Goal: Task Accomplishment & Management: Manage account settings

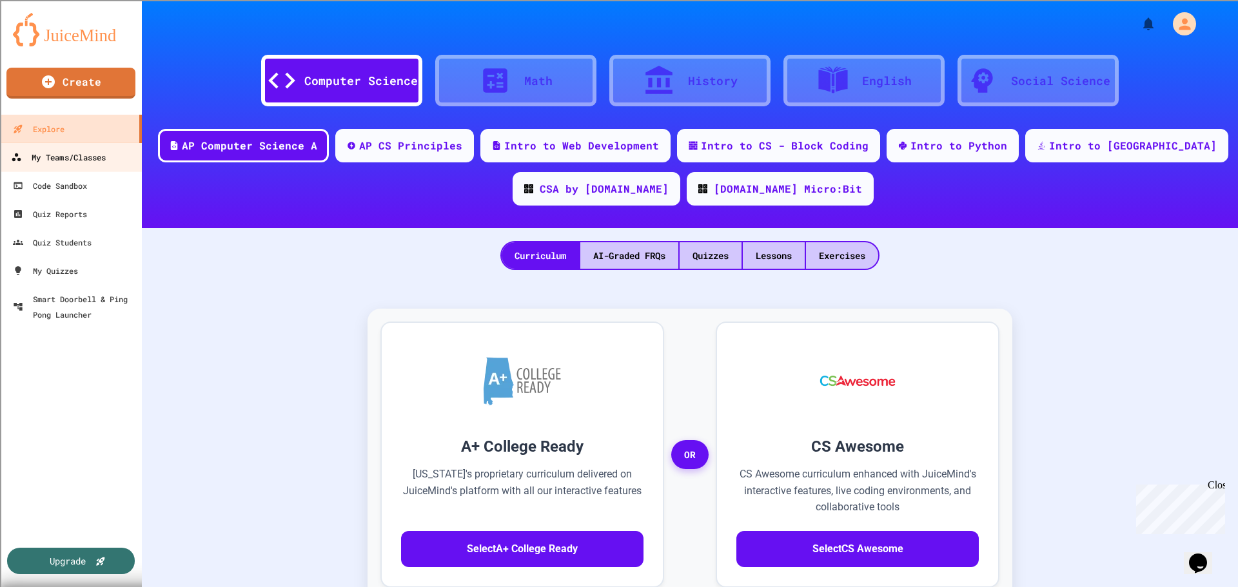
click at [90, 155] on div "My Teams/Classes" at bounding box center [58, 158] width 95 height 16
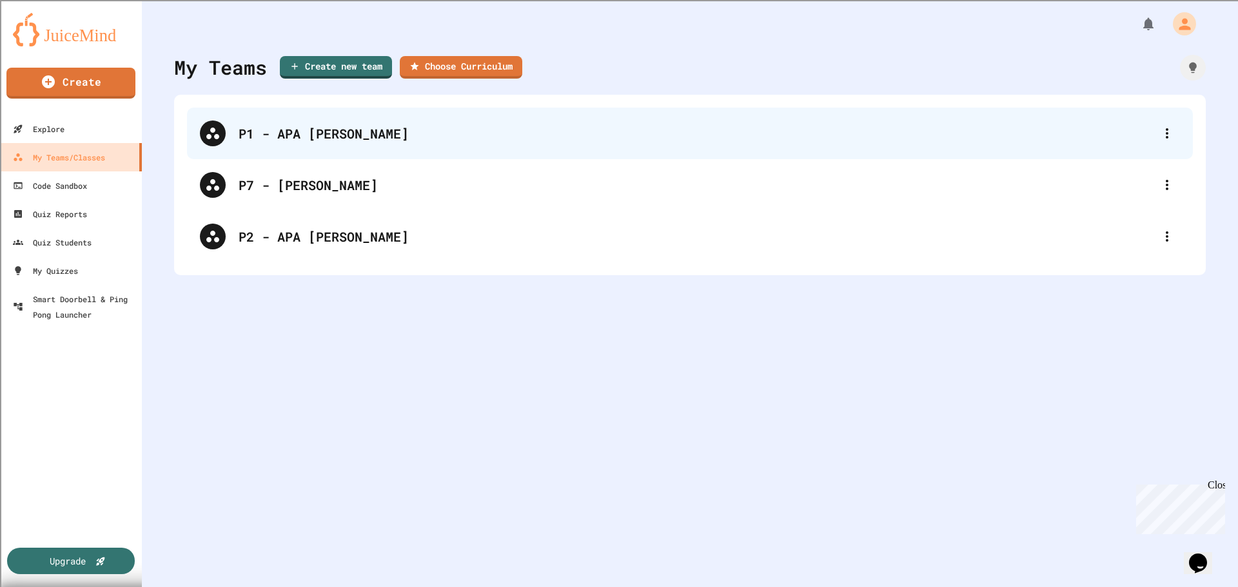
click at [341, 136] on div "P1 - APA [PERSON_NAME]" at bounding box center [697, 133] width 916 height 19
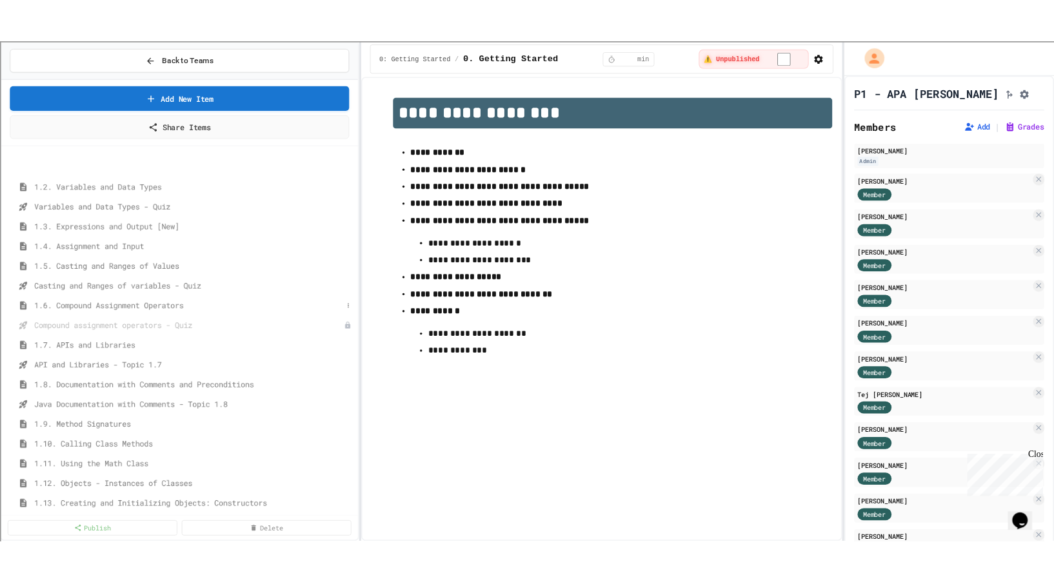
scroll to position [129, 0]
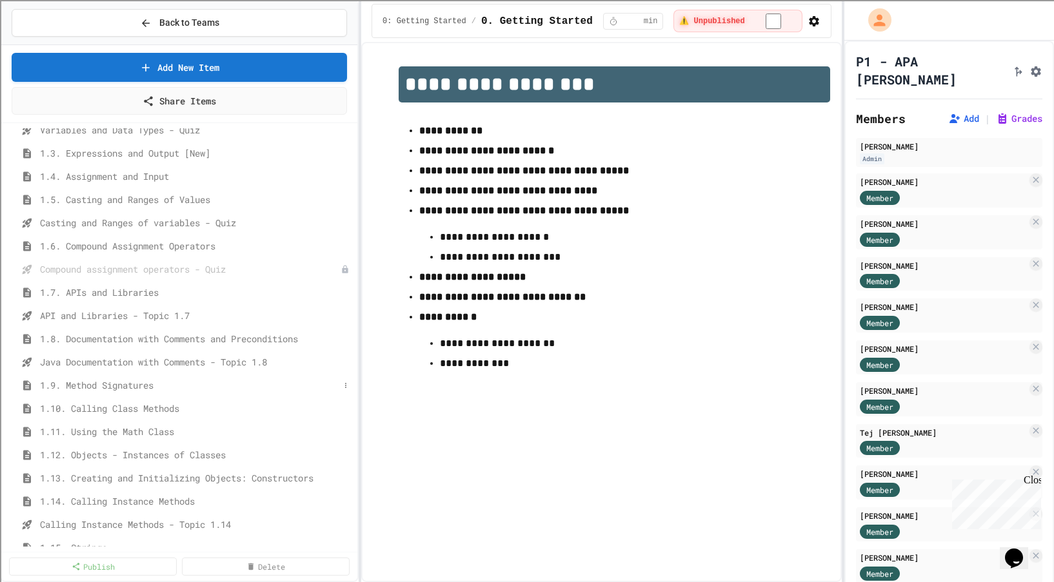
click at [108, 390] on span "1.9. Method Signatures" at bounding box center [189, 386] width 299 height 14
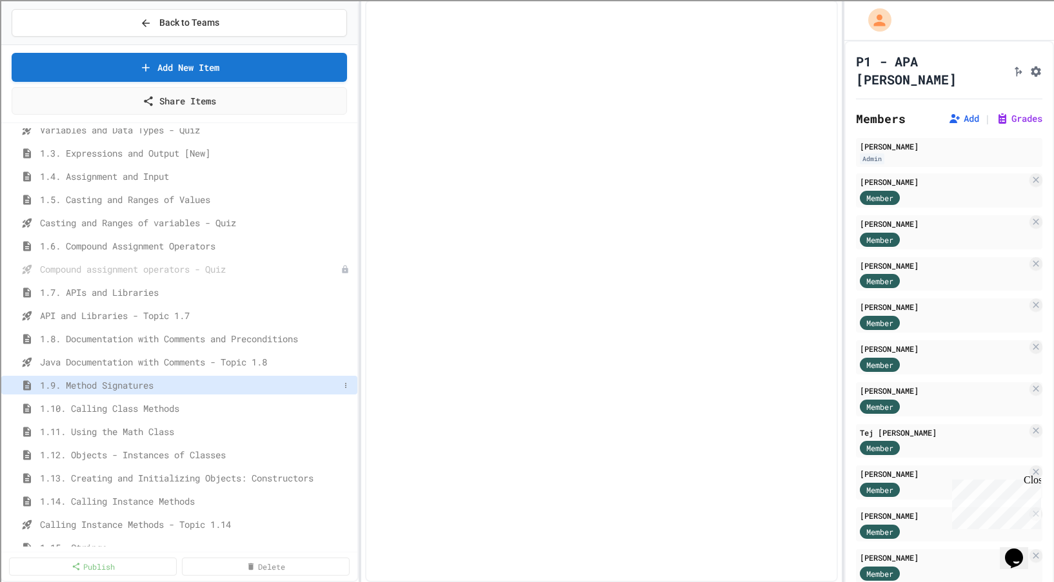
select select "***"
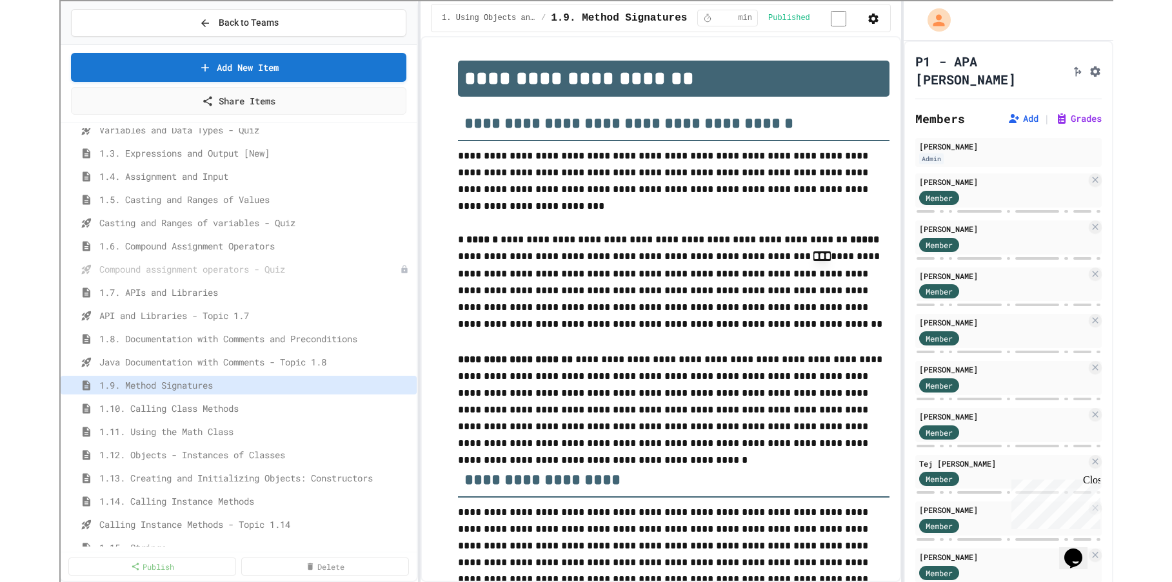
scroll to position [1256, 0]
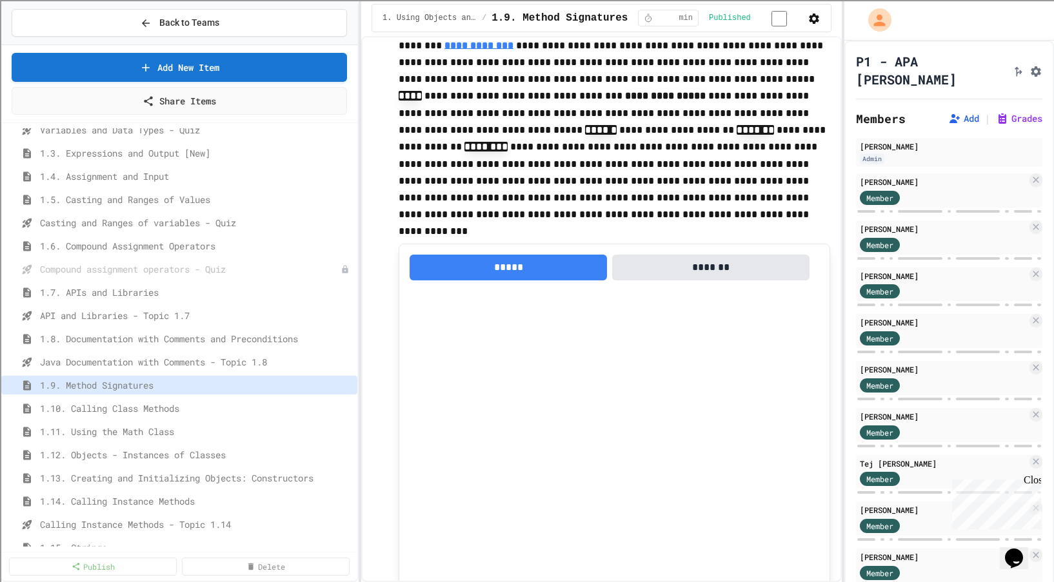
click at [809, 21] on icon "button" at bounding box center [814, 19] width 10 height 10
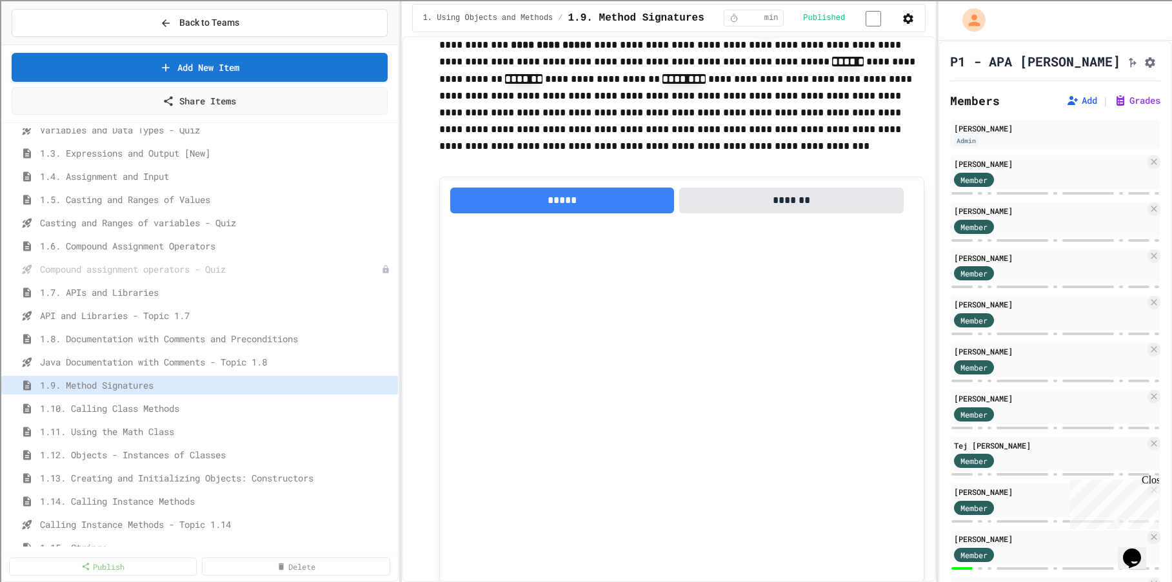
scroll to position [1195, 0]
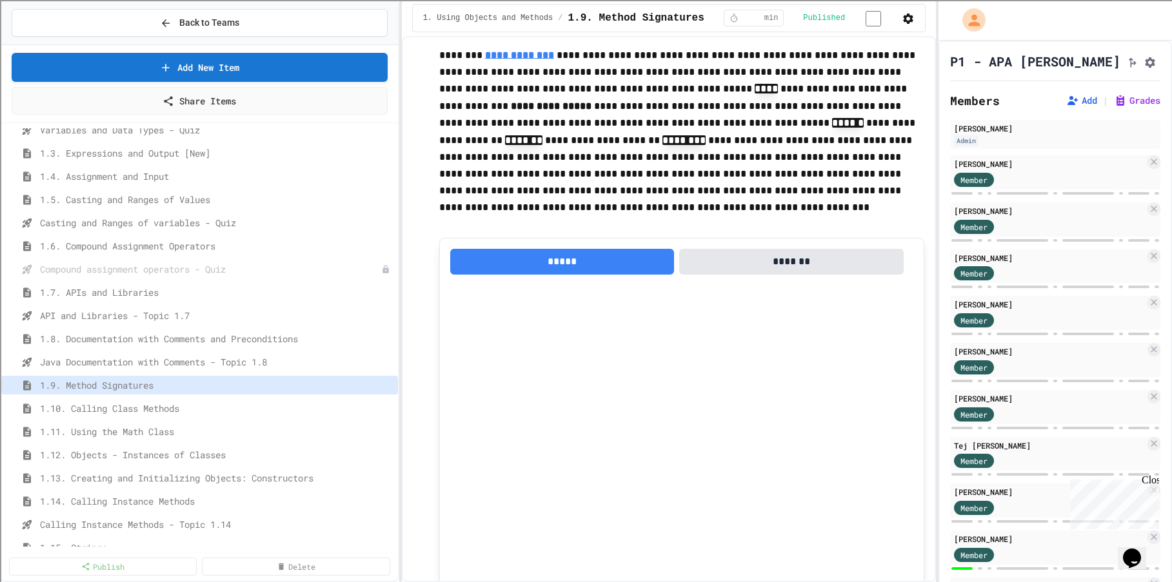
click at [1143, 60] on icon "Assignment Settings" at bounding box center [1149, 62] width 13 height 13
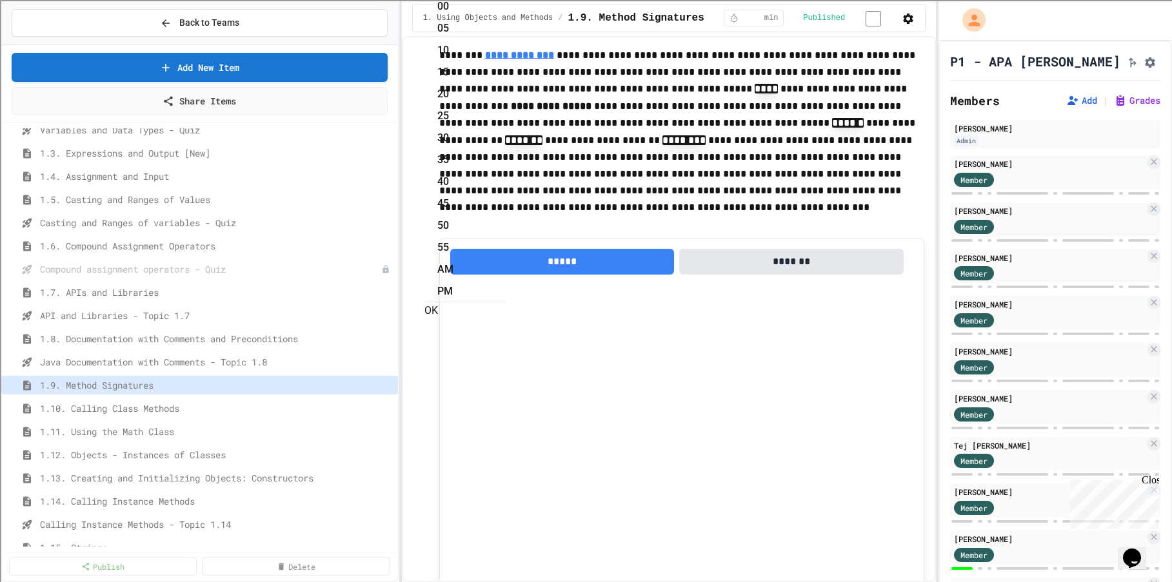
click at [506, 281] on li "PM" at bounding box center [471, 291] width 68 height 21
type input "**********"
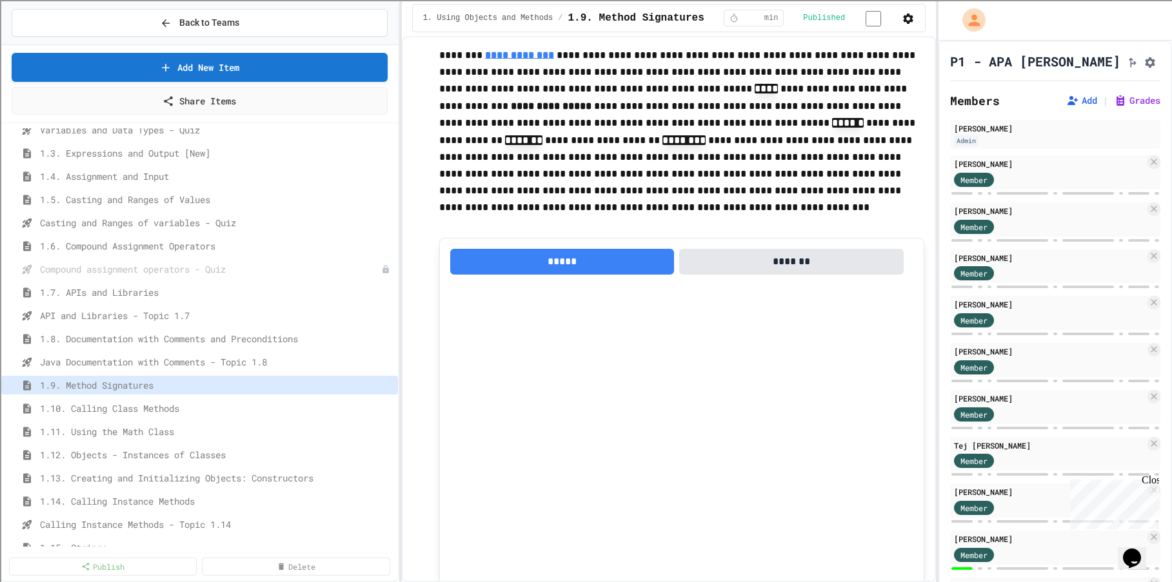
scroll to position [0, 0]
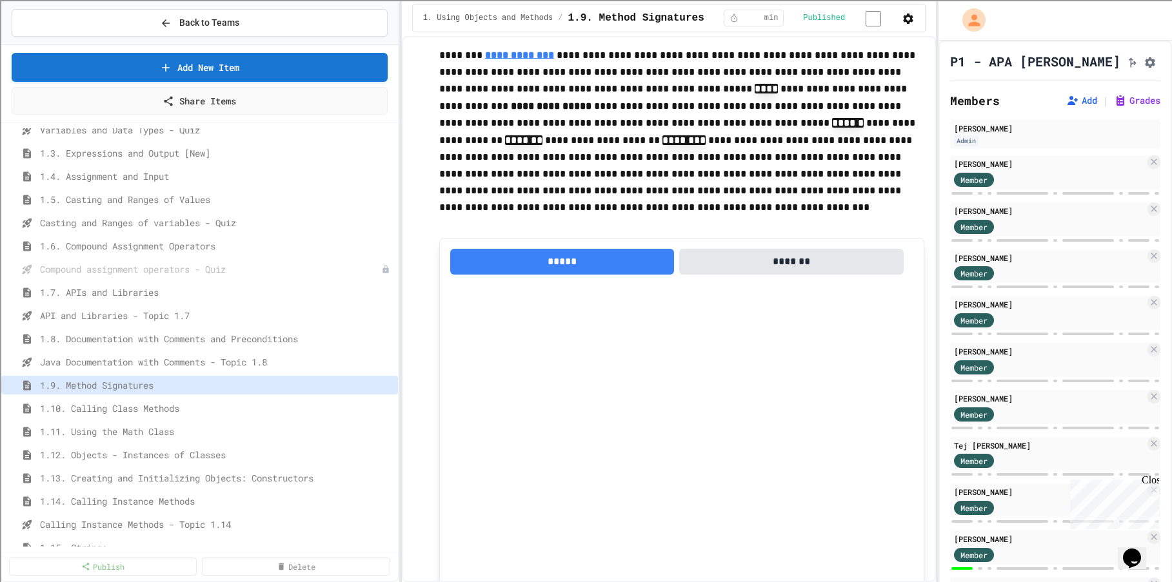
type input "*"
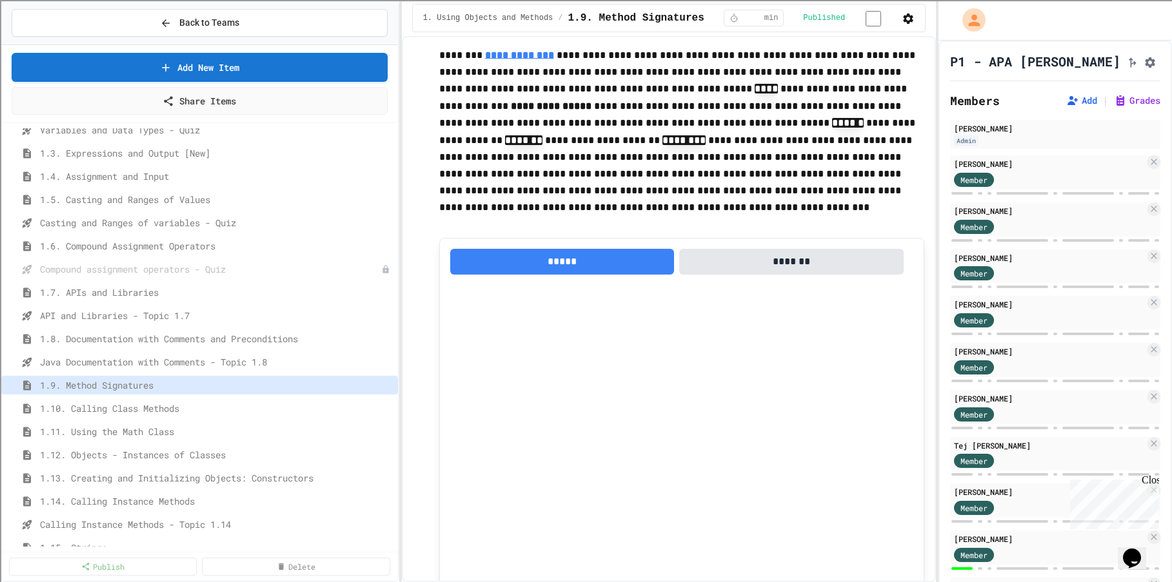
click at [381, 382] on button at bounding box center [386, 385] width 13 height 13
click at [171, 410] on div at bounding box center [586, 291] width 1172 height 582
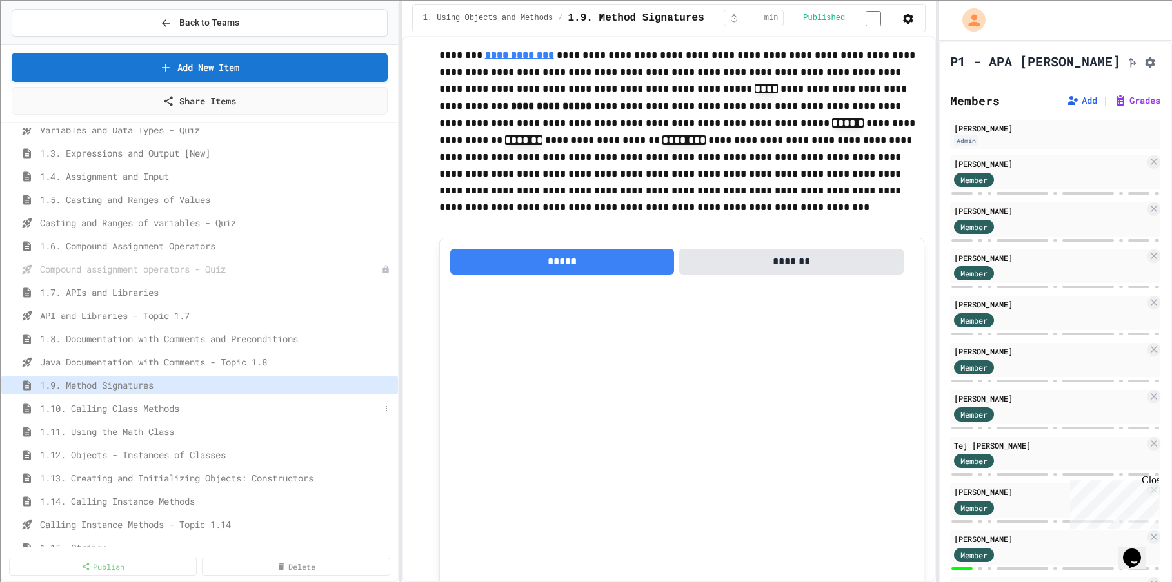
click at [184, 408] on span "1.10. Calling Class Methods" at bounding box center [210, 409] width 340 height 14
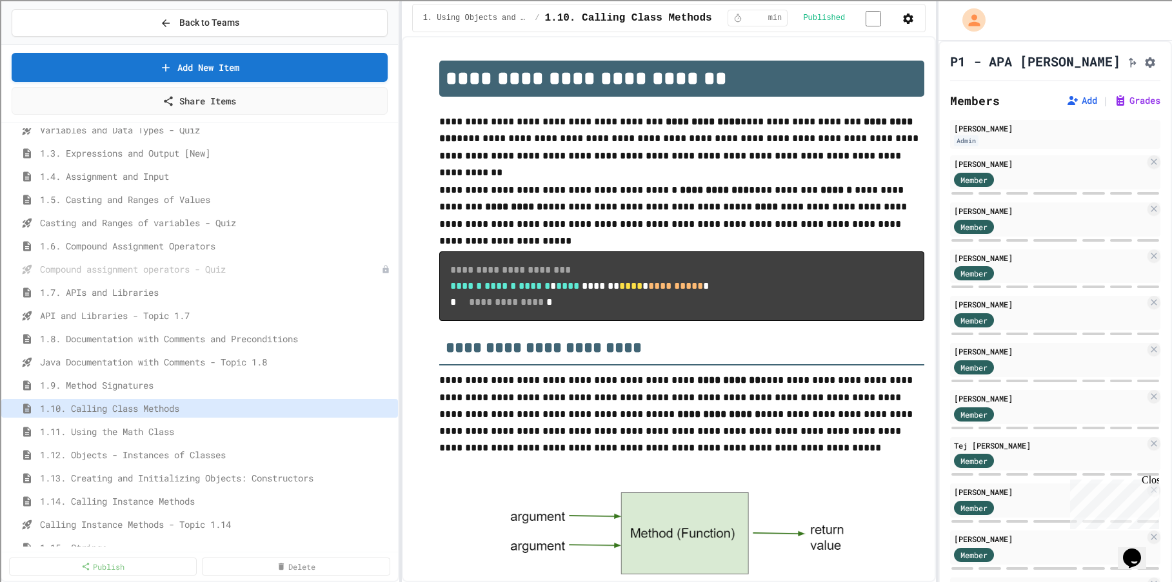
scroll to position [970, 0]
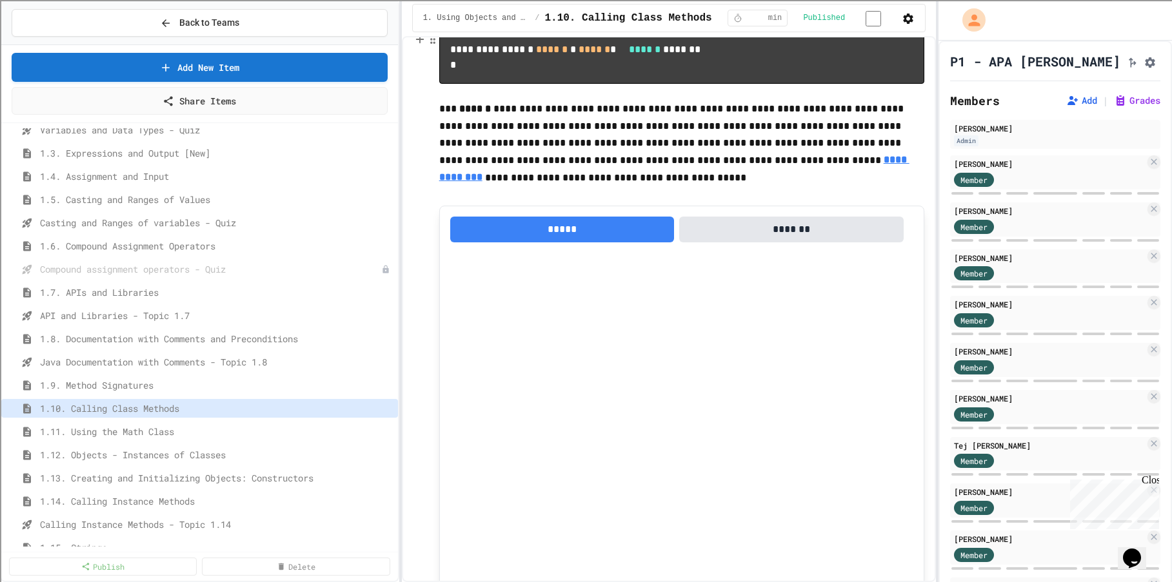
click at [1143, 64] on icon "Assignment Settings" at bounding box center [1149, 62] width 13 height 13
click at [1145, 64] on icon "Assignment Settings" at bounding box center [1150, 62] width 10 height 10
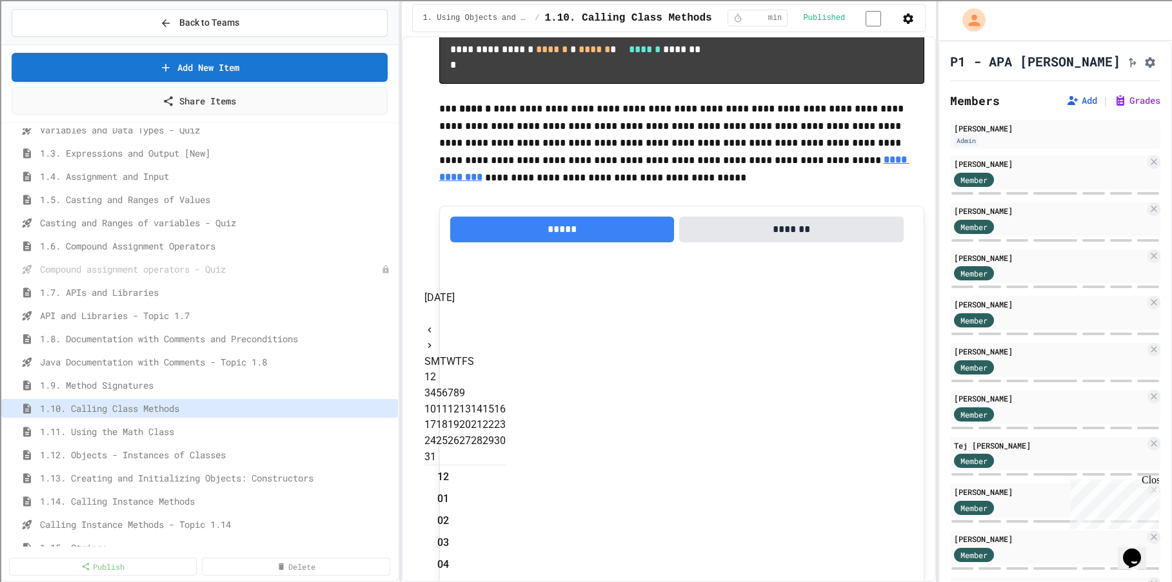
scroll to position [190, 0]
click at [431, 343] on icon "Next month" at bounding box center [429, 345] width 3 height 5
click at [442, 369] on button "3" at bounding box center [439, 376] width 6 height 15
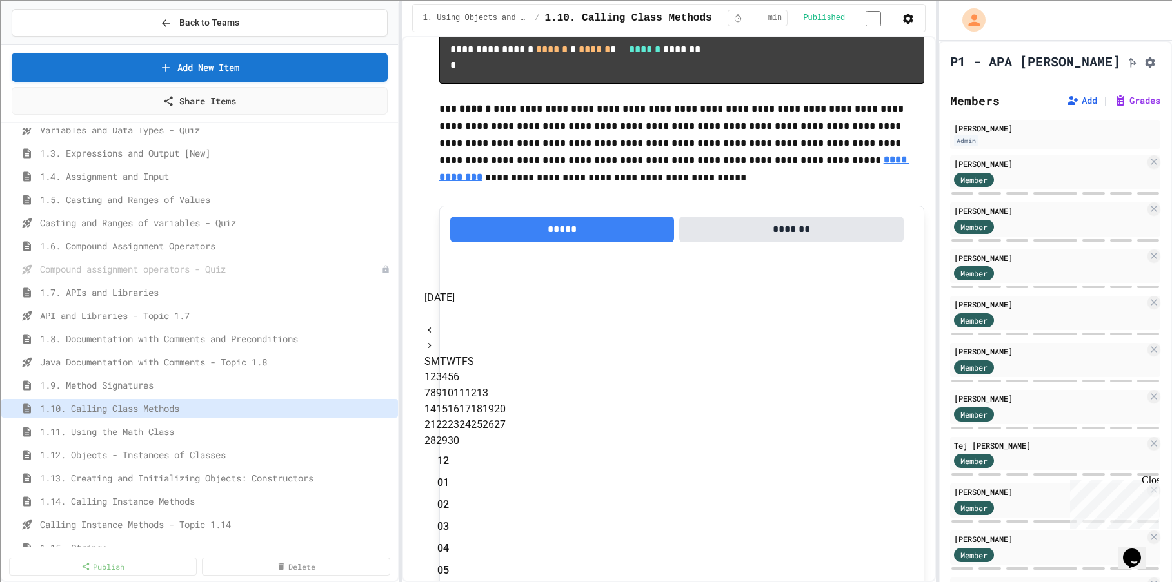
type input "**********"
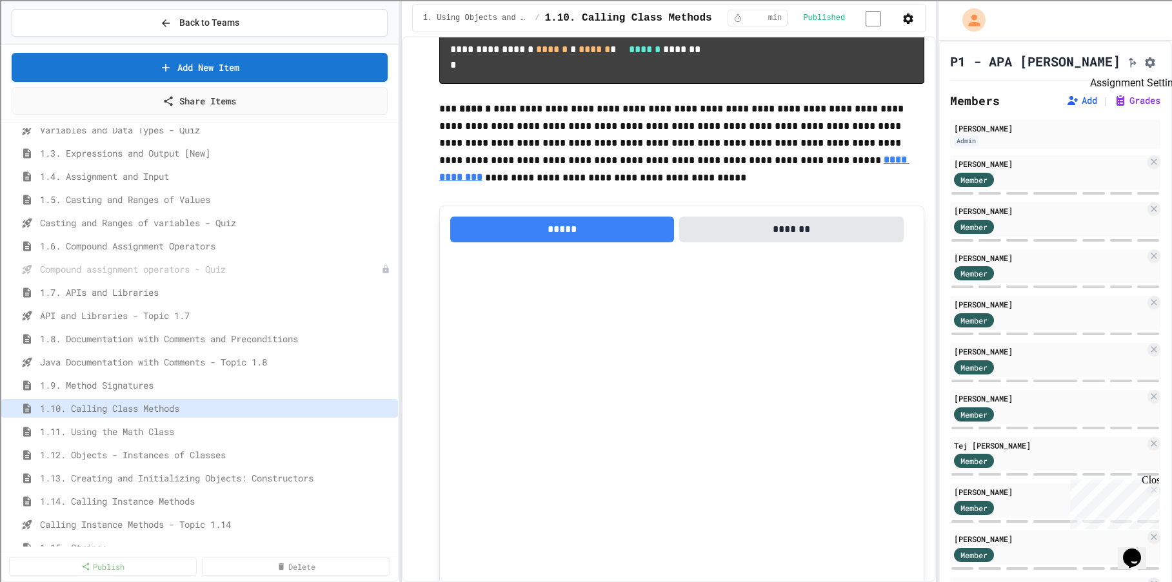
click at [1143, 61] on button "Assignment Settings" at bounding box center [1149, 61] width 13 height 15
type input "*"
click at [240, 94] on link "Share Items" at bounding box center [199, 99] width 371 height 29
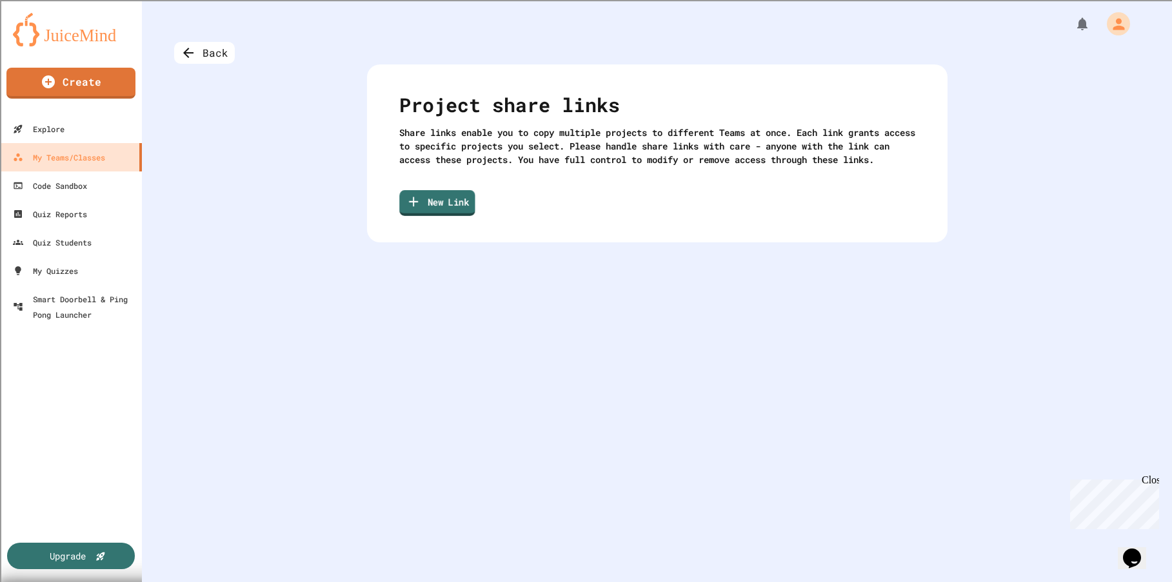
click at [443, 216] on link "New Link" at bounding box center [436, 203] width 75 height 26
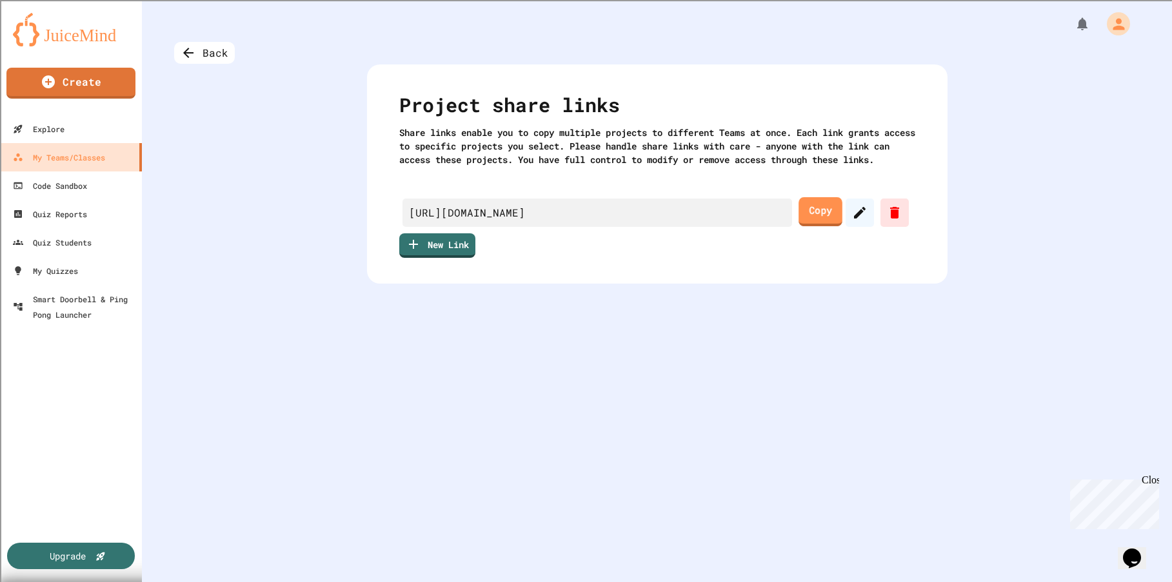
click at [821, 226] on link "Copy" at bounding box center [820, 211] width 44 height 29
click at [852, 221] on icon at bounding box center [859, 212] width 15 height 15
click at [858, 221] on icon at bounding box center [859, 212] width 15 height 15
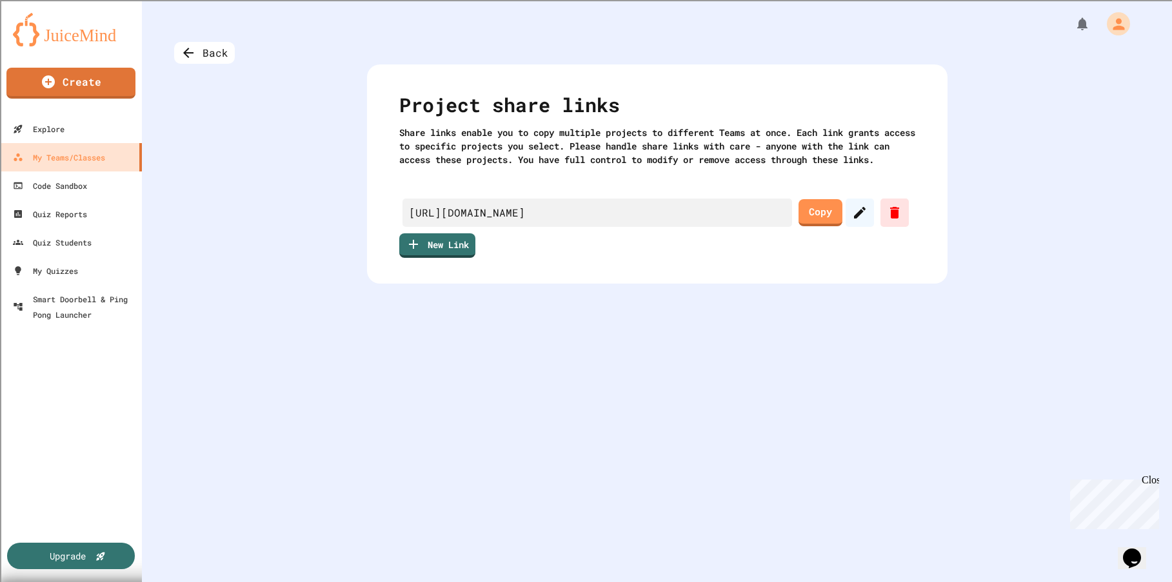
click at [87, 164] on div "My Teams/Classes" at bounding box center [58, 158] width 95 height 16
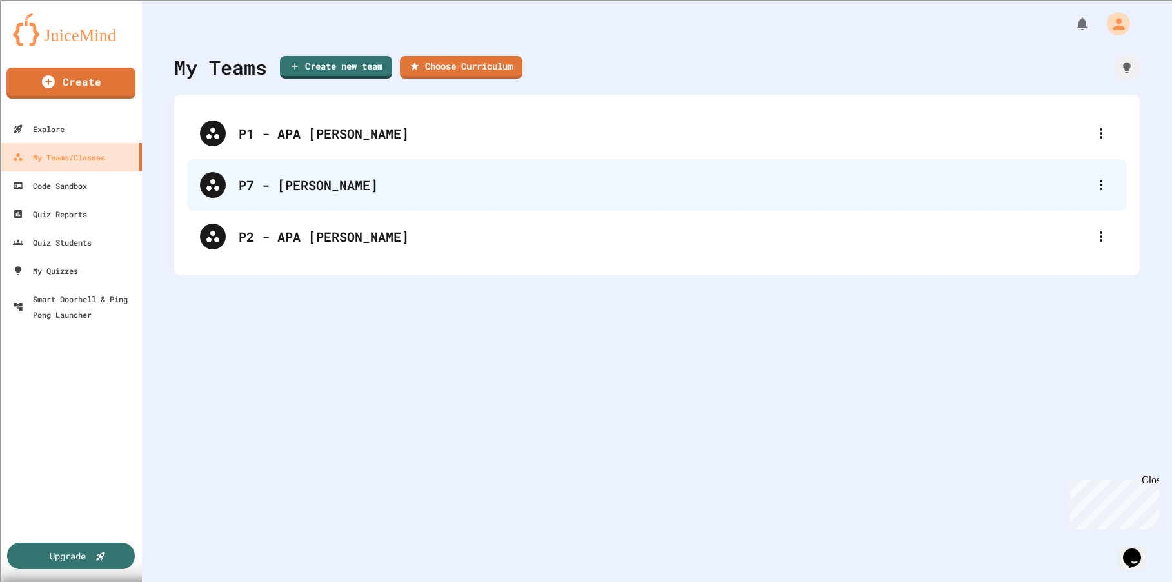
click at [306, 182] on div "P7 - [PERSON_NAME]" at bounding box center [663, 184] width 849 height 19
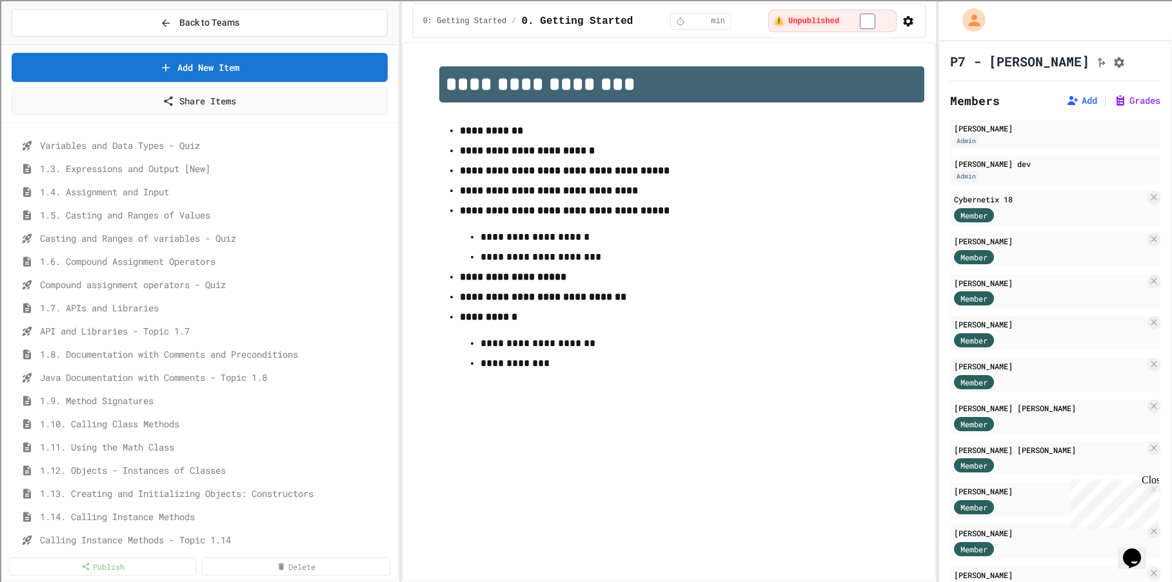
scroll to position [387, 0]
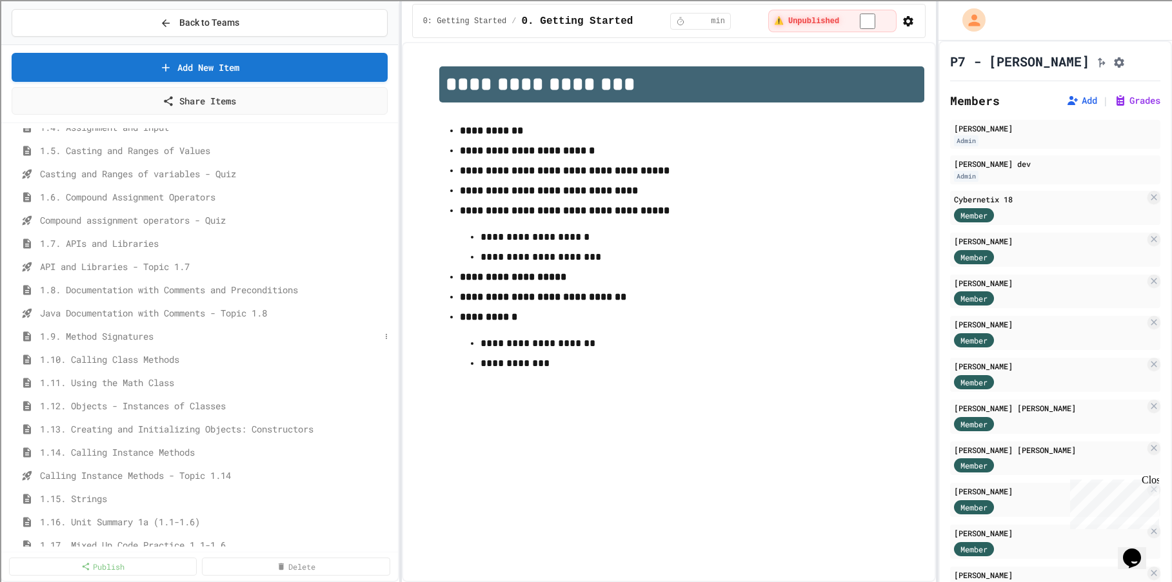
click at [137, 335] on span "1.9. Method Signatures" at bounding box center [210, 337] width 340 height 14
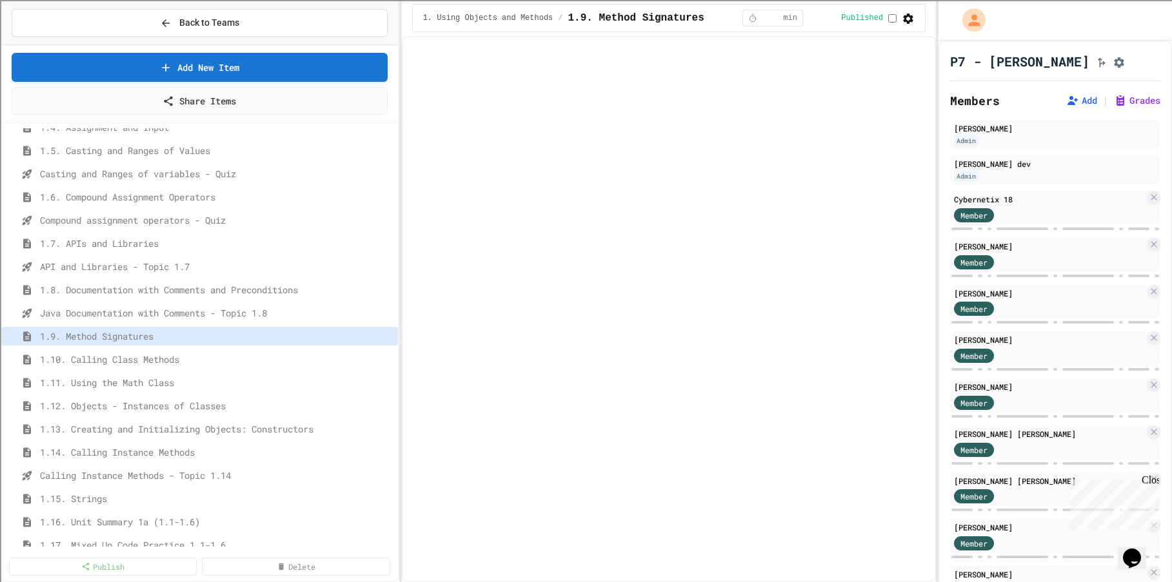
select select "***"
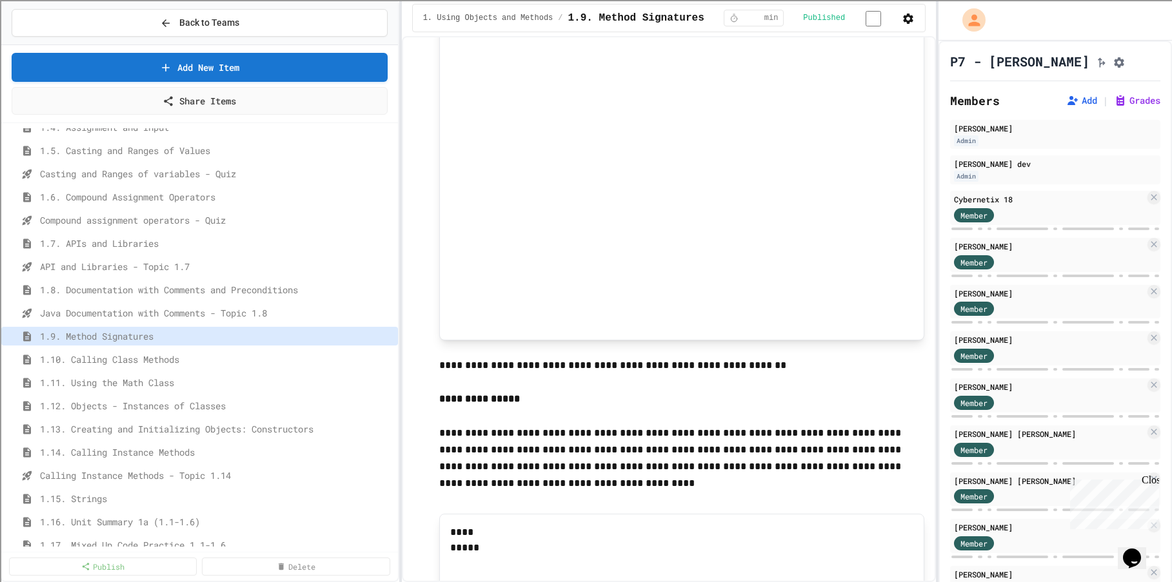
scroll to position [5527, 0]
click at [1125, 66] on icon "Assignment Settings" at bounding box center [1118, 62] width 13 height 13
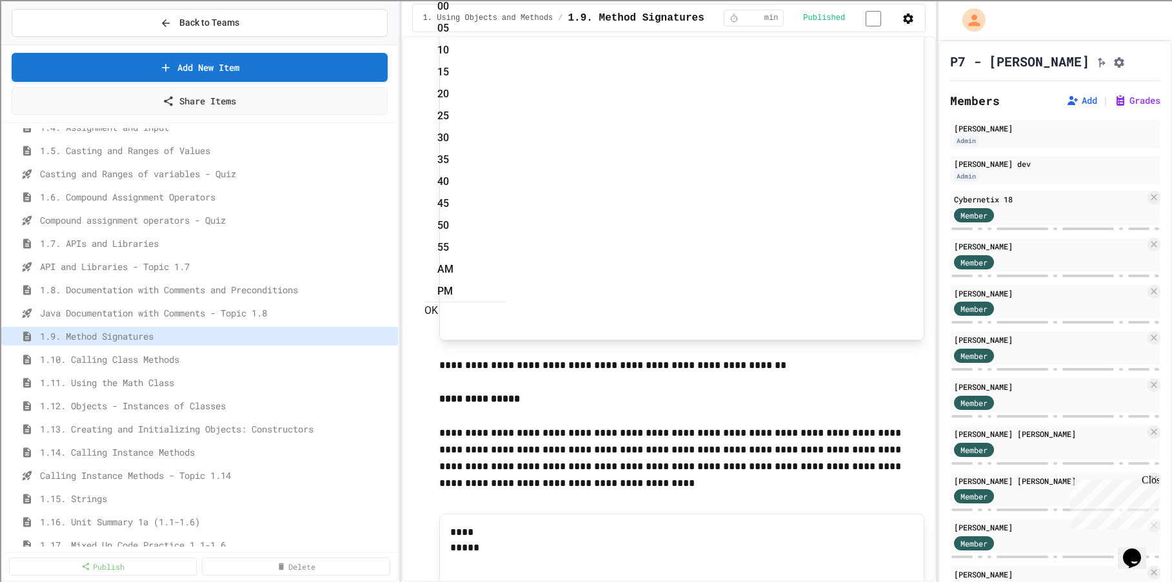
scroll to position [217, 0]
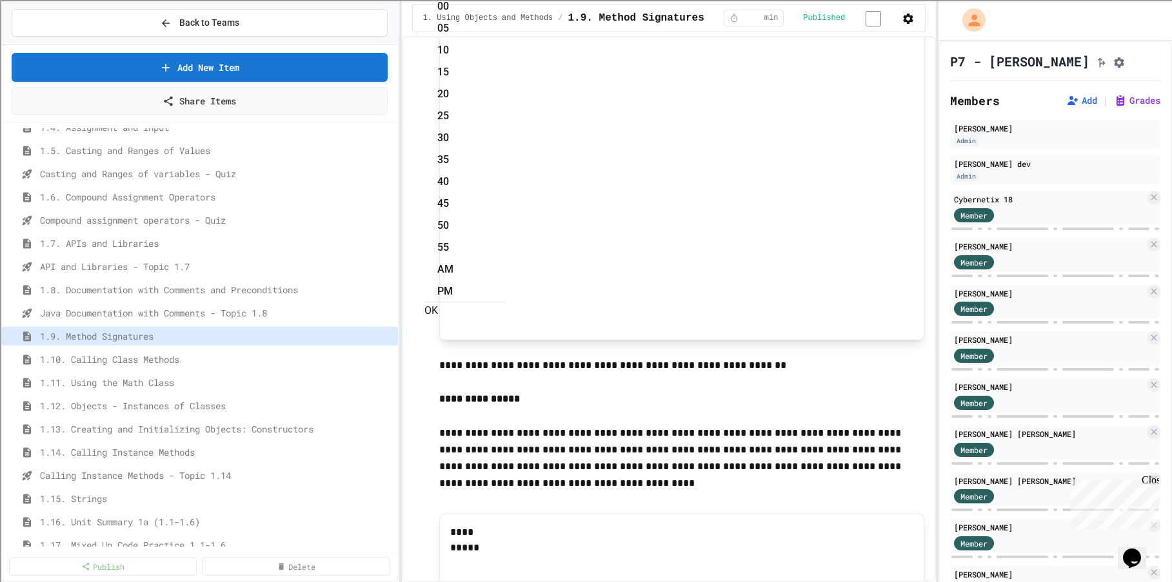
click at [506, 237] on li "55" at bounding box center [471, 247] width 68 height 21
click at [506, 281] on li "PM" at bounding box center [471, 291] width 68 height 21
type input "**********"
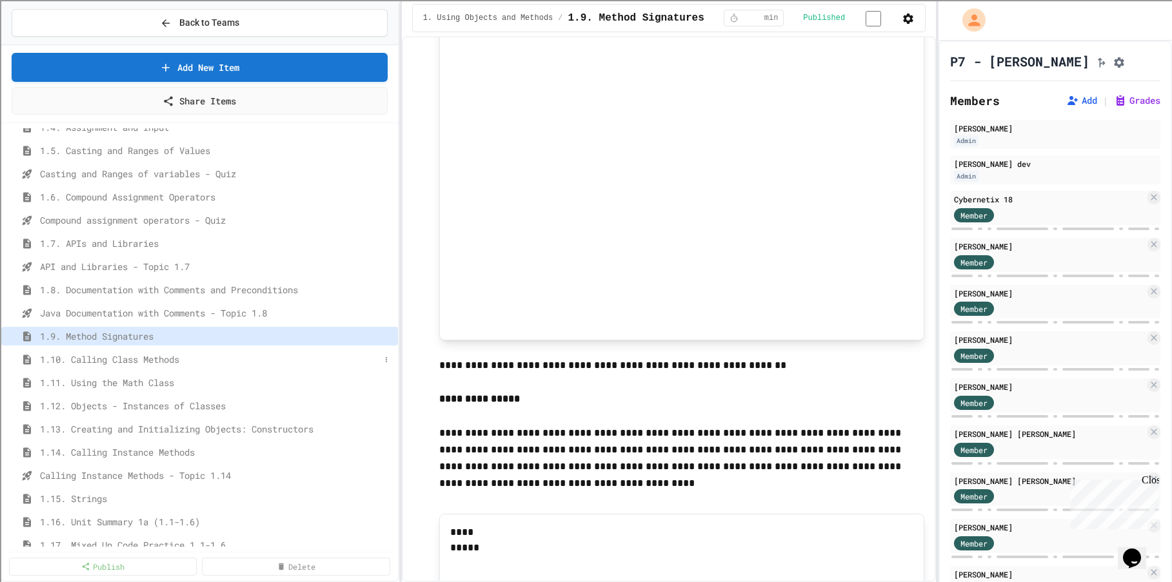
click at [176, 357] on span "1.10. Calling Class Methods" at bounding box center [210, 360] width 340 height 14
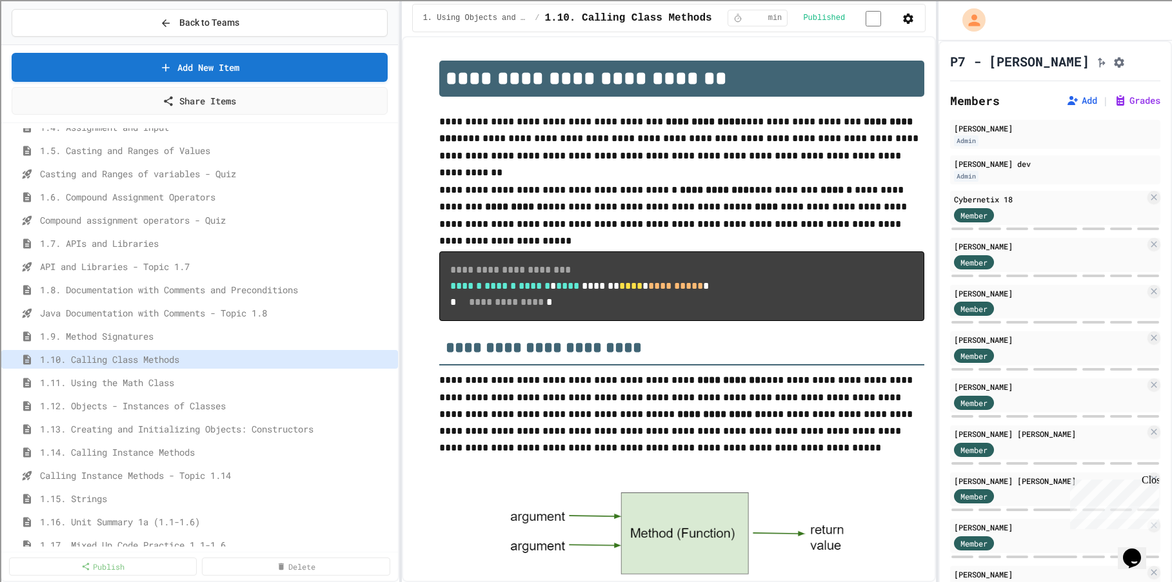
scroll to position [970, 0]
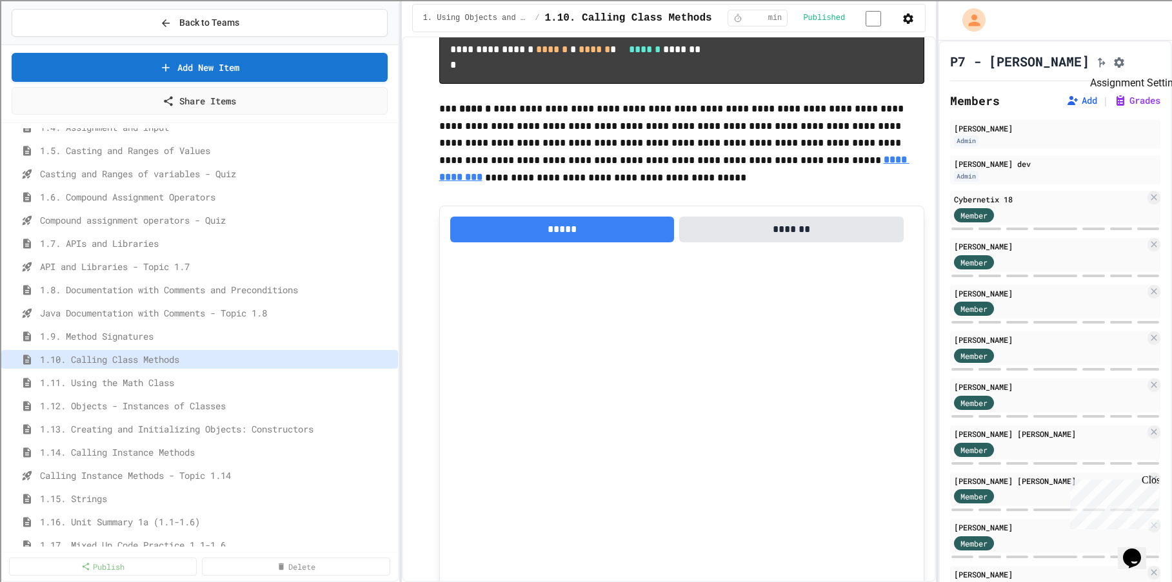
click at [1124, 62] on icon "Assignment Settings" at bounding box center [1119, 62] width 10 height 10
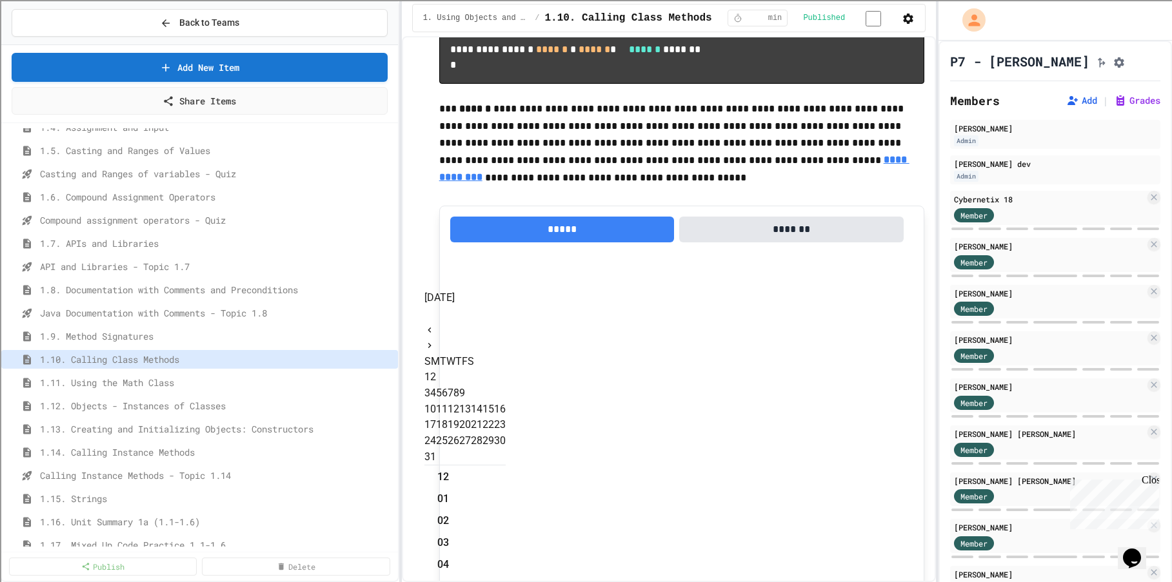
scroll to position [81, 0]
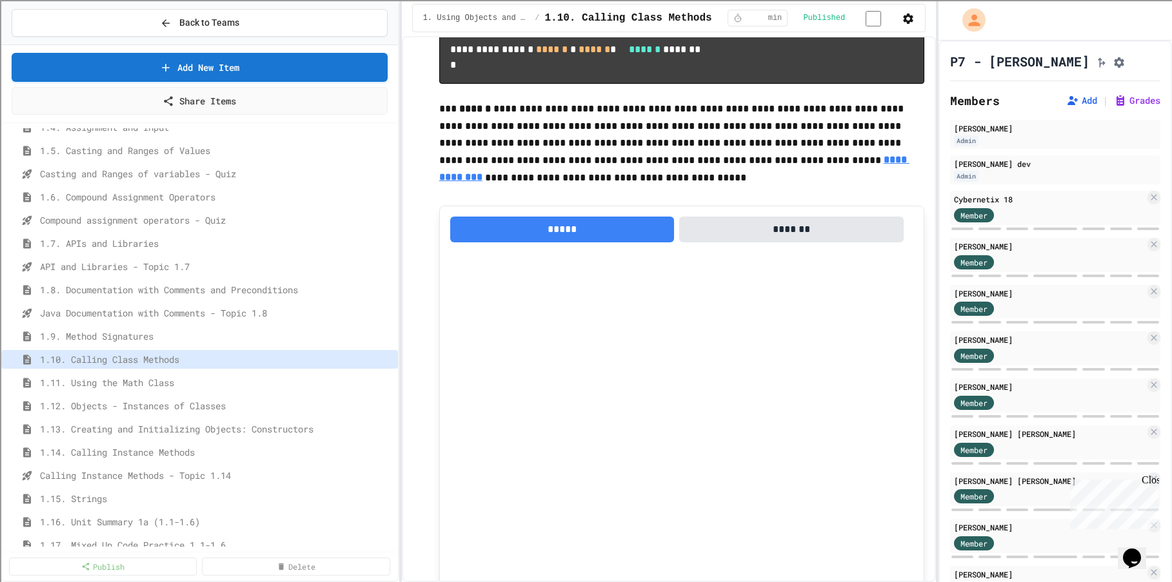
click at [435, 340] on icon "Next month" at bounding box center [429, 345] width 10 height 10
click at [442, 369] on button "3" at bounding box center [439, 376] width 6 height 15
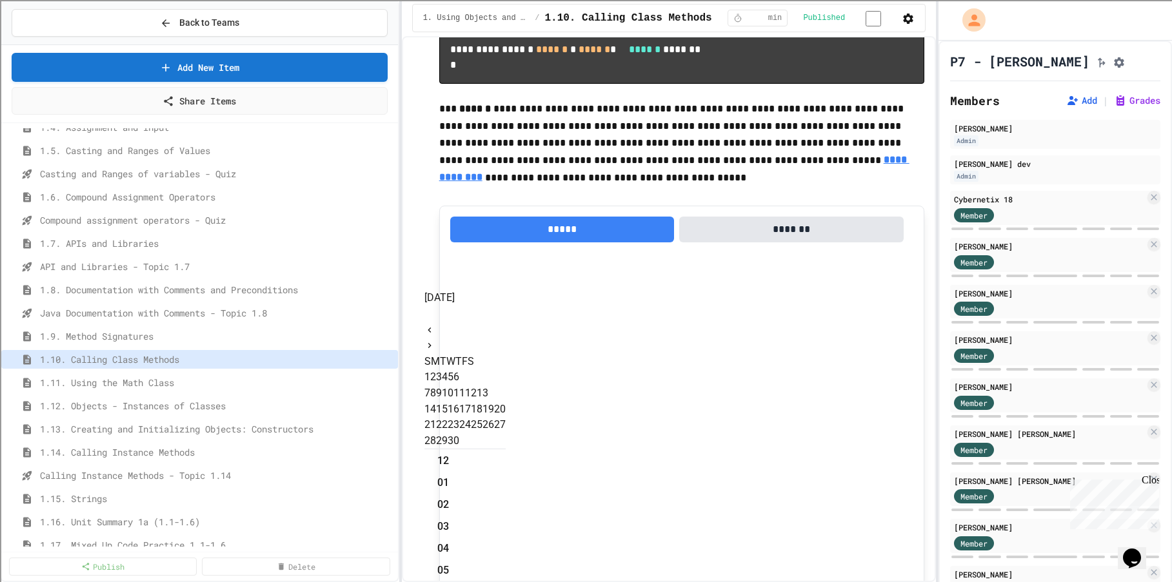
type input "**********"
click at [282, 386] on span "1.11. Using the Math Class" at bounding box center [210, 383] width 340 height 14
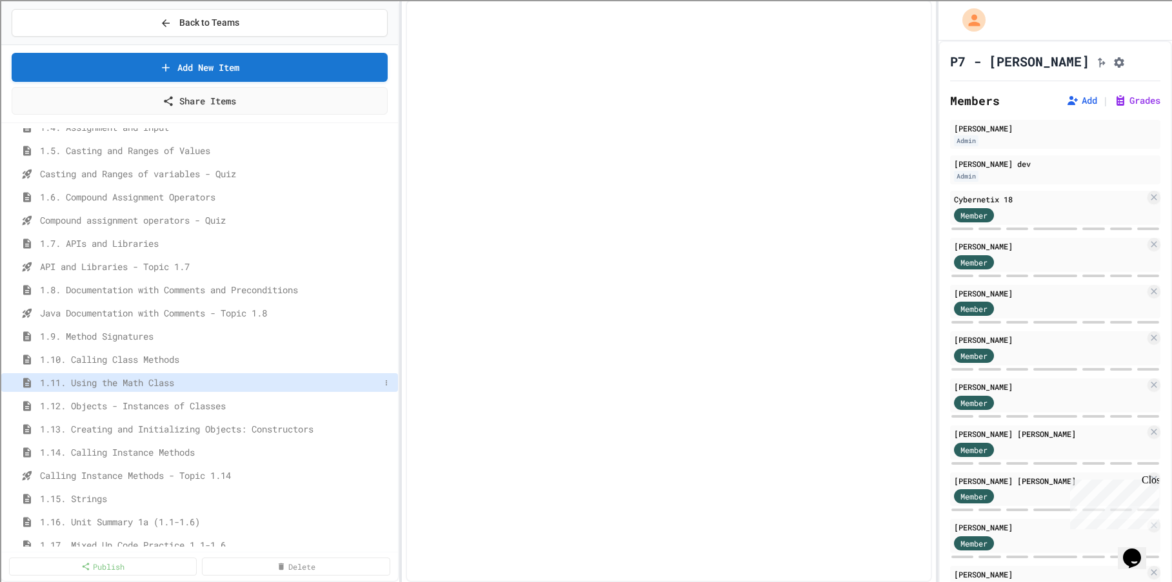
click at [163, 388] on span "1.11. Using the Math Class" at bounding box center [210, 383] width 340 height 14
select select "***"
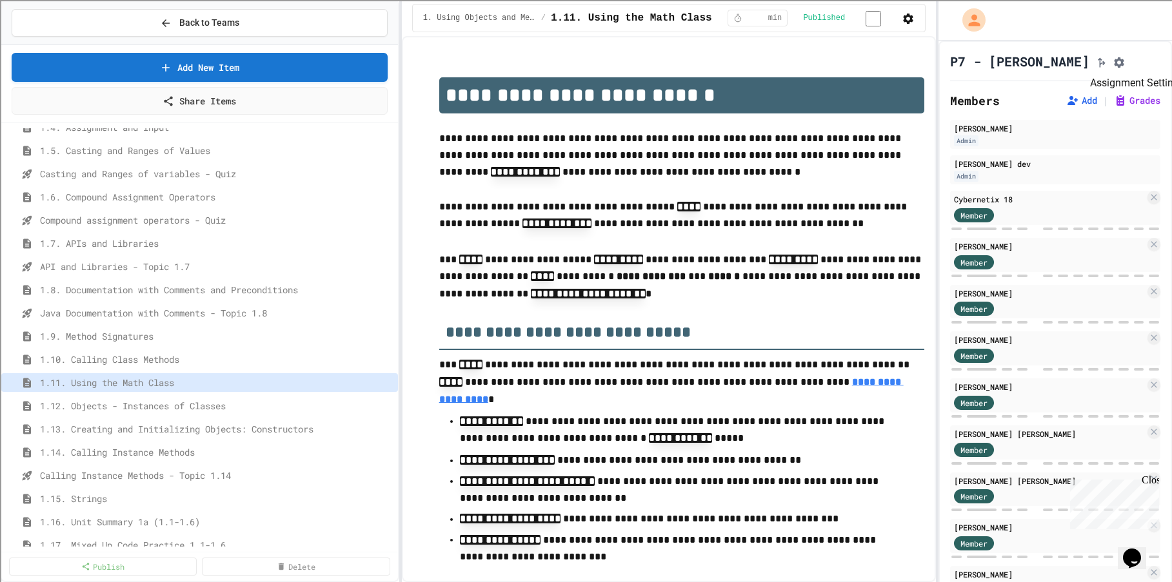
click at [1123, 64] on icon "Assignment Settings" at bounding box center [1119, 62] width 10 height 10
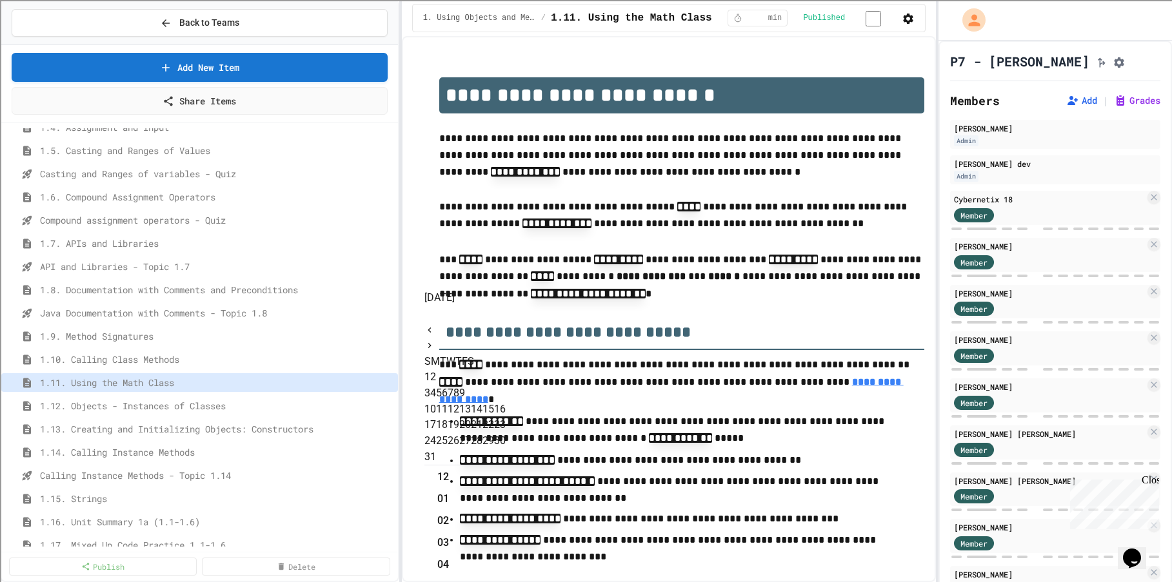
scroll to position [217, 0]
click at [435, 340] on icon "Next month" at bounding box center [429, 345] width 10 height 10
click at [448, 369] on button "4" at bounding box center [445, 376] width 6 height 15
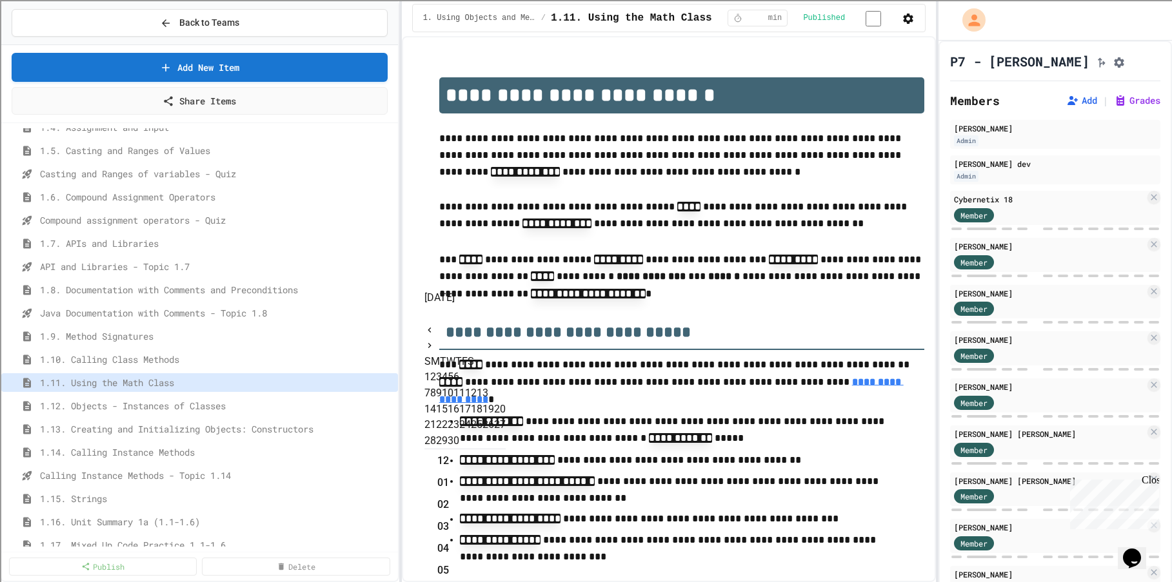
type input "**********"
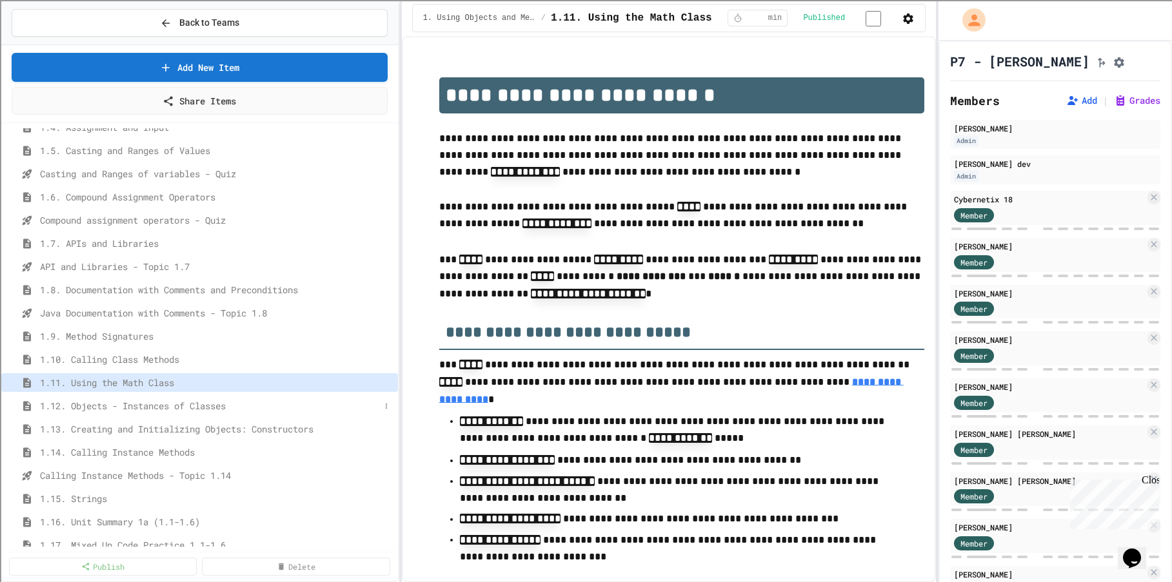
click at [193, 411] on span "1.12. Objects - Instances of Classes" at bounding box center [210, 406] width 340 height 14
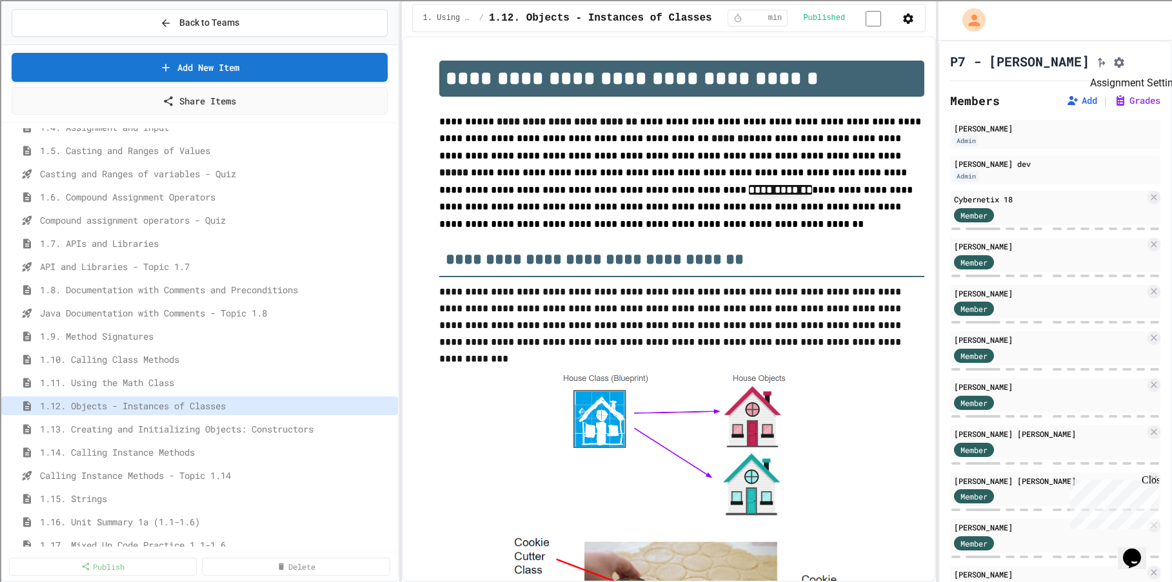
click at [1124, 61] on icon "Assignment Settings" at bounding box center [1119, 62] width 10 height 10
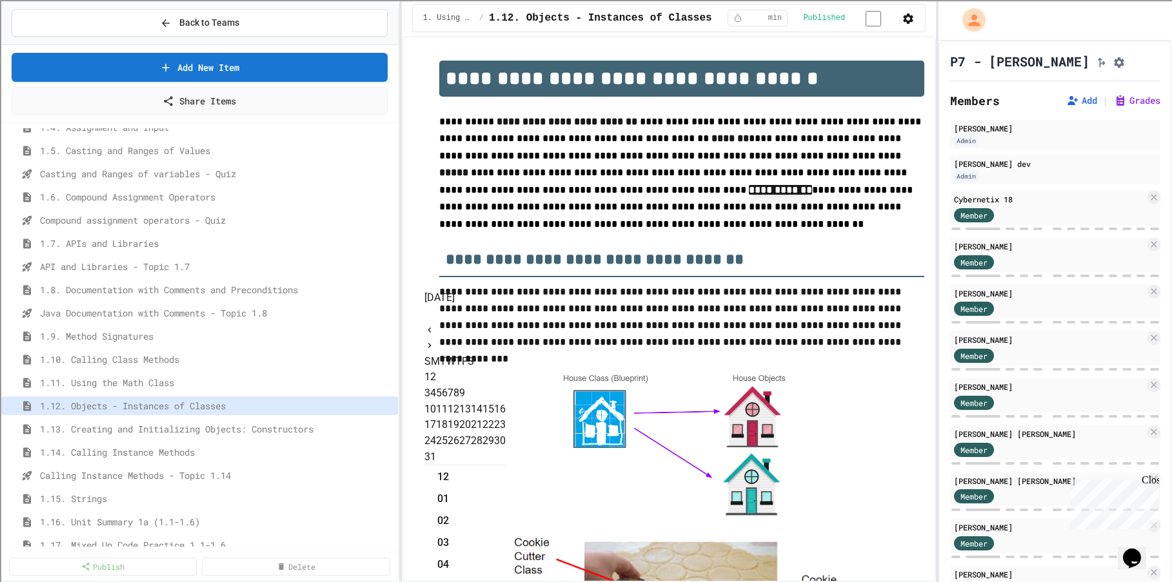
scroll to position [217, 0]
click at [435, 340] on icon "Next month" at bounding box center [429, 345] width 10 height 10
click at [453, 369] on button "5" at bounding box center [451, 376] width 6 height 15
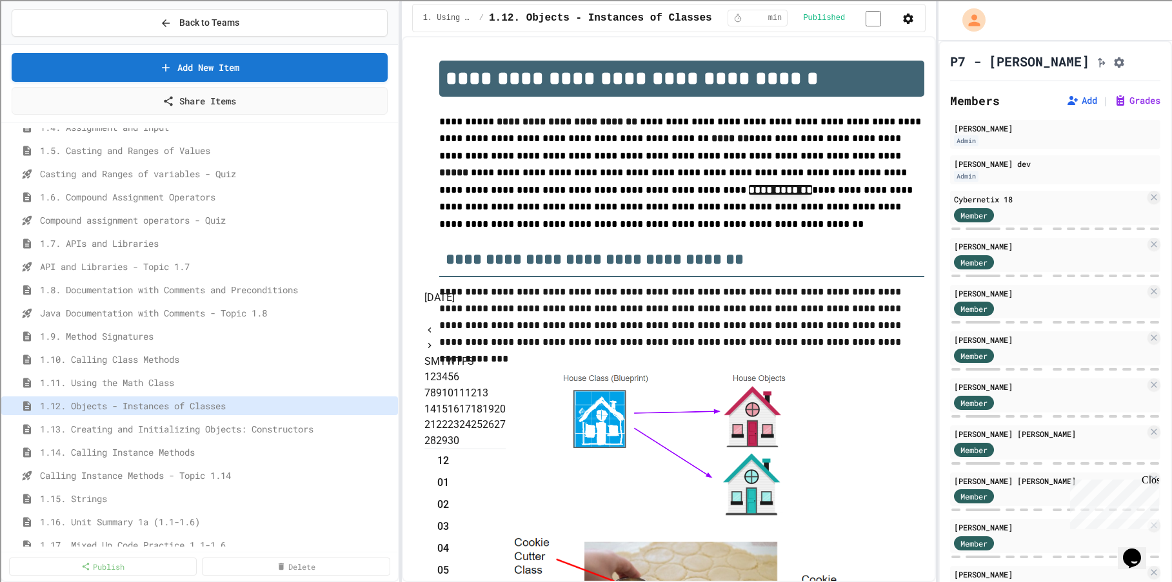
type input "**********"
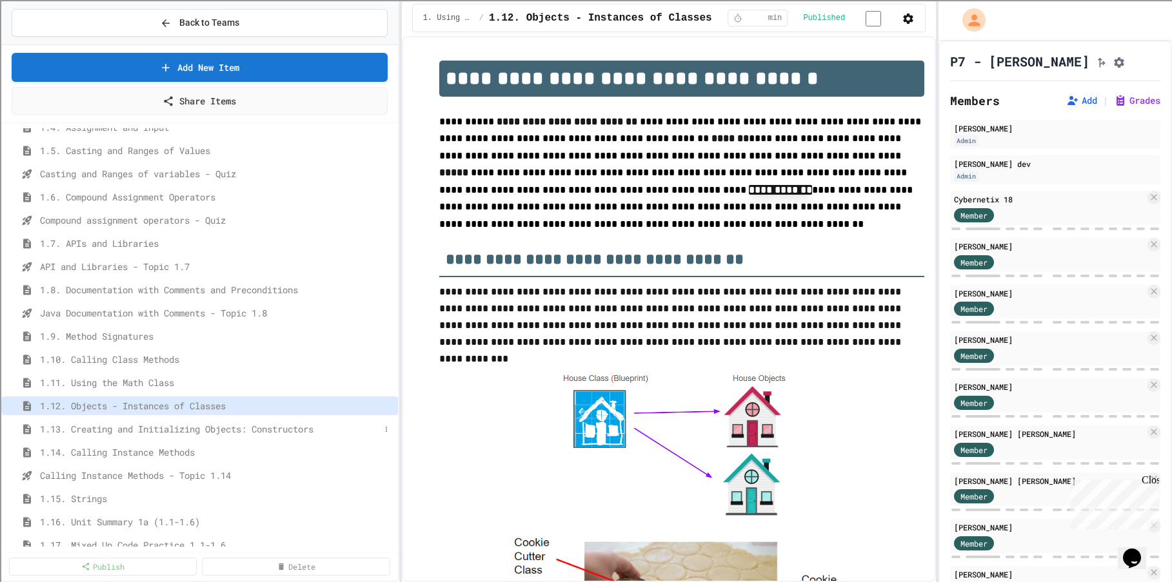
click at [233, 431] on span "1.13. Creating and Initializing Objects: Constructors" at bounding box center [210, 429] width 340 height 14
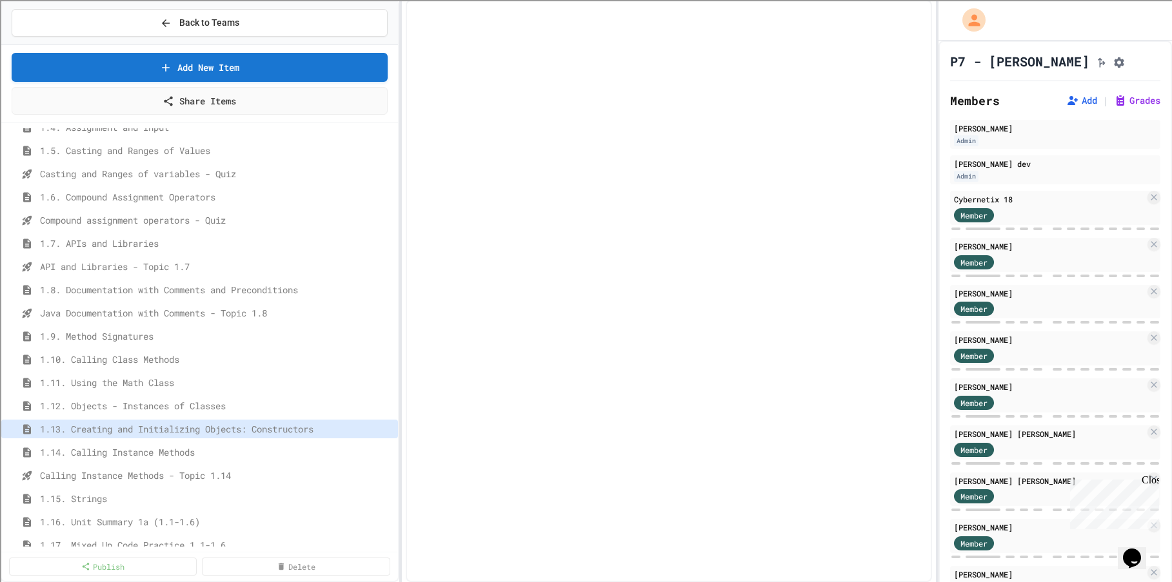
select select "***"
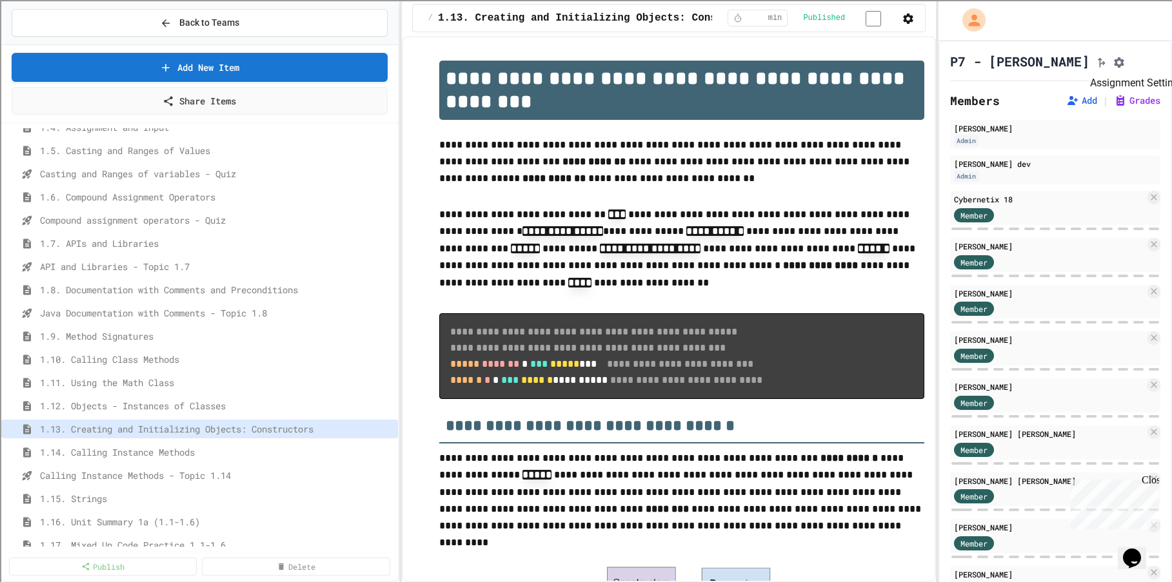
click at [1122, 64] on icon "Assignment Settings" at bounding box center [1118, 62] width 13 height 13
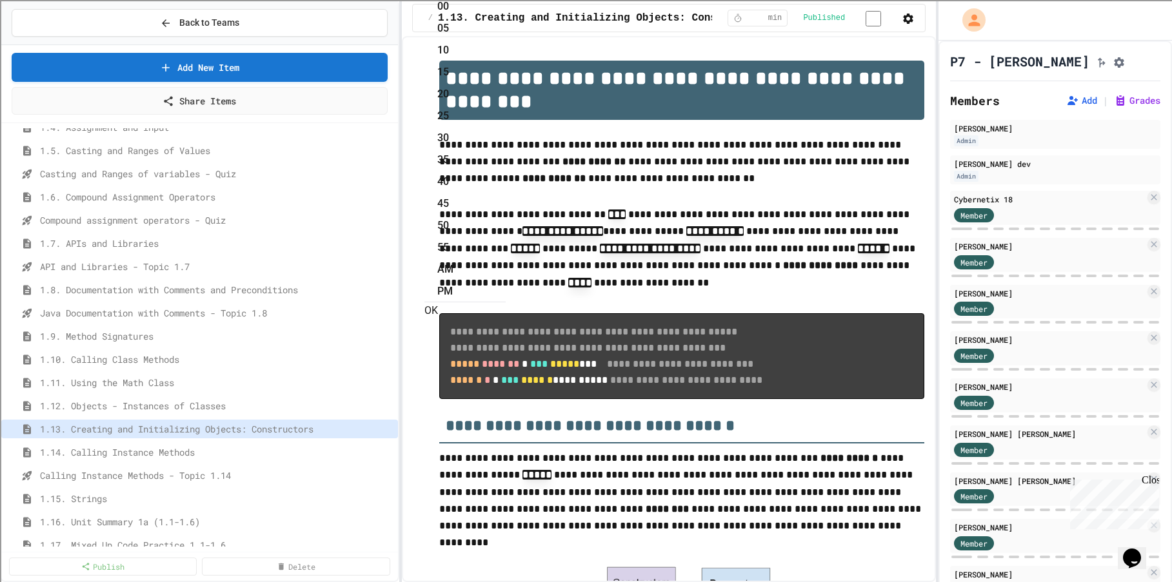
click at [506, 237] on li "55" at bounding box center [471, 247] width 68 height 21
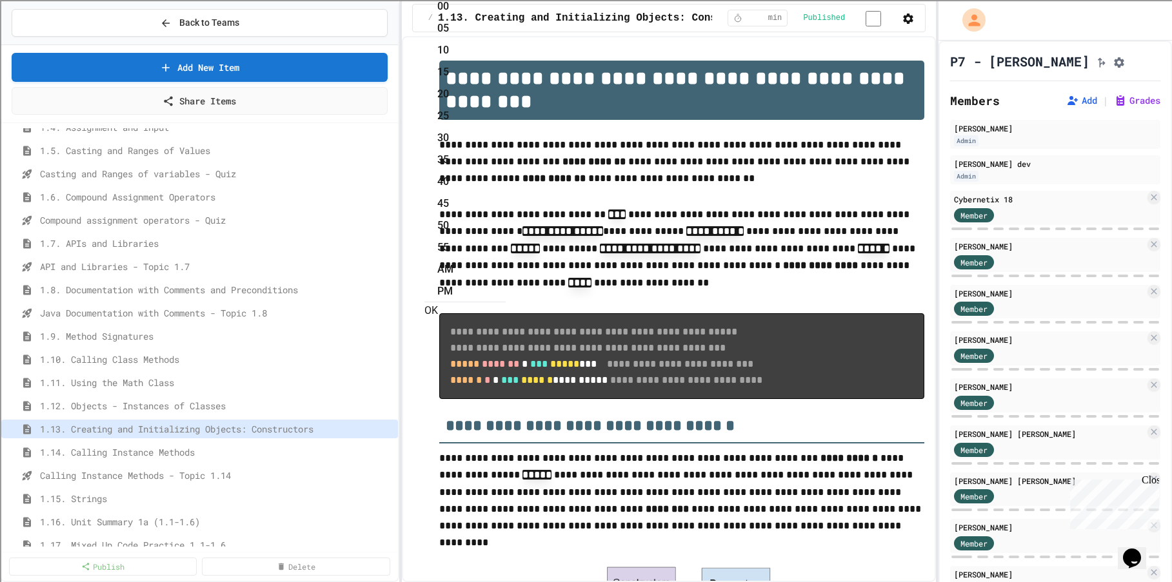
click at [506, 281] on li "PM" at bounding box center [471, 291] width 68 height 21
type input "**********"
click at [175, 457] on span "1.14. Calling Instance Methods" at bounding box center [210, 453] width 340 height 14
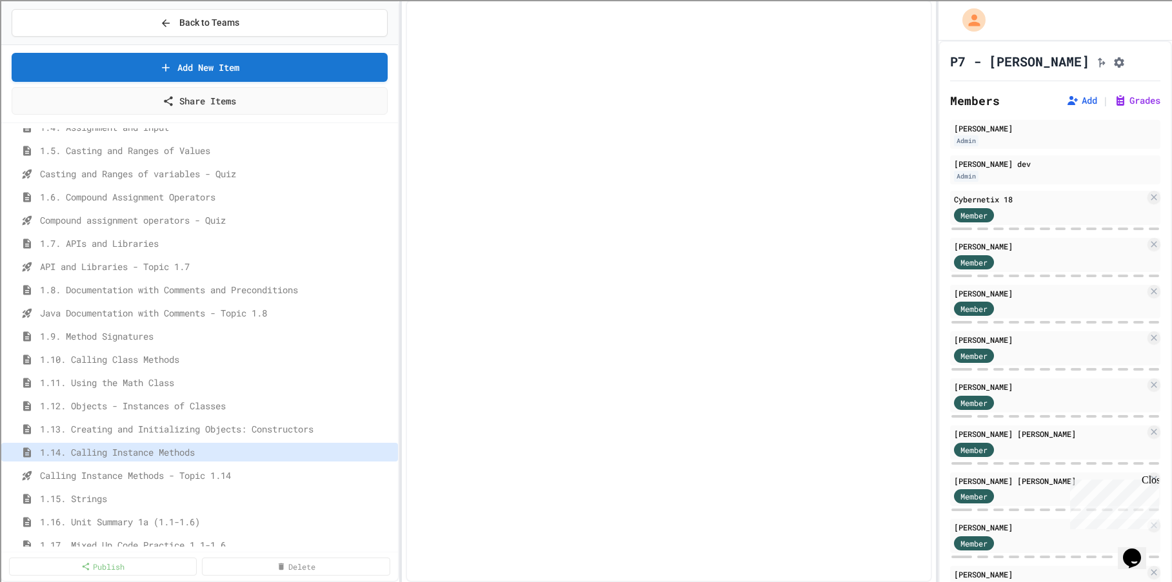
select select "***"
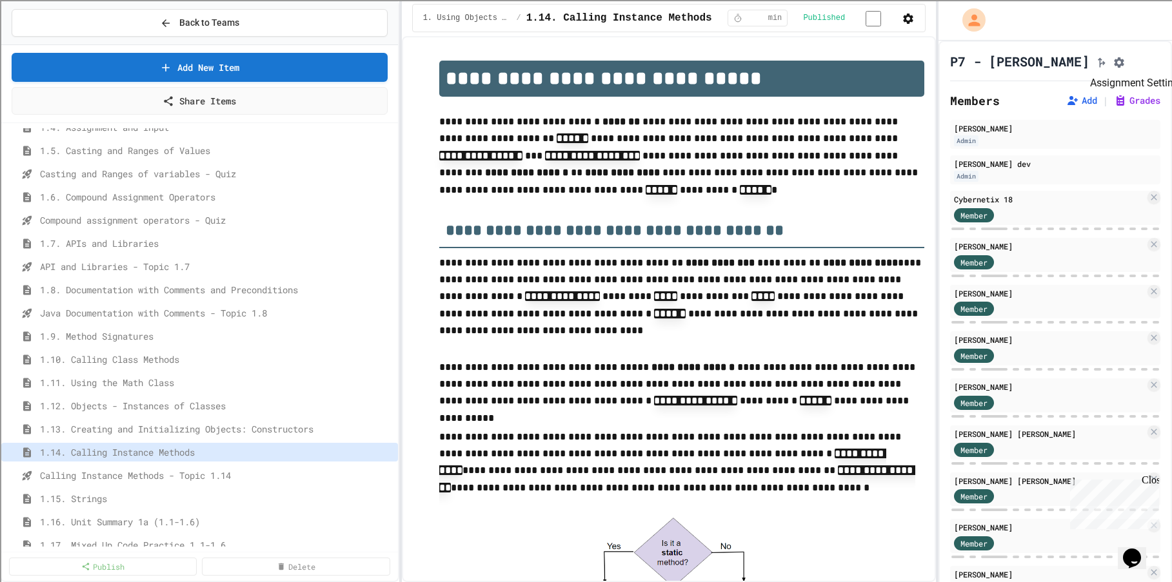
click at [1125, 57] on icon "Assignment Settings" at bounding box center [1118, 62] width 13 height 13
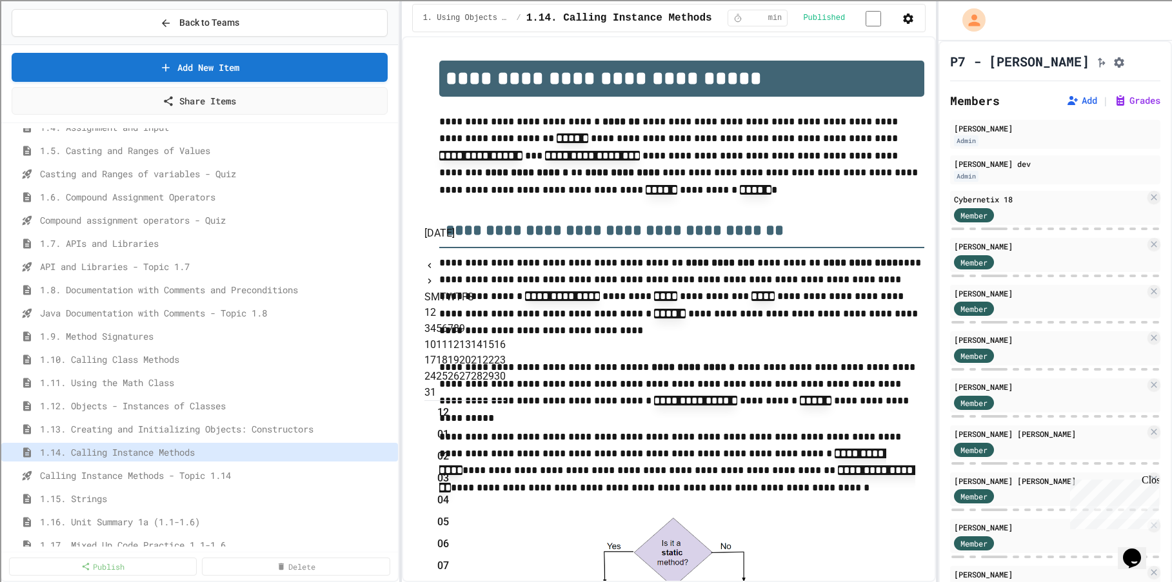
scroll to position [217, 0]
click at [435, 276] on icon "Next month" at bounding box center [429, 281] width 10 height 10
click at [436, 324] on button "8" at bounding box center [433, 328] width 6 height 15
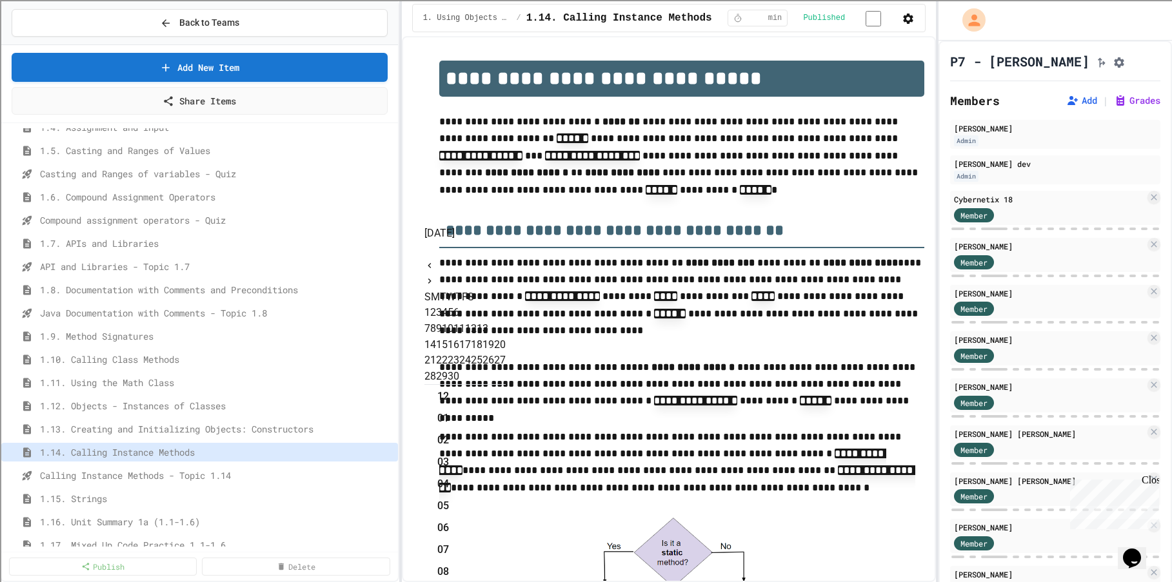
type input "**********"
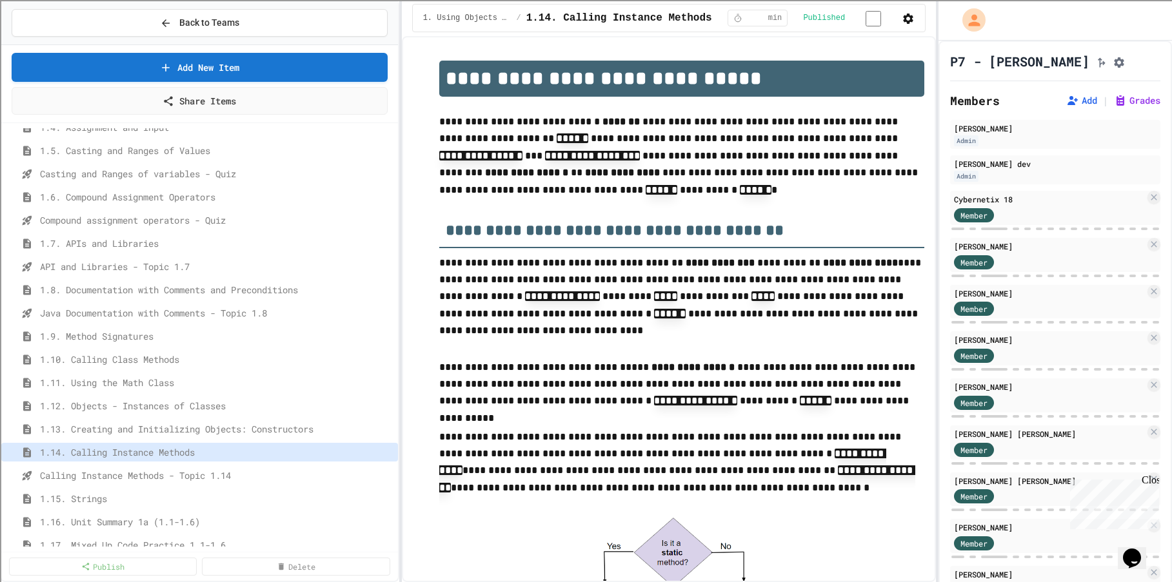
scroll to position [285, 0]
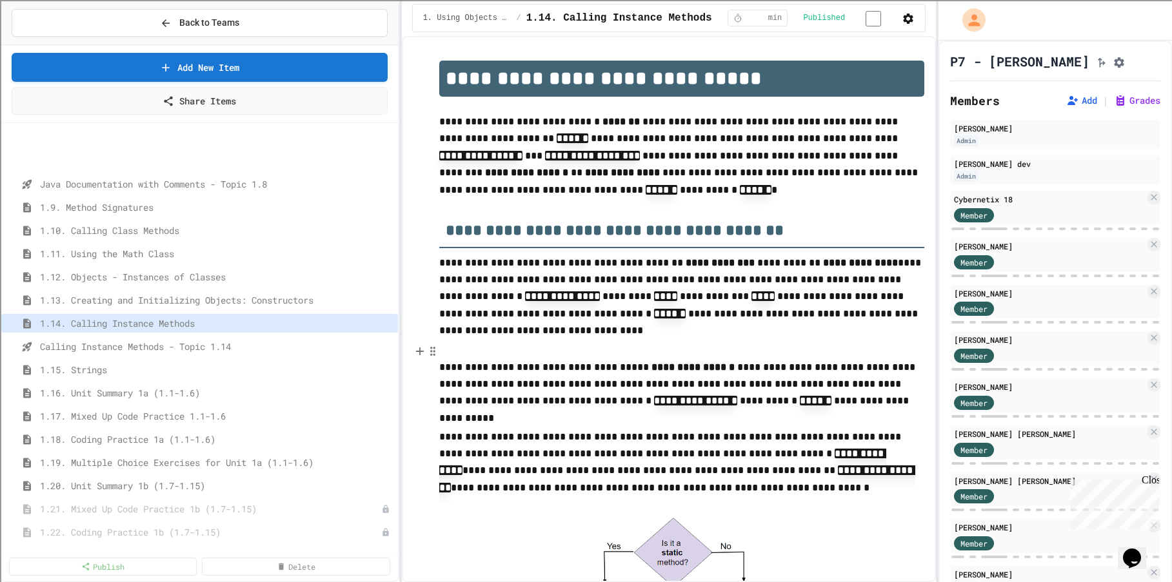
scroll to position [580, 0]
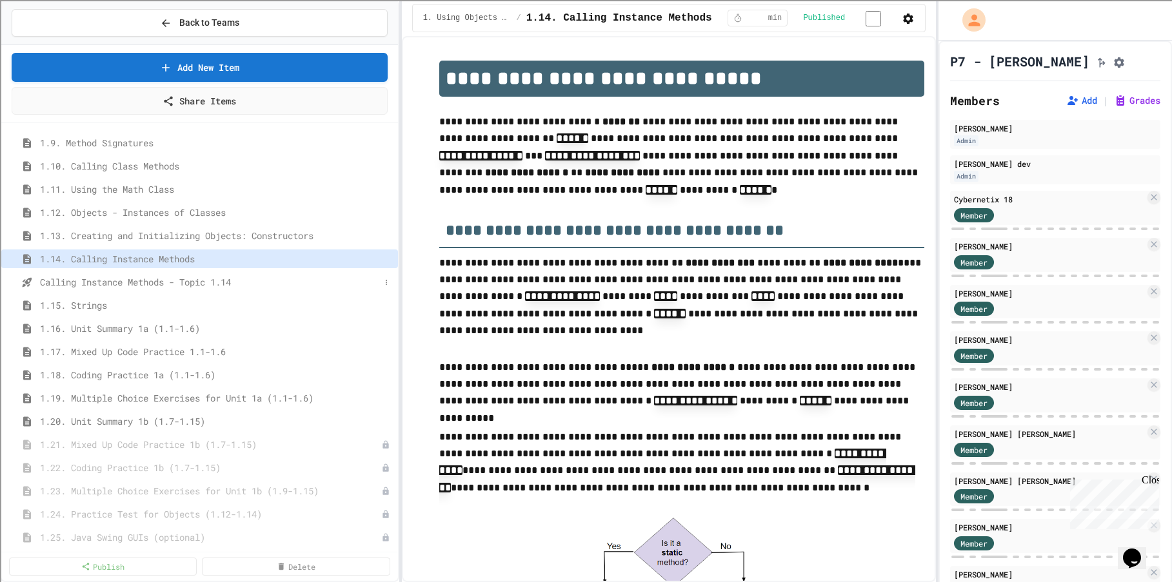
click at [137, 273] on div "Calling Instance Methods - Topic 1.14" at bounding box center [199, 282] width 397 height 19
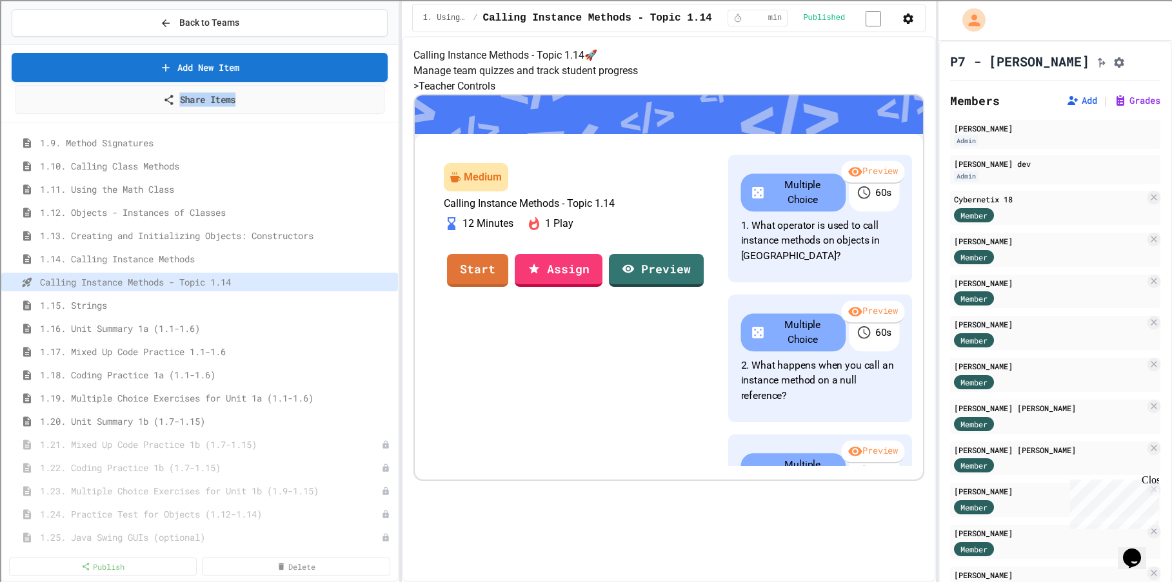
click at [261, 106] on link "Share Items" at bounding box center [199, 99] width 369 height 29
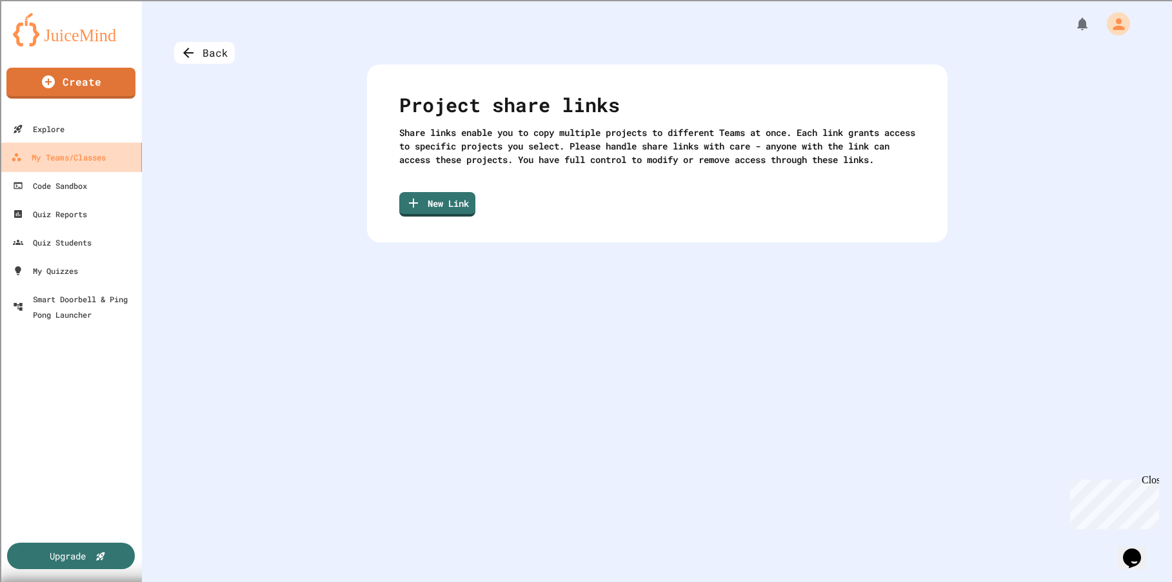
click at [78, 158] on div "My Teams/Classes" at bounding box center [58, 158] width 95 height 16
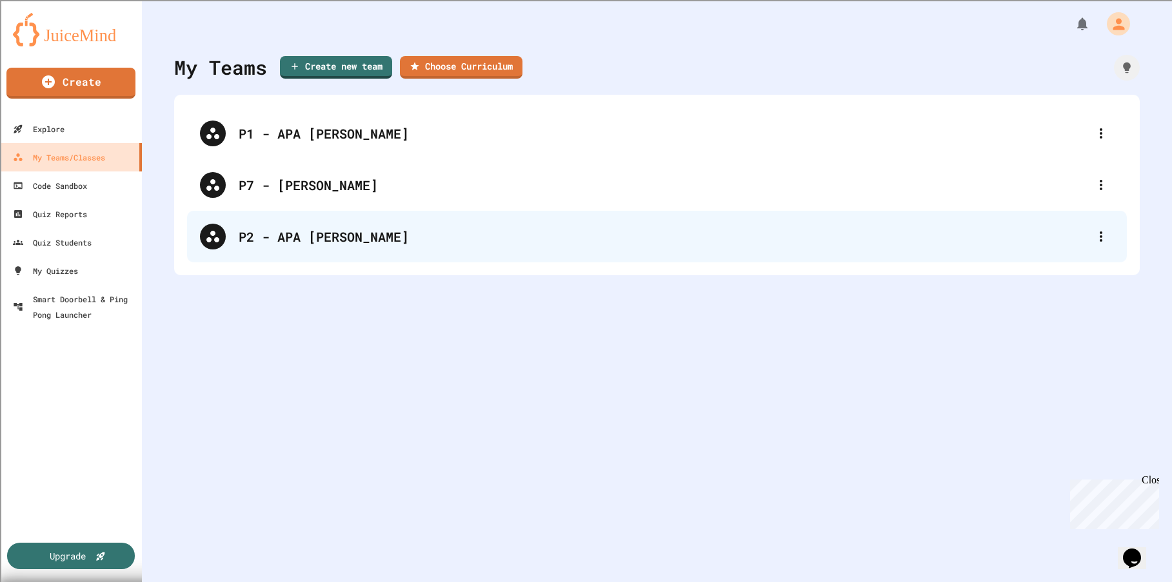
click at [301, 237] on div "P2 - APA [PERSON_NAME]" at bounding box center [663, 236] width 849 height 19
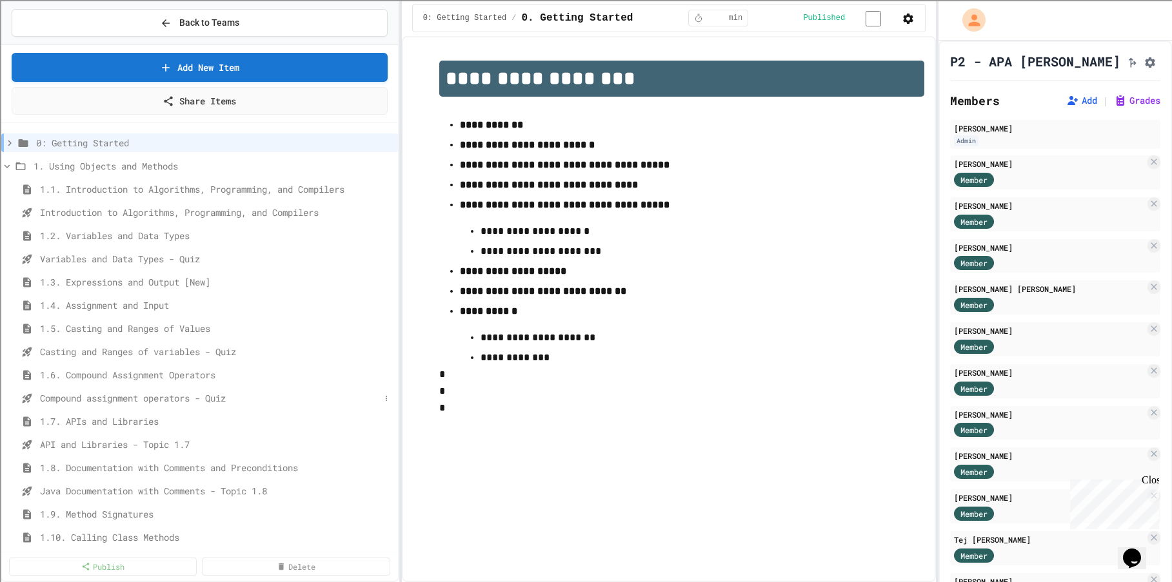
scroll to position [129, 0]
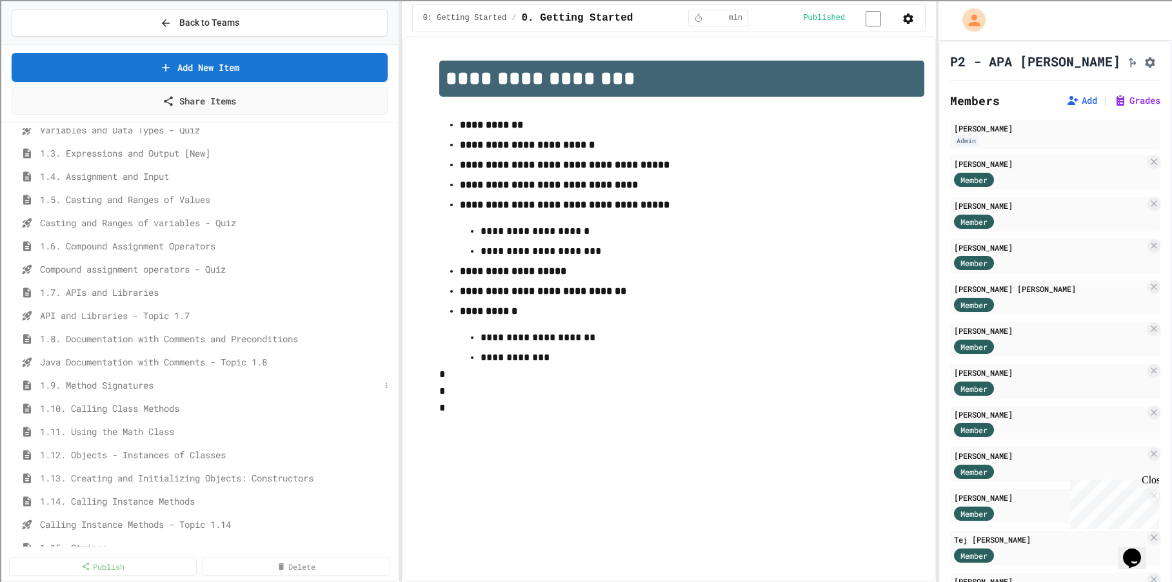
click at [123, 385] on span "1.9. Method Signatures" at bounding box center [210, 386] width 340 height 14
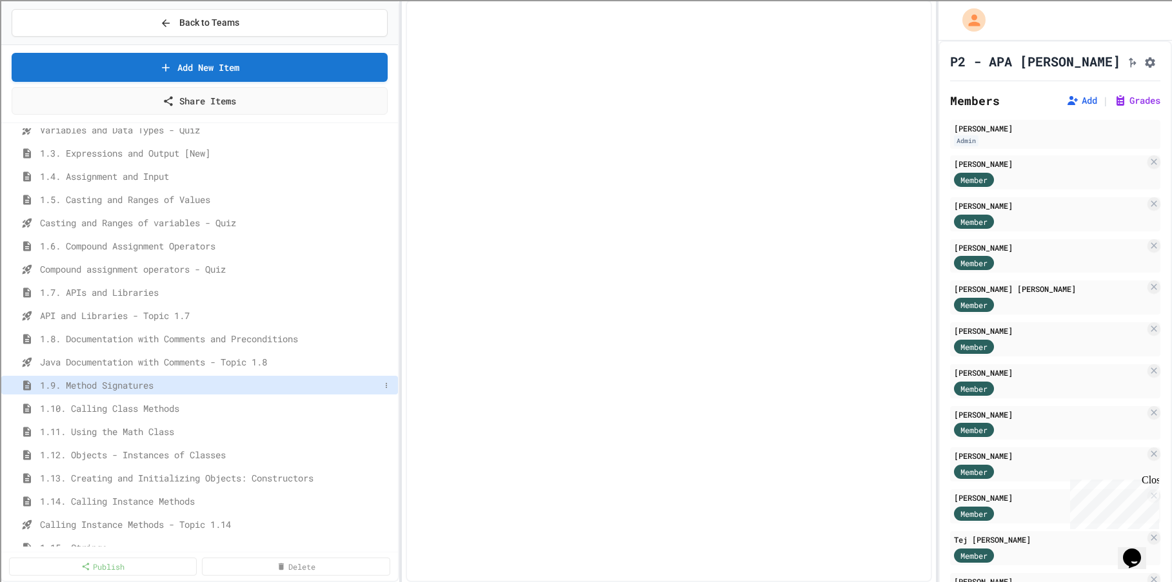
select select "***"
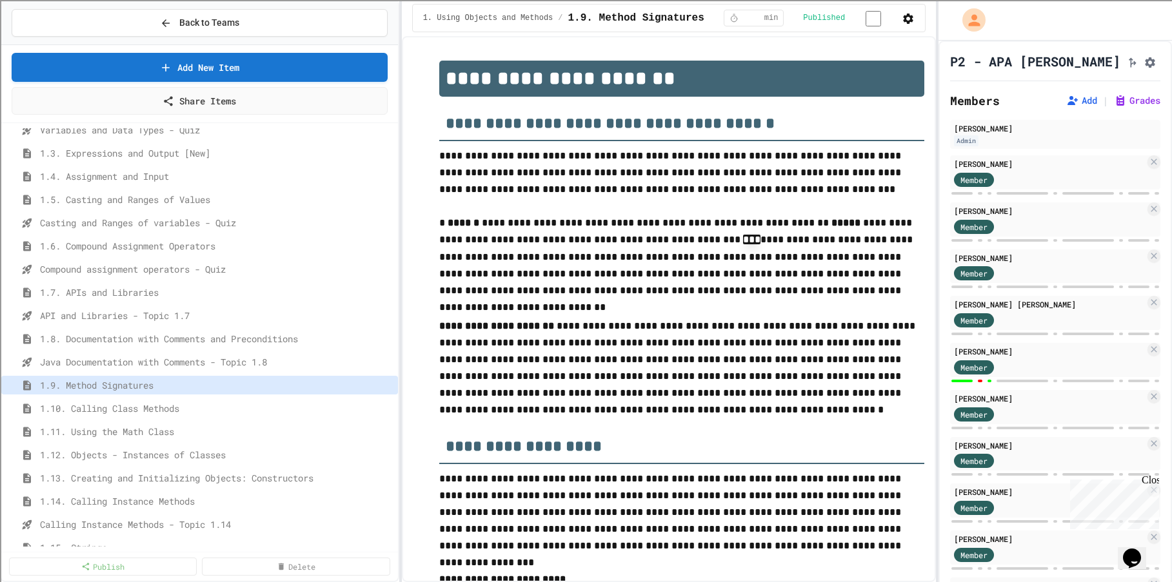
scroll to position [1179, 0]
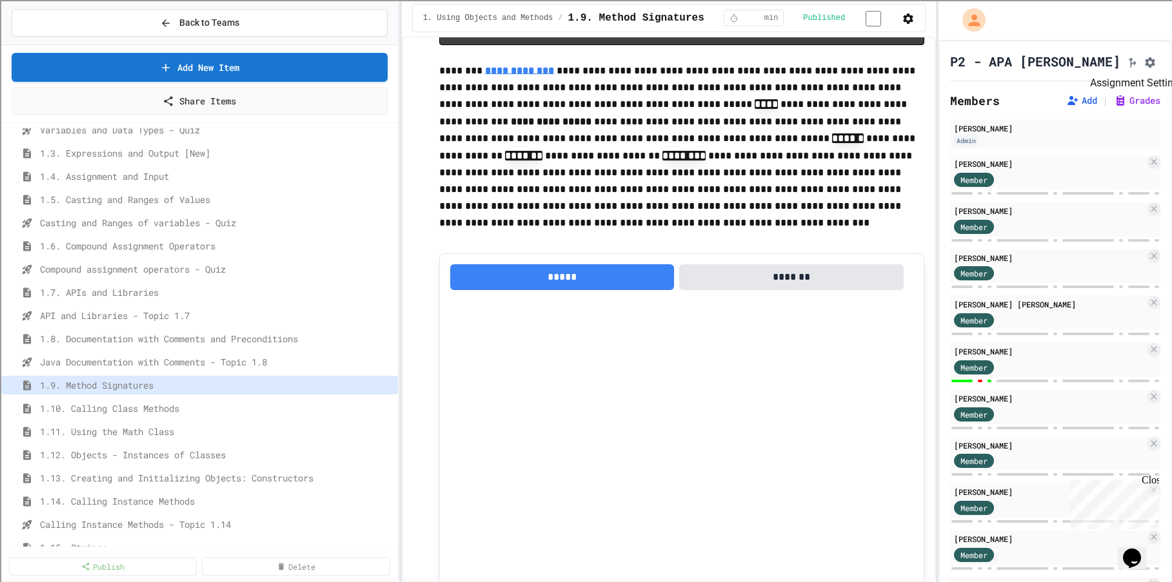
click at [1143, 62] on icon "Assignment Settings" at bounding box center [1149, 62] width 13 height 13
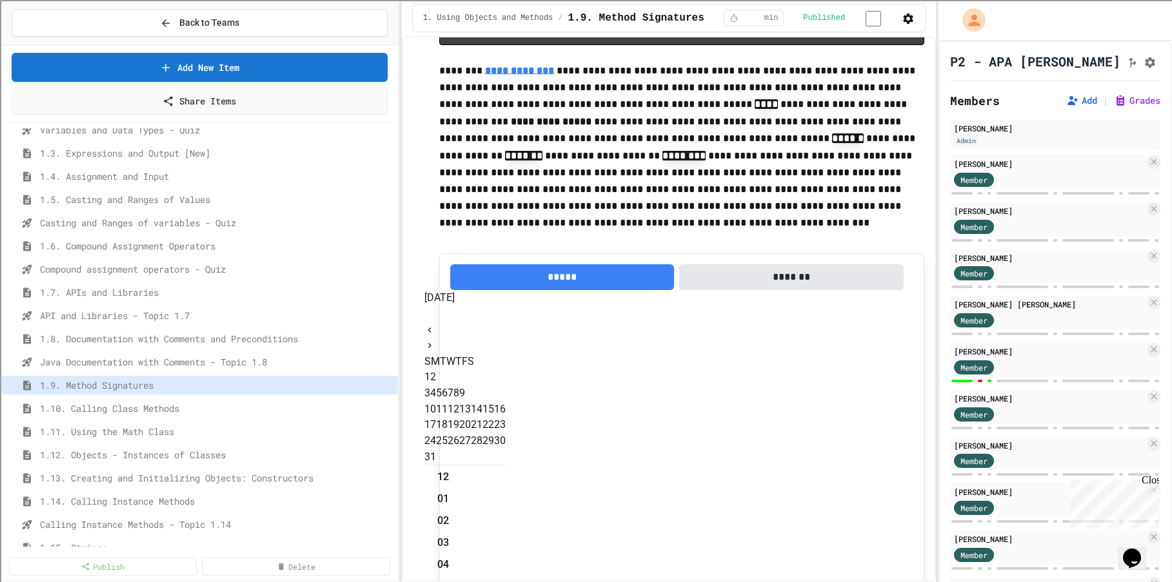
scroll to position [217, 0]
click at [435, 340] on icon "Next month" at bounding box center [429, 345] width 10 height 10
click at [436, 369] on button "2" at bounding box center [433, 376] width 6 height 15
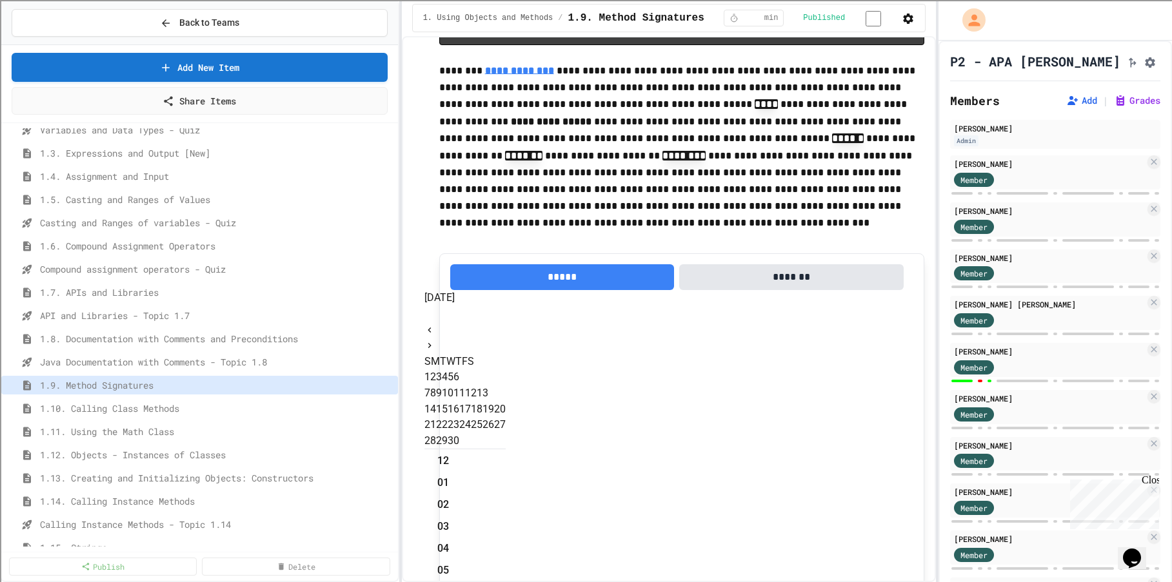
type input "**********"
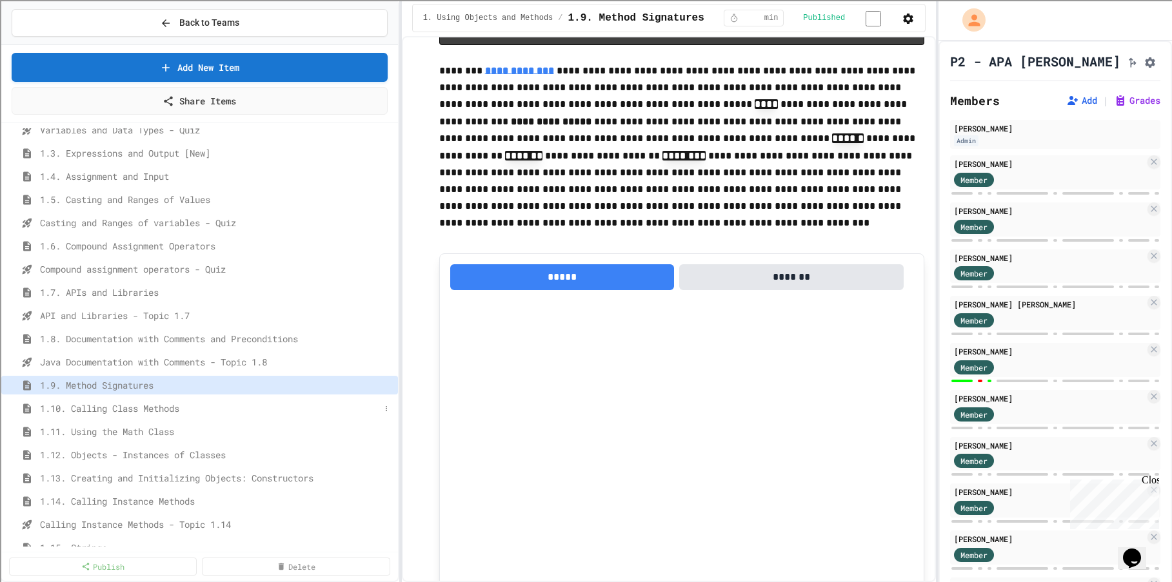
click at [166, 407] on span "1.10. Calling Class Methods" at bounding box center [210, 409] width 340 height 14
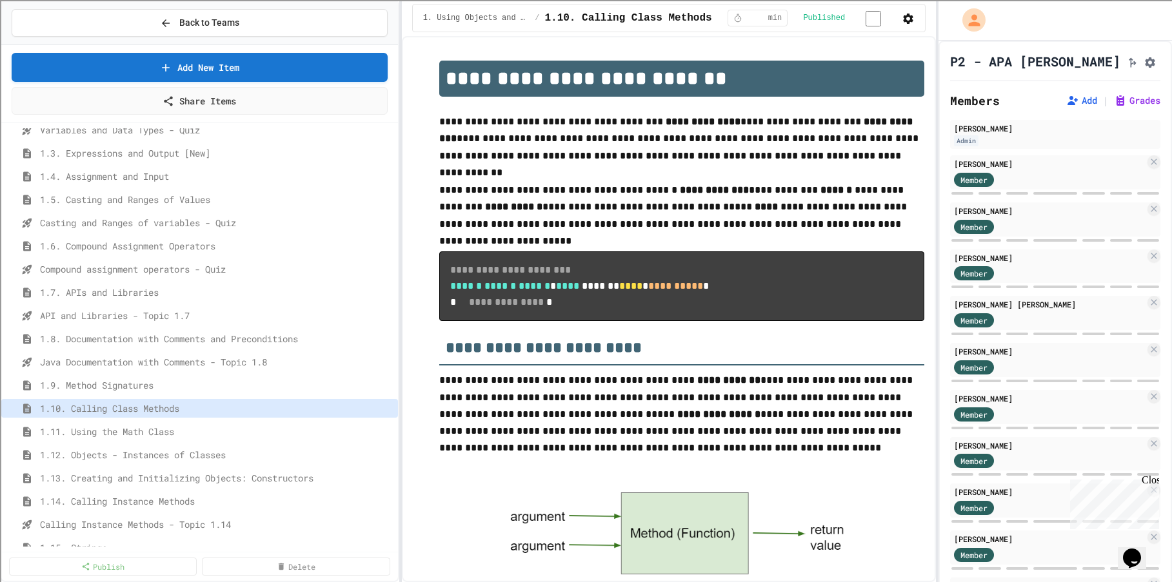
scroll to position [971, 0]
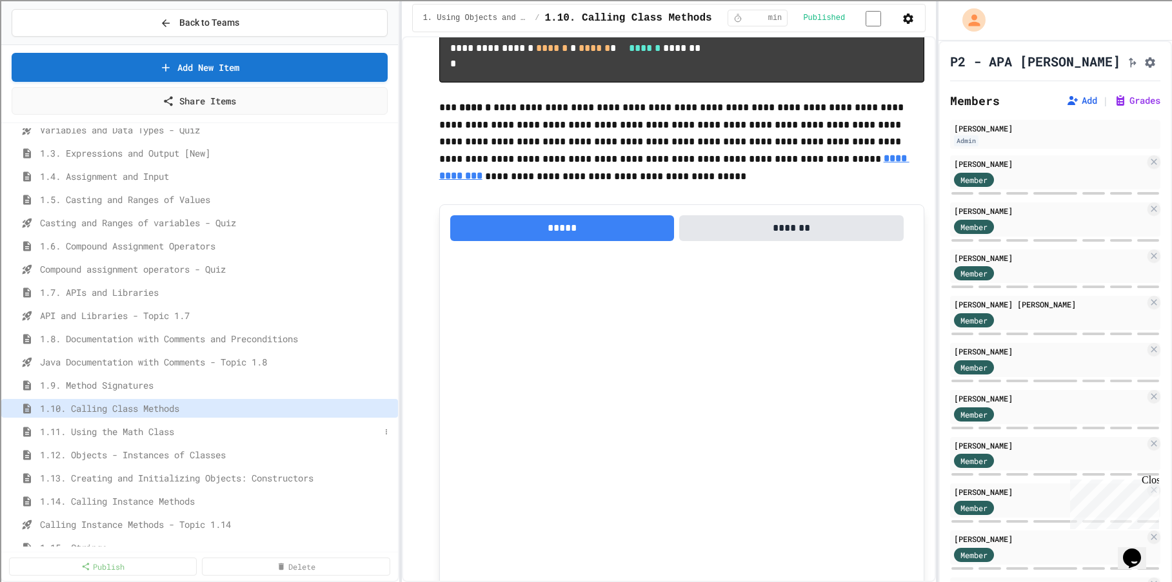
click at [177, 437] on span "1.11. Using the Math Class" at bounding box center [210, 432] width 340 height 14
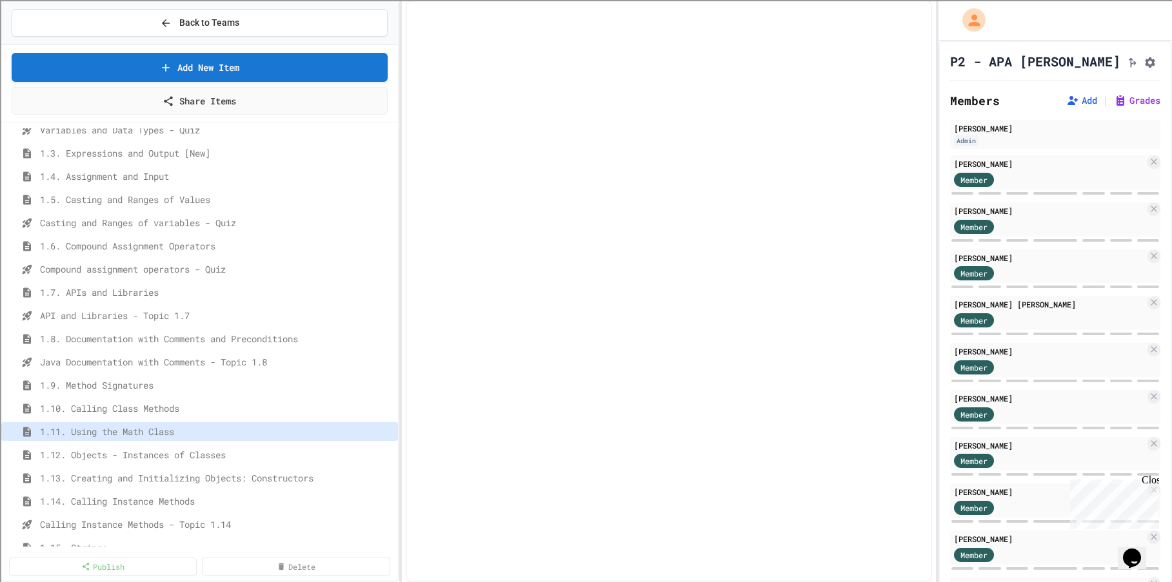
select select "***"
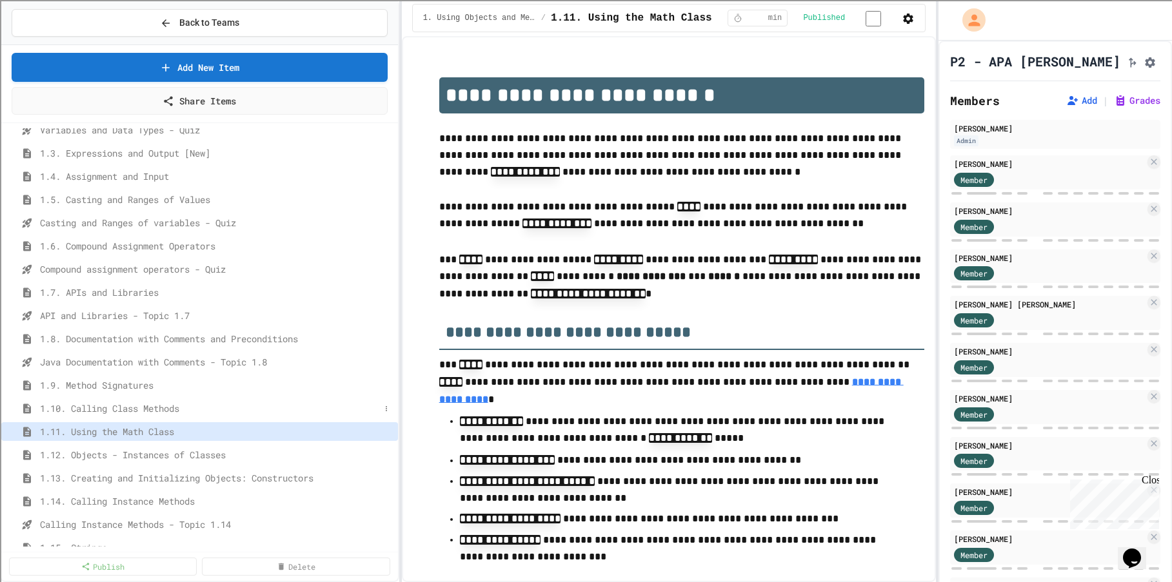
click at [148, 408] on span "1.10. Calling Class Methods" at bounding box center [210, 409] width 340 height 14
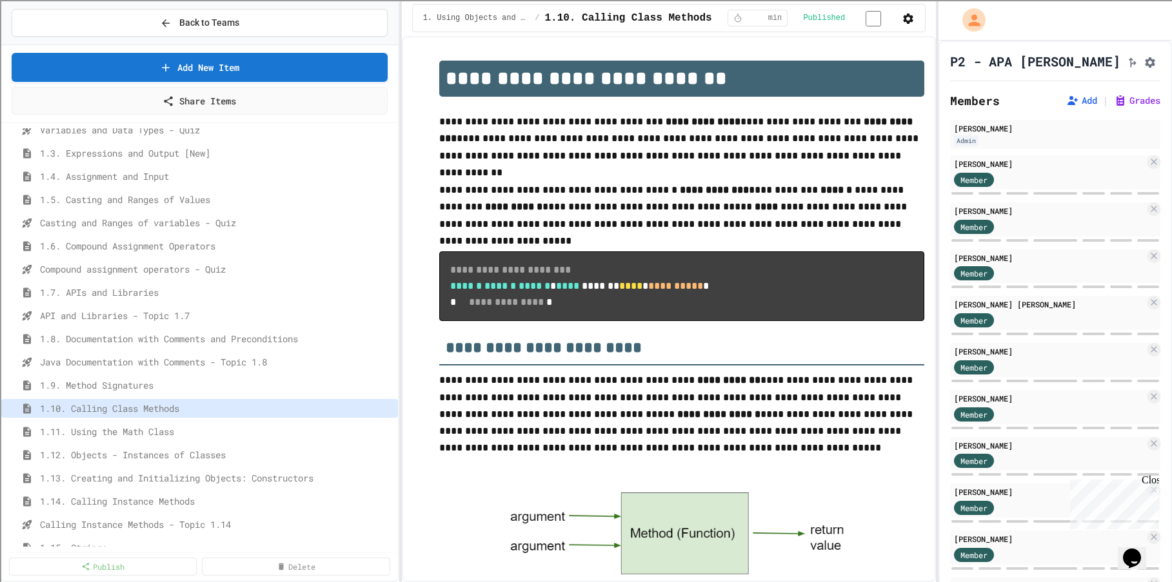
scroll to position [970, 0]
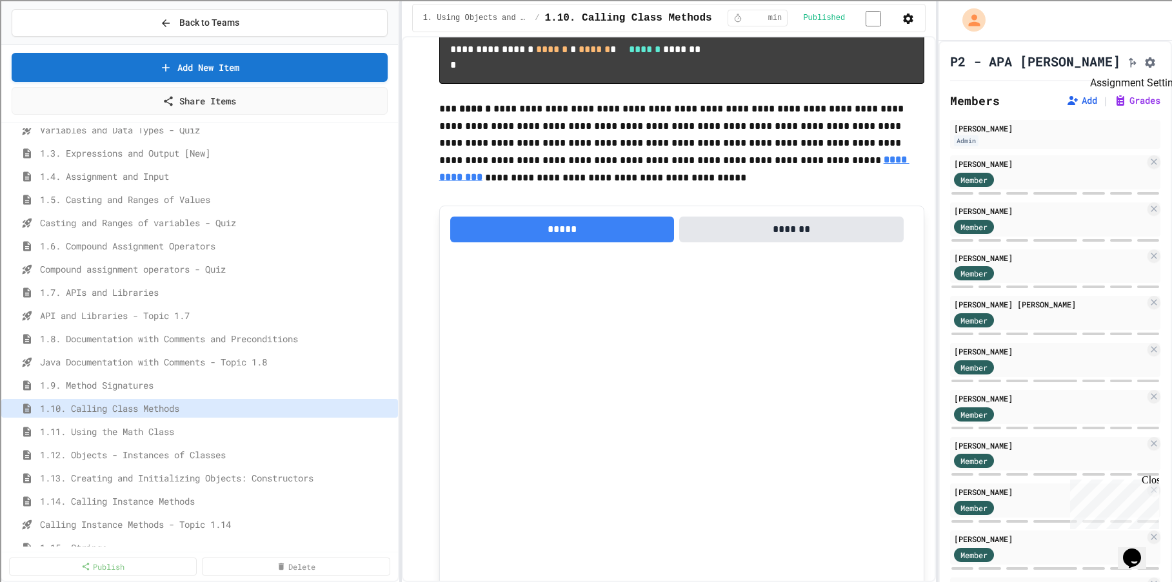
click at [1145, 64] on icon "Assignment Settings" at bounding box center [1150, 62] width 10 height 10
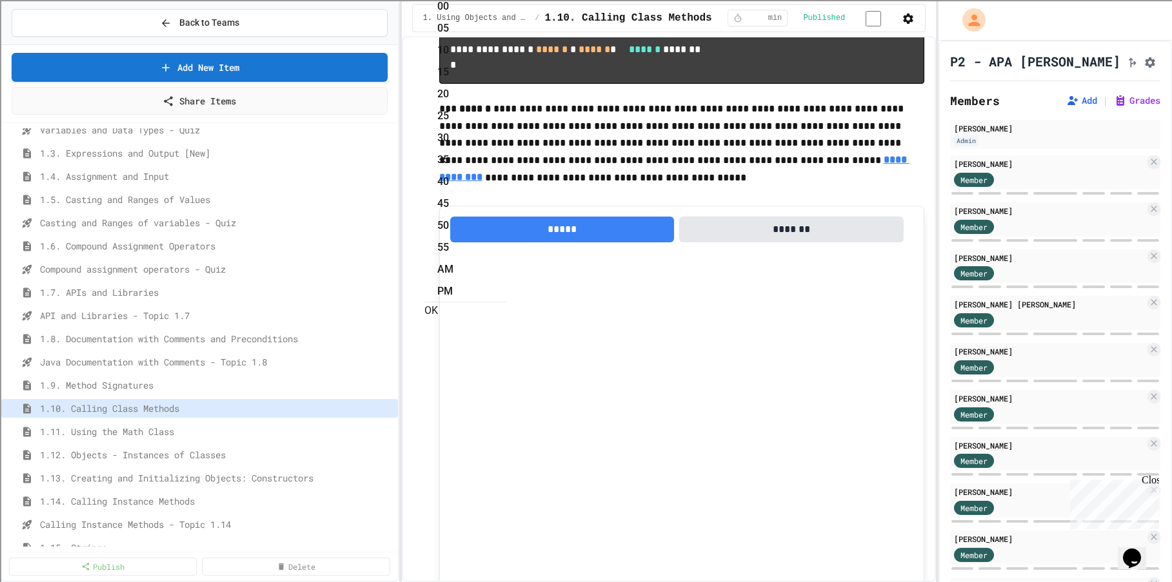
drag, startPoint x: 646, startPoint y: 159, endPoint x: 651, endPoint y: 166, distance: 8.8
click at [506, 237] on li "55" at bounding box center [471, 247] width 68 height 21
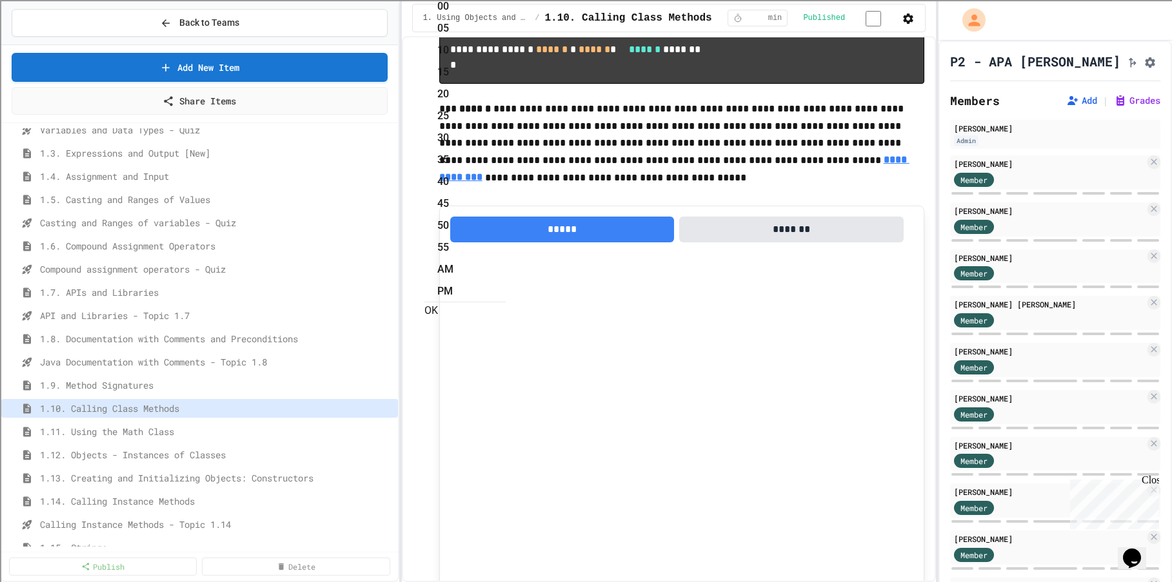
scroll to position [298, 0]
click at [506, 281] on li "PM" at bounding box center [471, 291] width 68 height 21
type input "**********"
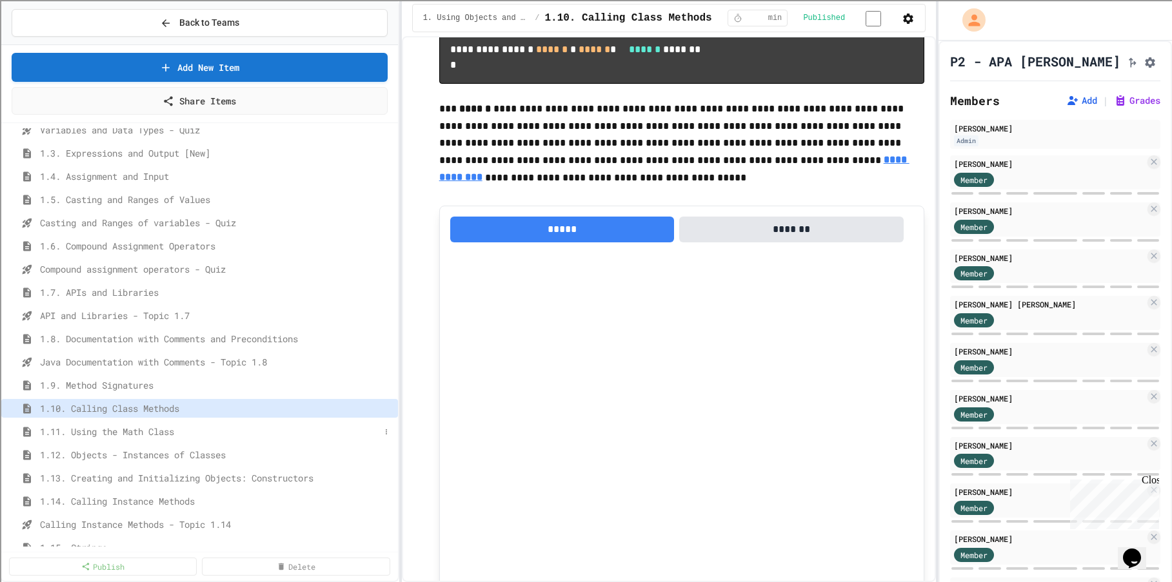
click at [153, 429] on span "1.11. Using the Math Class" at bounding box center [210, 432] width 340 height 14
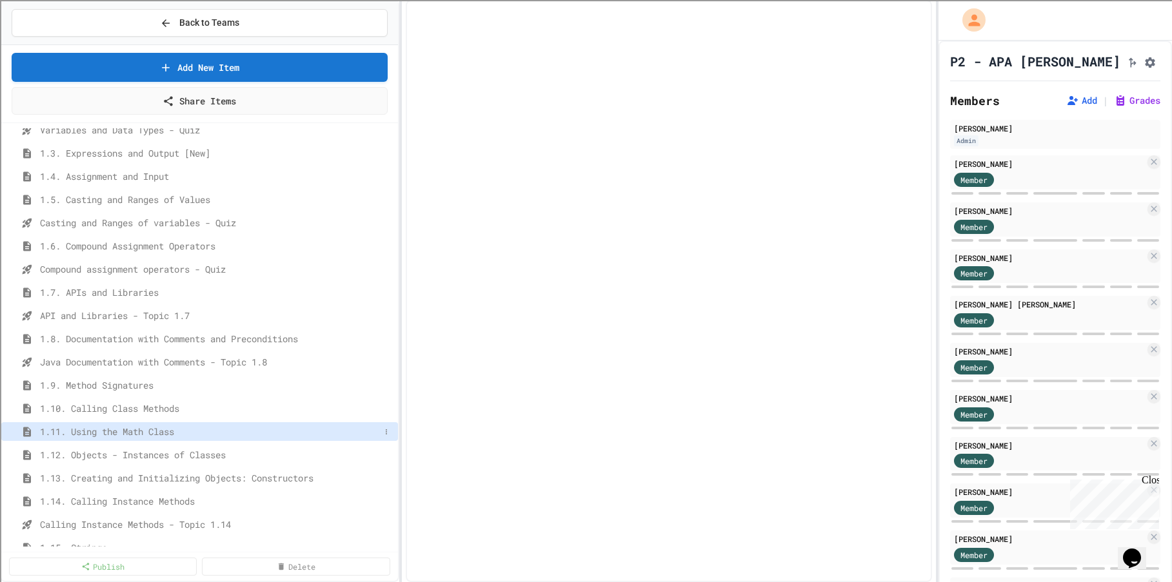
select select "***"
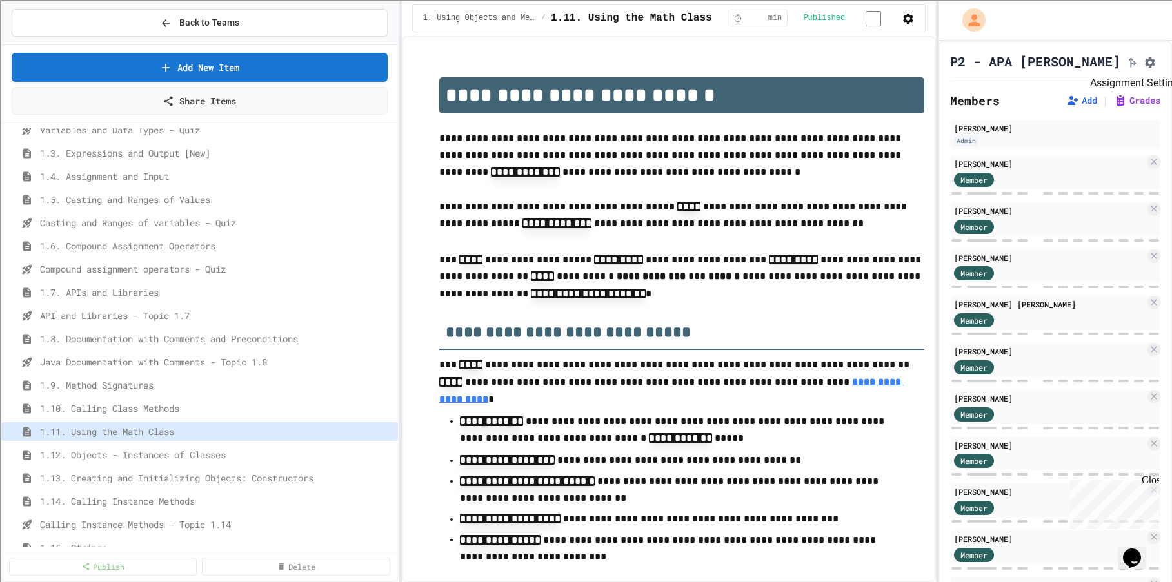
click at [1143, 69] on icon "Assignment Settings" at bounding box center [1149, 62] width 13 height 13
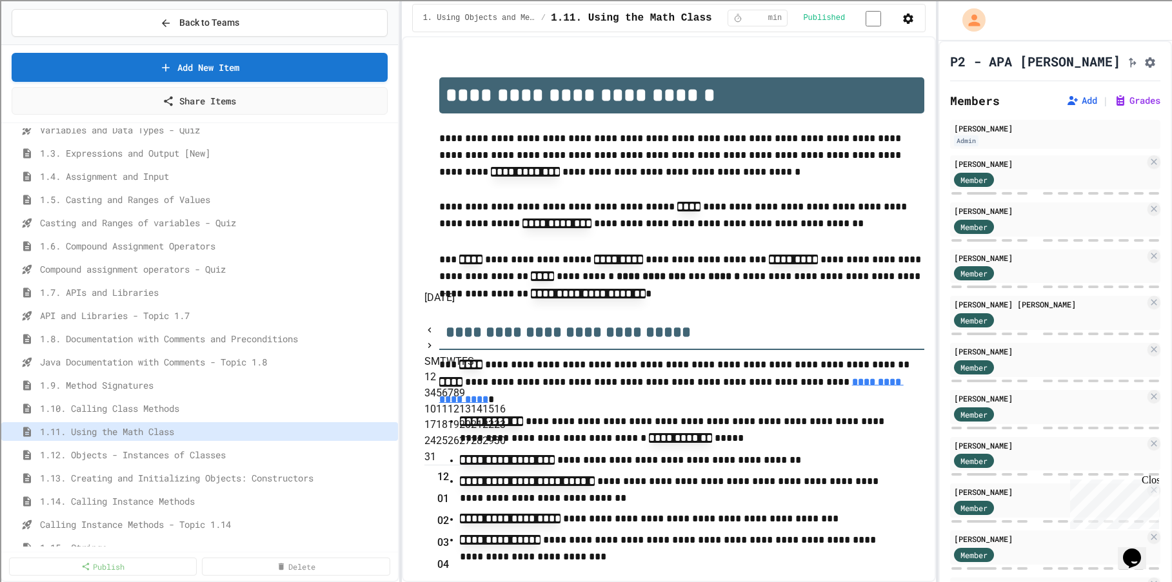
scroll to position [217, 0]
click at [431, 343] on icon "Next month" at bounding box center [429, 345] width 3 height 5
click at [448, 369] on button "4" at bounding box center [445, 376] width 6 height 15
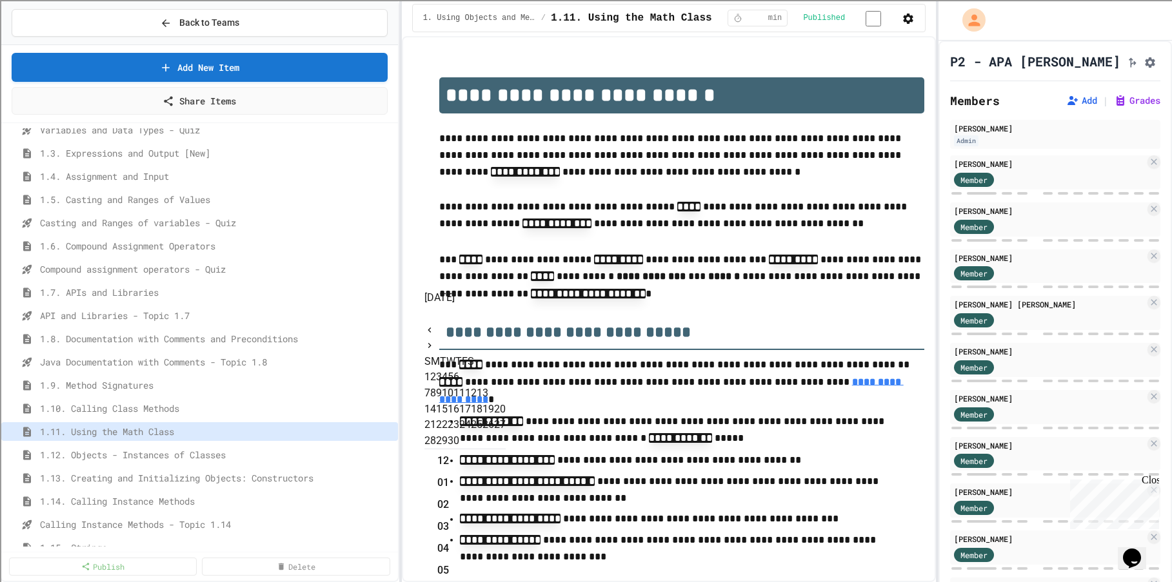
type input "**********"
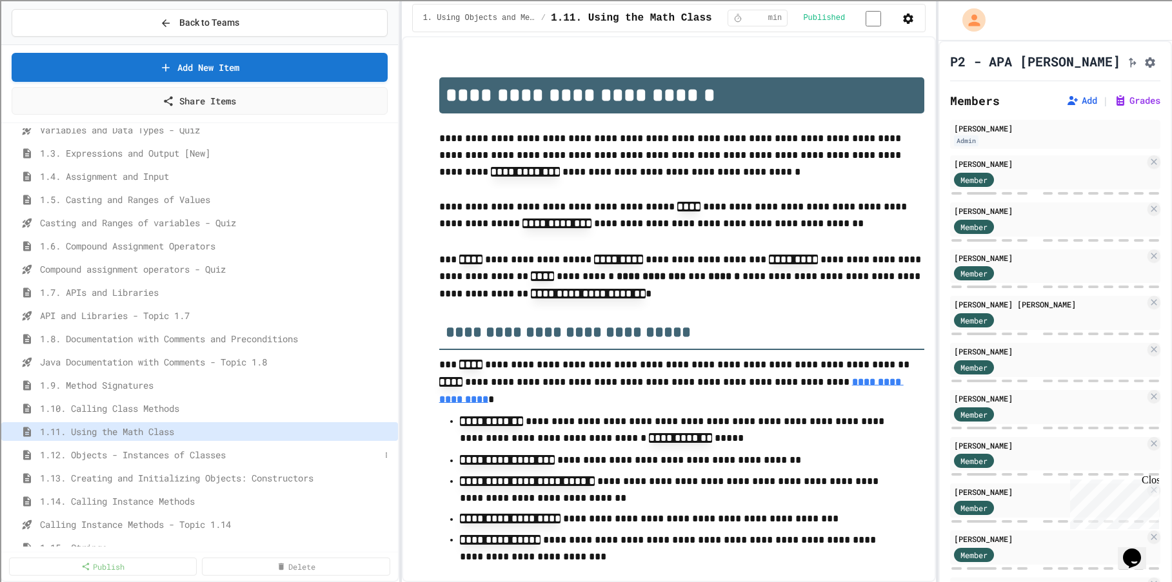
click at [186, 457] on span "1.12. Objects - Instances of Classes" at bounding box center [210, 455] width 340 height 14
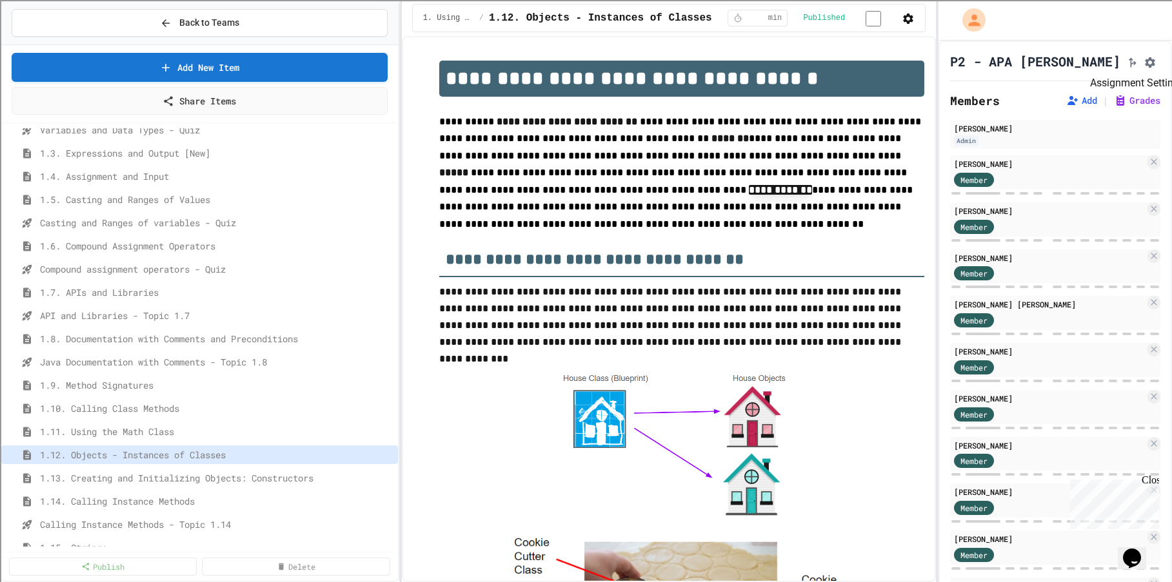
click at [1145, 67] on icon "Assignment Settings" at bounding box center [1150, 62] width 10 height 10
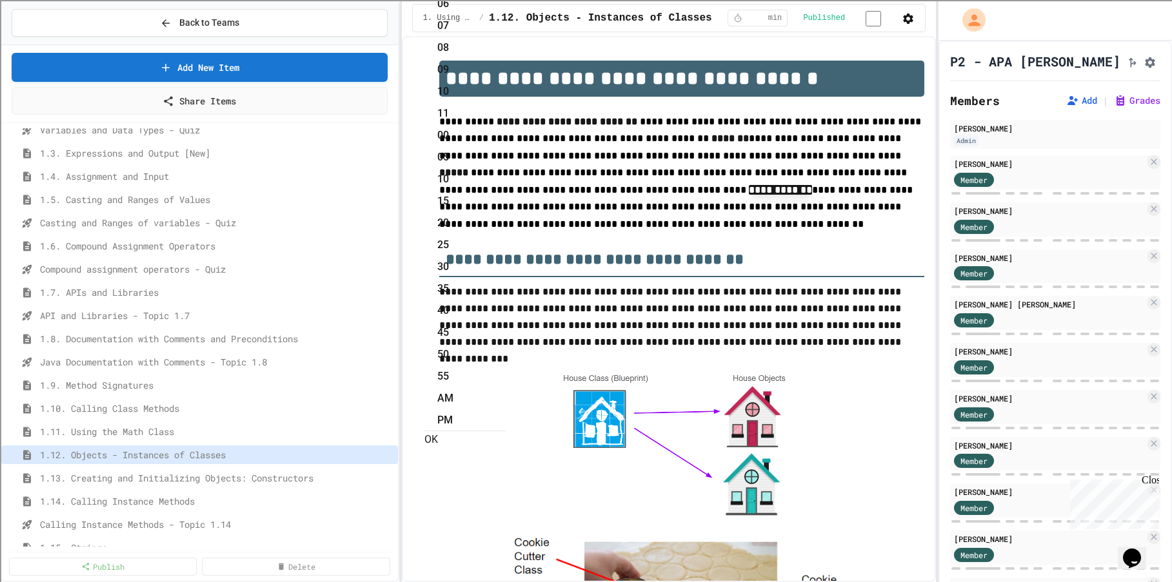
click at [506, 124] on li "11" at bounding box center [471, 113] width 68 height 21
click at [506, 366] on li "55" at bounding box center [471, 376] width 68 height 21
click at [506, 410] on li "PM" at bounding box center [471, 420] width 68 height 21
type input "**********"
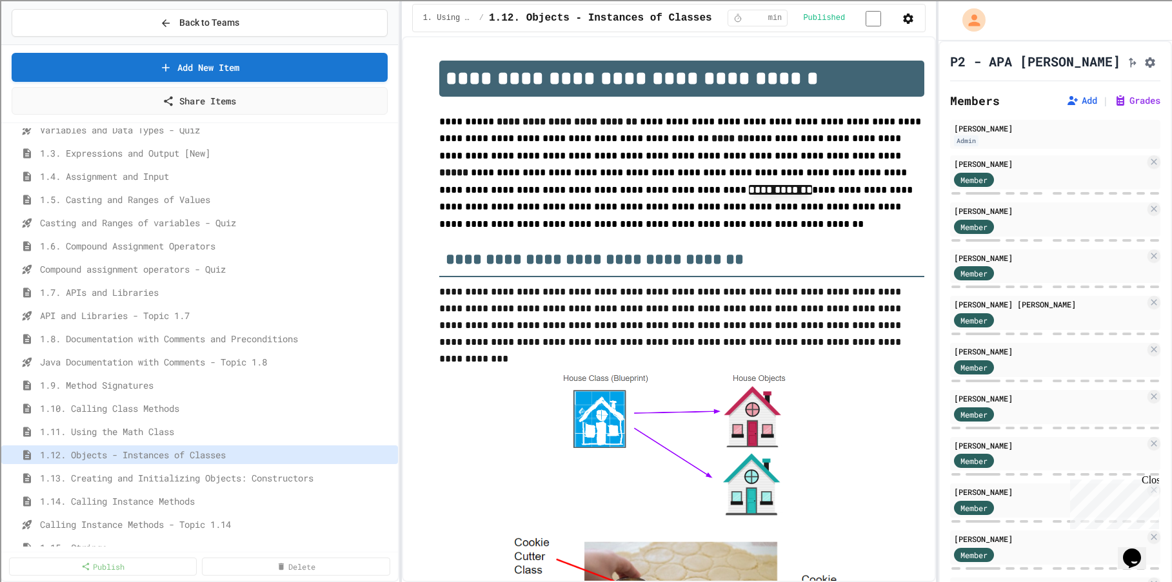
scroll to position [709, 0]
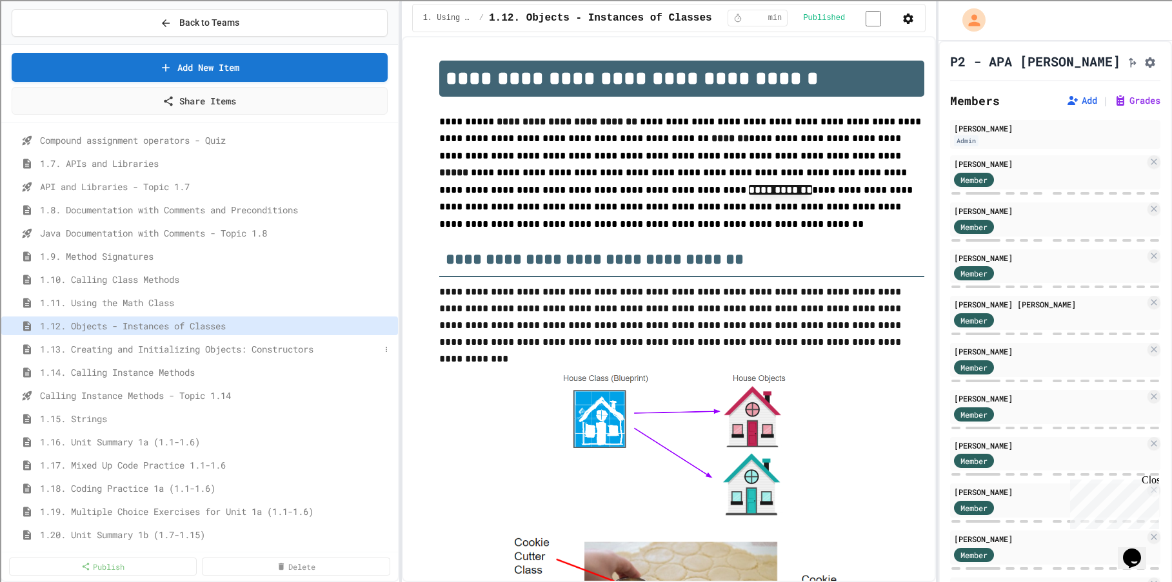
click at [194, 347] on span "1.13. Creating and Initializing Objects: Constructors" at bounding box center [210, 349] width 340 height 14
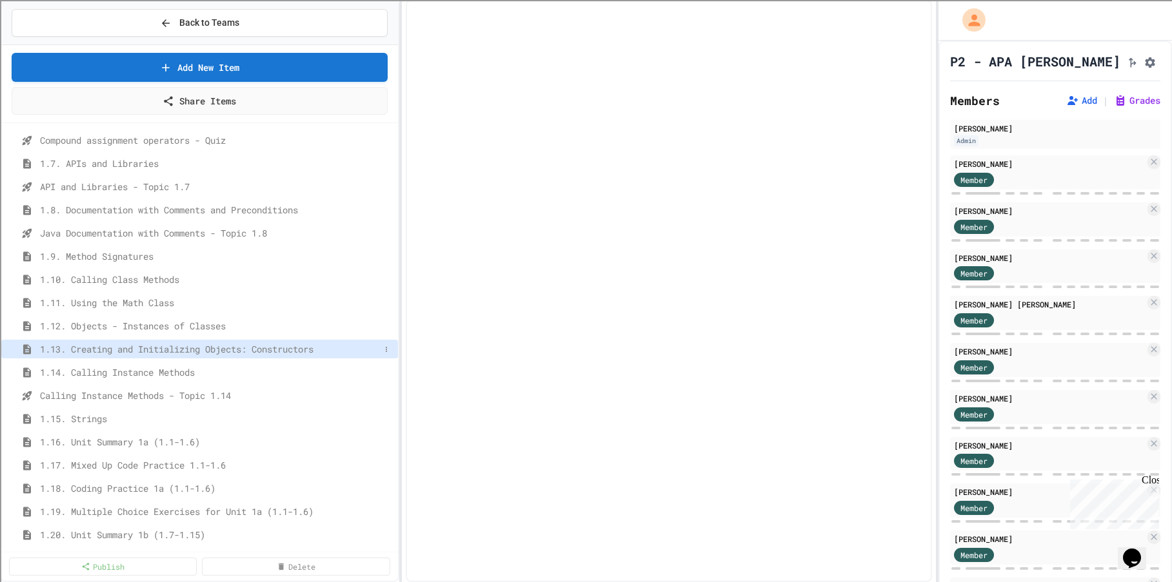
select select "***"
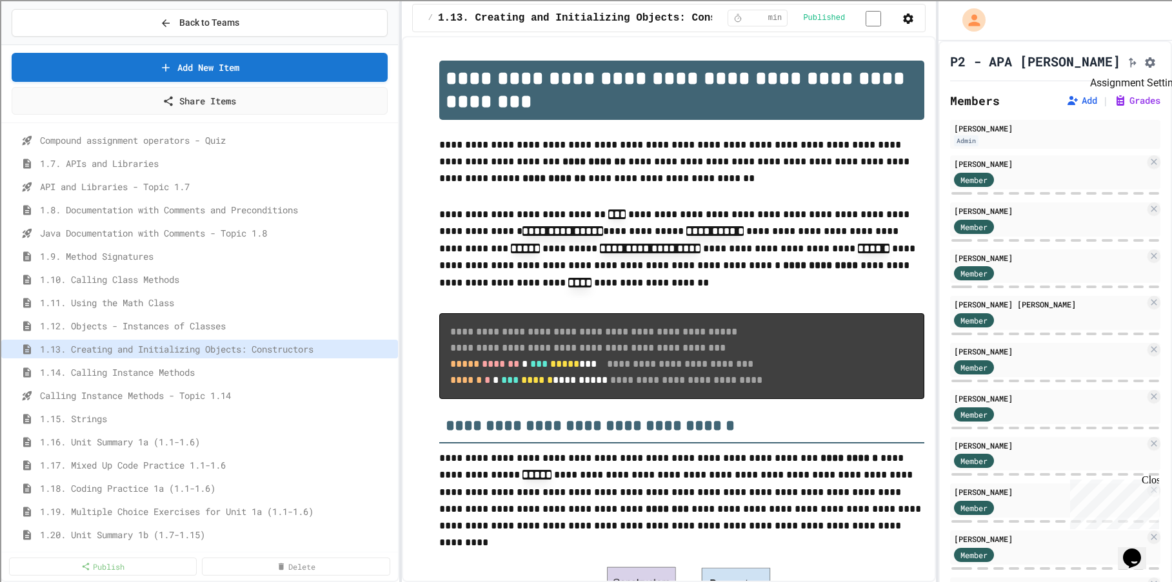
click at [1145, 62] on icon "Assignment Settings" at bounding box center [1150, 62] width 10 height 10
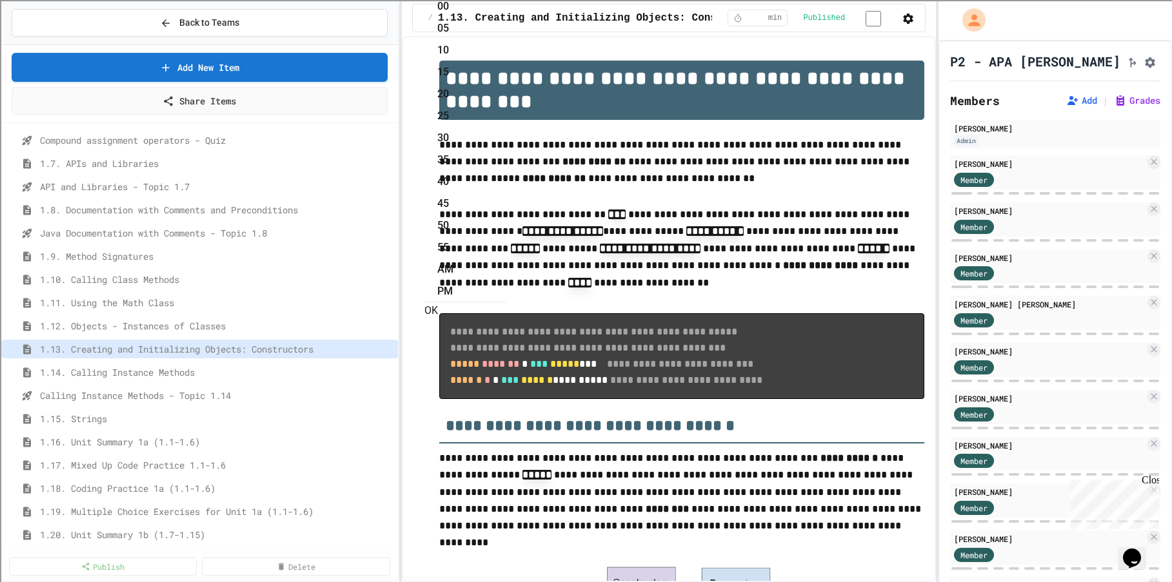
scroll to position [298, 0]
click at [506, 239] on li "55" at bounding box center [471, 247] width 68 height 21
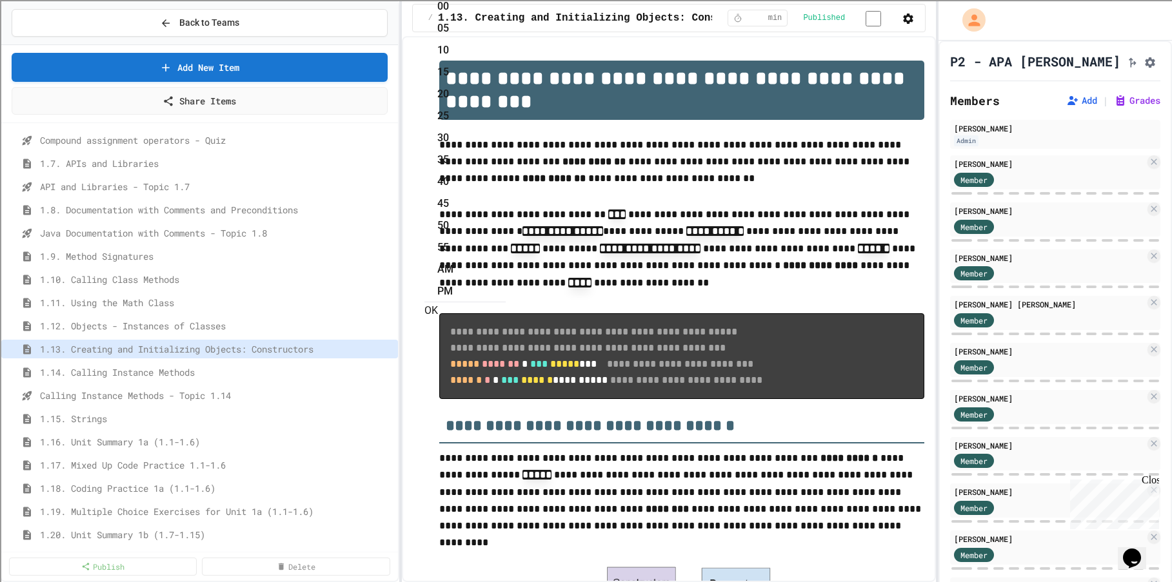
click at [506, 281] on li "PM" at bounding box center [471, 291] width 68 height 21
type input "**********"
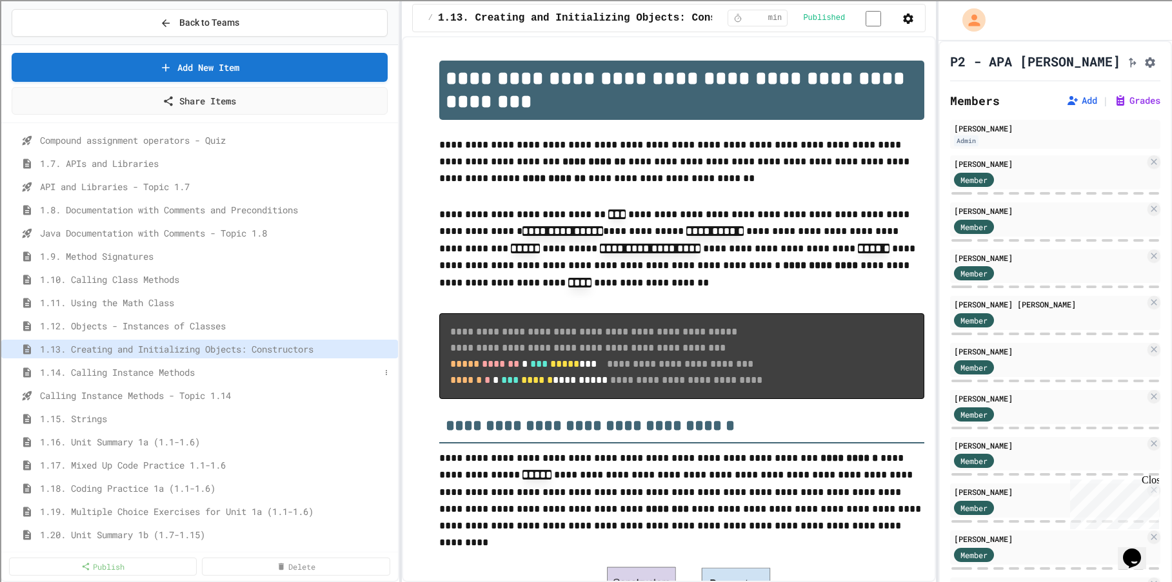
click at [172, 370] on span "1.14. Calling Instance Methods" at bounding box center [210, 373] width 340 height 14
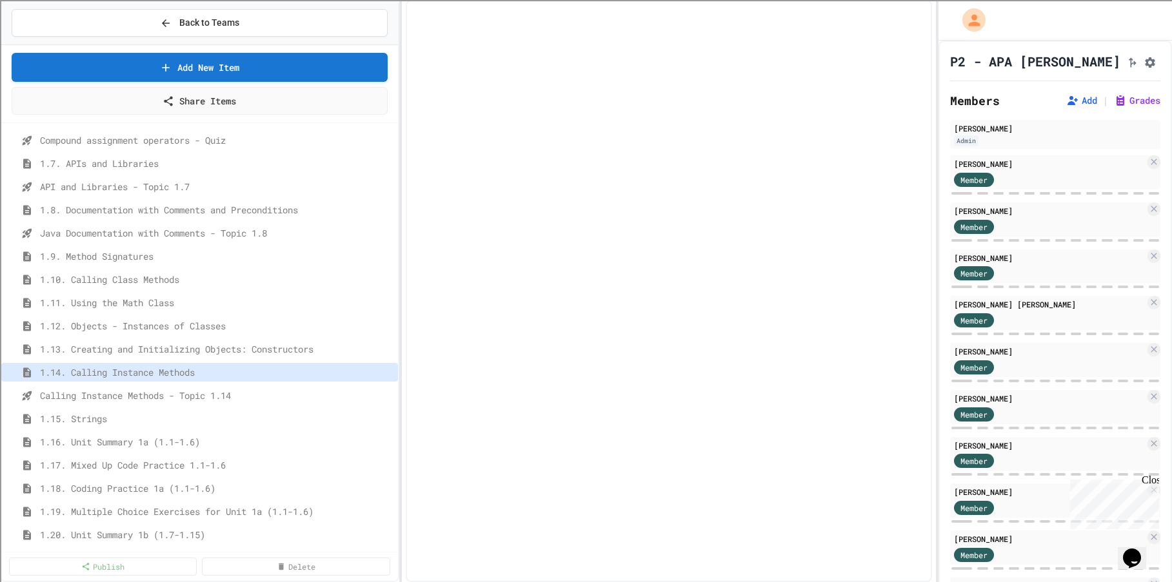
select select "***"
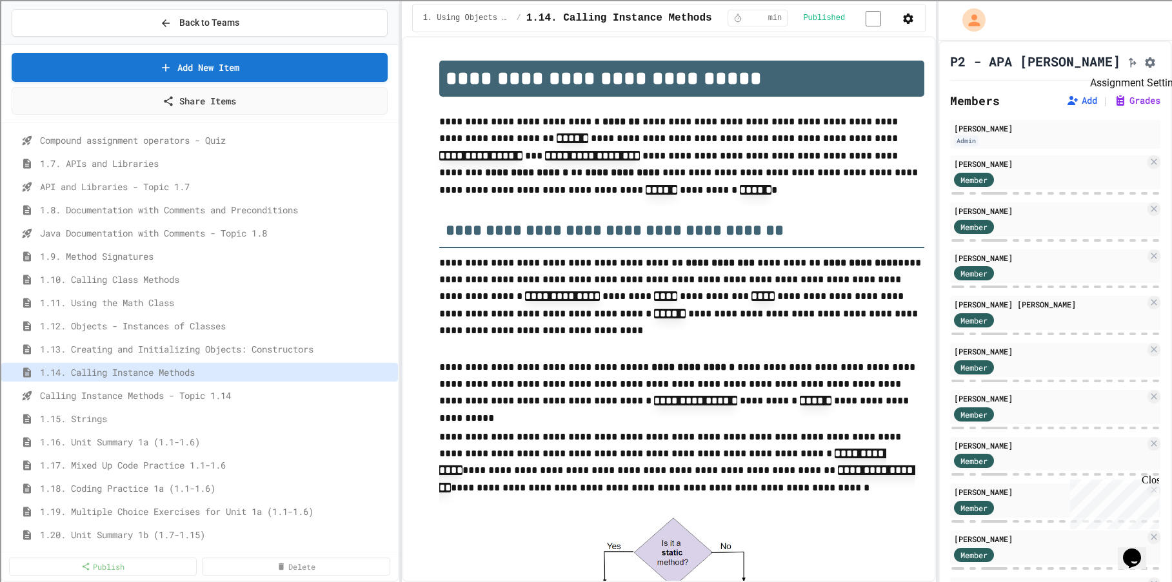
click at [1143, 63] on icon "Assignment Settings" at bounding box center [1149, 62] width 13 height 13
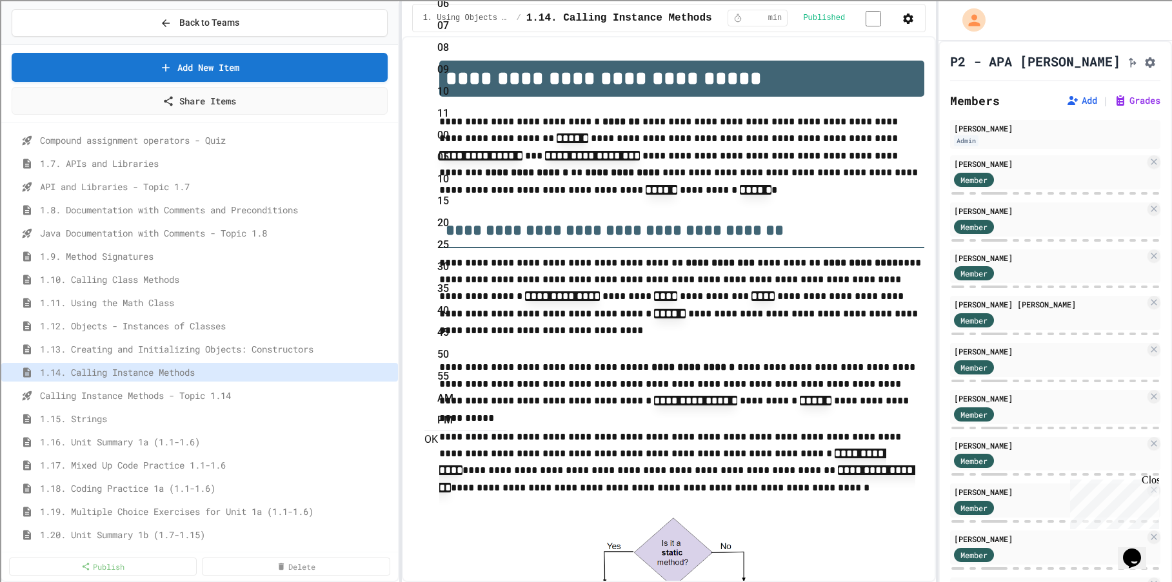
click at [506, 299] on li "35" at bounding box center [471, 289] width 68 height 21
click at [506, 366] on li "55" at bounding box center [471, 376] width 68 height 21
click at [506, 124] on li "11" at bounding box center [471, 113] width 68 height 21
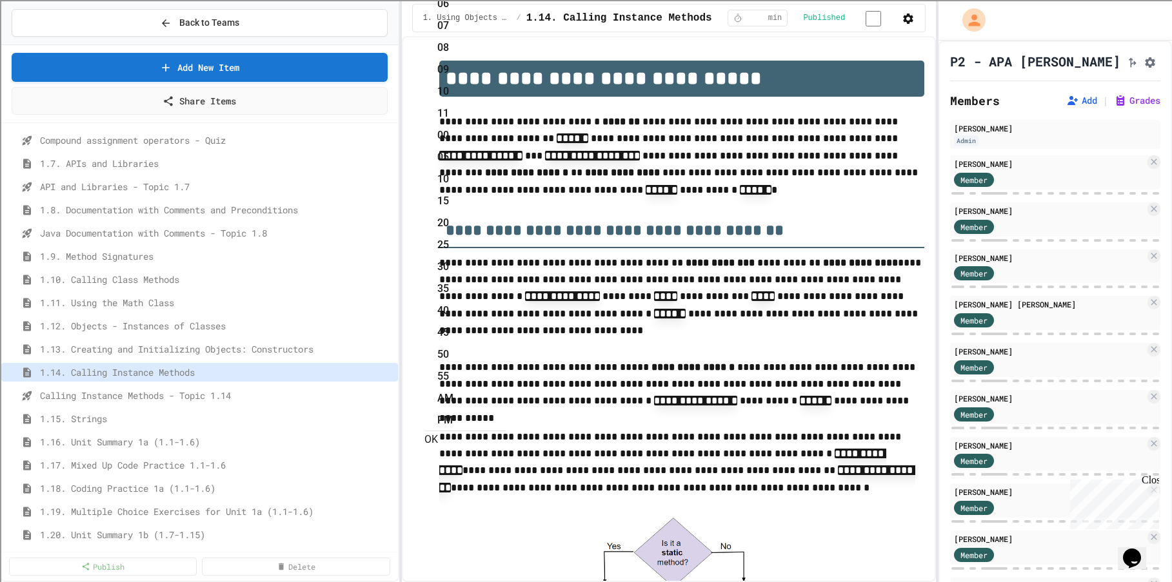
click at [506, 410] on li "PM" at bounding box center [471, 420] width 68 height 21
type input "**********"
click at [221, 325] on span "1.12. Objects - Instances of Classes" at bounding box center [210, 326] width 340 height 14
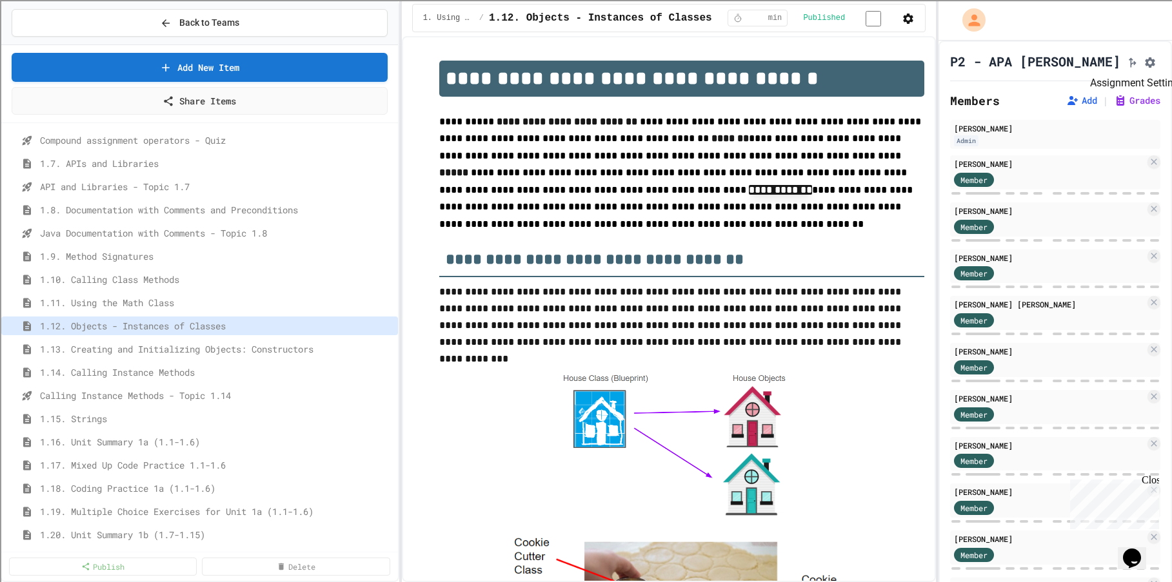
click at [1143, 60] on button "Assignment Settings" at bounding box center [1149, 61] width 13 height 15
type input "**********"
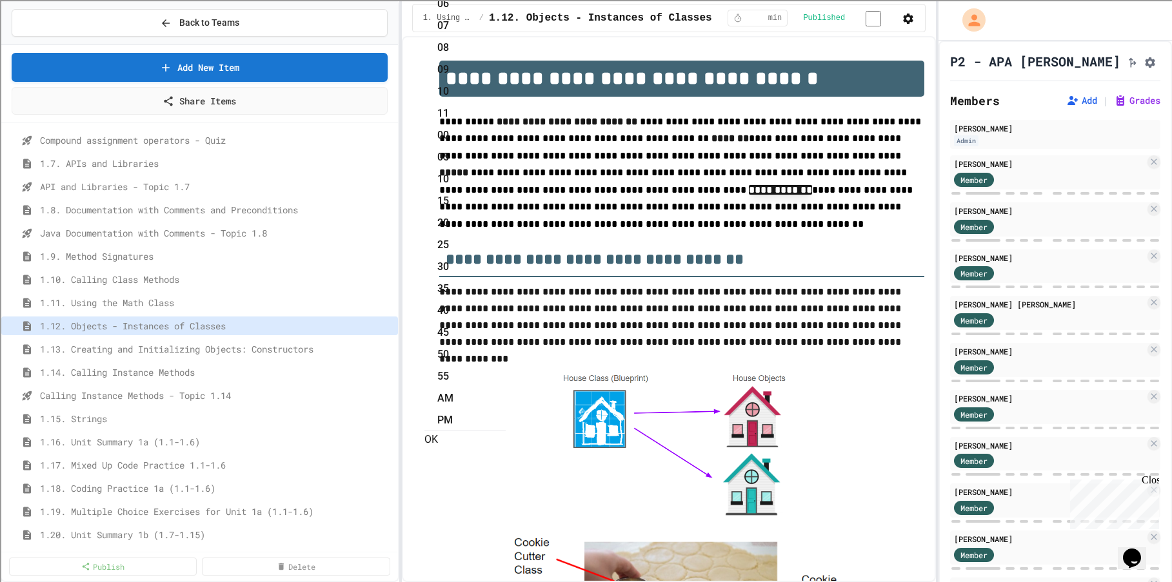
click at [438, 432] on button "OK" at bounding box center [431, 439] width 14 height 15
click at [230, 353] on span "1.13. Creating and Initializing Objects: Constructors" at bounding box center [210, 349] width 340 height 14
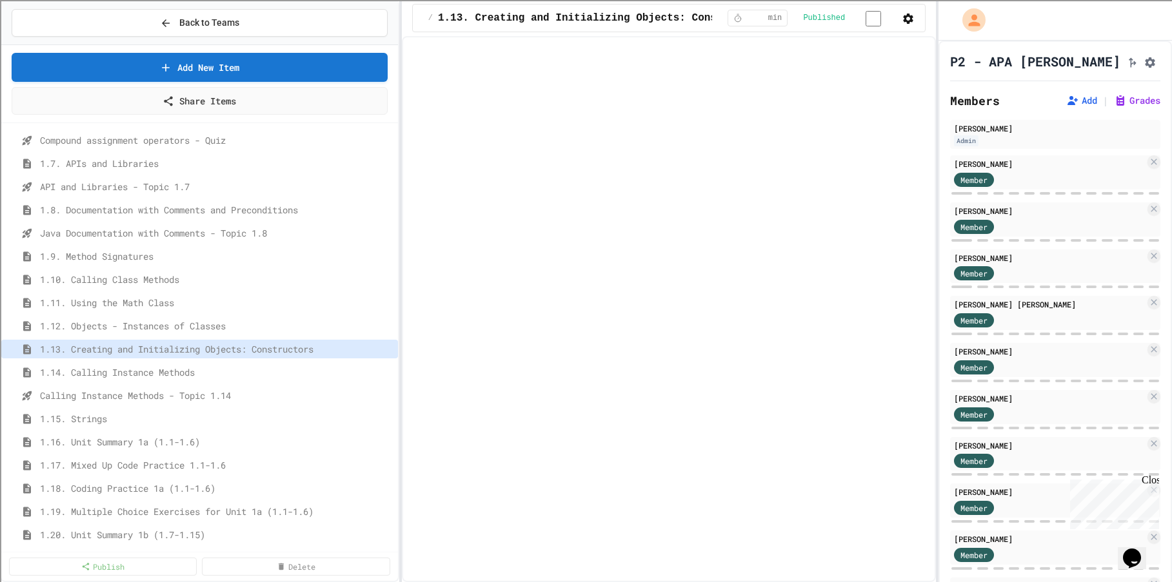
select select "***"
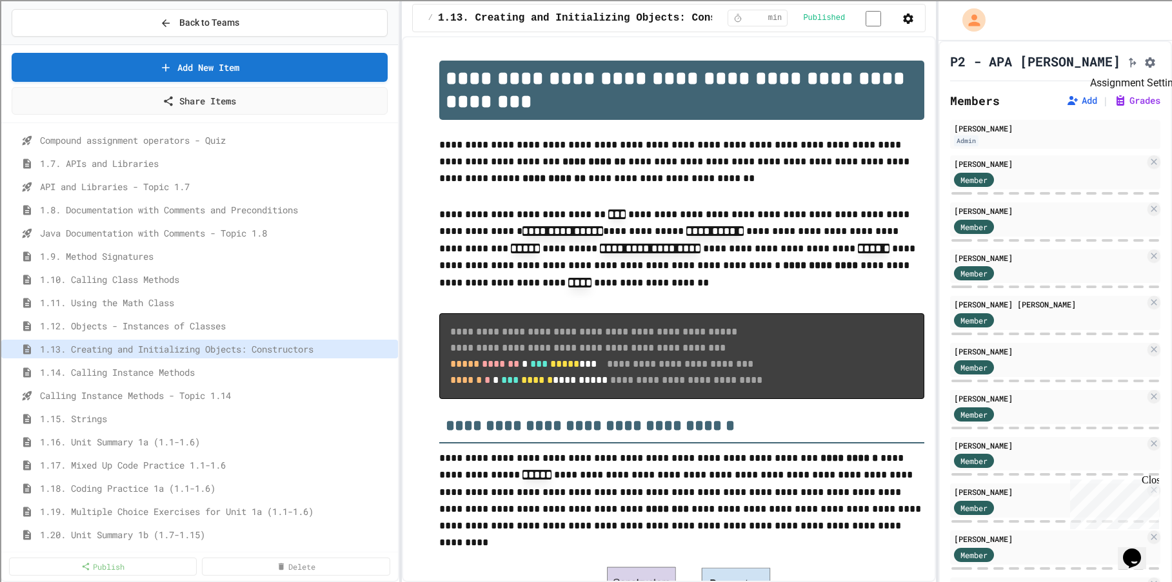
click at [1143, 61] on icon "Assignment Settings" at bounding box center [1149, 62] width 13 height 13
click at [175, 20] on div "Back to Teams" at bounding box center [199, 23] width 79 height 14
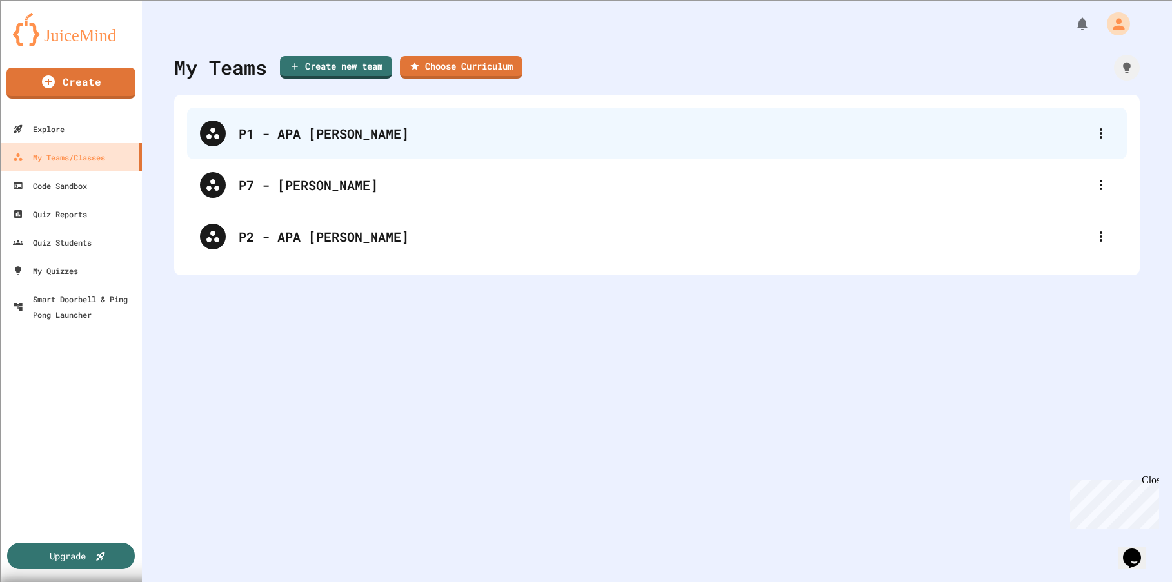
click at [306, 133] on div "P1 - APA [PERSON_NAME]" at bounding box center [663, 133] width 849 height 19
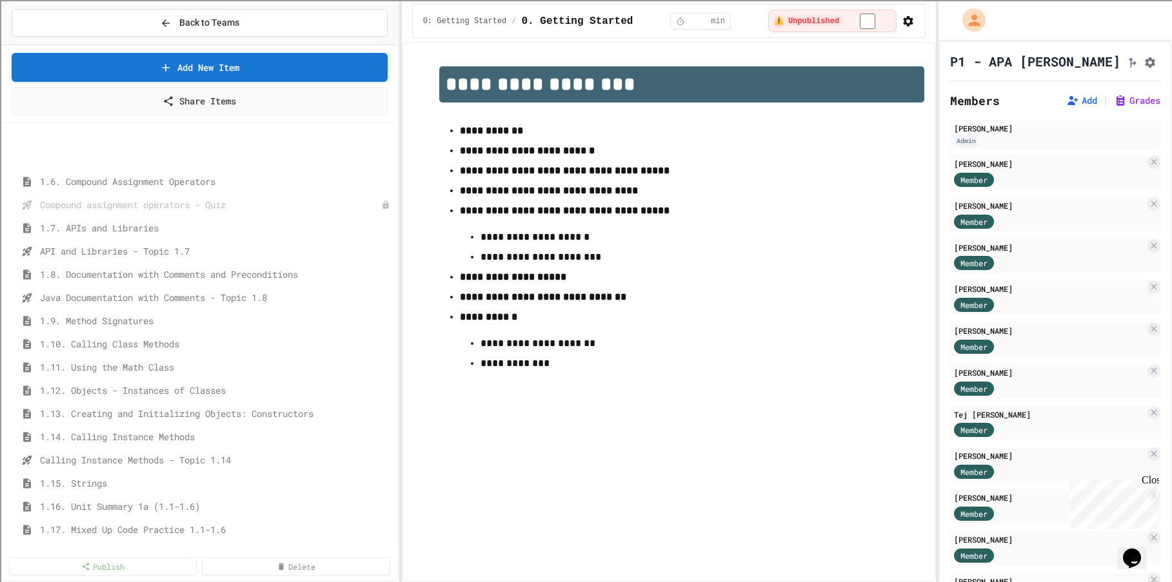
scroll to position [258, 0]
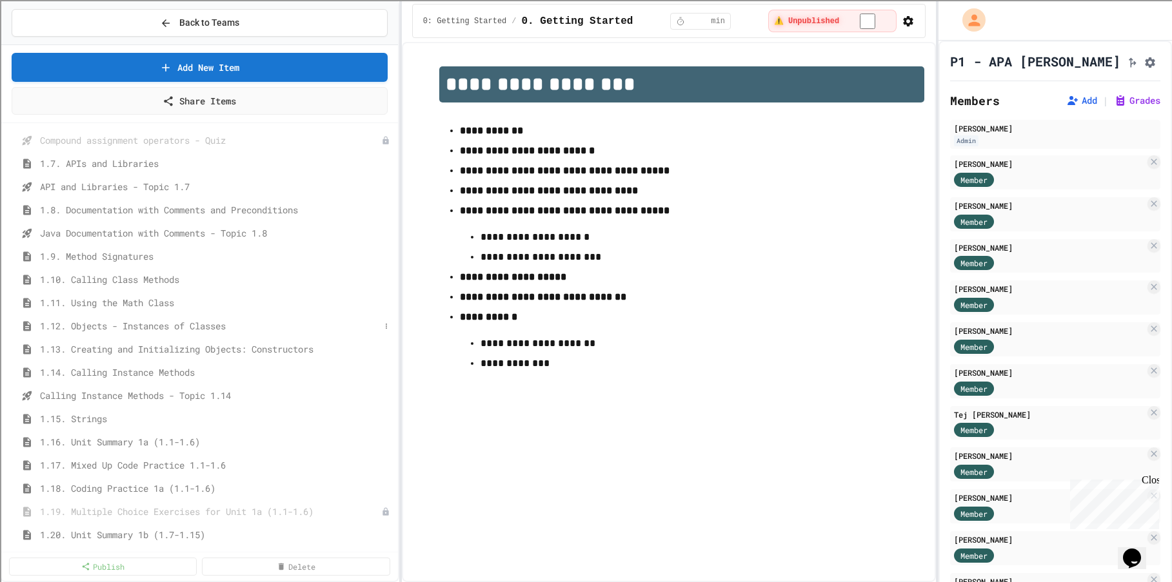
click at [180, 327] on span "1.12. Objects - Instances of Classes" at bounding box center [210, 326] width 340 height 14
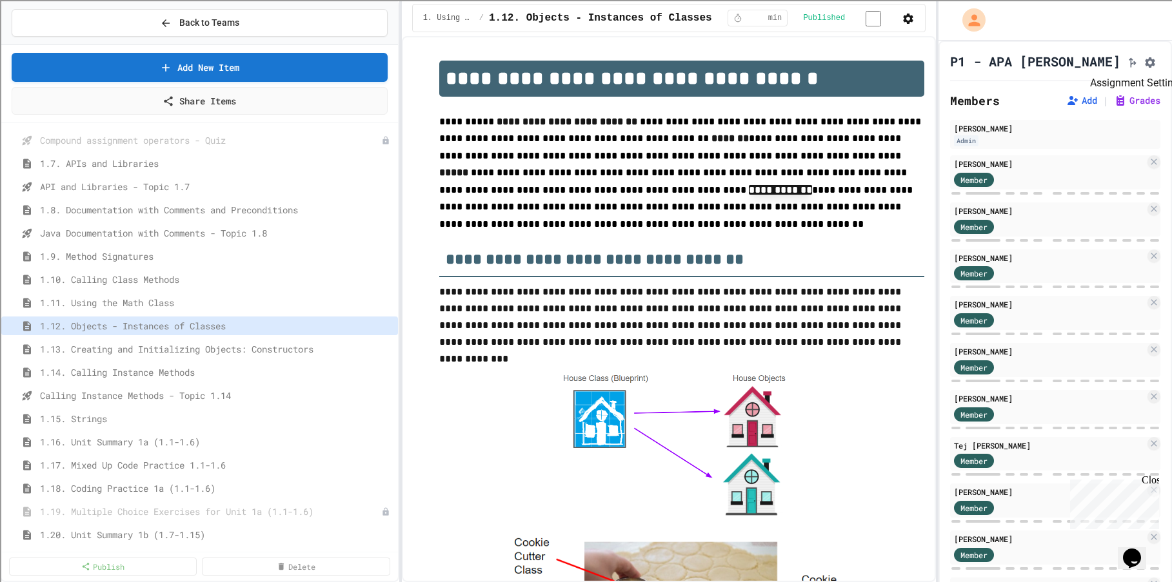
click at [1143, 59] on icon "Assignment Settings" at bounding box center [1149, 62] width 13 height 13
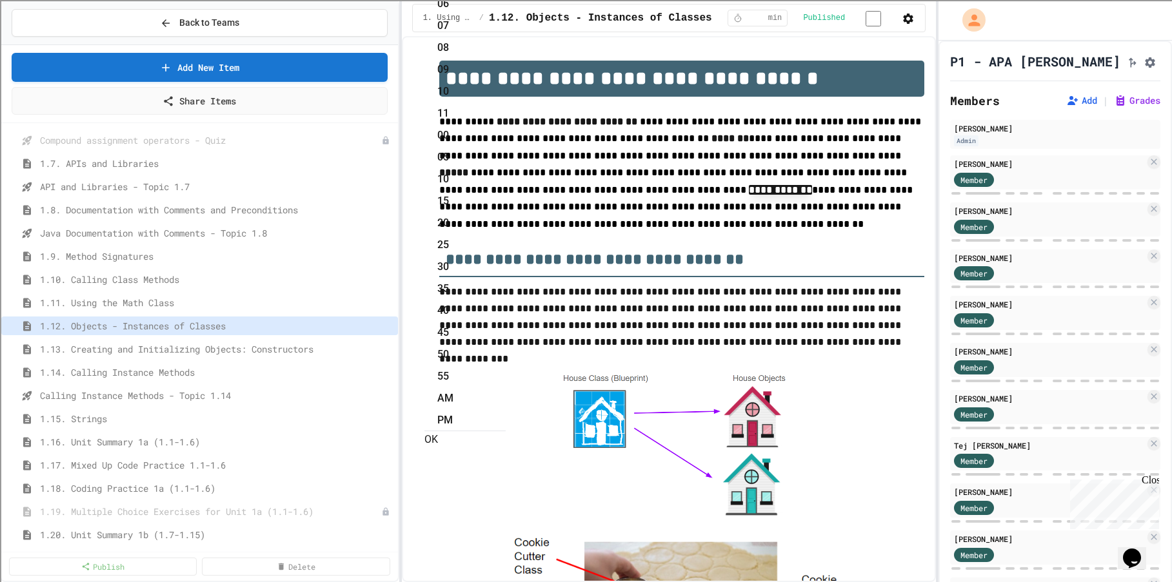
drag, startPoint x: 645, startPoint y: 291, endPoint x: 662, endPoint y: 319, distance: 32.4
click at [506, 124] on li "11" at bounding box center [471, 113] width 68 height 21
click at [506, 366] on li "55" at bounding box center [471, 376] width 68 height 21
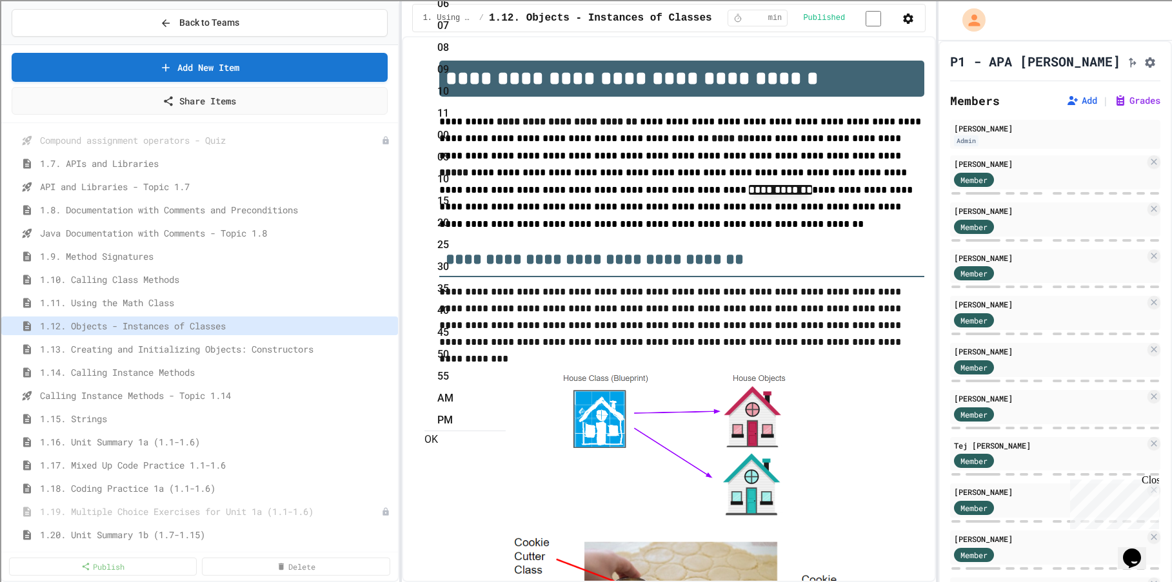
click at [506, 410] on li "PM" at bounding box center [471, 420] width 68 height 21
type input "**********"
click at [238, 345] on span "1.13. Creating and Initializing Objects: Constructors" at bounding box center [210, 349] width 340 height 14
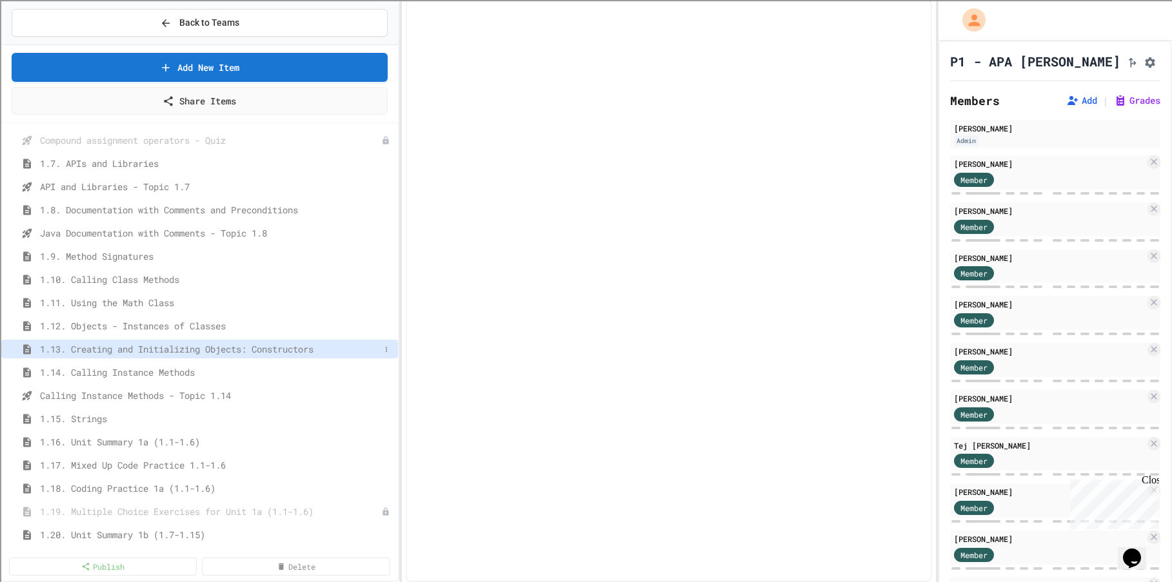
select select "***"
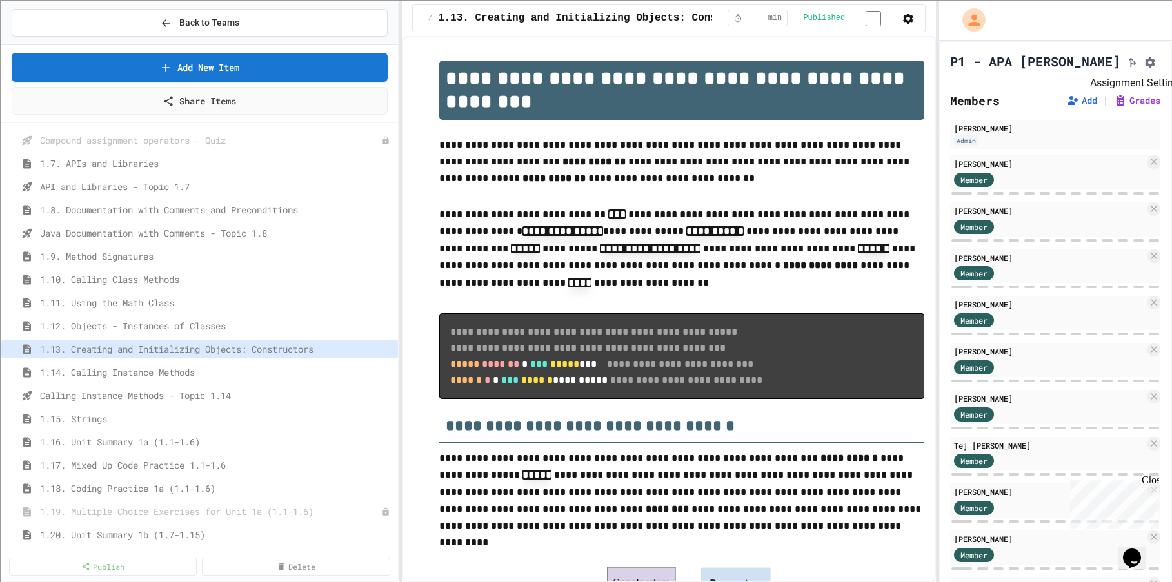
click at [1143, 63] on icon "Assignment Settings" at bounding box center [1149, 62] width 13 height 13
drag, startPoint x: 702, startPoint y: 336, endPoint x: 709, endPoint y: 336, distance: 7.7
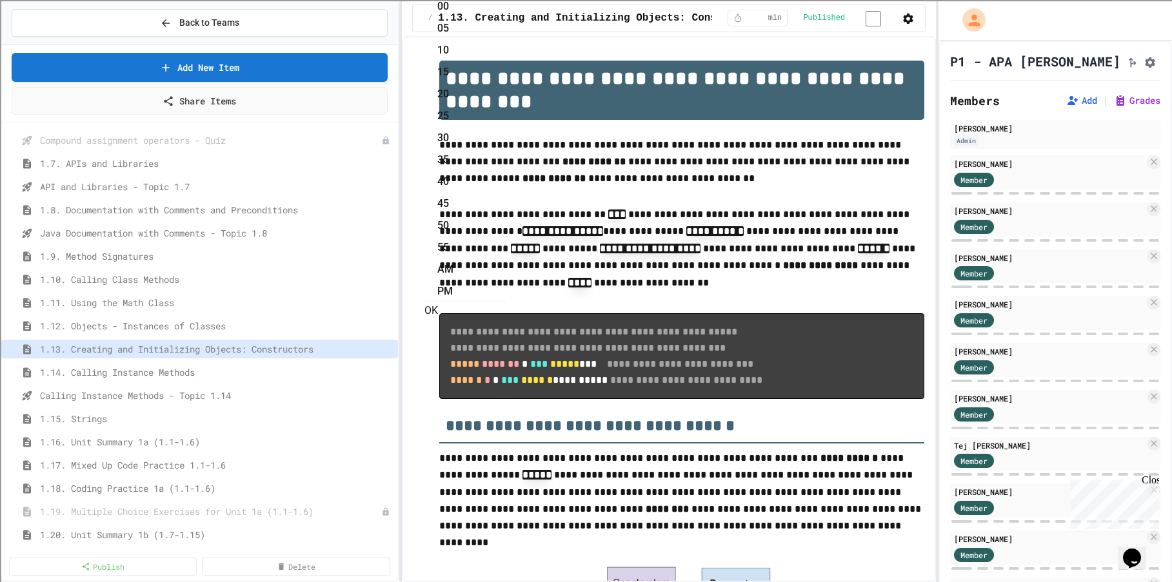
scroll to position [217, 0]
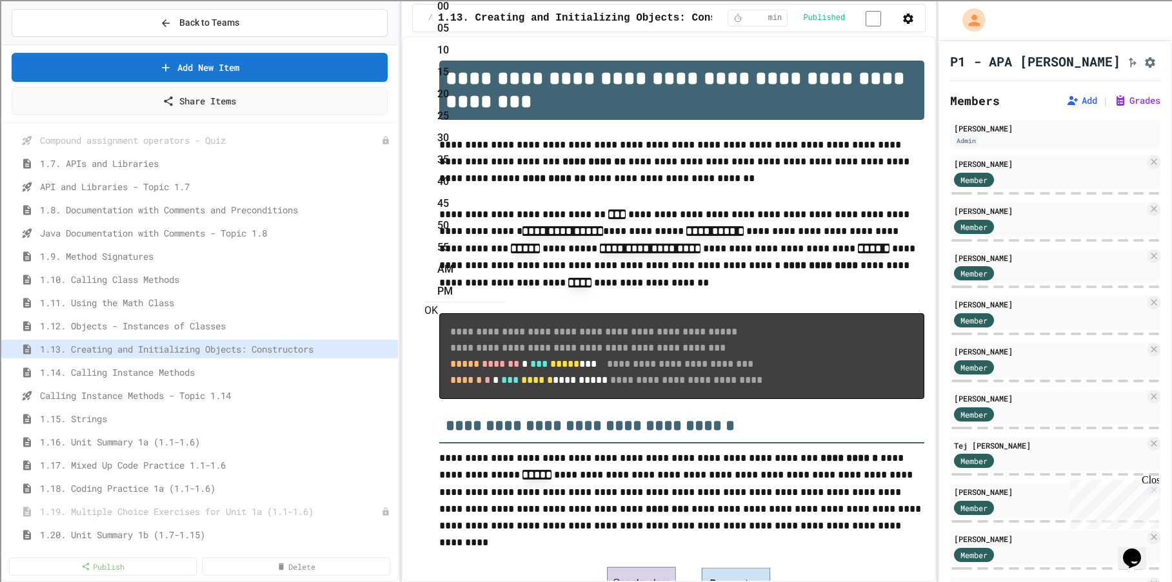
click at [506, 250] on li "55" at bounding box center [471, 247] width 68 height 21
click at [506, 281] on li "PM" at bounding box center [471, 291] width 68 height 21
type input "**********"
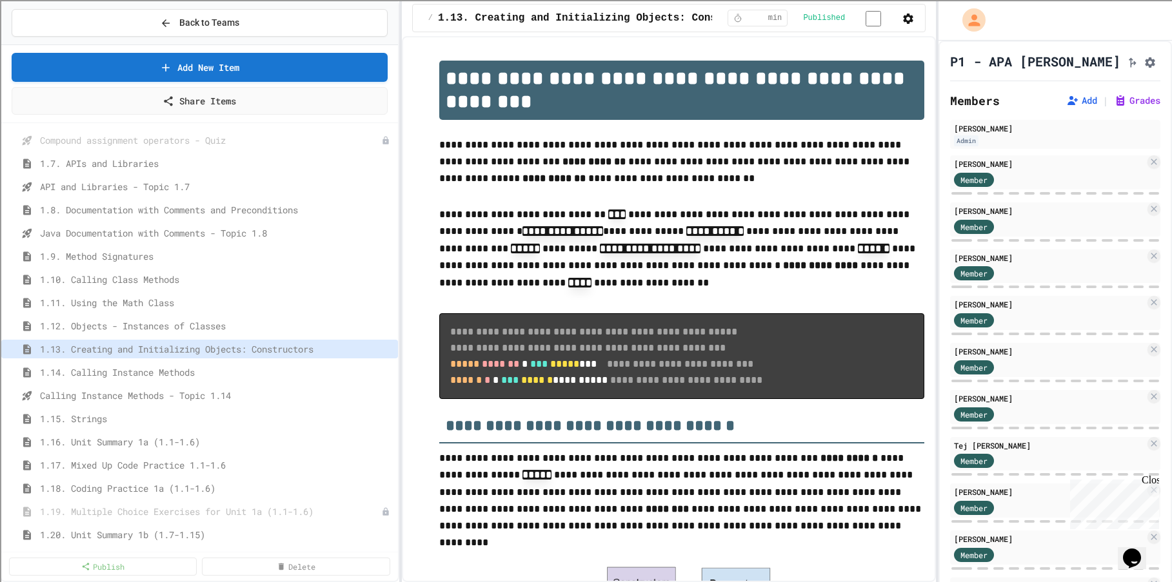
click at [160, 374] on span "1.14. Calling Instance Methods" at bounding box center [210, 373] width 340 height 14
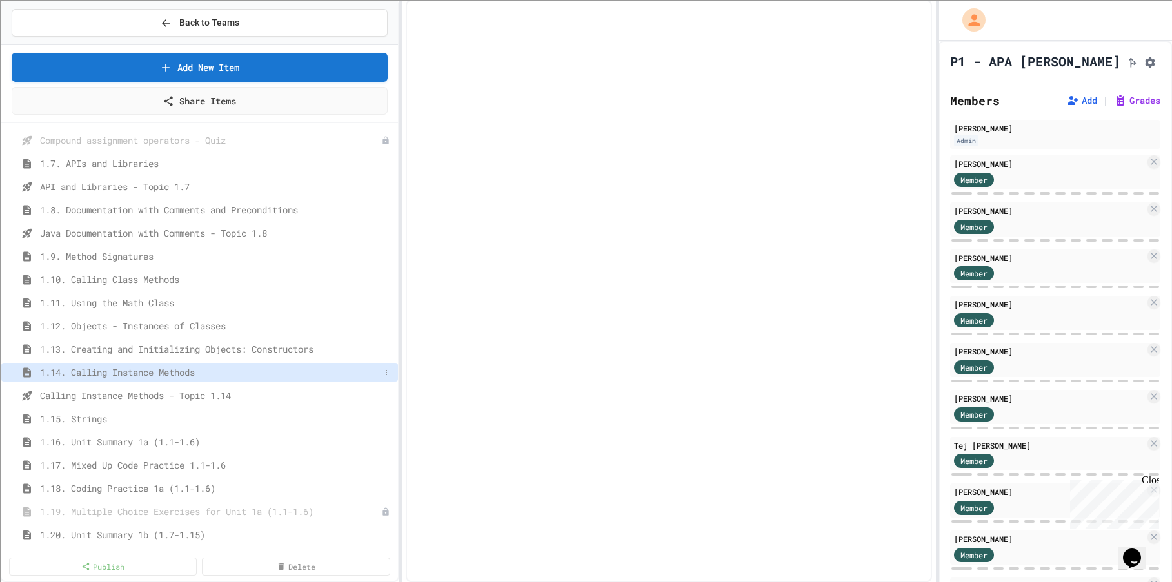
select select "***"
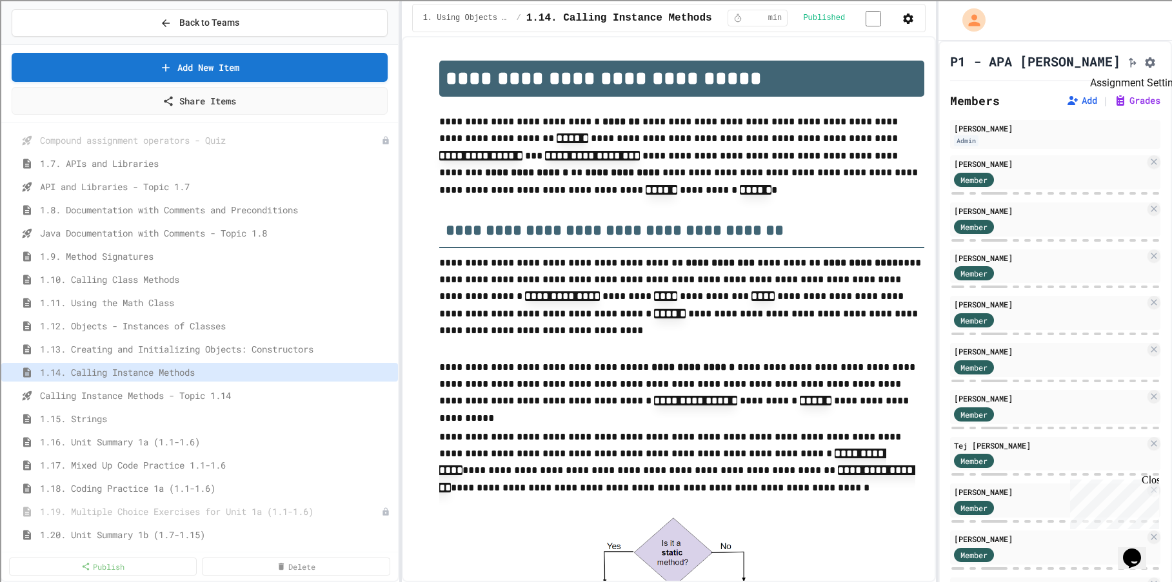
click at [1145, 66] on icon "Assignment Settings" at bounding box center [1150, 62] width 10 height 10
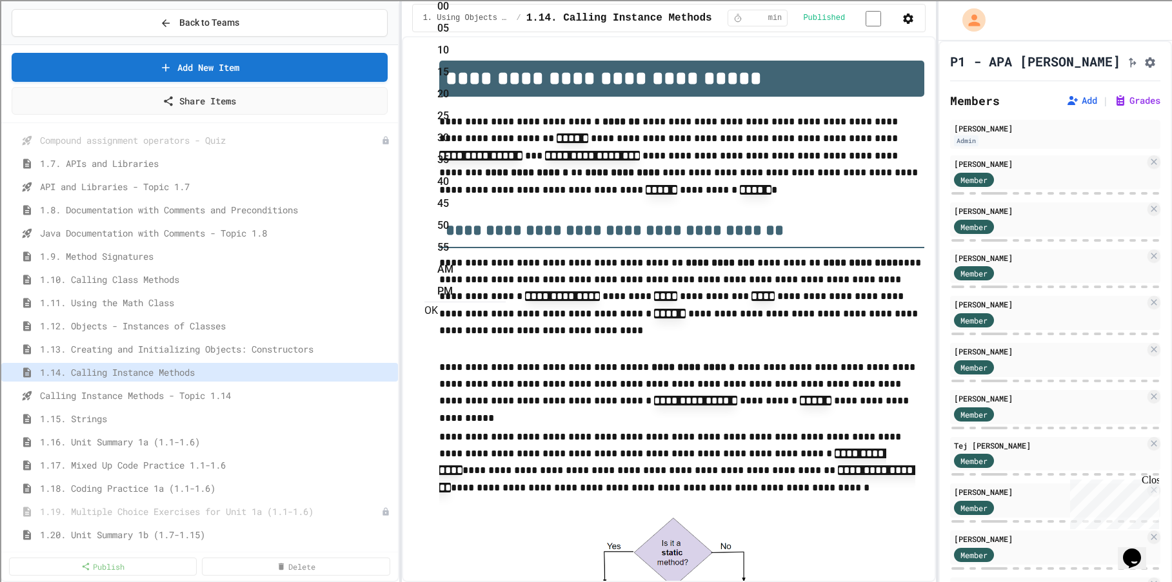
drag, startPoint x: 576, startPoint y: 162, endPoint x: 609, endPoint y: 166, distance: 32.5
click at [506, 257] on li "55" at bounding box center [471, 247] width 68 height 21
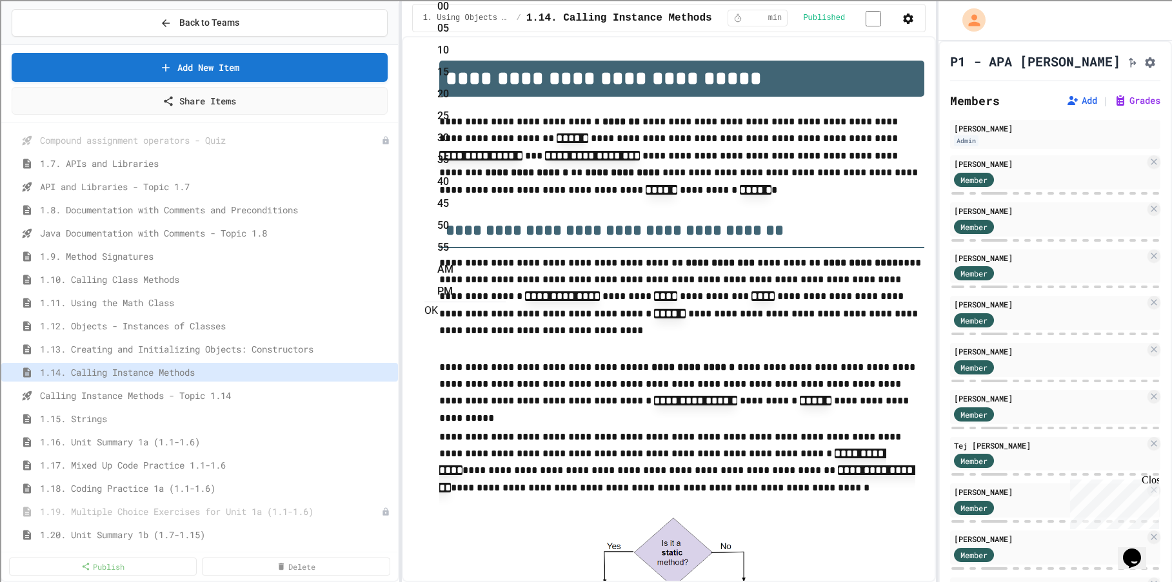
scroll to position [298, 0]
click at [506, 281] on li "PM" at bounding box center [471, 291] width 68 height 21
type input "**********"
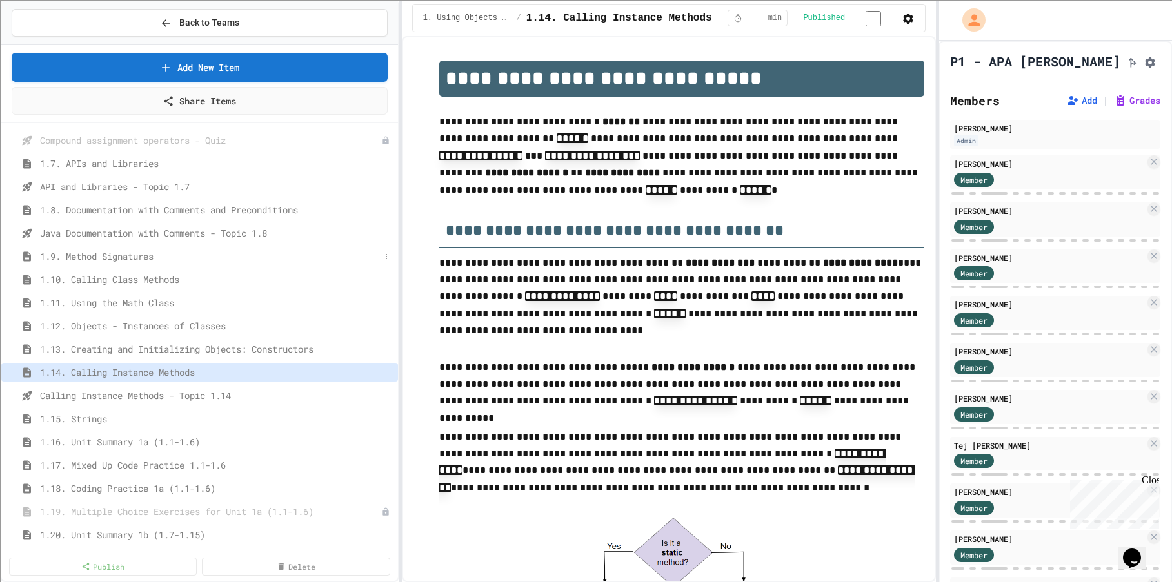
click at [146, 261] on span "1.9. Method Signatures" at bounding box center [210, 257] width 340 height 14
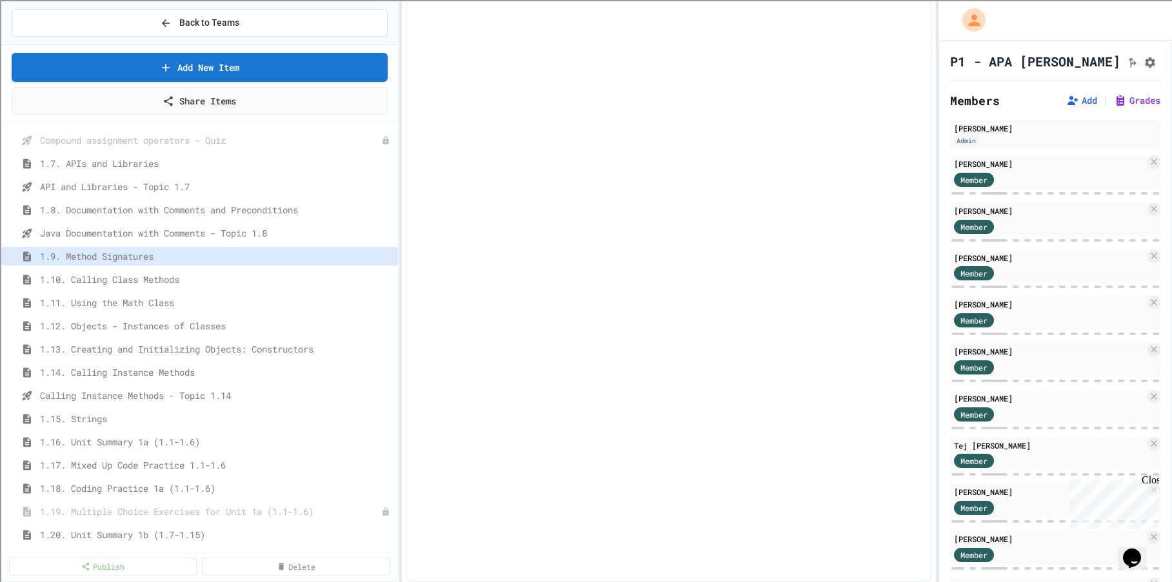
select select "***"
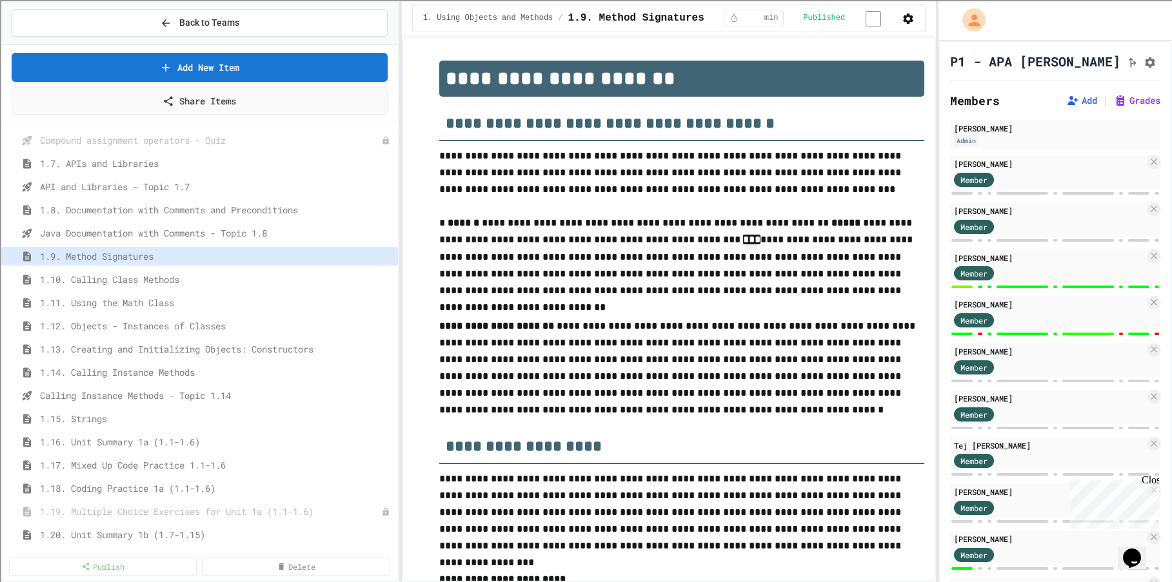
scroll to position [5528, 0]
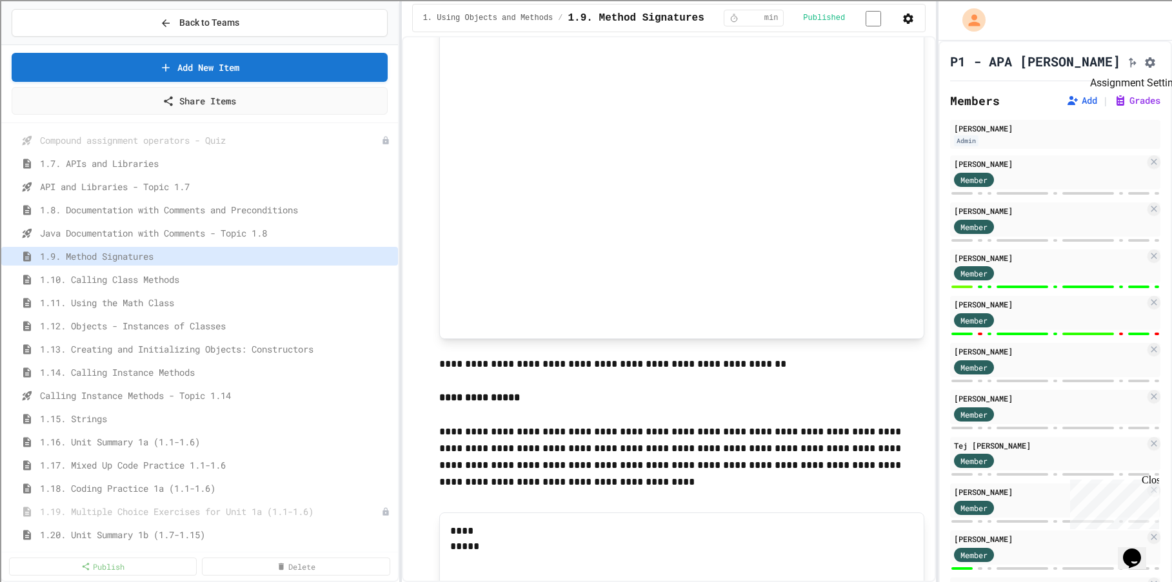
click at [1145, 68] on icon "Assignment Settings" at bounding box center [1150, 62] width 10 height 10
click at [156, 275] on span "1.10. Calling Class Methods" at bounding box center [210, 280] width 340 height 14
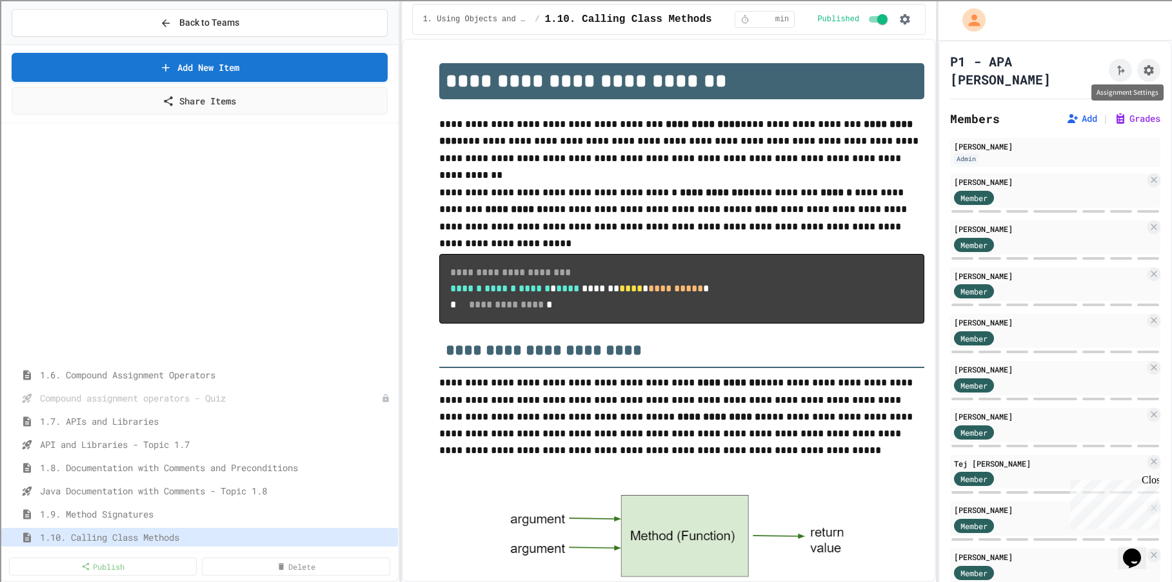
scroll to position [970, 0]
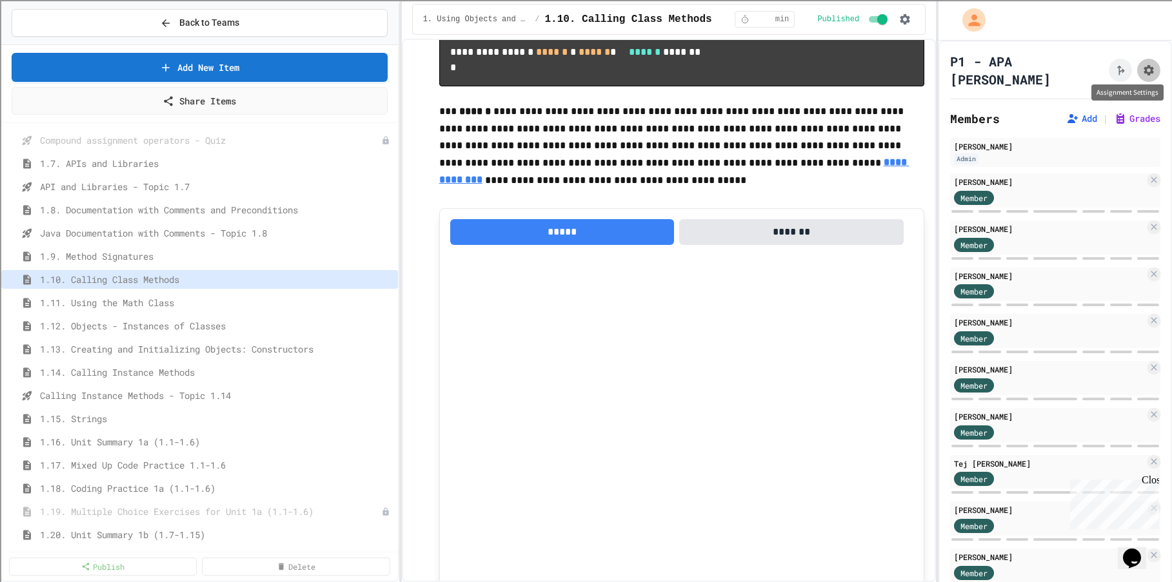
click at [1143, 65] on icon "Assignment Settings" at bounding box center [1148, 70] width 10 height 10
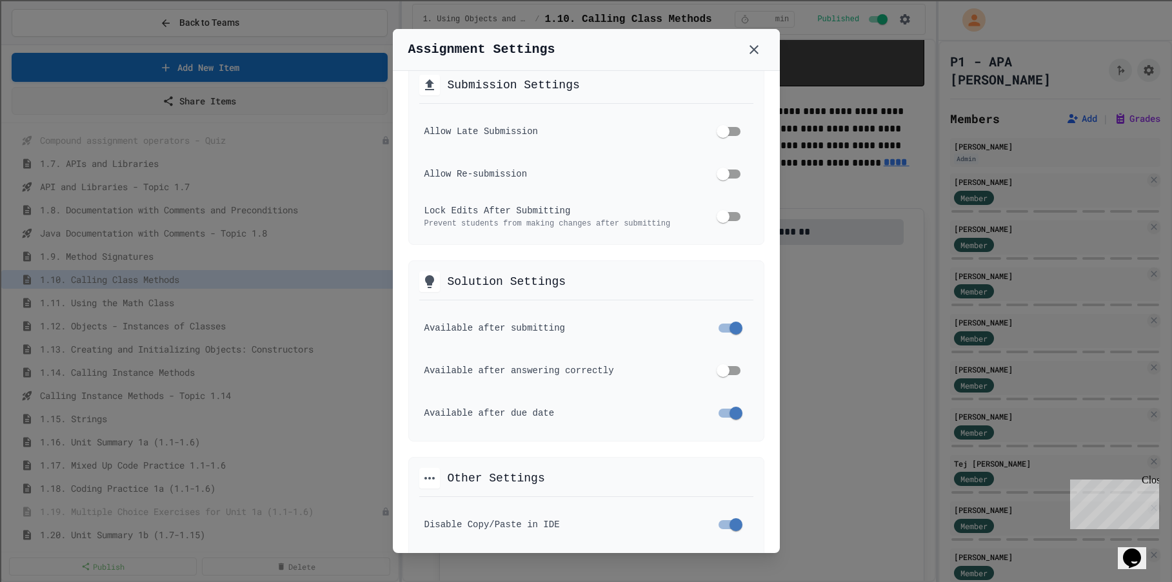
scroll to position [322, 0]
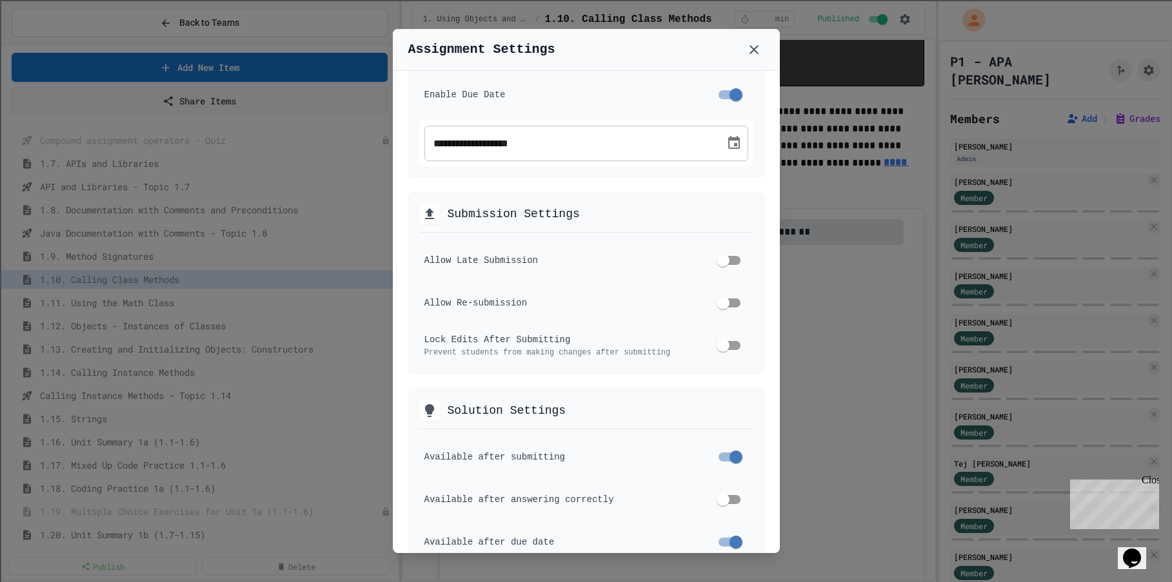
click at [754, 54] on icon at bounding box center [753, 49] width 15 height 15
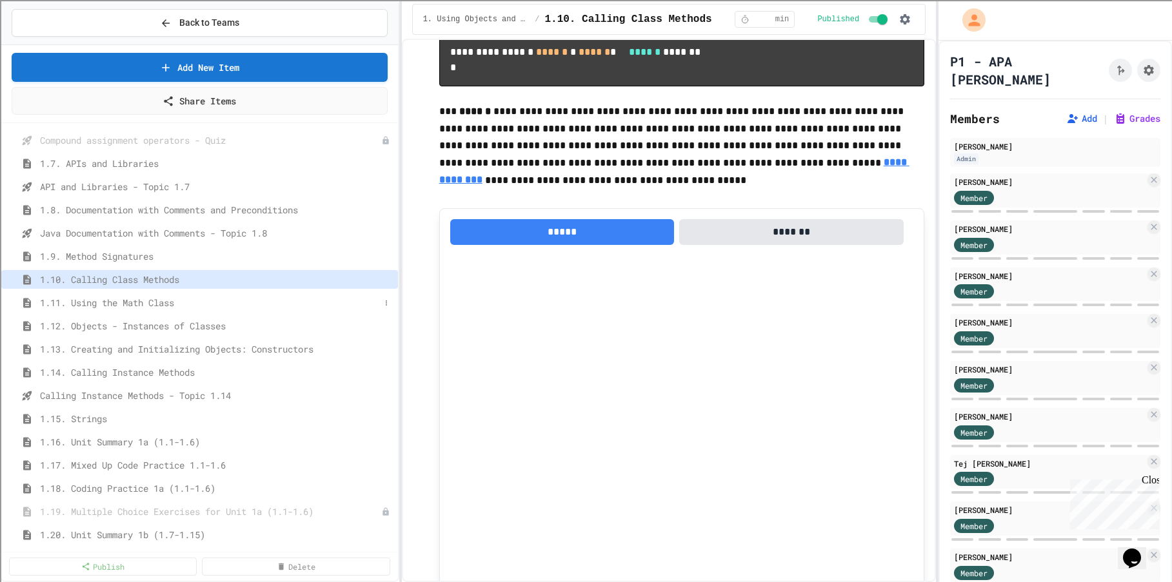
click at [149, 305] on span "1.11. Using the Math Class" at bounding box center [210, 303] width 340 height 14
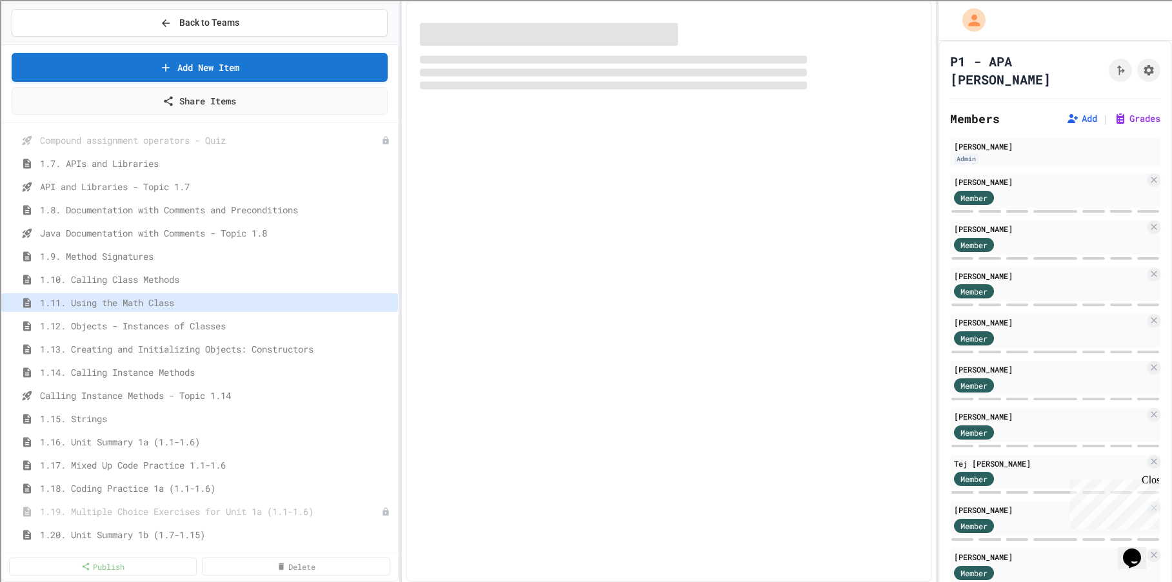
select select "***"
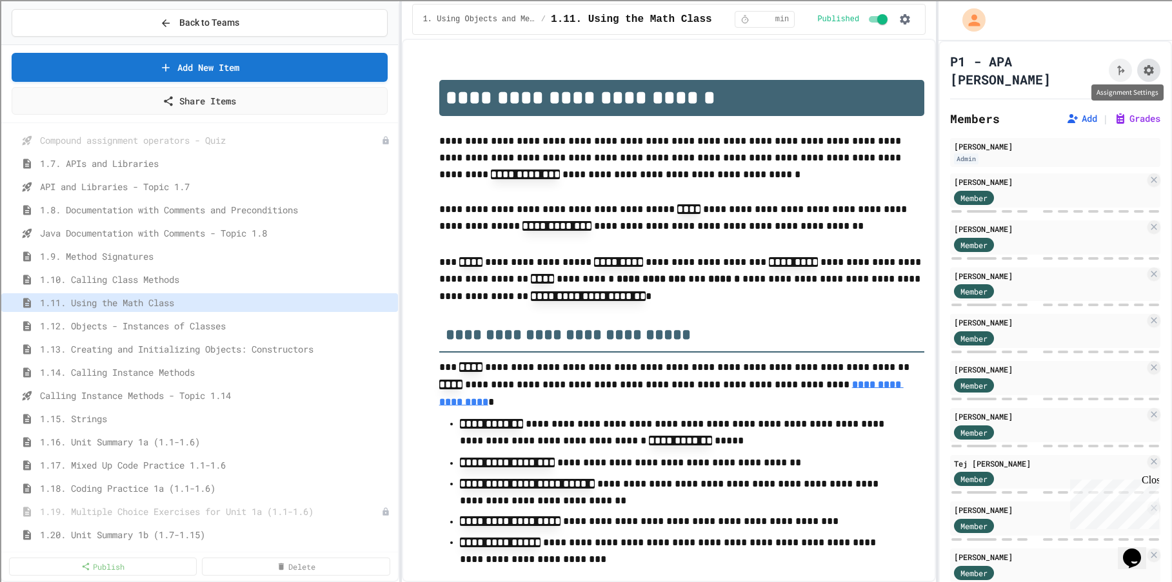
click at [1143, 65] on icon "Assignment Settings" at bounding box center [1148, 70] width 10 height 10
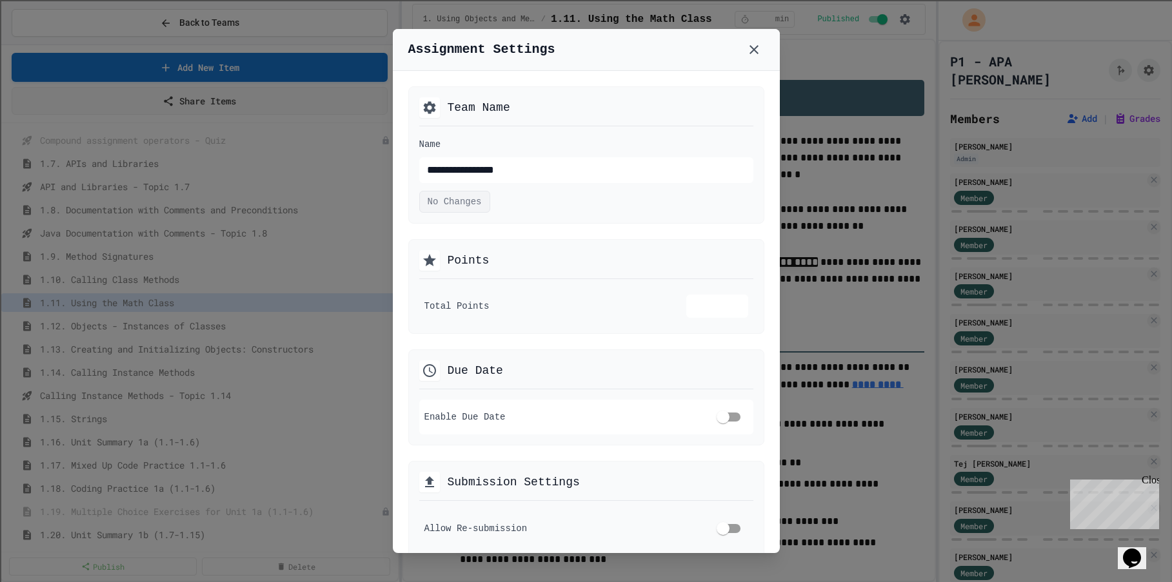
scroll to position [64, 0]
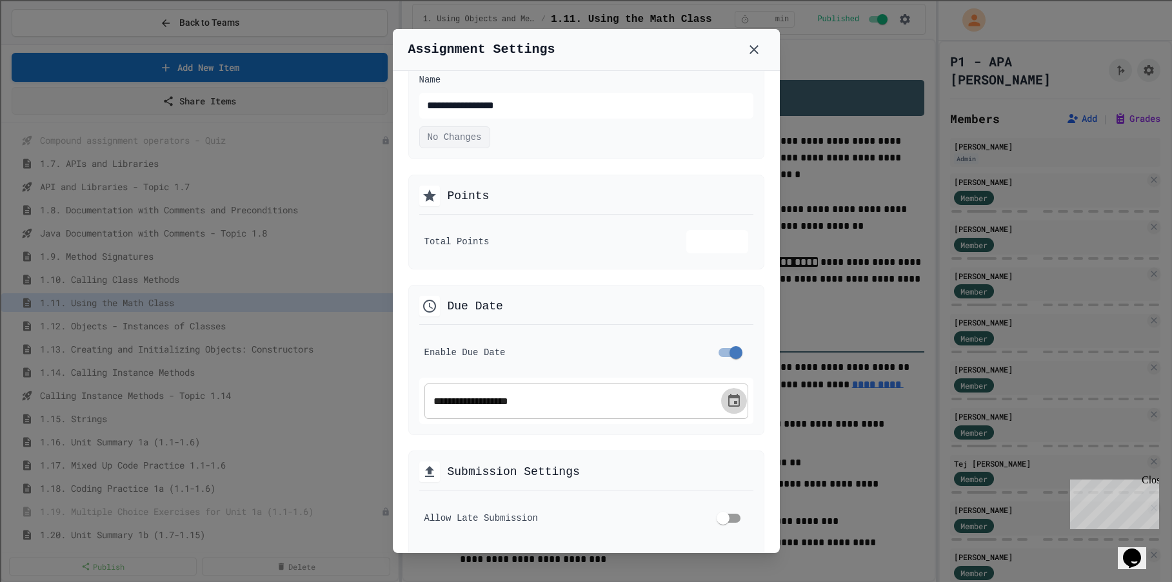
click at [727, 401] on icon "Choose date, selected date is Aug 28, 2025" at bounding box center [733, 400] width 15 height 15
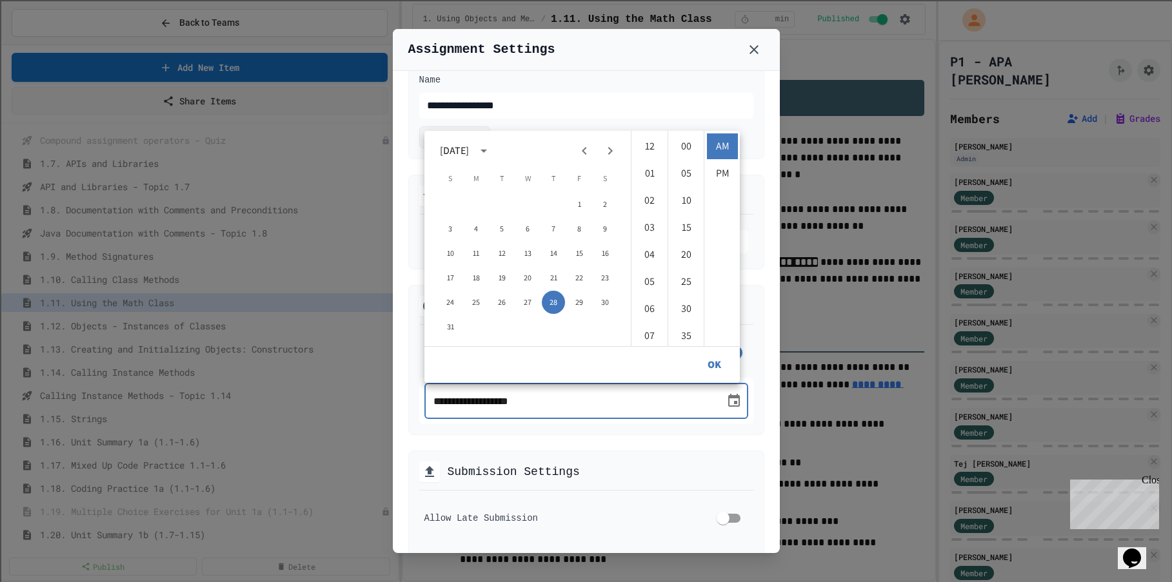
scroll to position [217, 0]
click at [615, 146] on icon "Next month" at bounding box center [609, 150] width 15 height 15
click at [575, 204] on button "5" at bounding box center [578, 204] width 23 height 23
click at [653, 226] on li "11" at bounding box center [649, 228] width 31 height 26
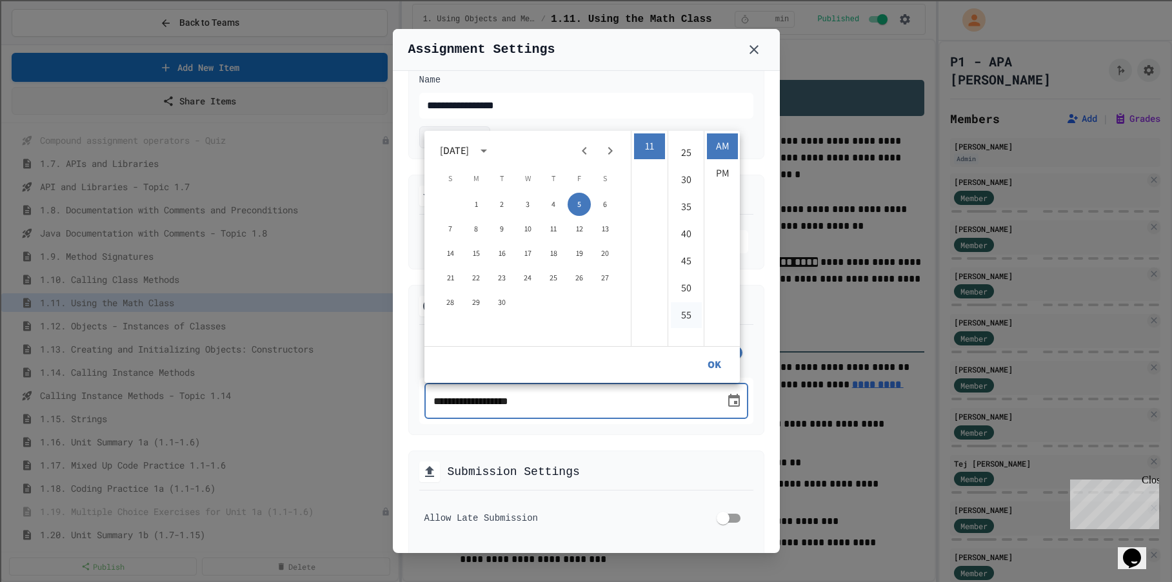
click at [691, 320] on li "55" at bounding box center [686, 315] width 31 height 26
click at [721, 172] on li "PM" at bounding box center [722, 174] width 31 height 26
type input "**********"
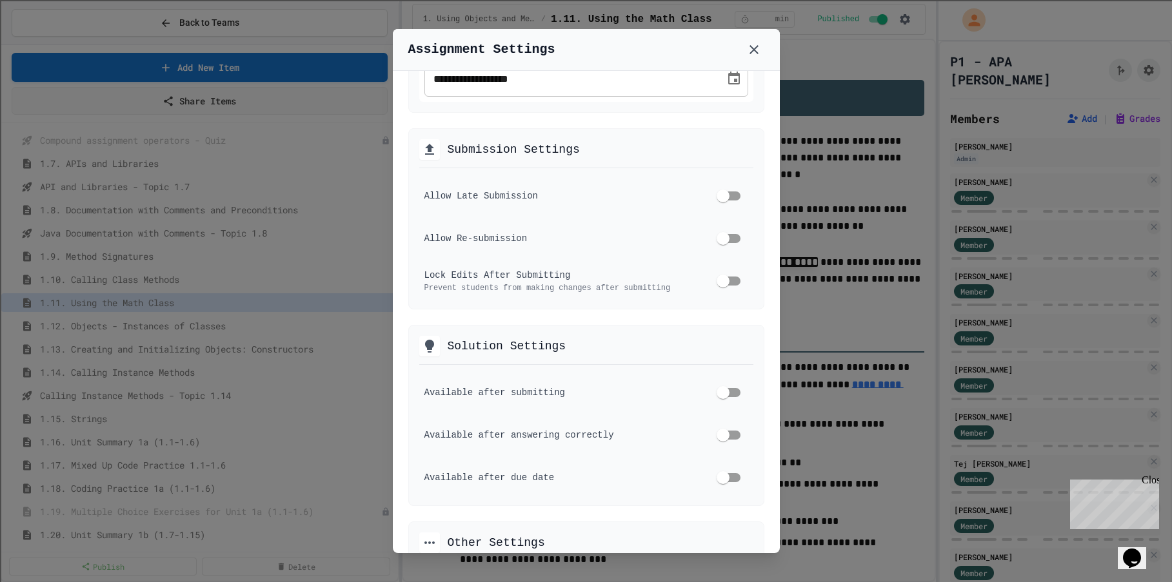
scroll to position [451, 0]
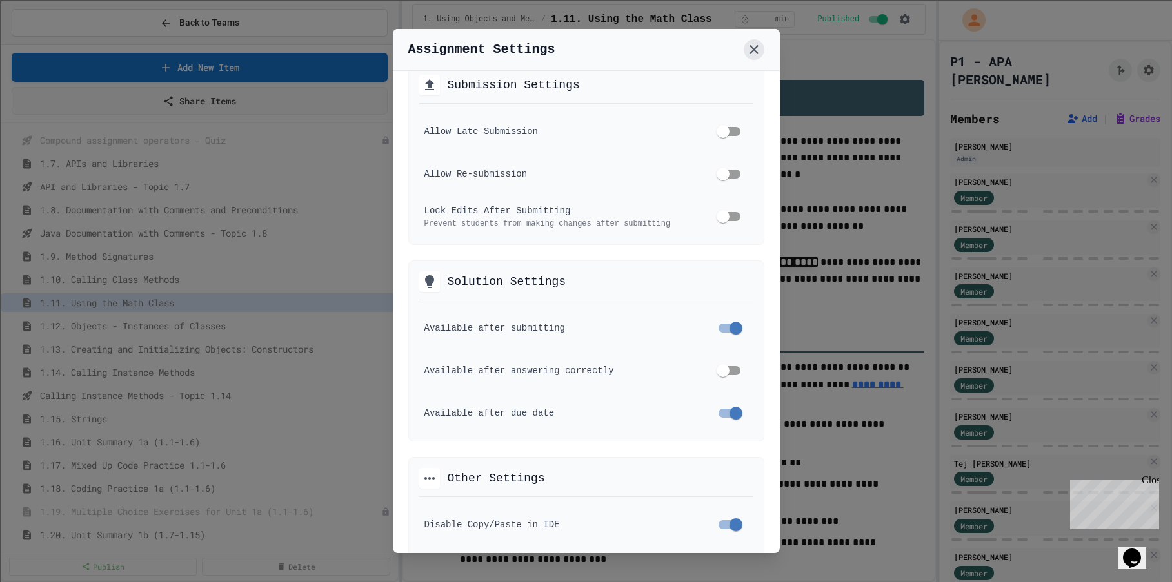
click at [749, 50] on icon at bounding box center [753, 49] width 15 height 15
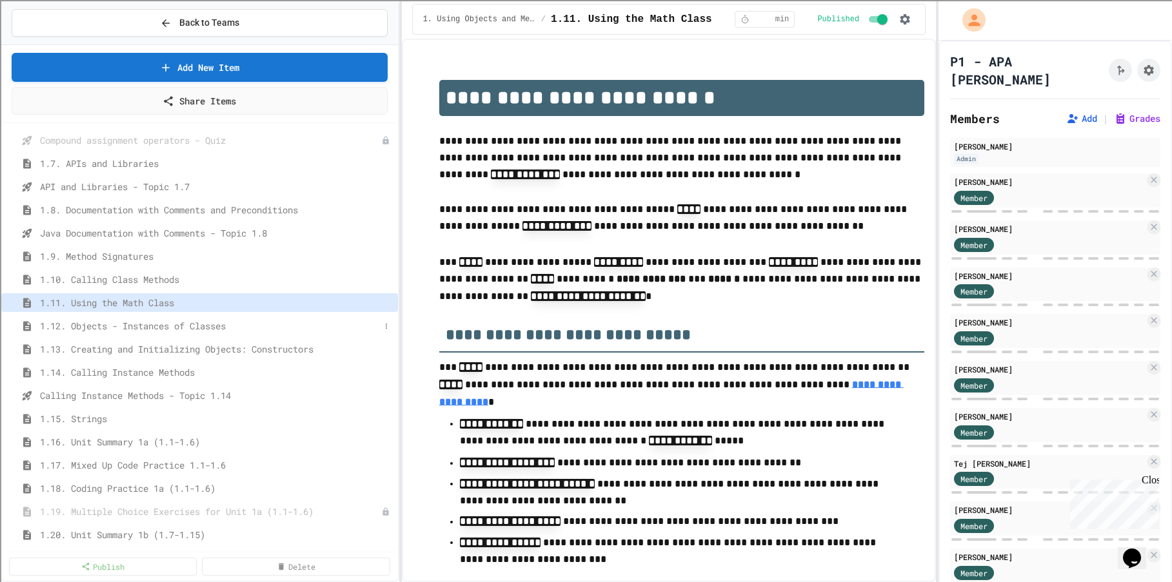
click at [218, 329] on span "1.12. Objects - Instances of Classes" at bounding box center [210, 326] width 340 height 14
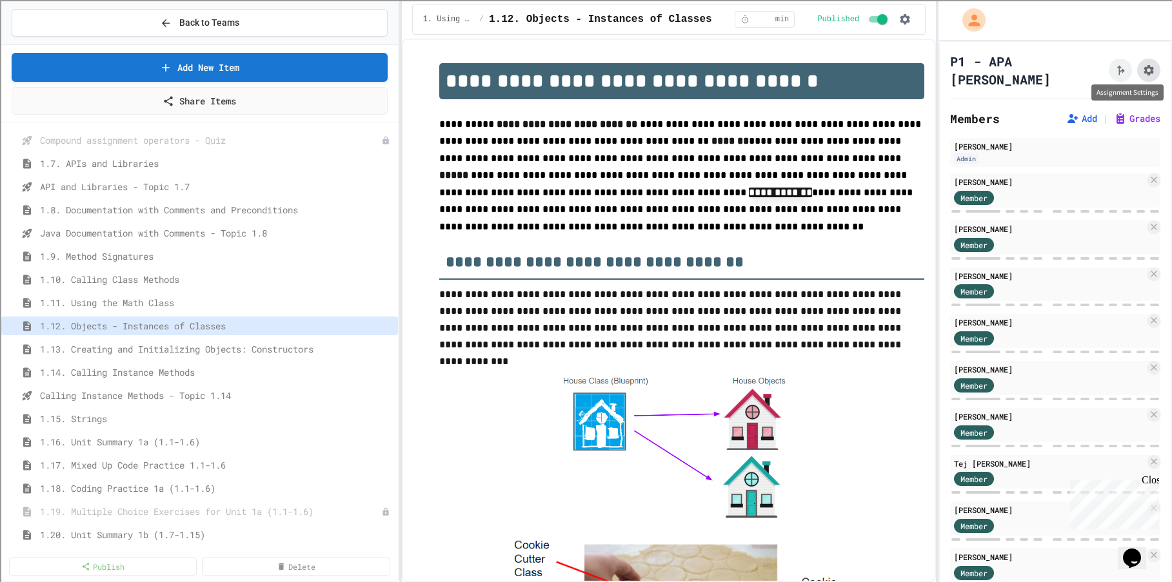
click at [1142, 64] on icon "Assignment Settings" at bounding box center [1148, 70] width 13 height 13
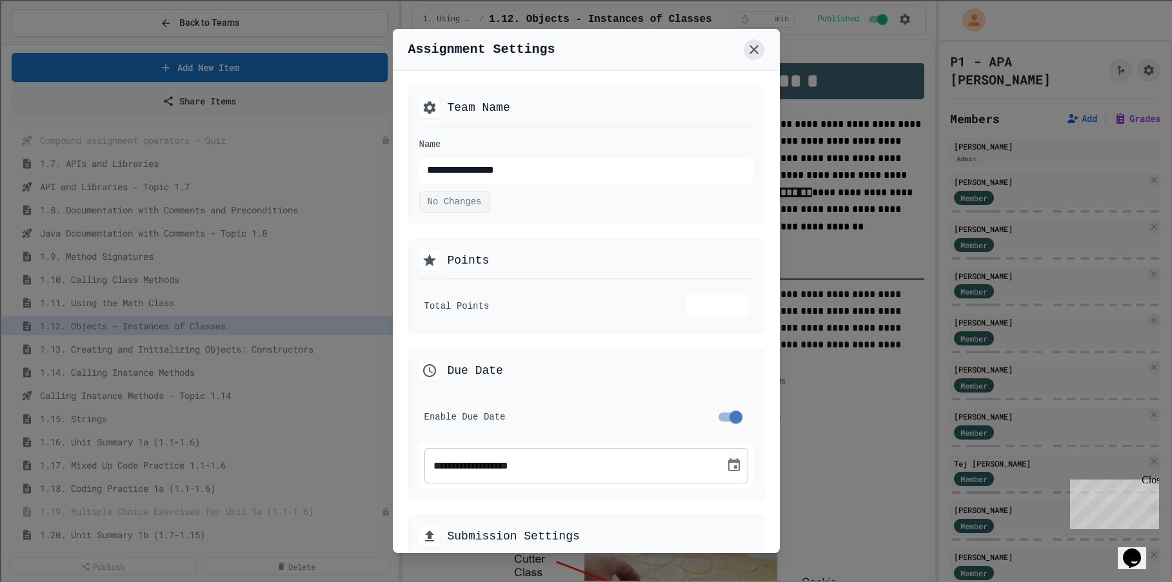
click at [747, 52] on icon at bounding box center [753, 49] width 15 height 15
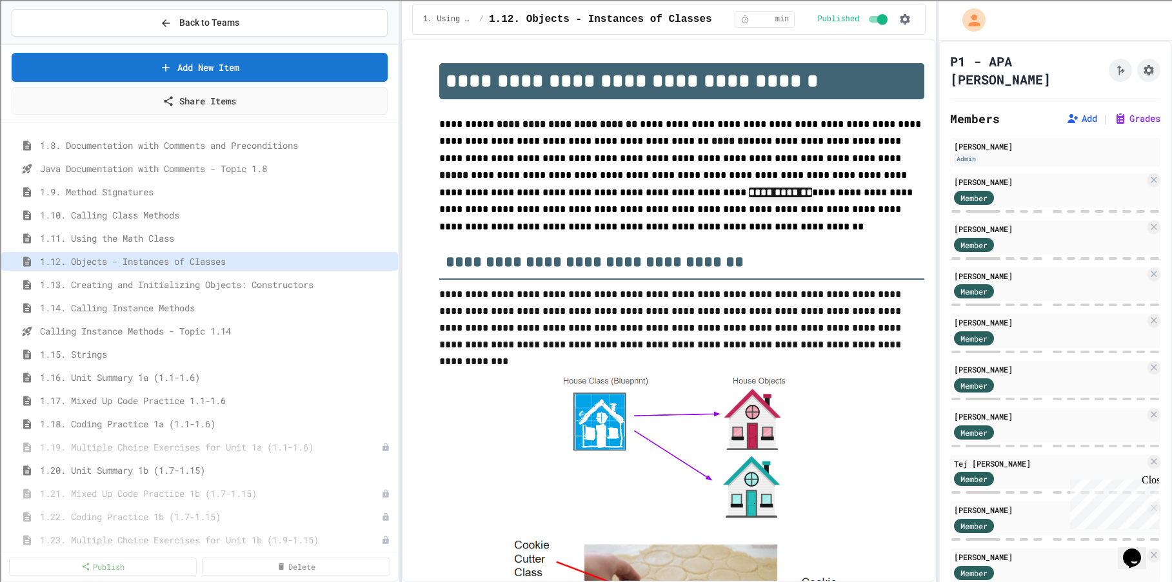
scroll to position [387, 0]
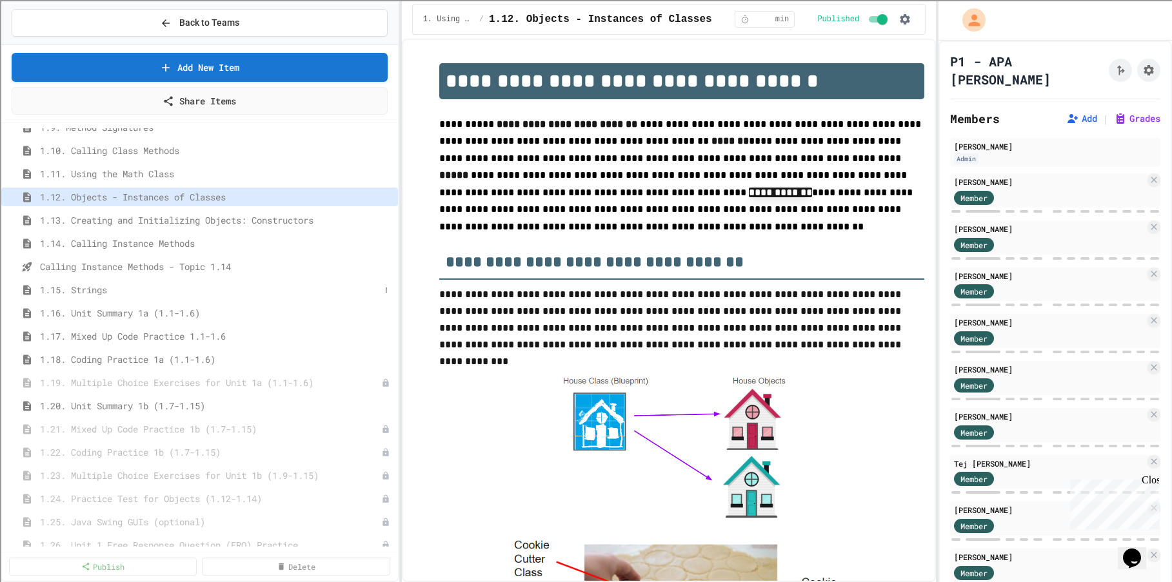
click at [99, 288] on span "1.15. Strings" at bounding box center [210, 290] width 340 height 14
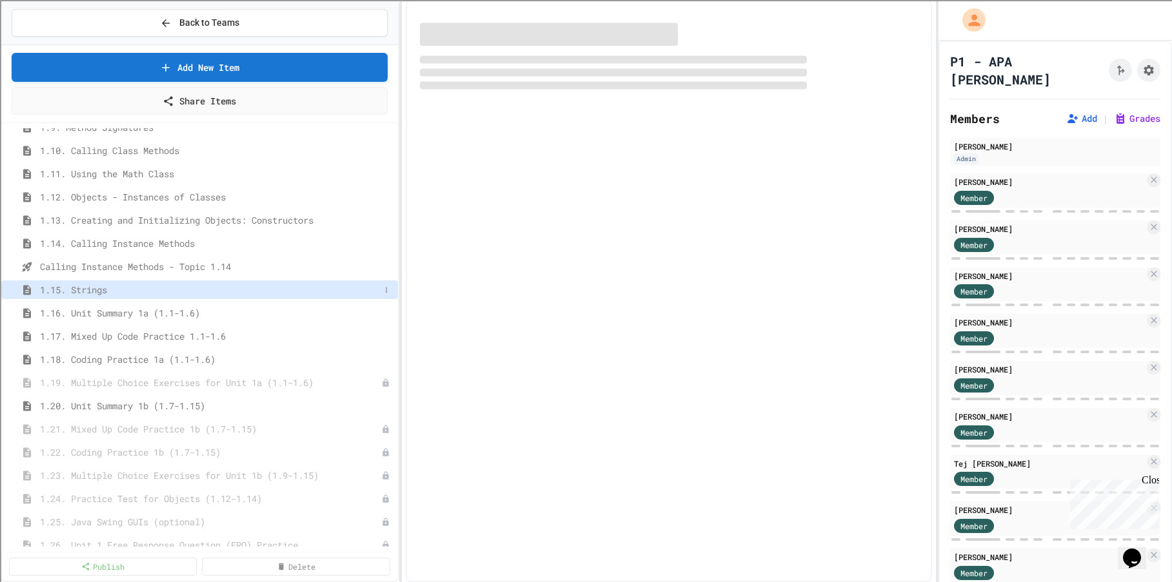
select select "***"
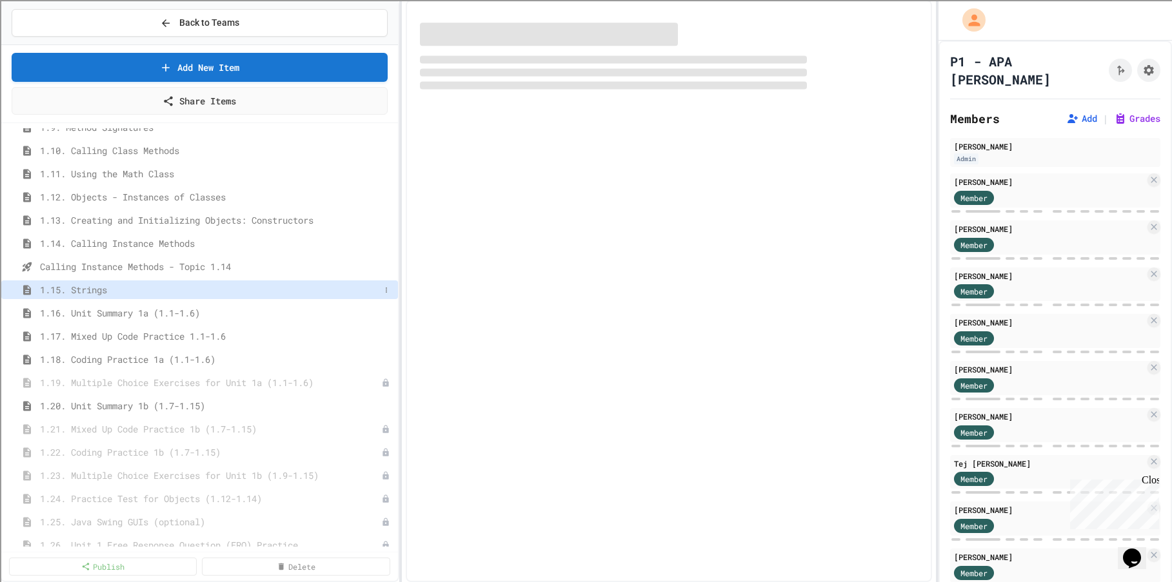
select select "***"
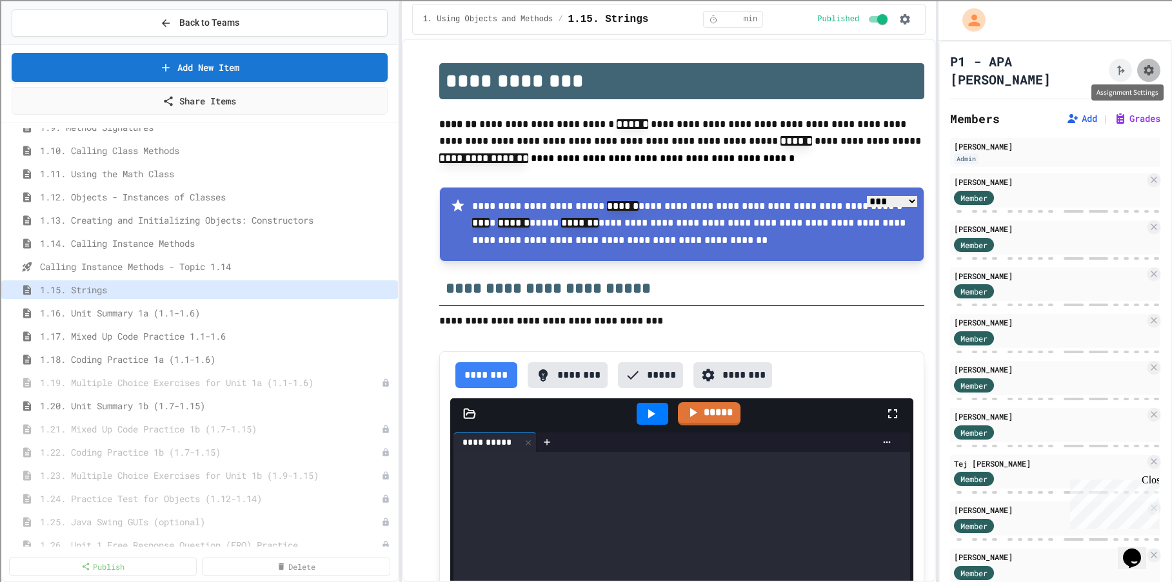
click at [1142, 64] on icon "Assignment Settings" at bounding box center [1148, 70] width 13 height 13
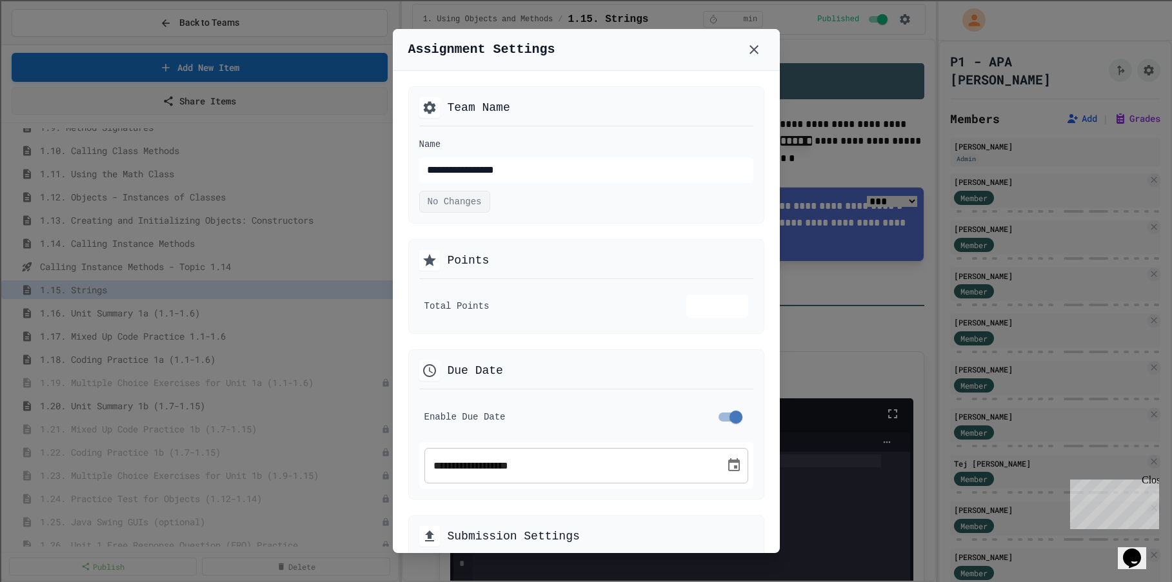
click at [728, 464] on icon "Choose date, selected date is Aug 28, 2025" at bounding box center [734, 464] width 12 height 13
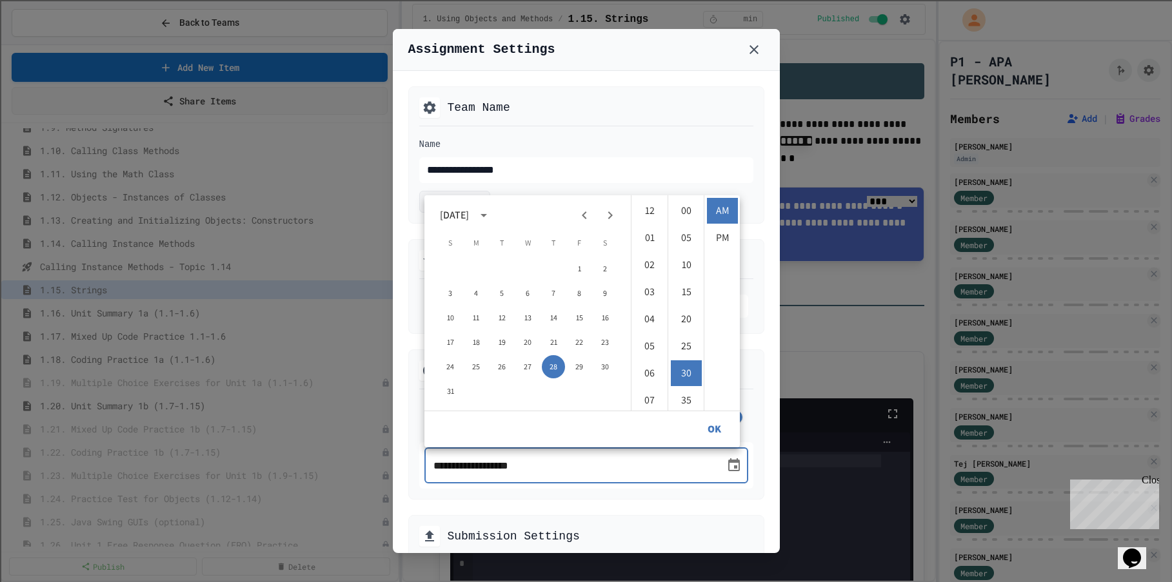
scroll to position [162, 0]
click at [611, 209] on icon "Next month" at bounding box center [609, 215] width 15 height 15
click at [580, 290] on button "12" at bounding box center [578, 293] width 23 height 23
click at [650, 287] on li "11" at bounding box center [649, 292] width 31 height 26
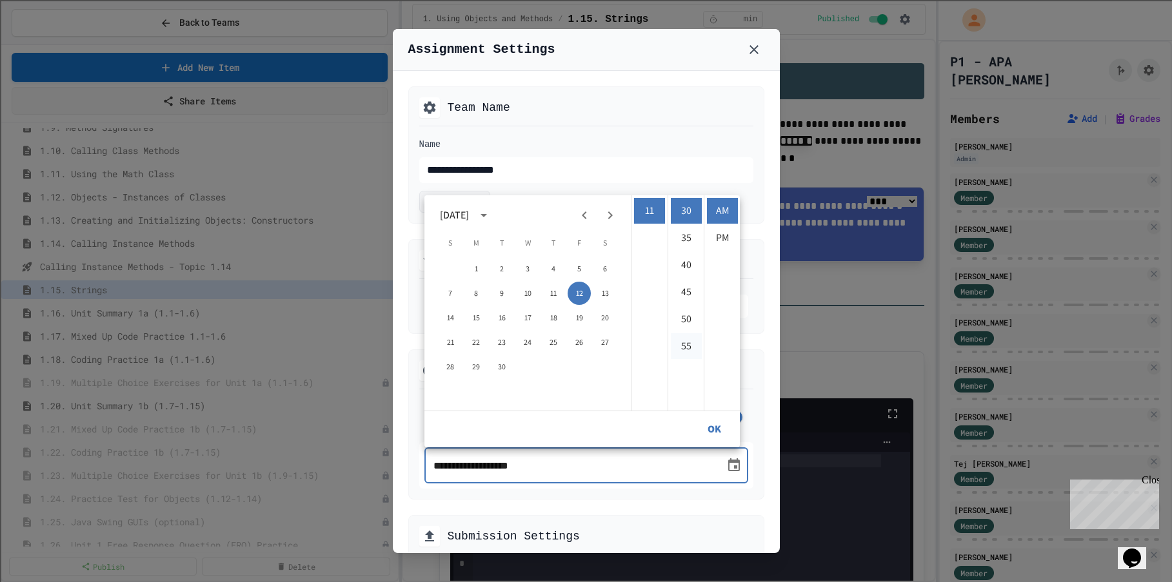
click at [680, 344] on li "55" at bounding box center [686, 346] width 31 height 26
click at [722, 240] on li "PM" at bounding box center [722, 238] width 31 height 26
type input "**********"
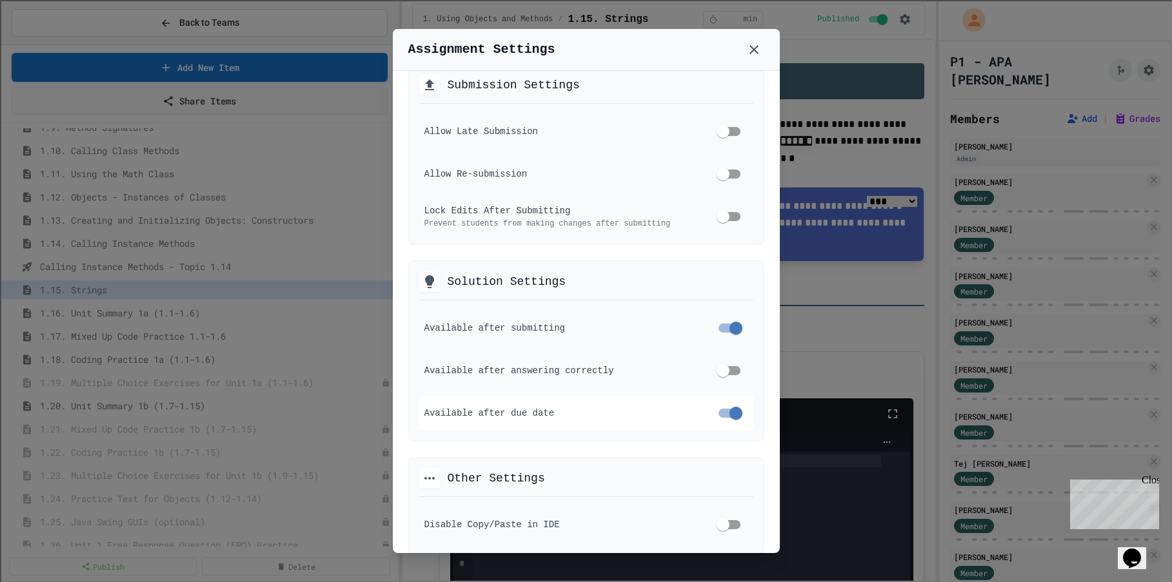
scroll to position [580, 0]
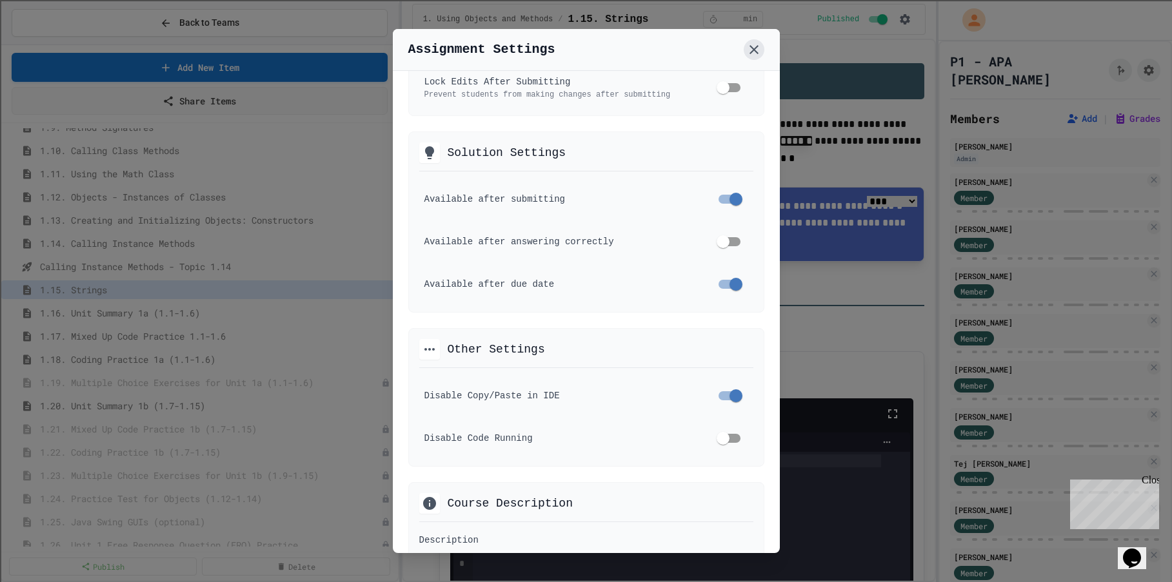
click at [757, 47] on icon at bounding box center [753, 49] width 9 height 9
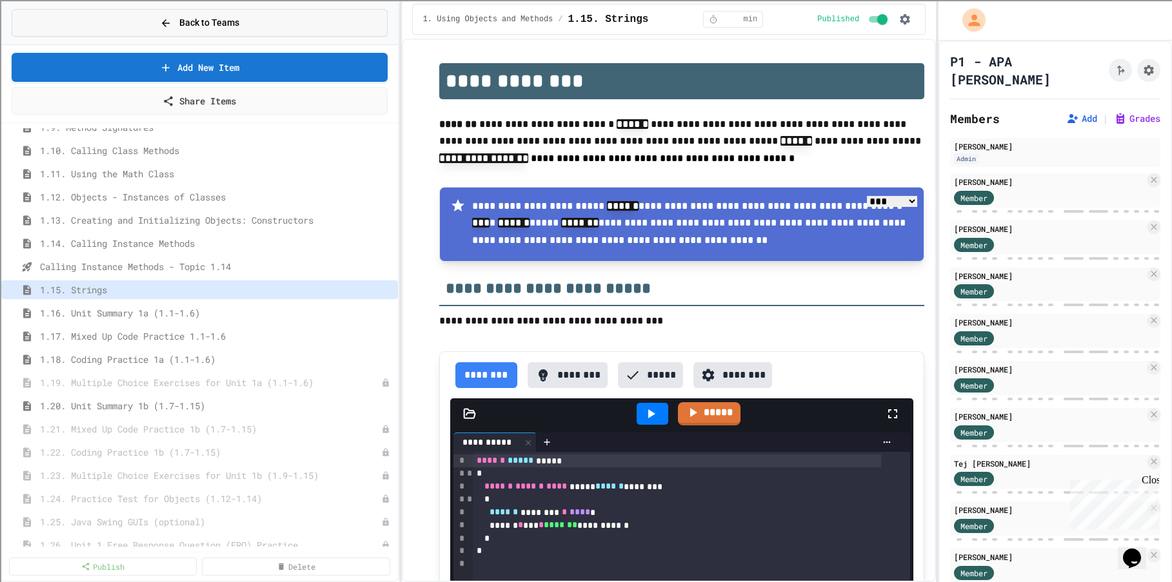
click at [199, 18] on span "Back to Teams" at bounding box center [209, 23] width 60 height 14
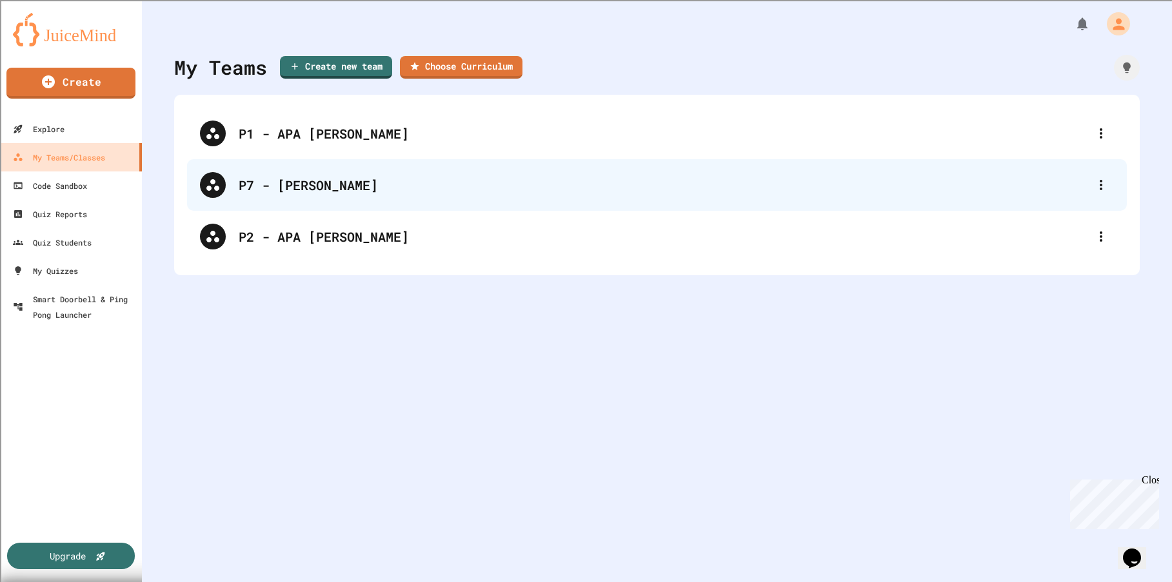
click at [374, 182] on div "P7 - [PERSON_NAME]" at bounding box center [663, 184] width 849 height 19
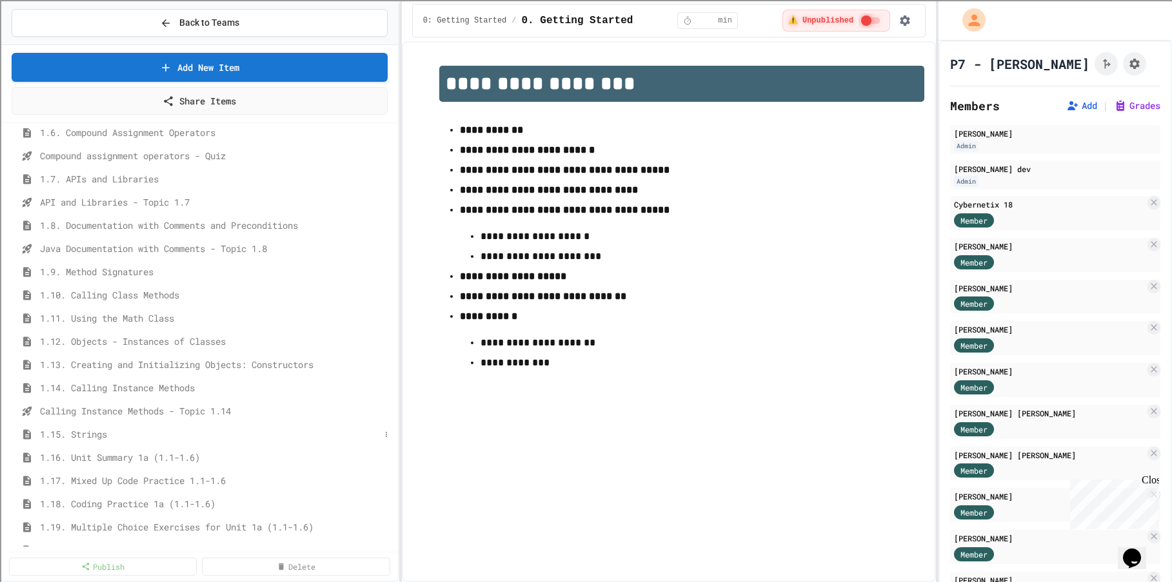
scroll to position [516, 0]
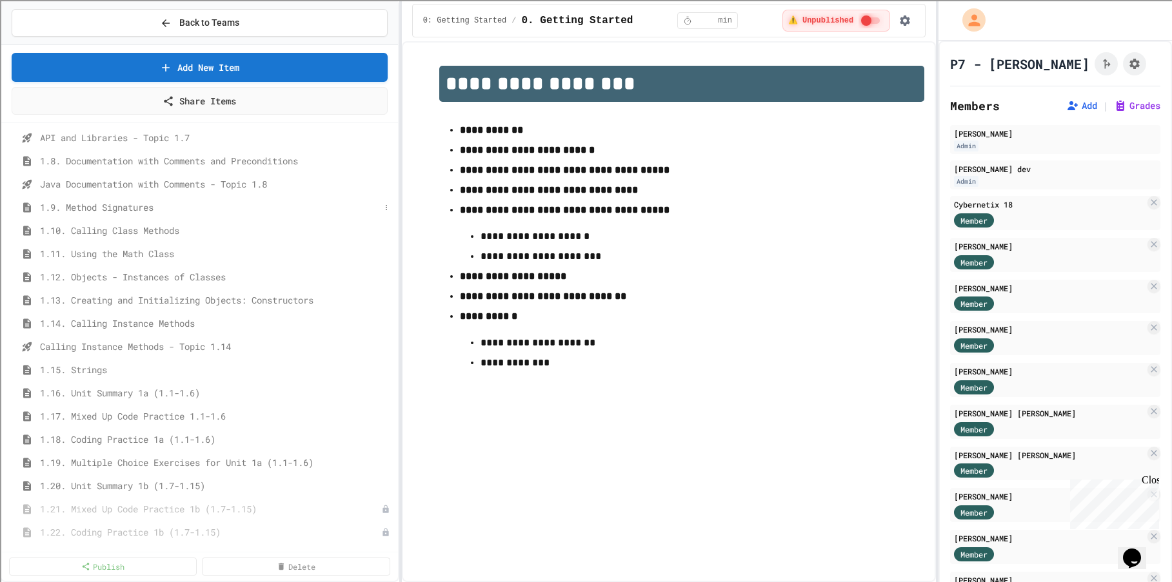
click at [155, 208] on span "1.9. Method Signatures" at bounding box center [210, 208] width 340 height 14
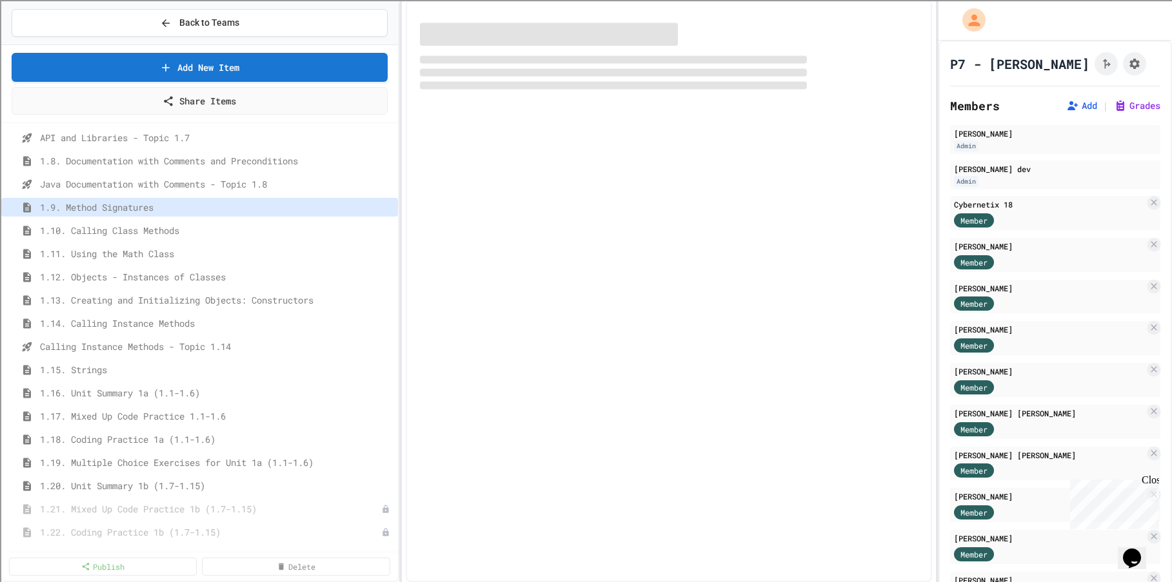
select select "***"
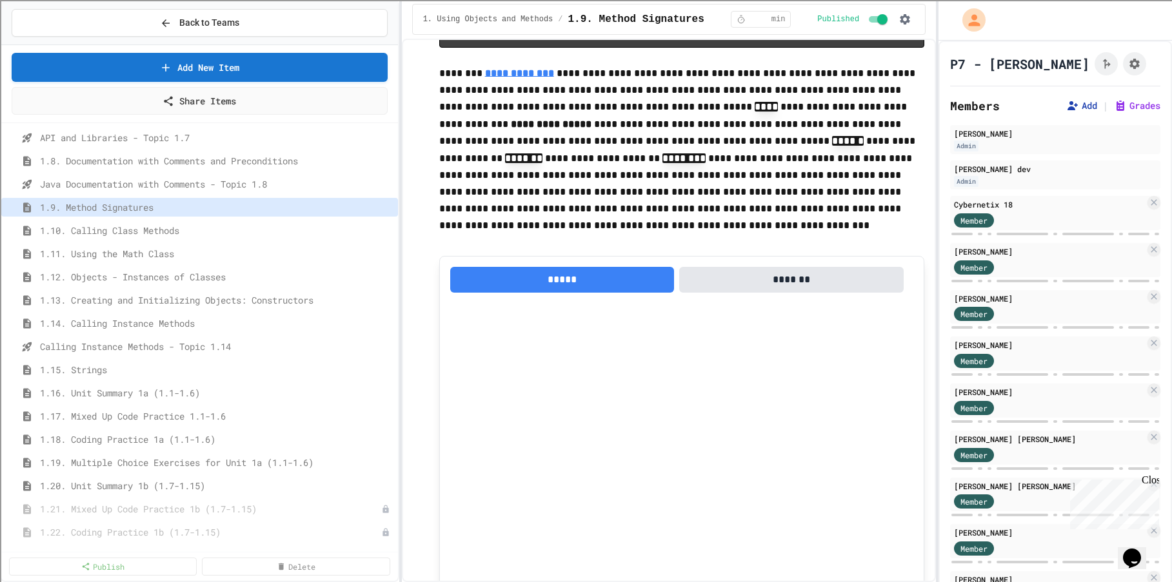
scroll to position [1179, 0]
click at [1129, 59] on icon "Assignment Settings" at bounding box center [1134, 63] width 13 height 13
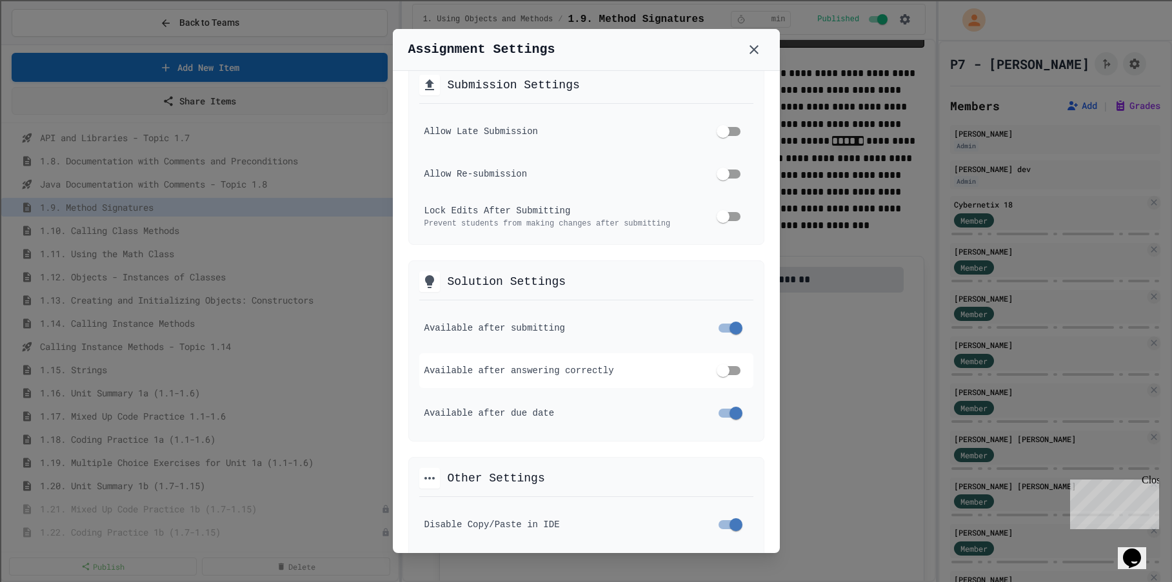
scroll to position [580, 0]
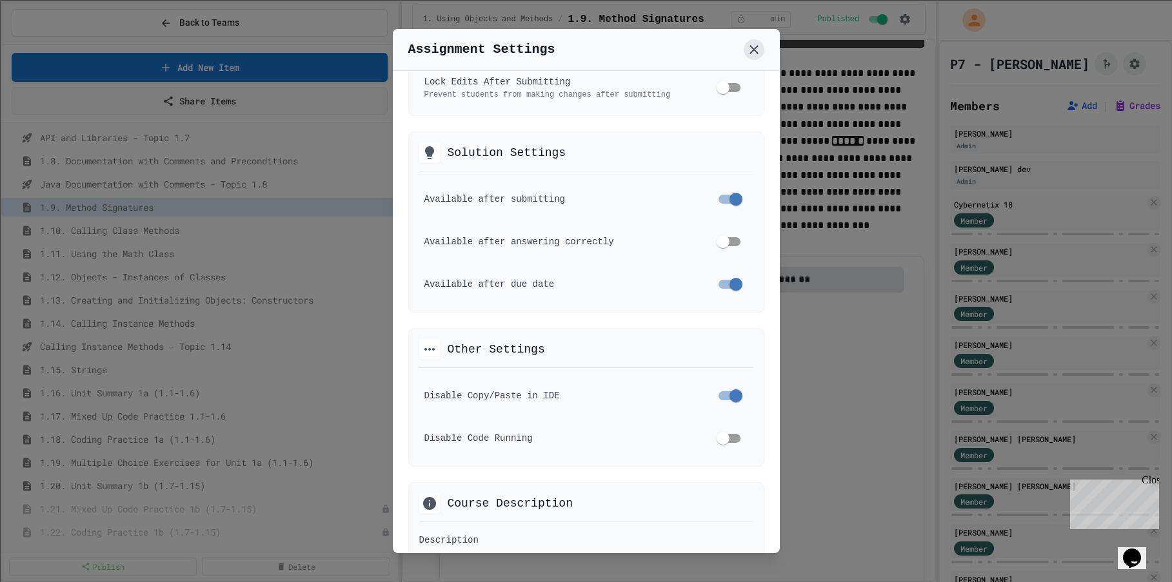
click at [756, 51] on icon at bounding box center [753, 49] width 15 height 15
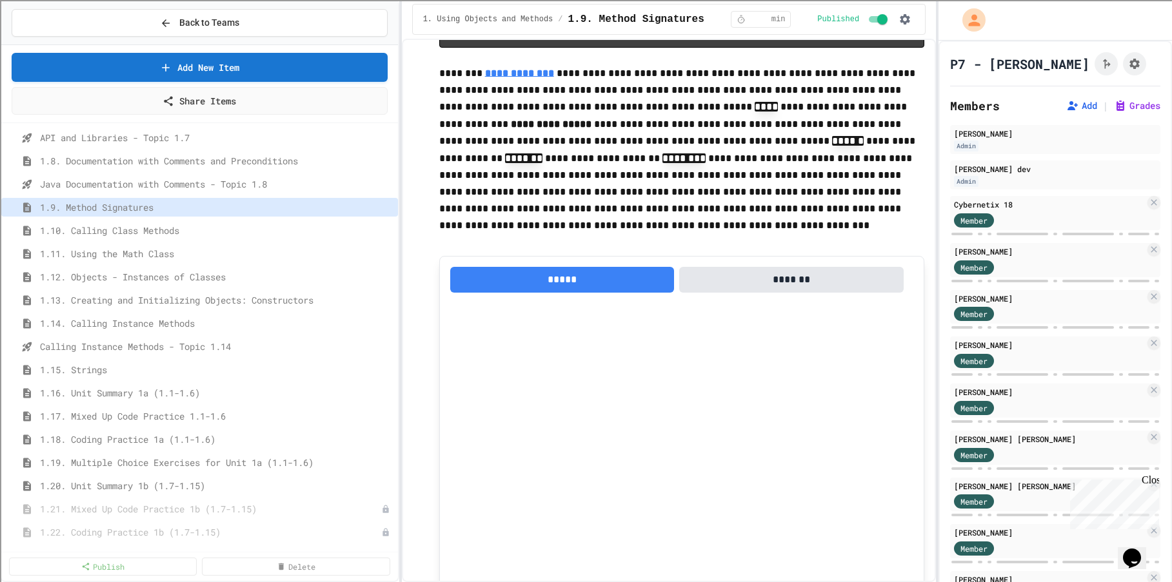
click at [172, 226] on span "1.10. Calling Class Methods" at bounding box center [216, 231] width 353 height 14
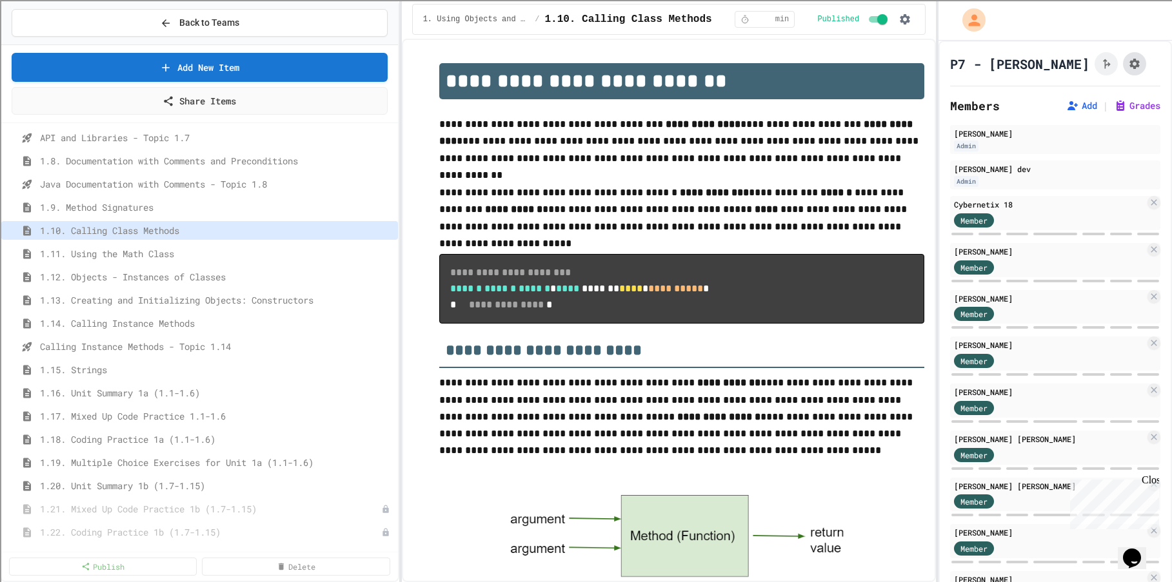
scroll to position [970, 0]
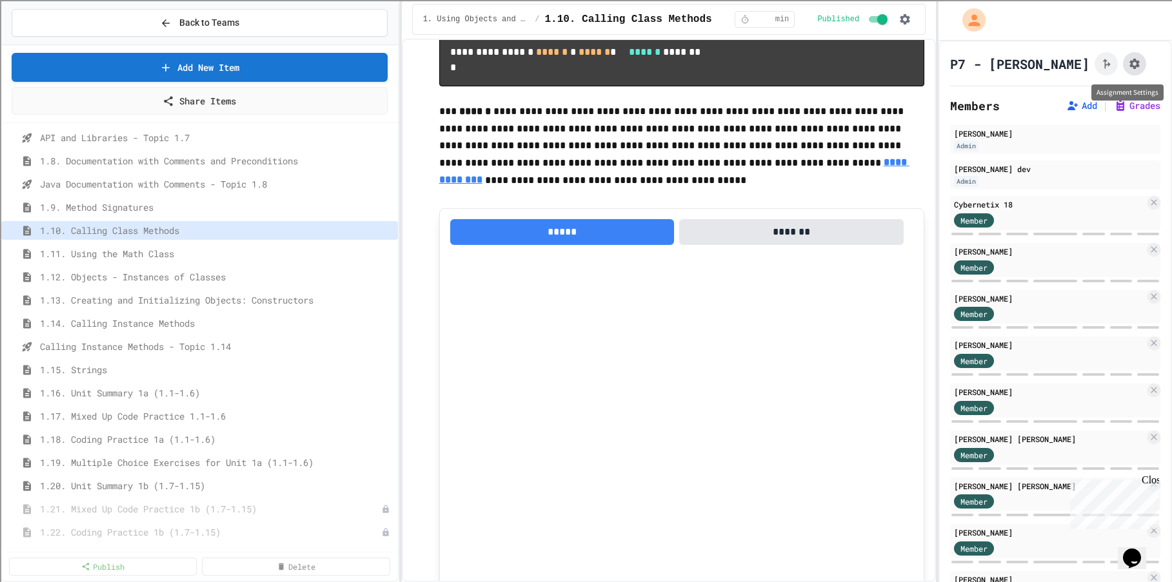
click at [1131, 64] on icon "Assignment Settings" at bounding box center [1134, 63] width 13 height 13
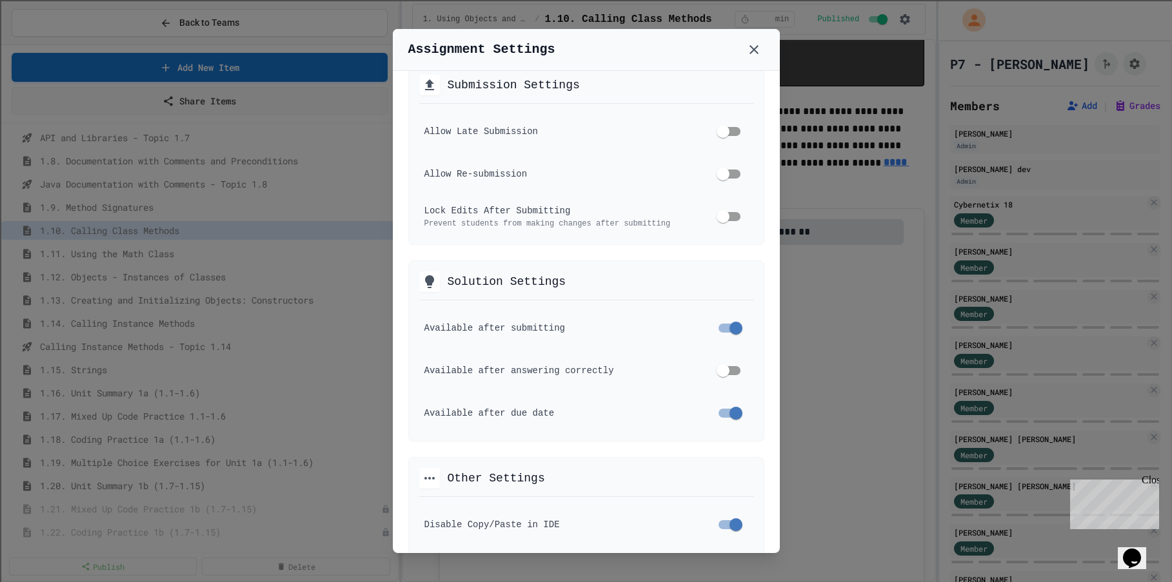
scroll to position [580, 0]
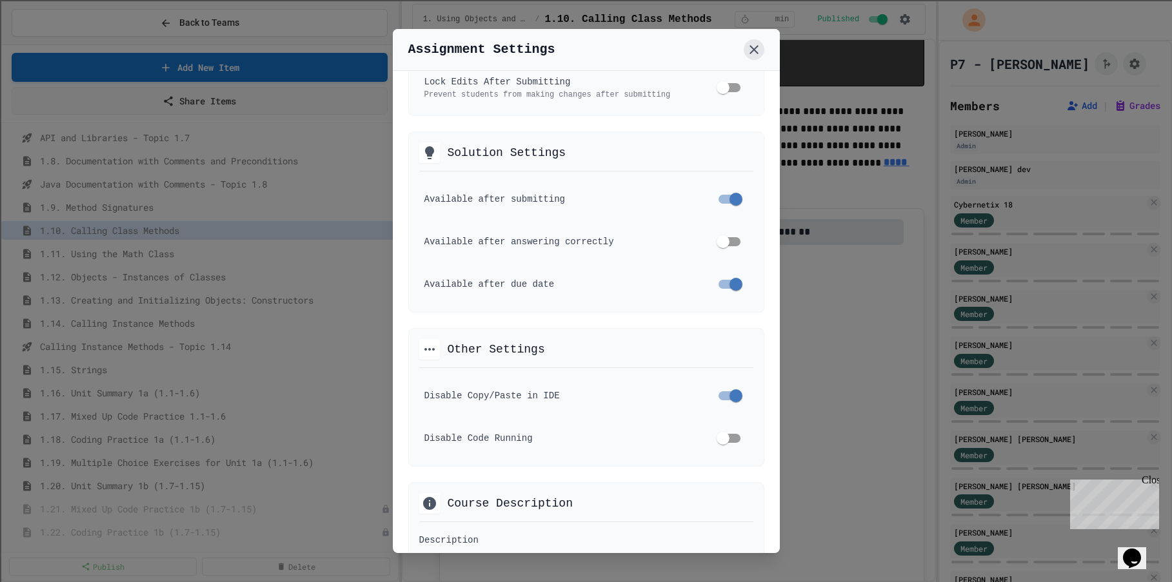
click at [758, 47] on icon at bounding box center [753, 49] width 15 height 15
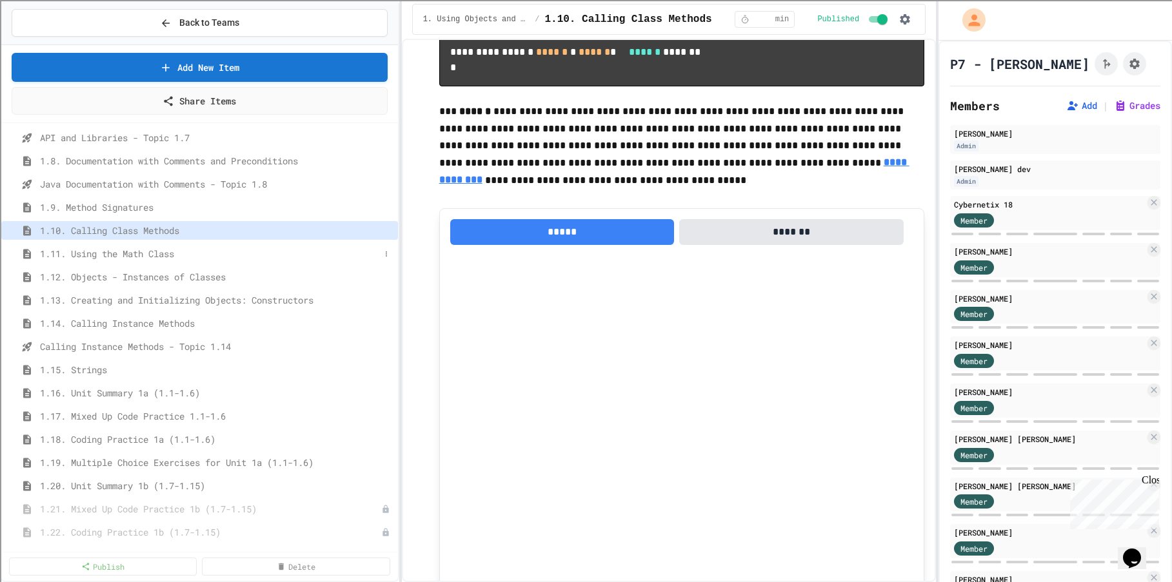
click at [148, 249] on span "1.11. Using the Math Class" at bounding box center [210, 254] width 340 height 14
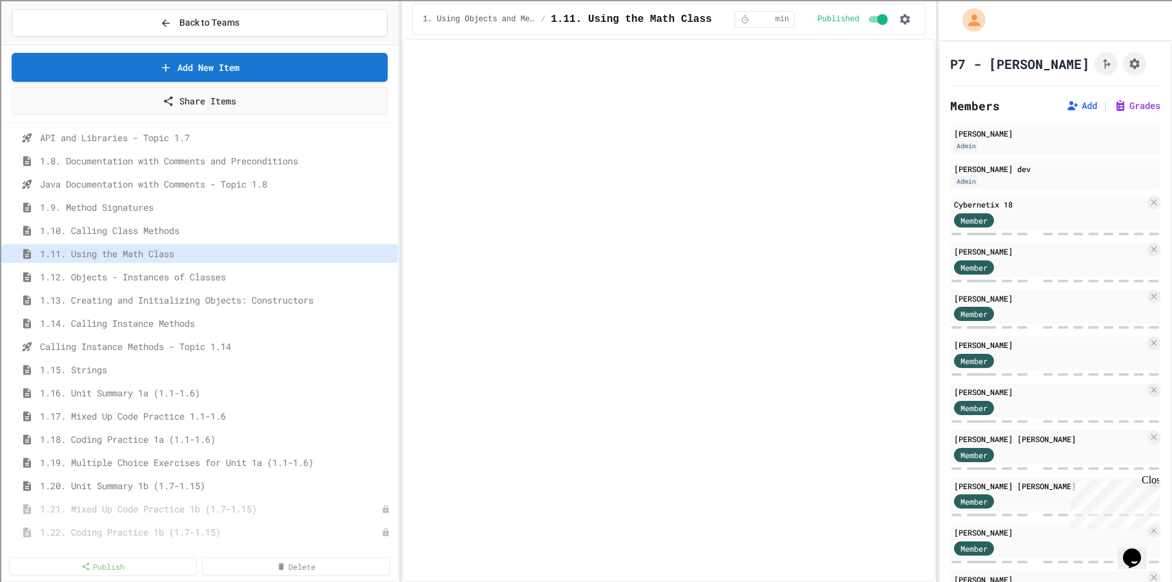
select select "***"
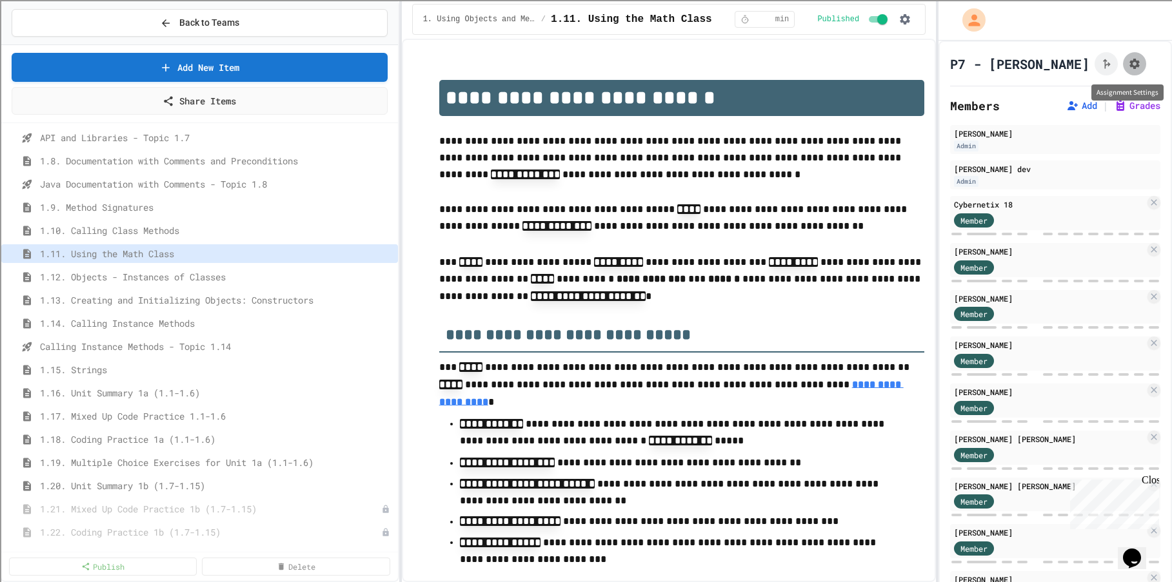
click at [1128, 59] on icon "Assignment Settings" at bounding box center [1134, 63] width 13 height 13
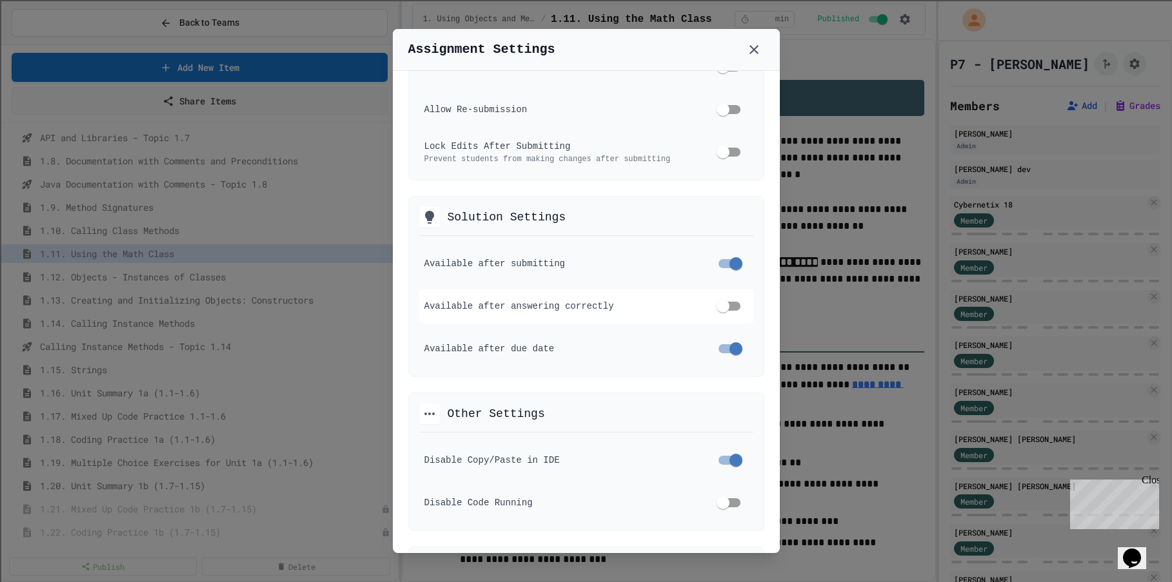
scroll to position [645, 0]
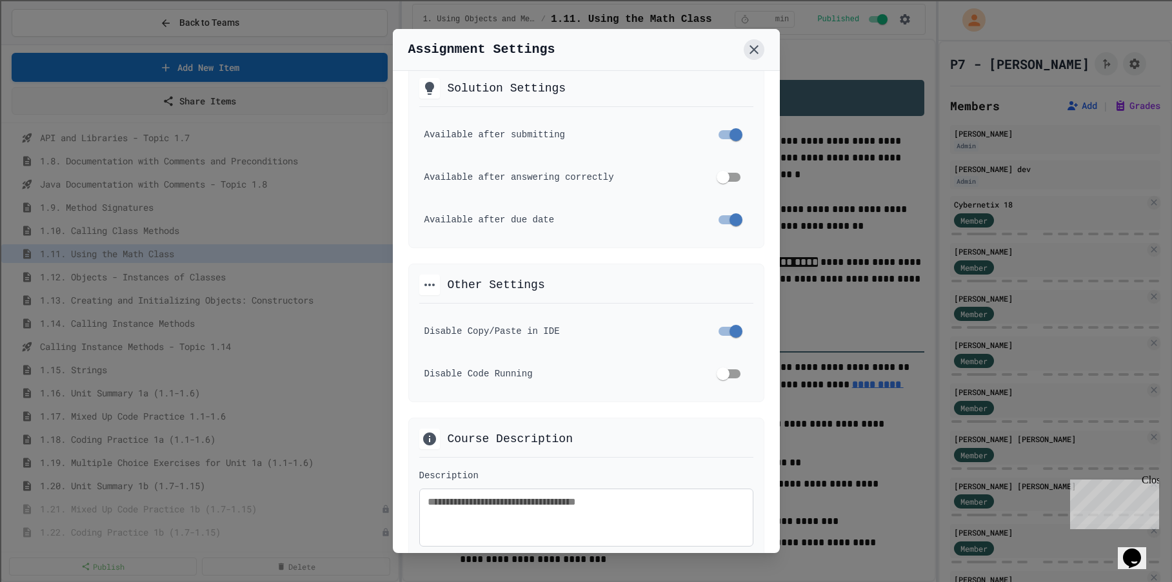
click at [757, 44] on icon at bounding box center [753, 49] width 15 height 15
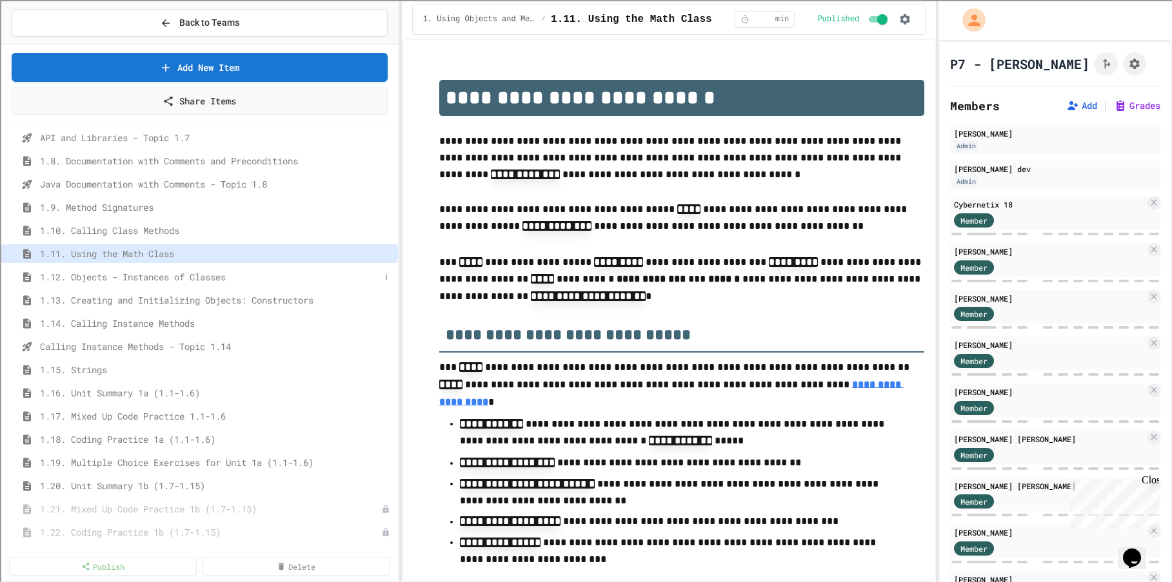
click at [225, 274] on span "1.12. Objects - Instances of Classes" at bounding box center [210, 277] width 340 height 14
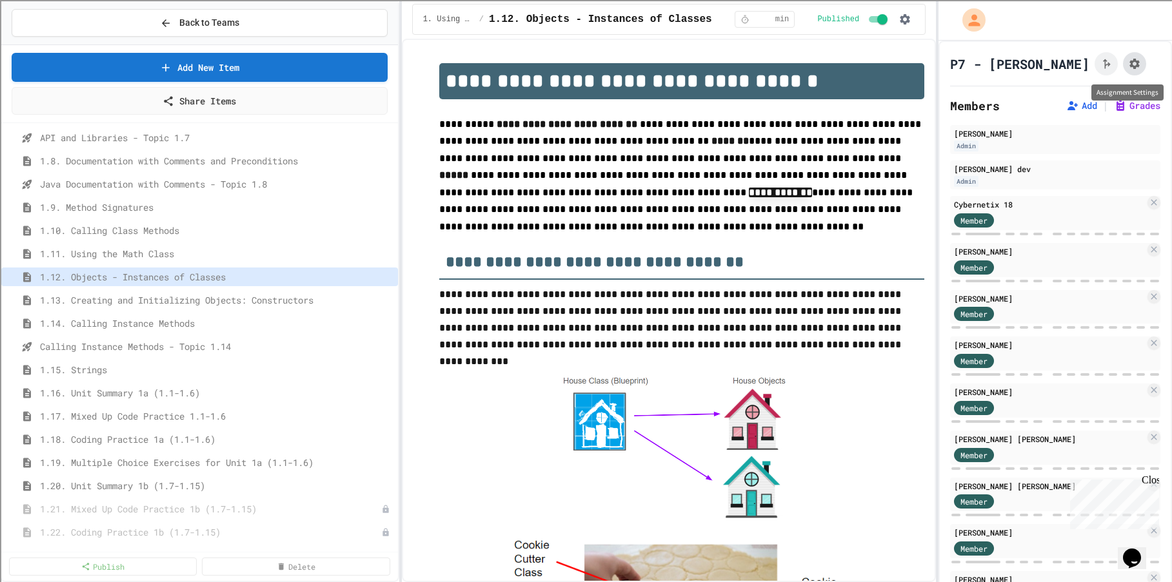
click at [1128, 61] on icon "Assignment Settings" at bounding box center [1134, 63] width 13 height 13
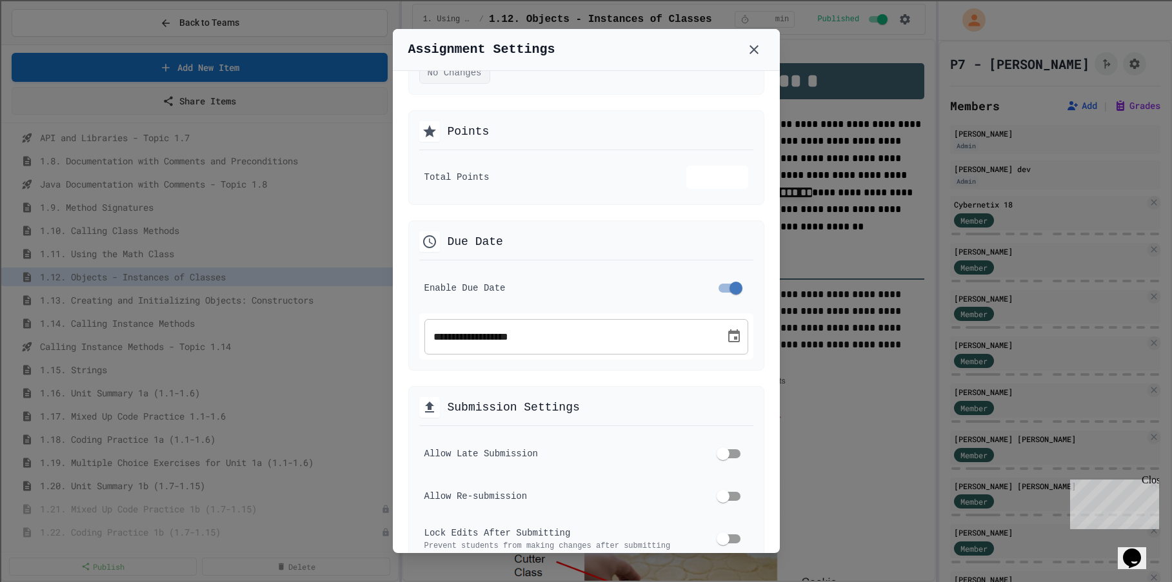
scroll to position [193, 0]
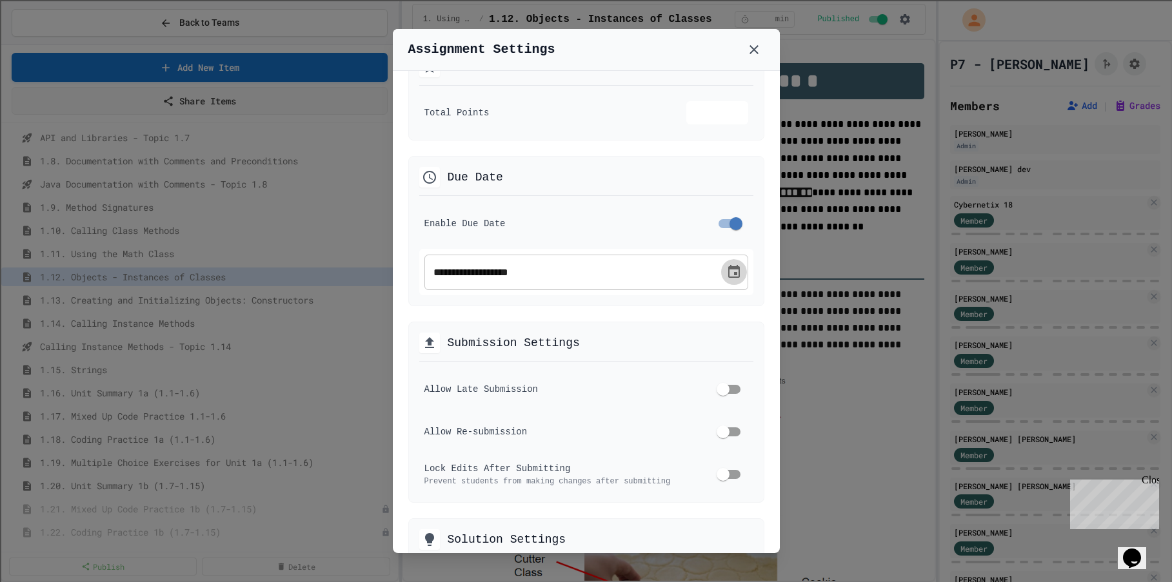
click at [728, 270] on icon "Choose date, selected date is Sep 5, 2025" at bounding box center [734, 271] width 12 height 13
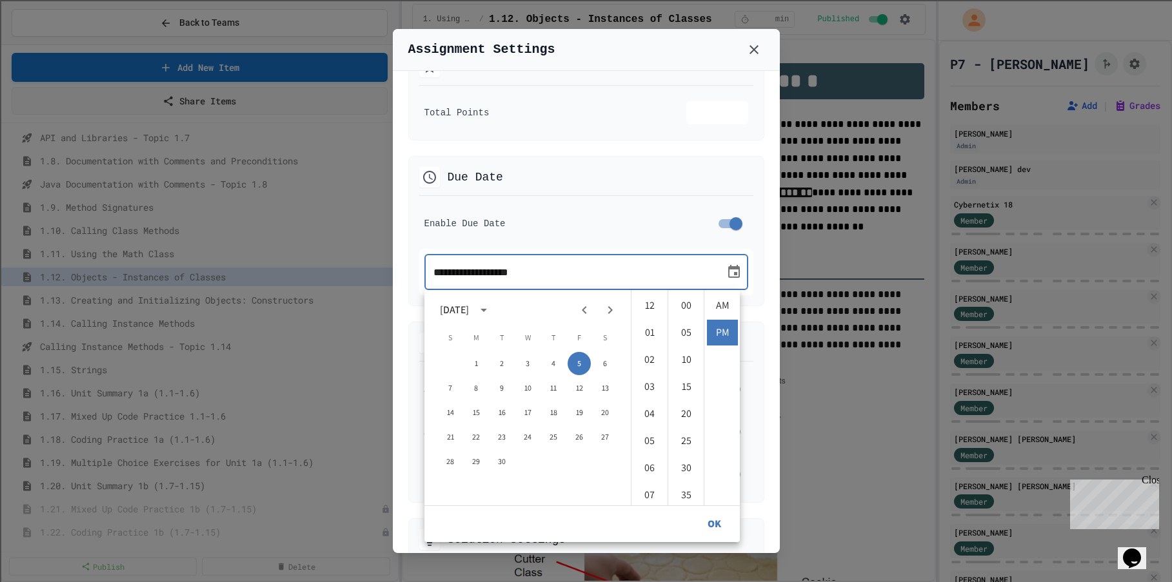
scroll to position [27, 0]
click at [522, 386] on button "10" at bounding box center [527, 388] width 23 height 23
type input "**********"
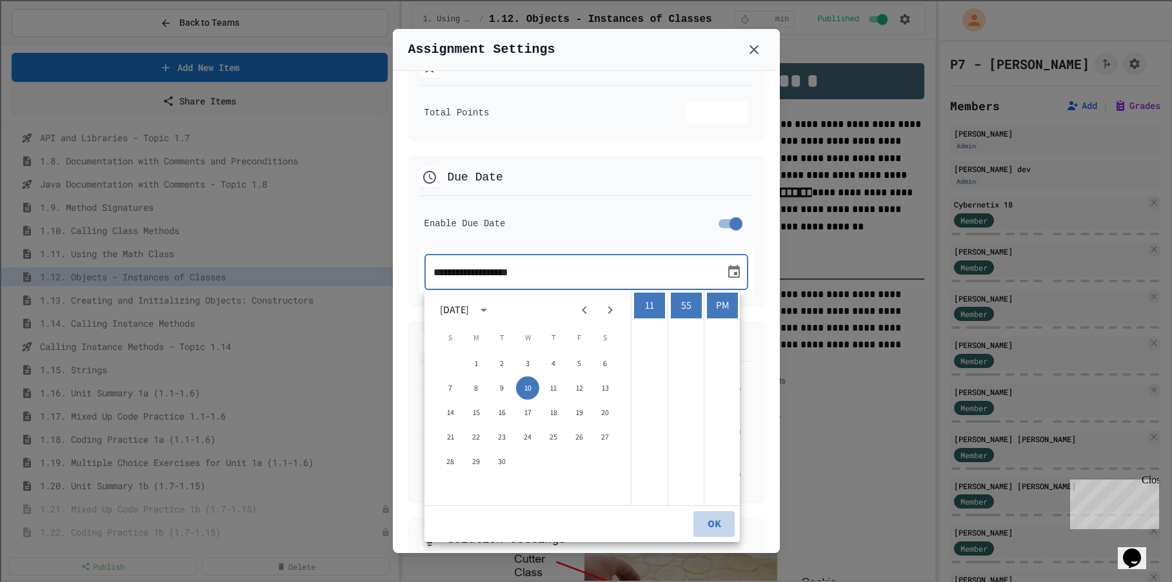
click at [713, 525] on button "OK" at bounding box center [713, 524] width 41 height 26
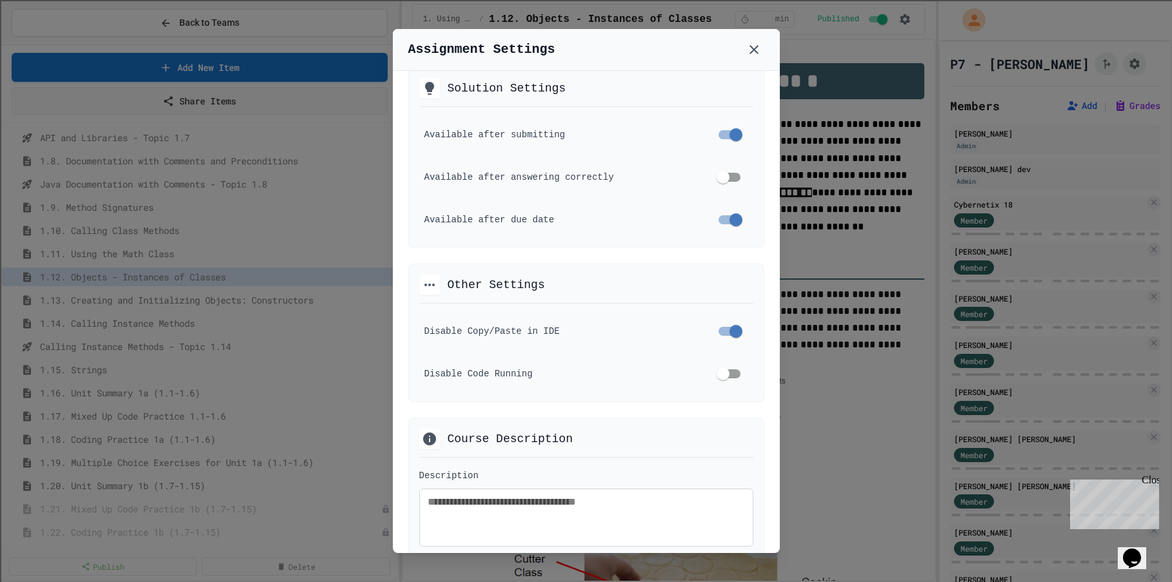
scroll to position [838, 0]
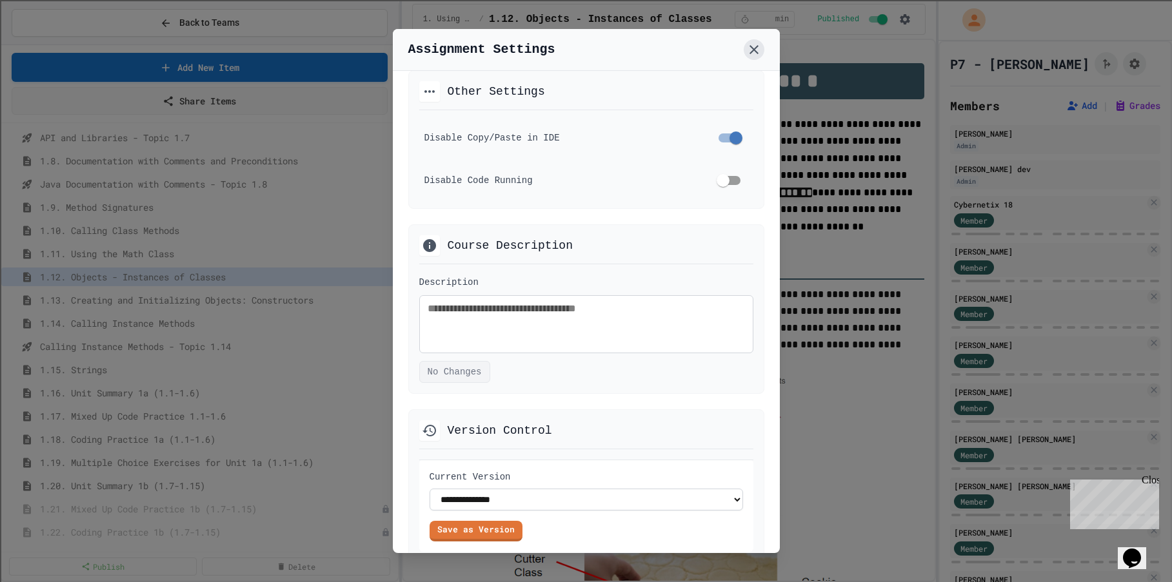
click at [752, 50] on icon at bounding box center [753, 49] width 15 height 15
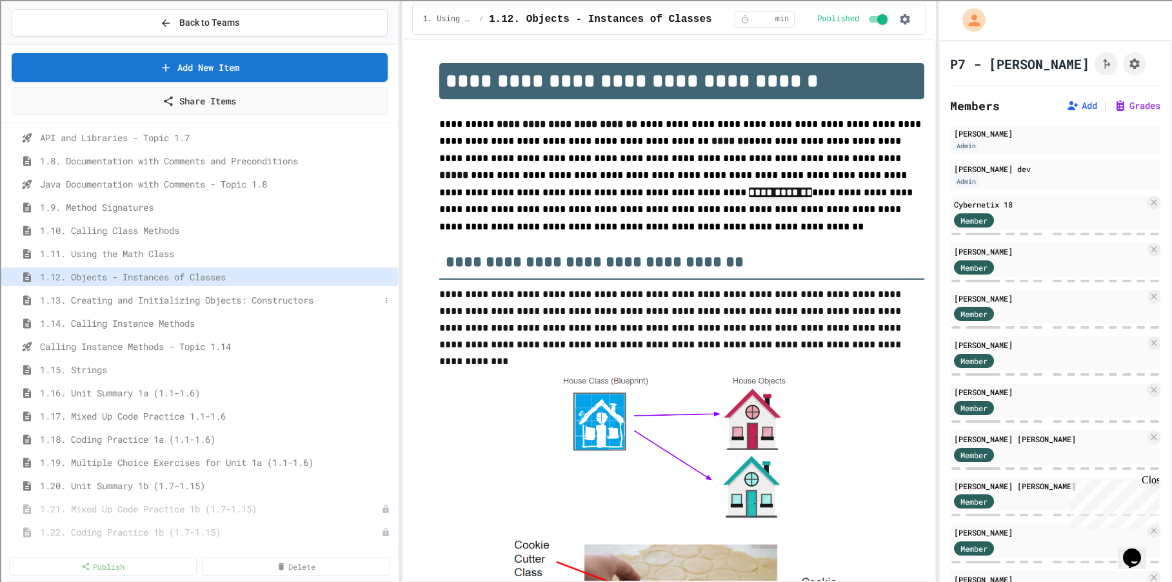
click at [273, 303] on span "1.13. Creating and Initializing Objects: Constructors" at bounding box center [210, 300] width 340 height 14
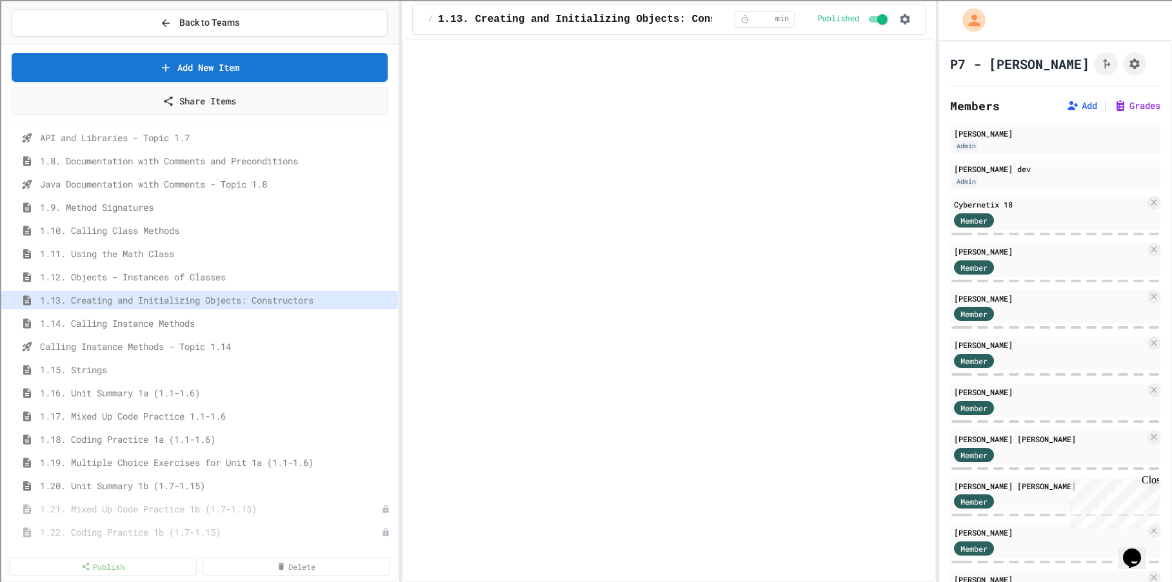
select select "***"
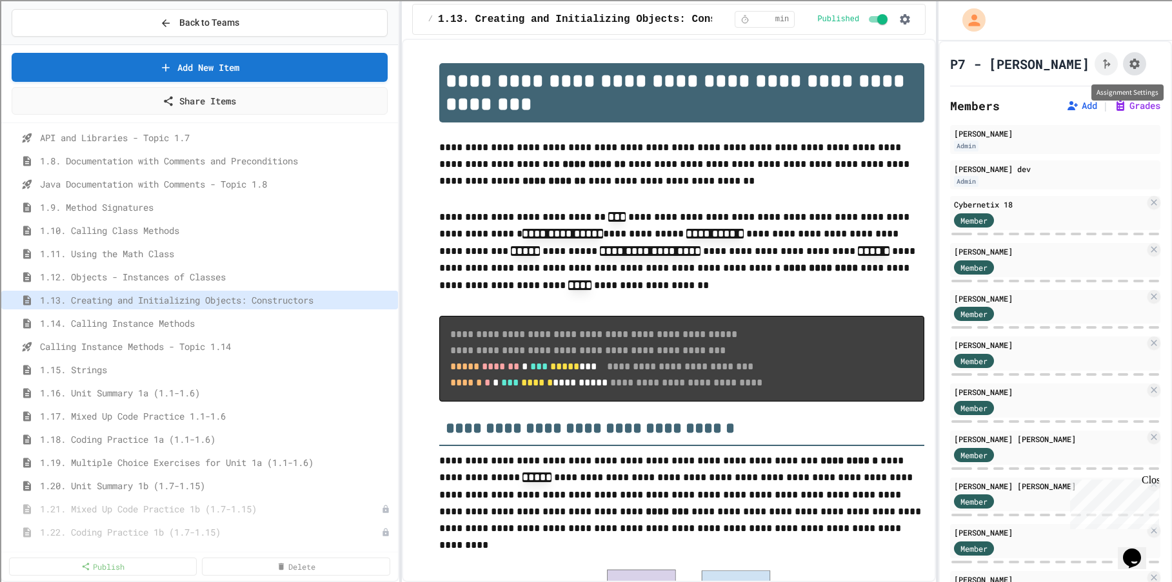
click at [1129, 63] on icon "Assignment Settings" at bounding box center [1134, 64] width 10 height 10
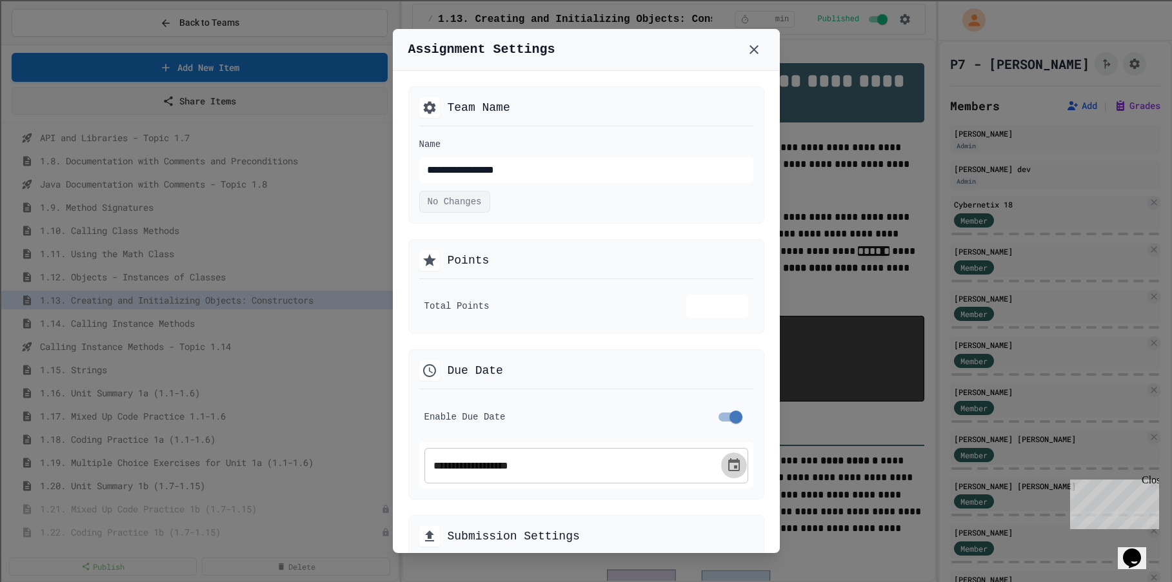
click at [728, 465] on icon "Choose date, selected date is Sep 8, 2025" at bounding box center [733, 465] width 15 height 15
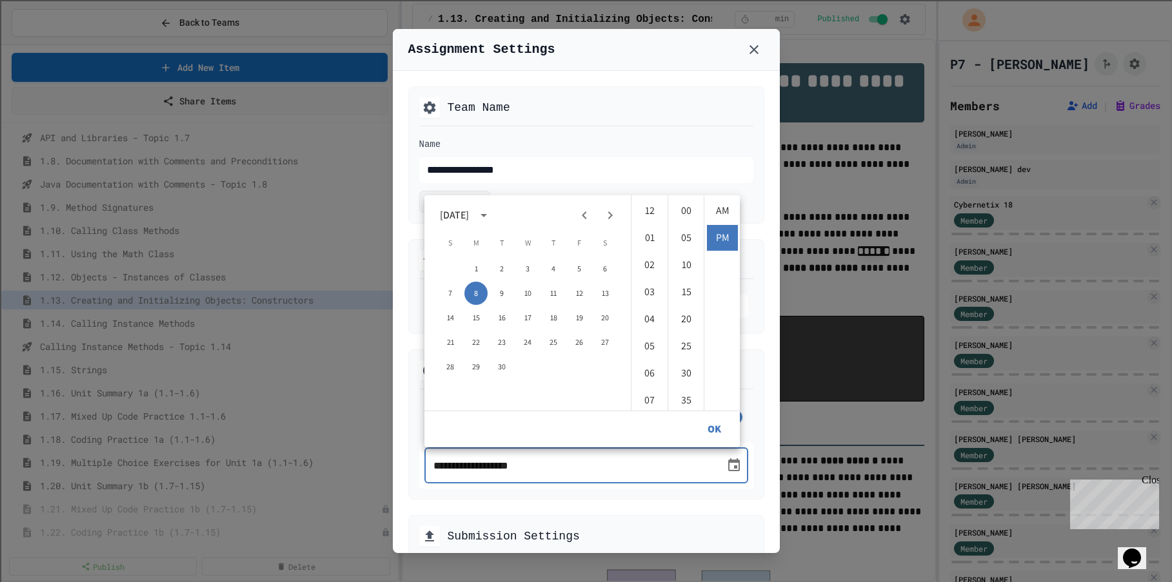
scroll to position [27, 0]
click at [530, 294] on button "10" at bounding box center [527, 293] width 23 height 23
type input "**********"
click at [711, 435] on button "OK" at bounding box center [713, 430] width 41 height 26
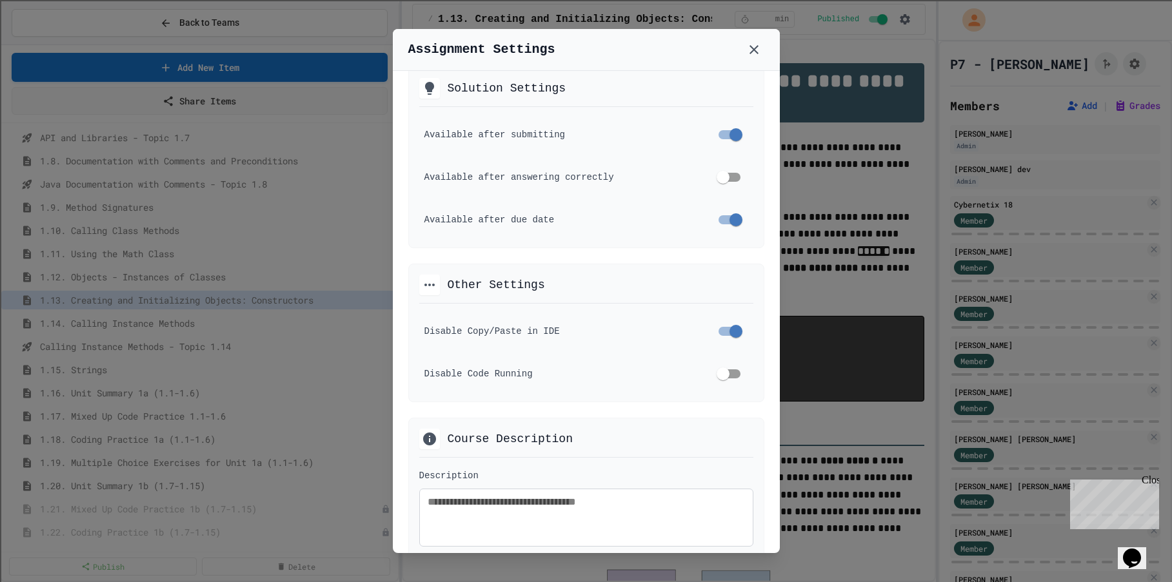
scroll to position [838, 0]
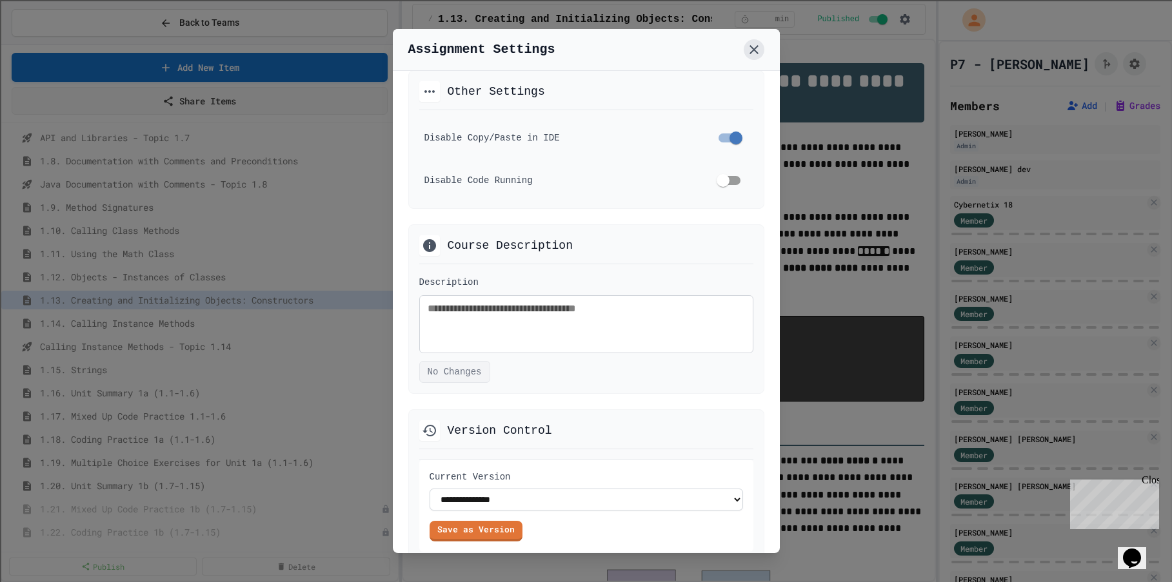
click at [753, 48] on icon at bounding box center [753, 49] width 15 height 15
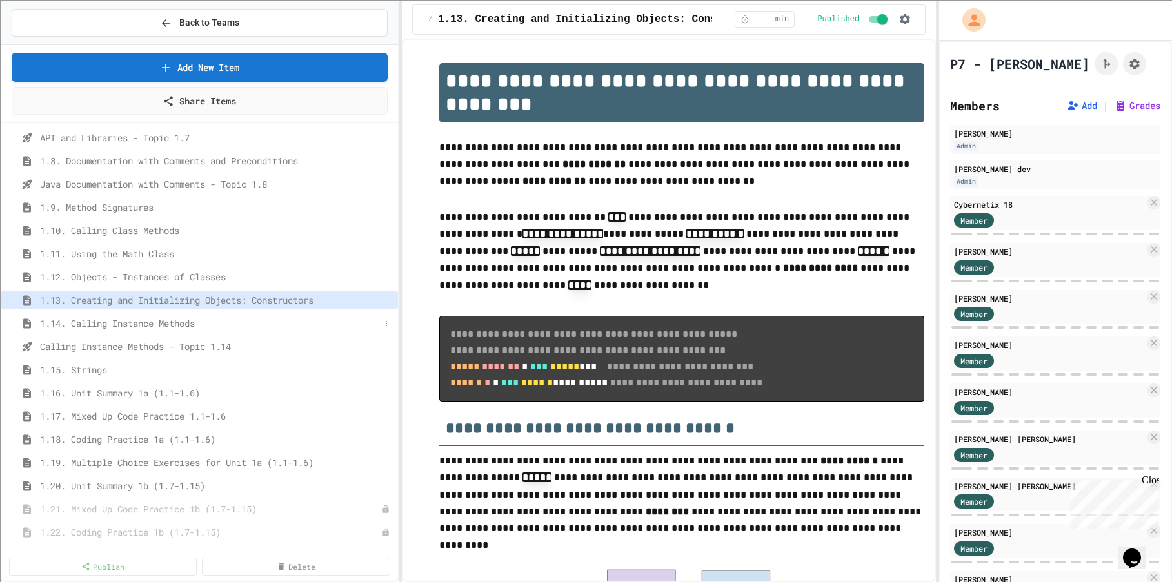
click at [184, 328] on span "1.14. Calling Instance Methods" at bounding box center [210, 324] width 340 height 14
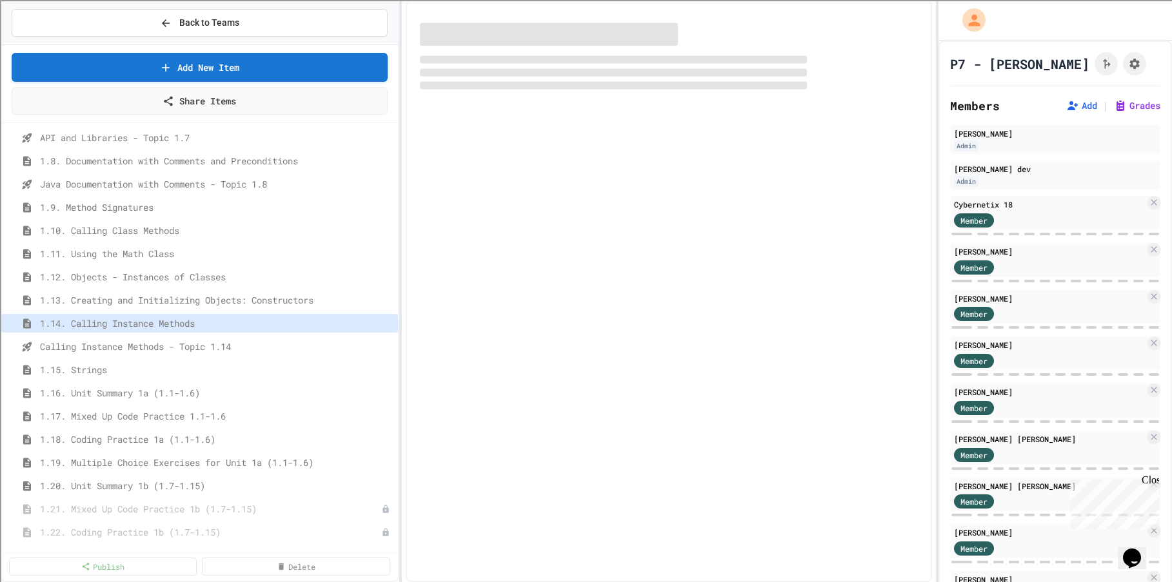
select select "***"
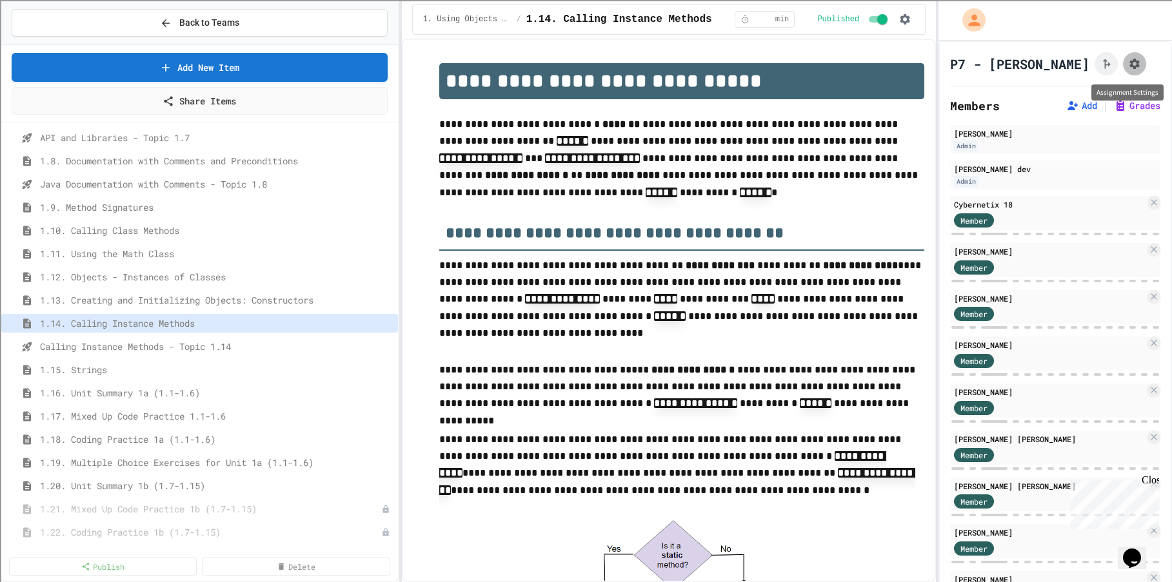
click at [1123, 68] on button "Assignment Settings" at bounding box center [1134, 63] width 23 height 23
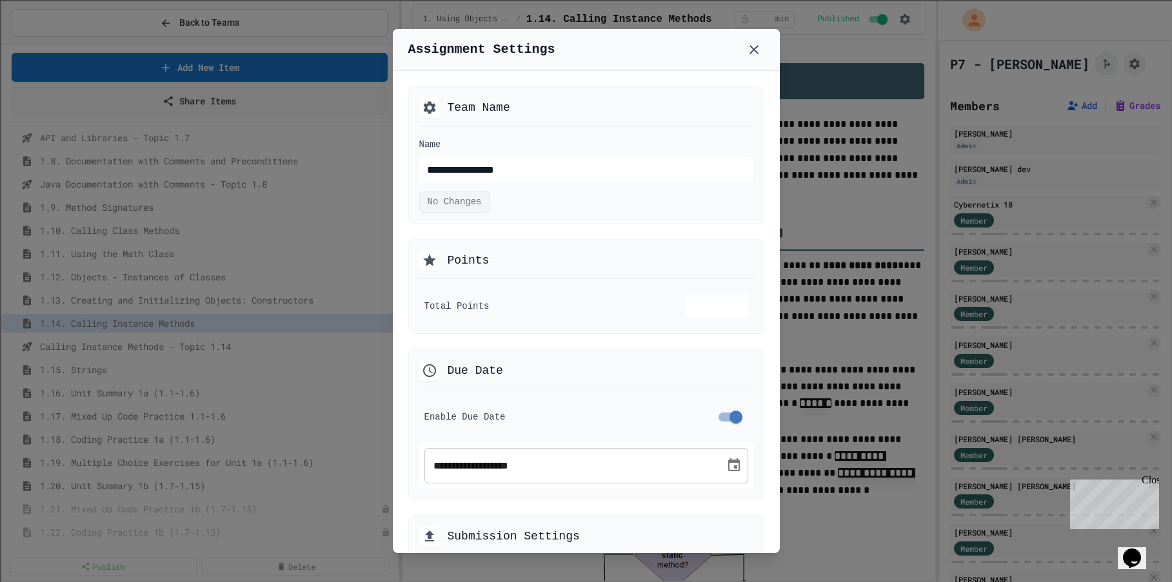
scroll to position [129, 0]
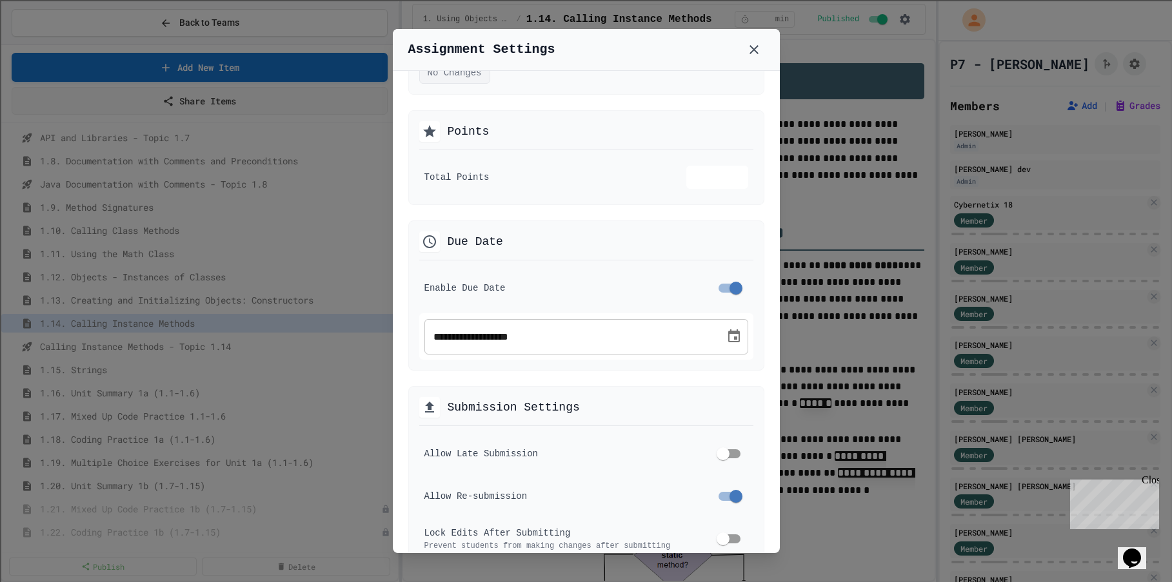
click at [726, 336] on icon "Choose date, selected date is Sep 8, 2025" at bounding box center [733, 336] width 15 height 15
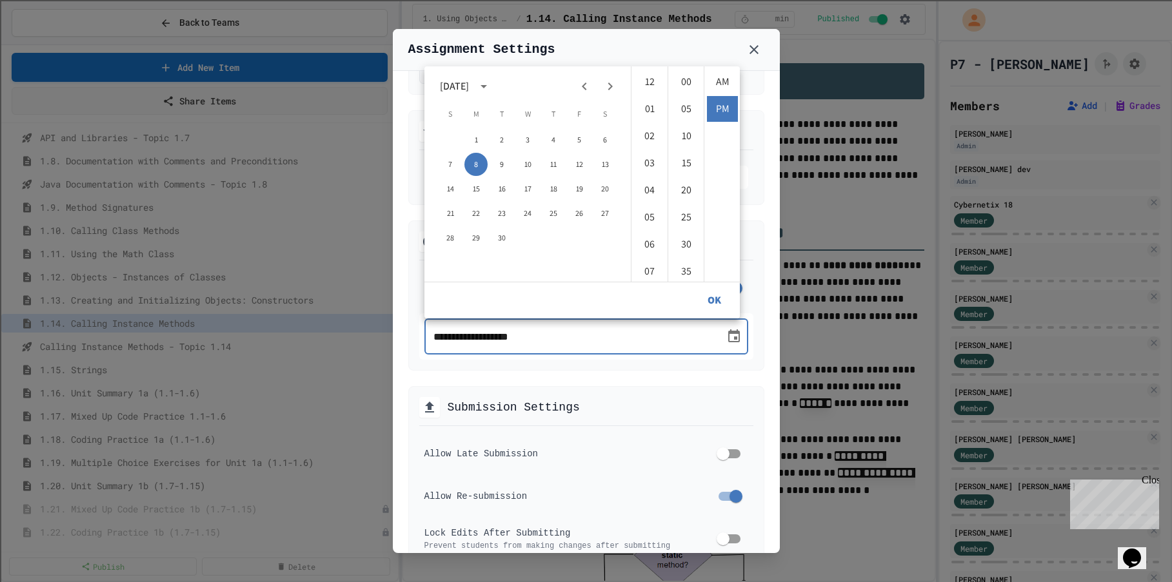
scroll to position [27, 0]
click at [576, 164] on button "12" at bounding box center [578, 164] width 23 height 23
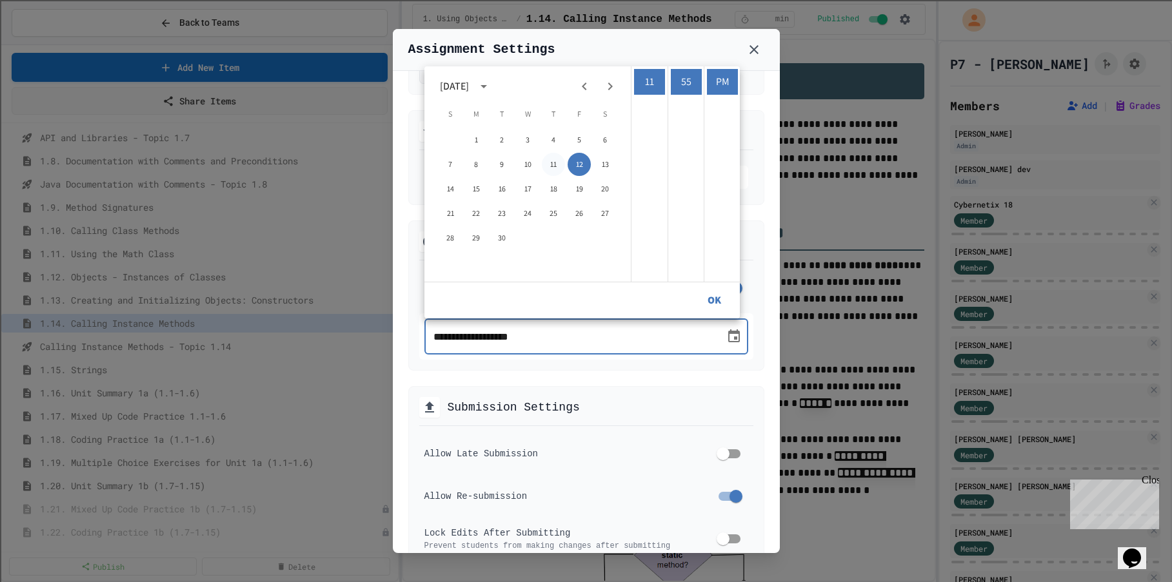
click at [549, 162] on button "11" at bounding box center [553, 164] width 23 height 23
type input "**********"
click at [649, 83] on li "11" at bounding box center [649, 82] width 31 height 26
click at [707, 294] on button "OK" at bounding box center [713, 301] width 41 height 26
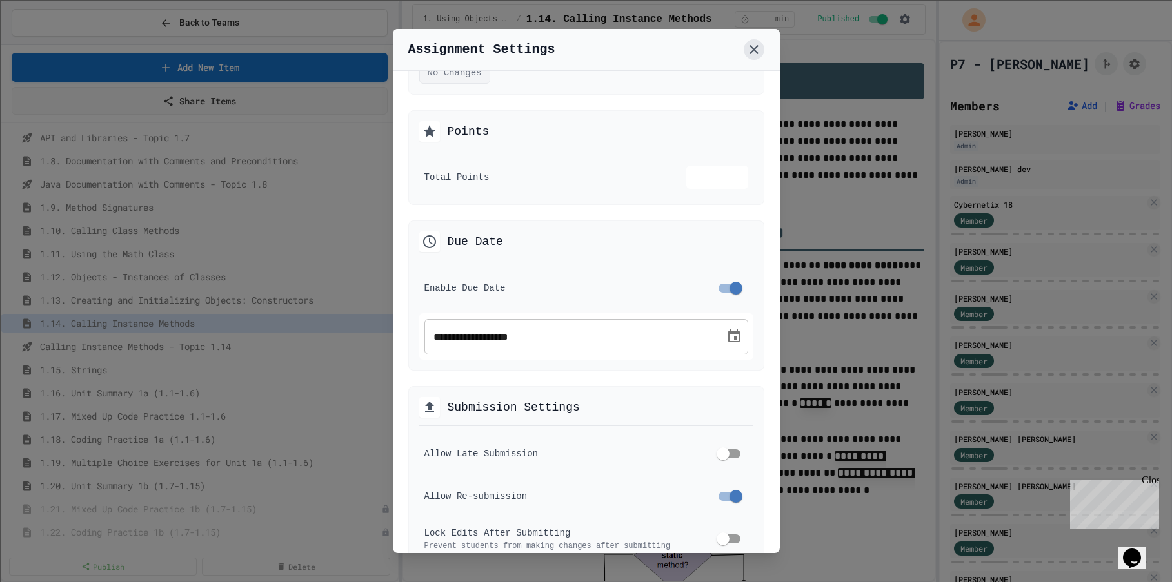
click at [758, 57] on icon at bounding box center [753, 49] width 15 height 15
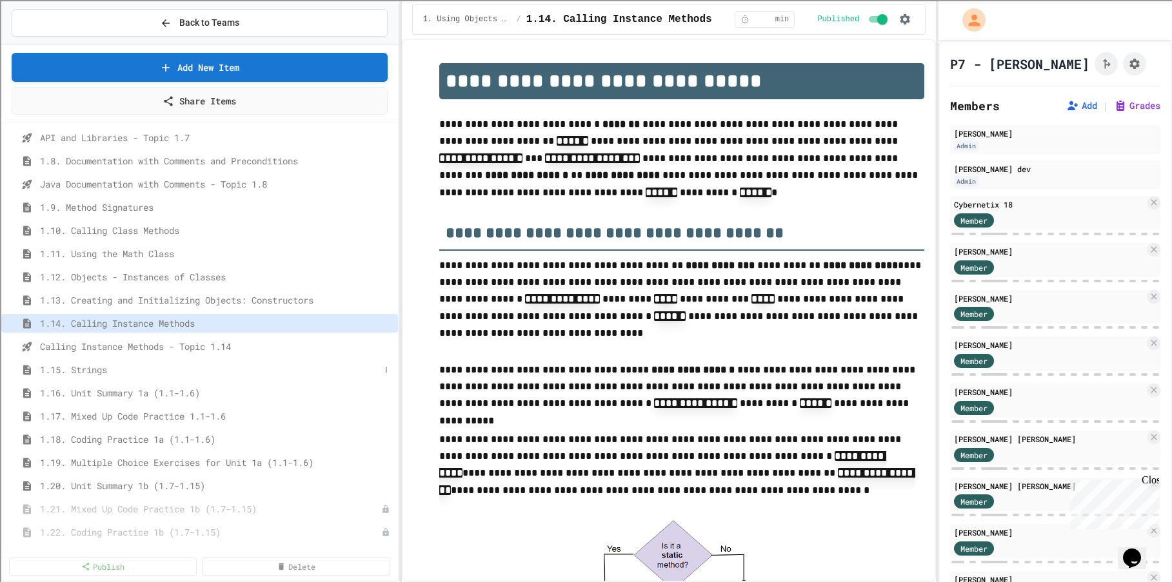
click at [100, 366] on span "1.15. Strings" at bounding box center [210, 370] width 340 height 14
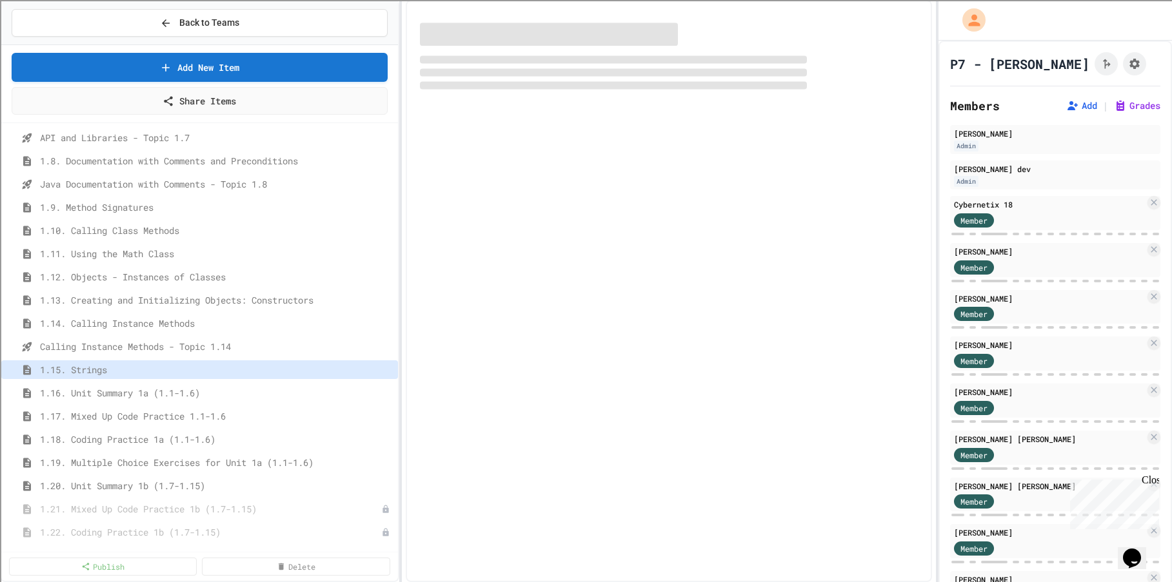
select select "***"
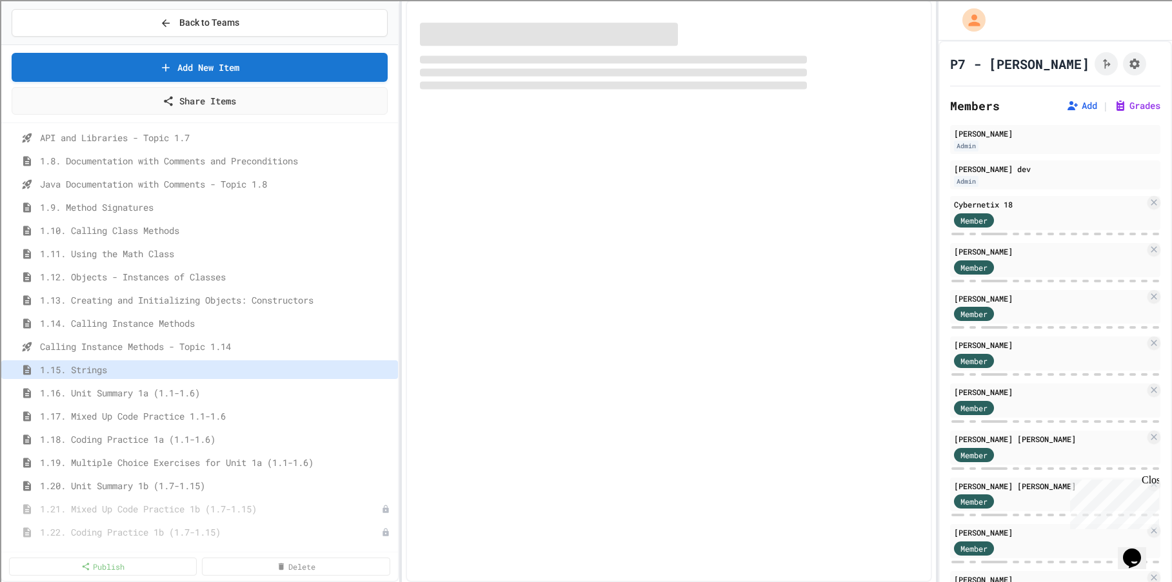
select select "***"
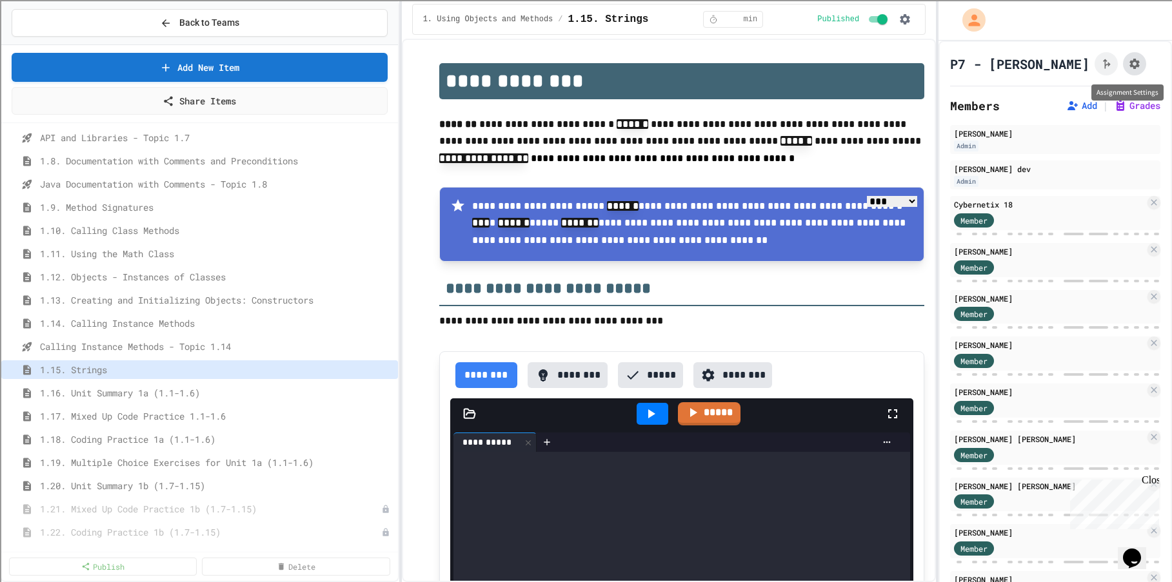
click at [1123, 67] on button "Assignment Settings" at bounding box center [1134, 63] width 23 height 23
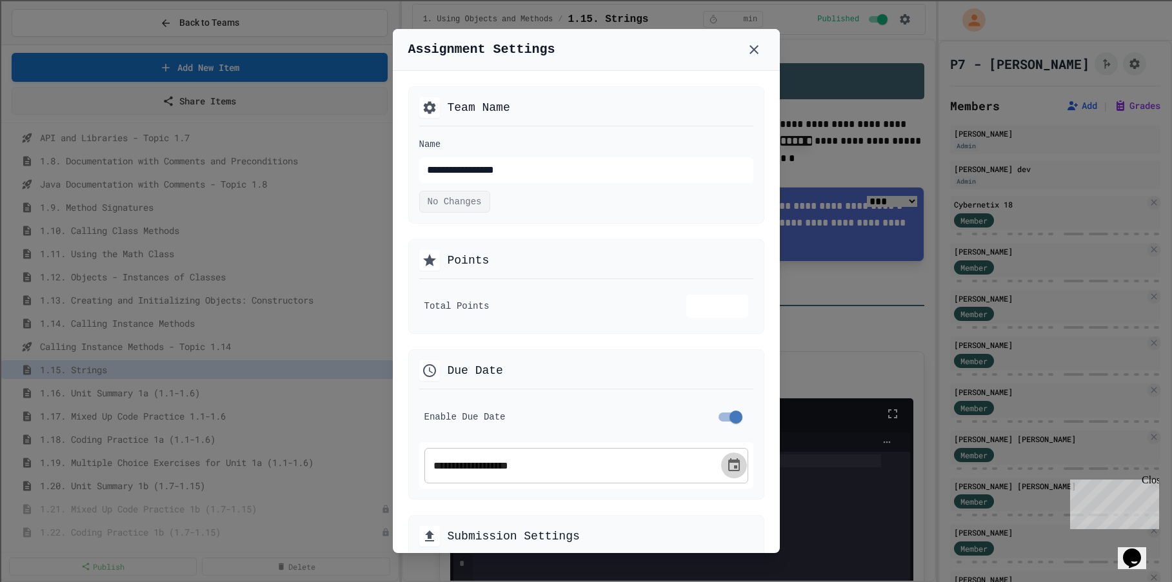
click at [726, 463] on icon "Choose date, selected date is Aug 28, 2025" at bounding box center [733, 465] width 15 height 15
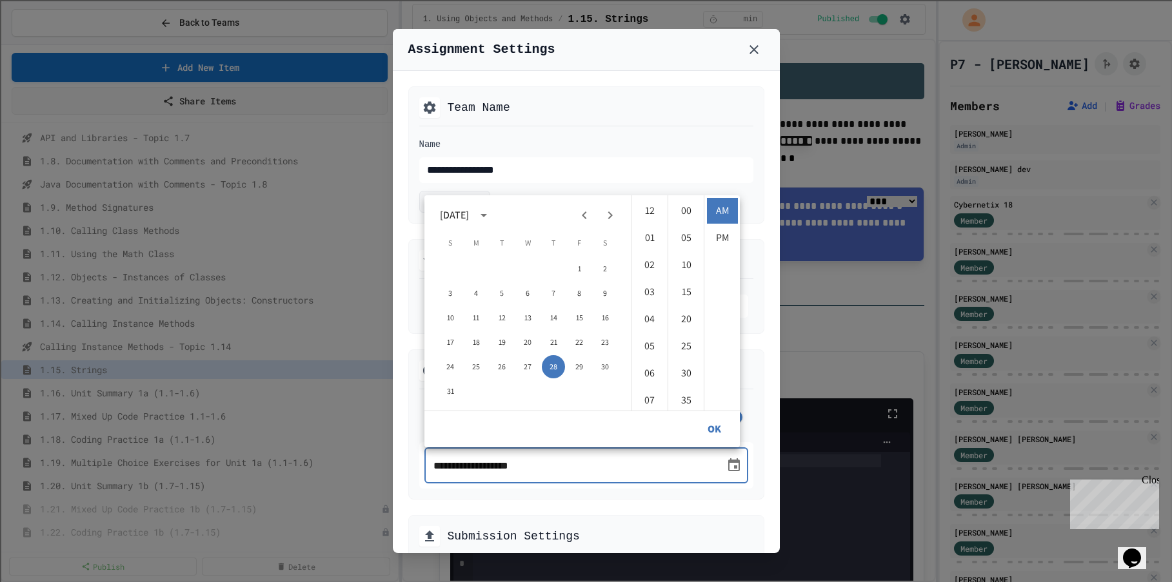
scroll to position [217, 0]
click at [614, 212] on icon "Next month" at bounding box center [609, 215] width 15 height 15
click at [582, 288] on button "12" at bounding box center [578, 293] width 23 height 23
click at [649, 287] on li "11" at bounding box center [649, 292] width 31 height 26
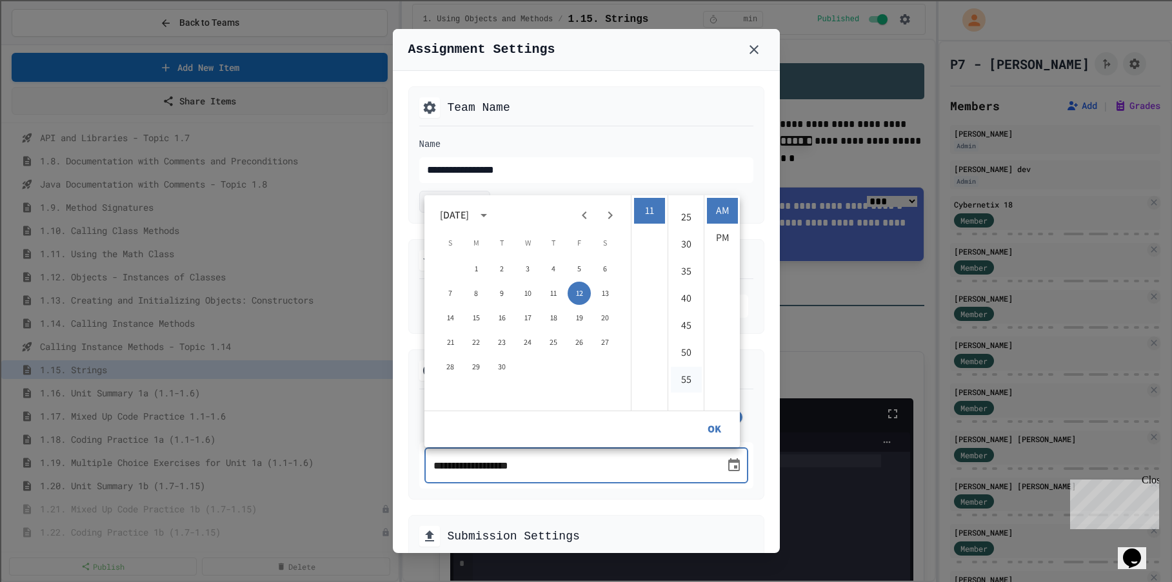
click at [691, 386] on li "55" at bounding box center [686, 380] width 31 height 26
click at [720, 232] on li "PM" at bounding box center [722, 238] width 31 height 26
type input "**********"
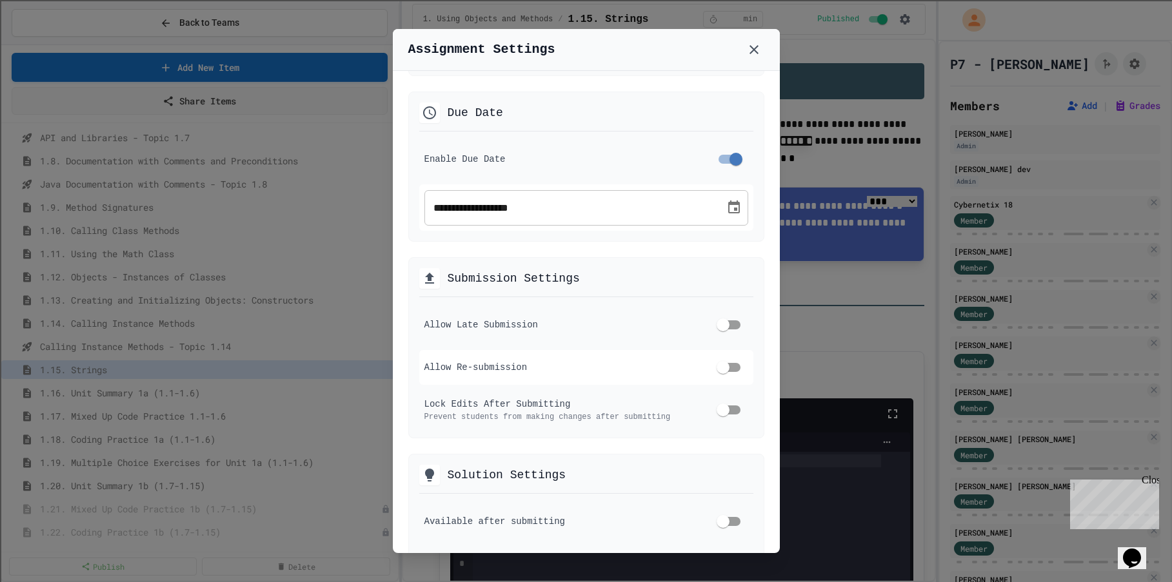
scroll to position [451, 0]
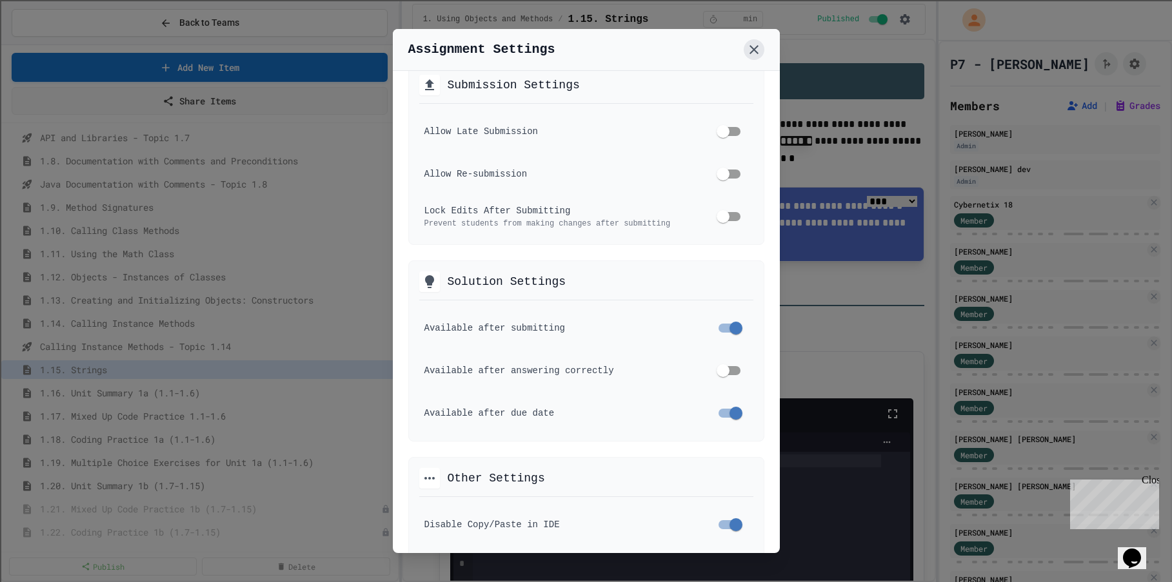
click at [762, 52] on button at bounding box center [753, 49] width 21 height 21
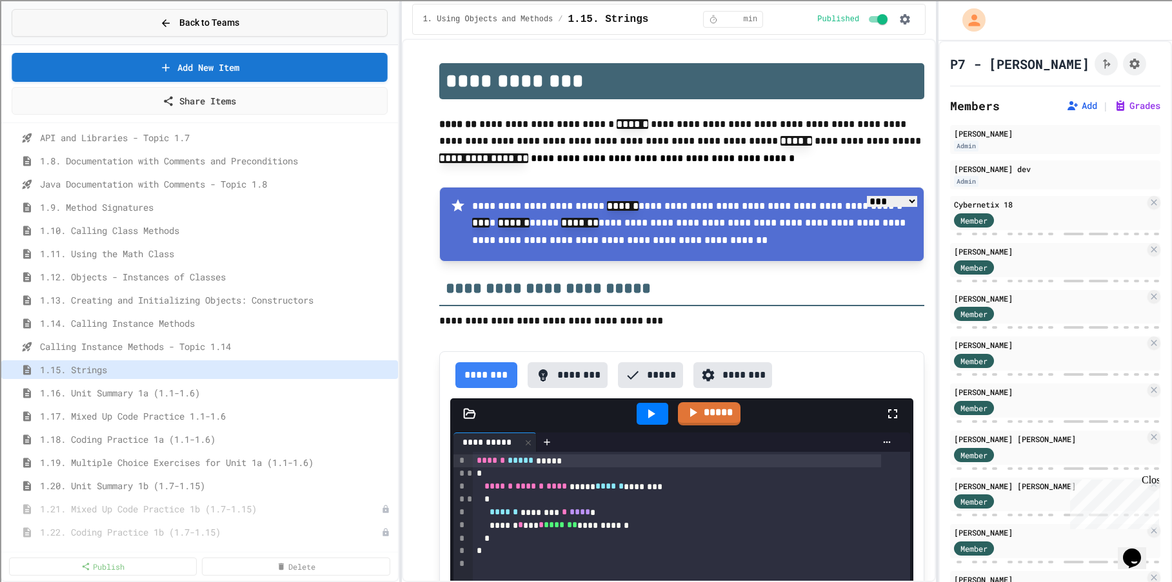
click at [199, 19] on span "Back to Teams" at bounding box center [209, 23] width 60 height 14
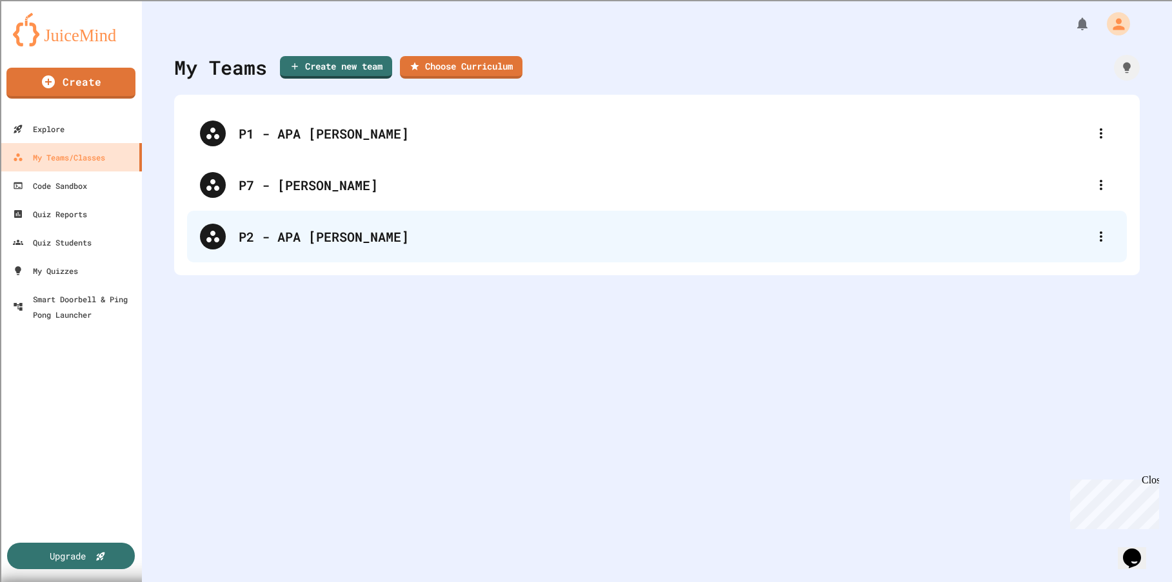
click at [304, 232] on div "P2 - APA [PERSON_NAME]" at bounding box center [663, 236] width 849 height 19
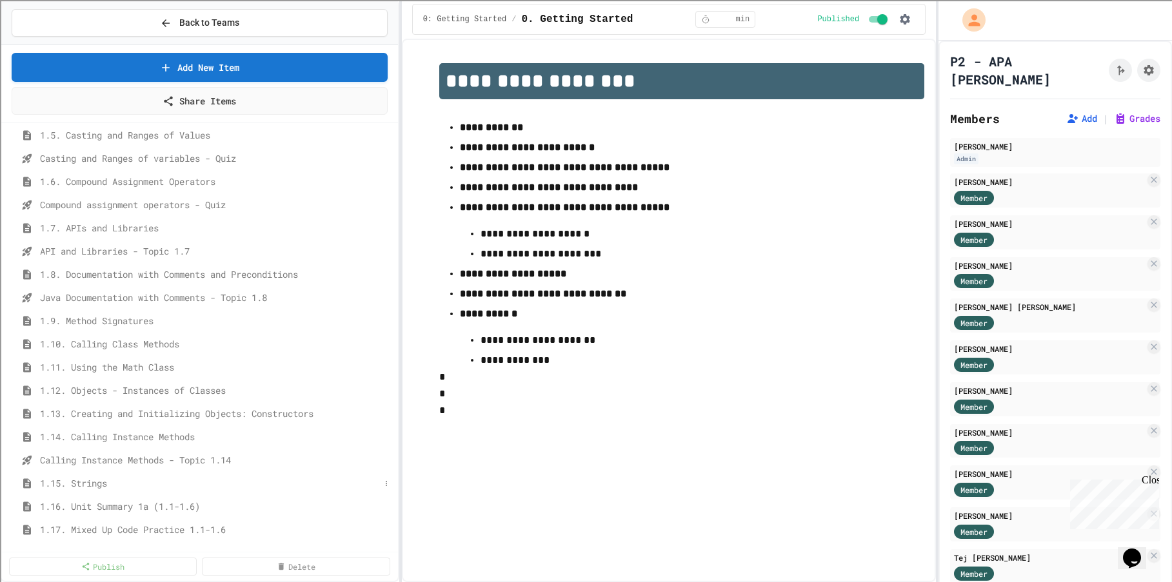
scroll to position [258, 0]
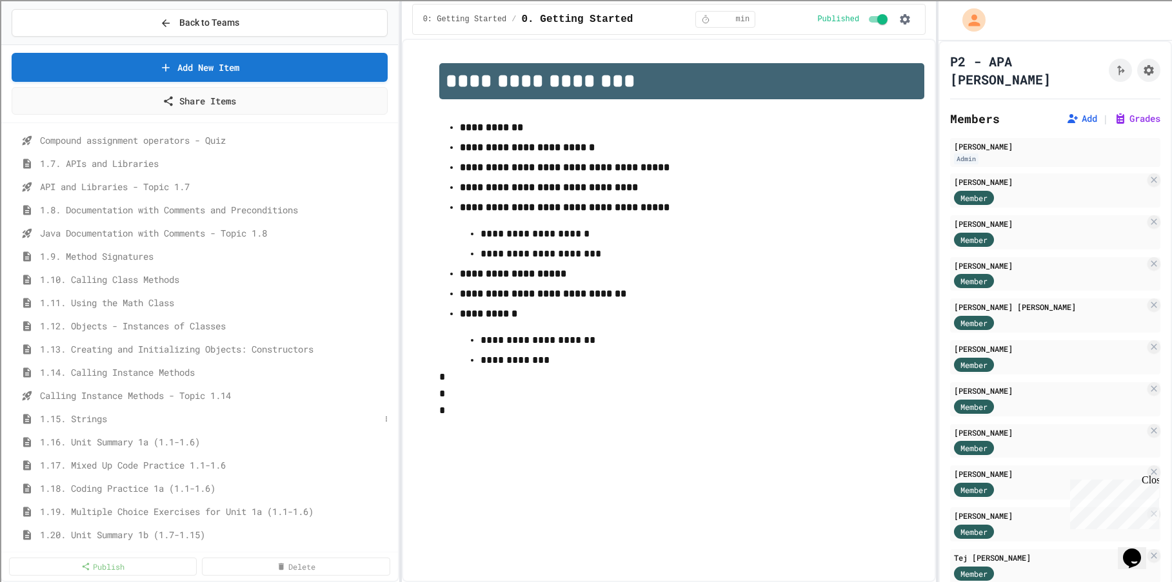
click at [103, 420] on span "1.15. Strings" at bounding box center [210, 419] width 340 height 14
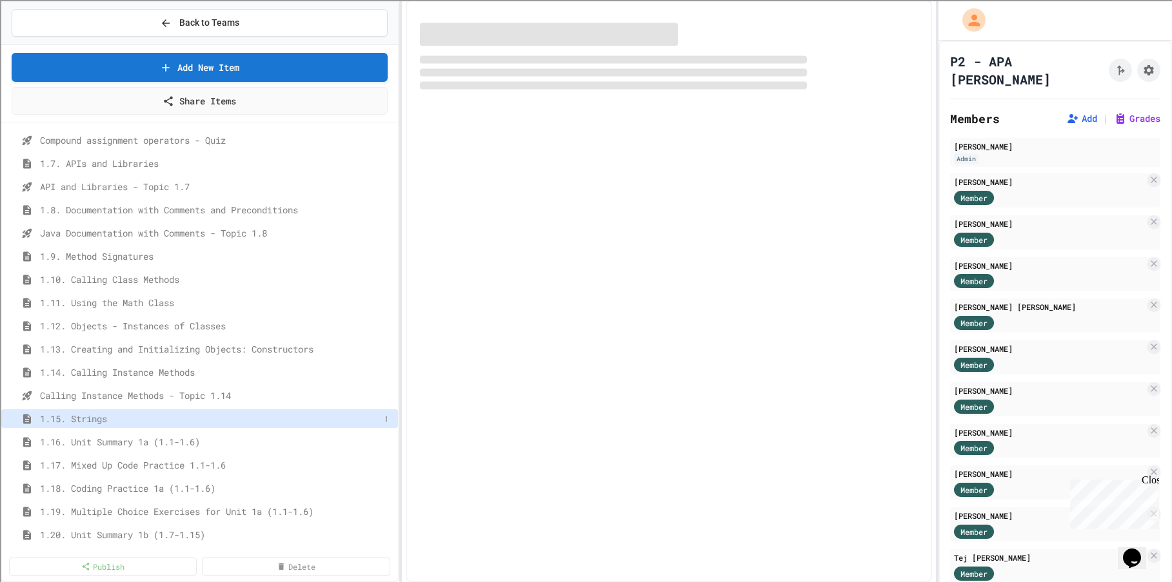
select select "***"
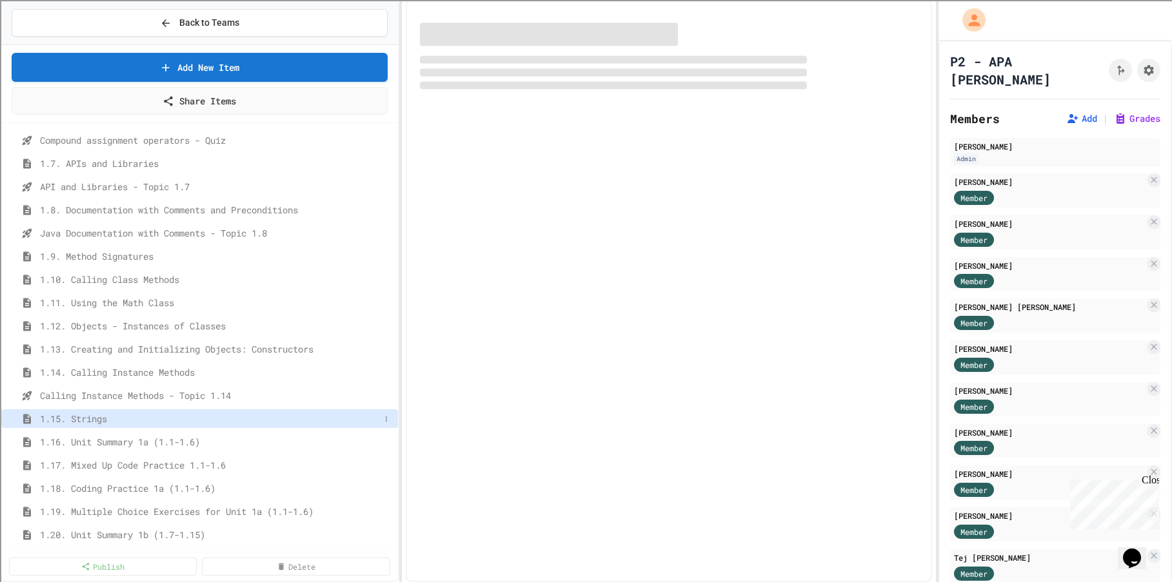
select select "***"
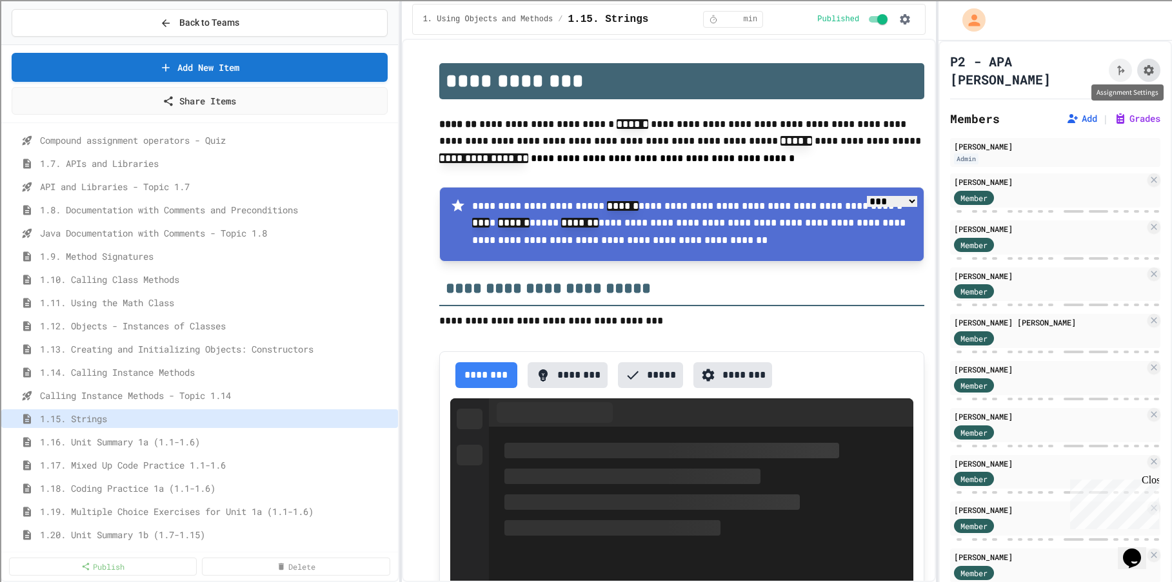
click at [1137, 68] on button "Assignment Settings" at bounding box center [1148, 70] width 23 height 23
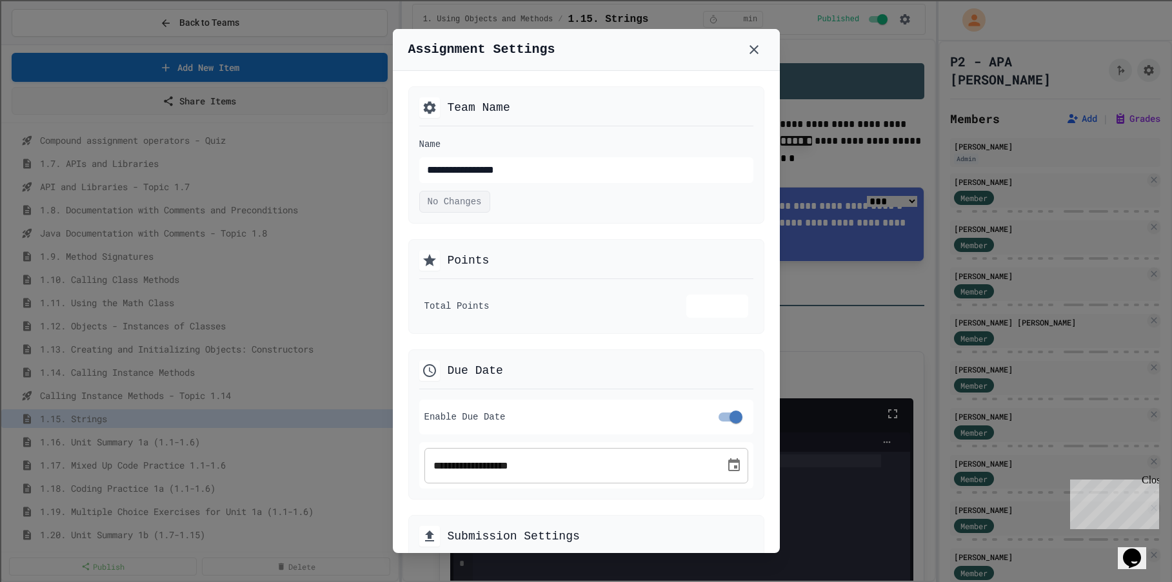
scroll to position [193, 0]
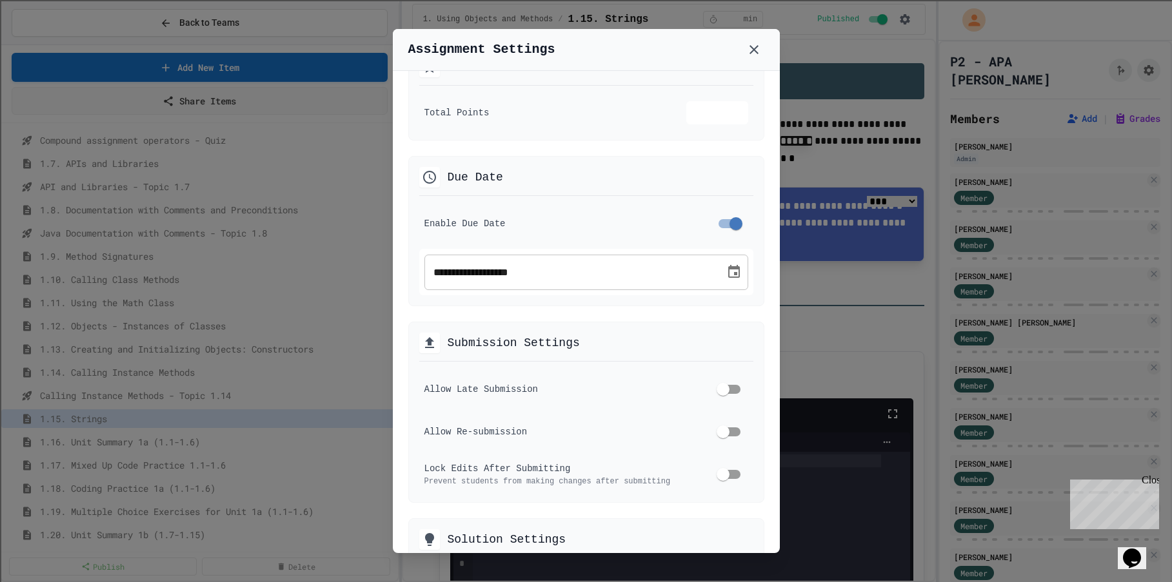
click at [729, 268] on icon "Choose date, selected date is Aug 28, 2025" at bounding box center [734, 271] width 12 height 13
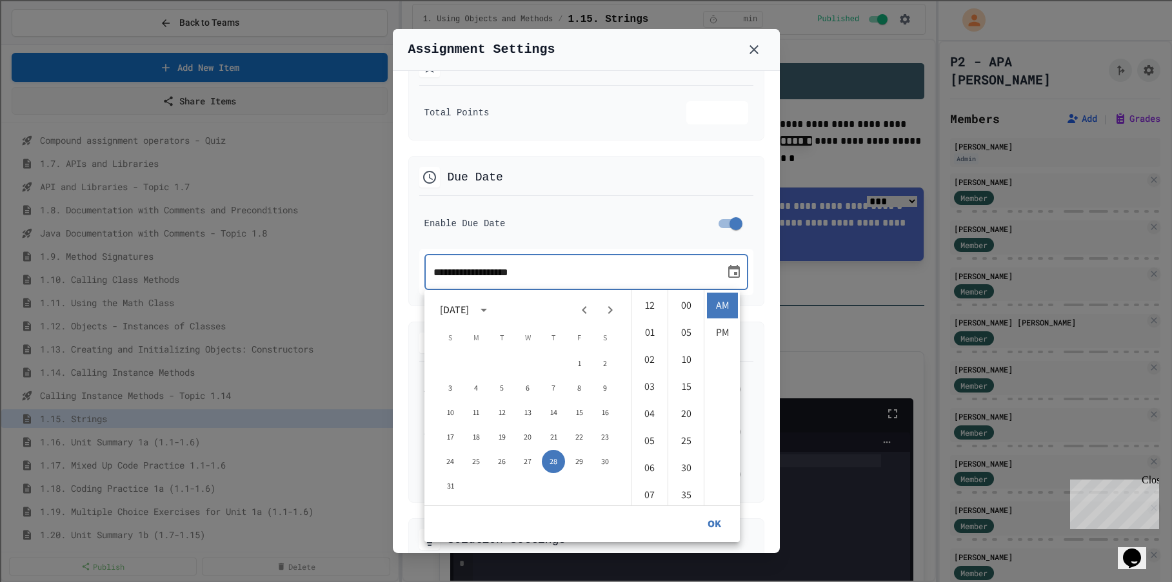
scroll to position [217, 0]
click at [612, 310] on icon "Next month" at bounding box center [610, 310] width 5 height 8
click at [583, 393] on button "12" at bounding box center [578, 388] width 23 height 23
click at [642, 383] on li "11" at bounding box center [649, 387] width 31 height 26
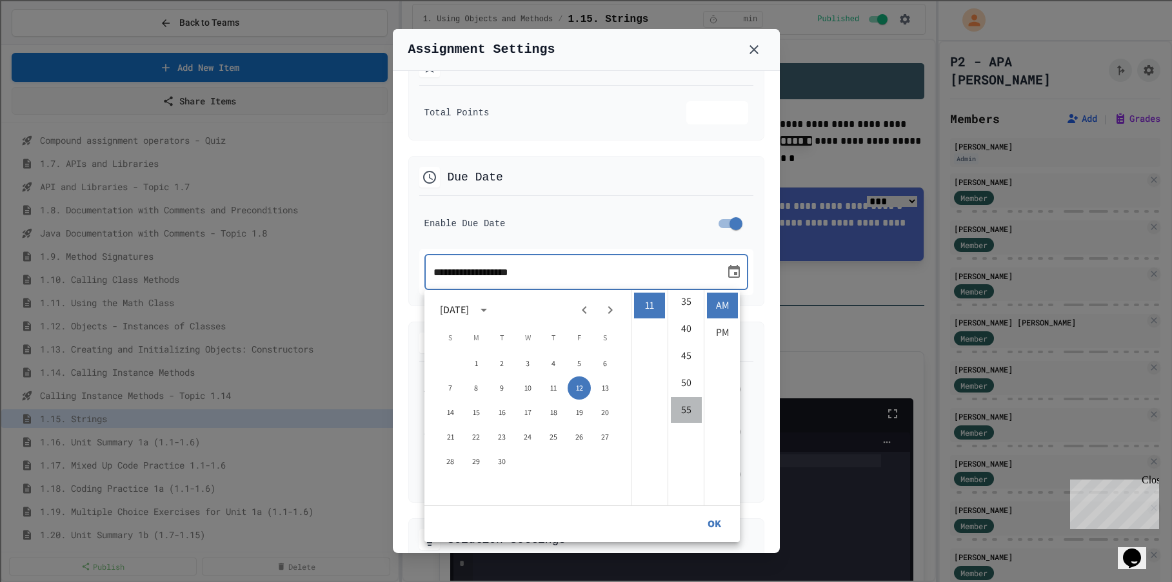
click at [680, 404] on li "55" at bounding box center [686, 410] width 31 height 26
click at [722, 335] on li "PM" at bounding box center [722, 333] width 31 height 26
type input "**********"
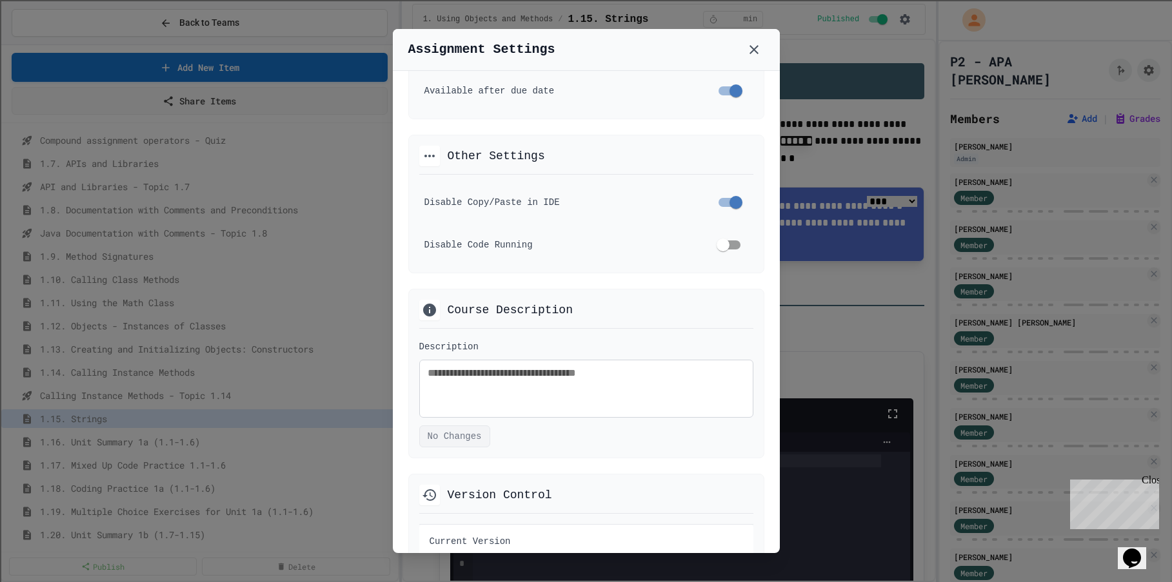
scroll to position [838, 0]
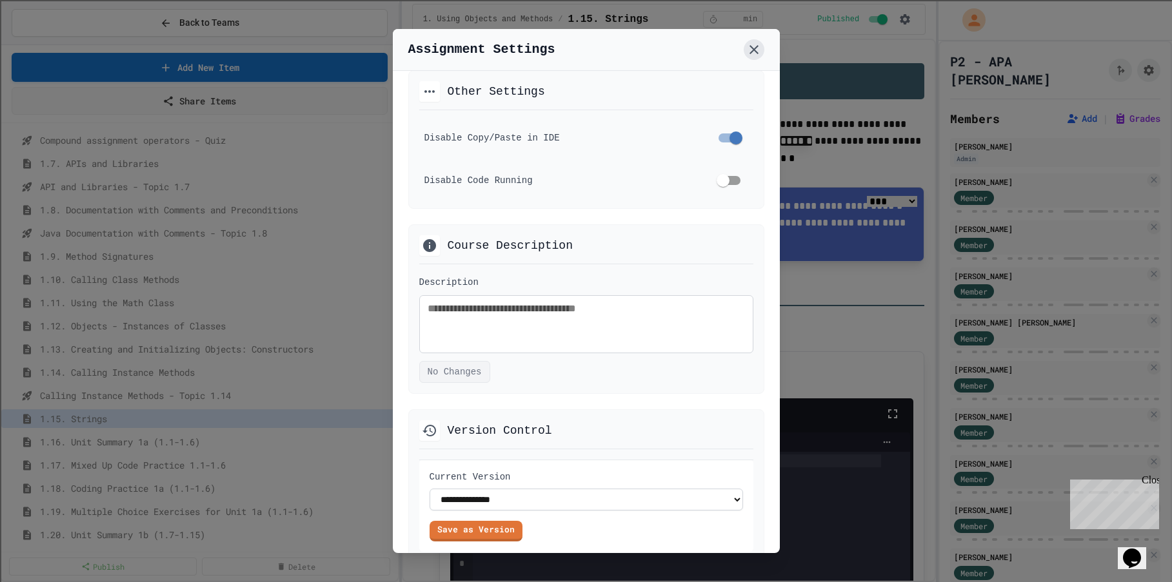
click at [757, 48] on icon at bounding box center [753, 49] width 15 height 15
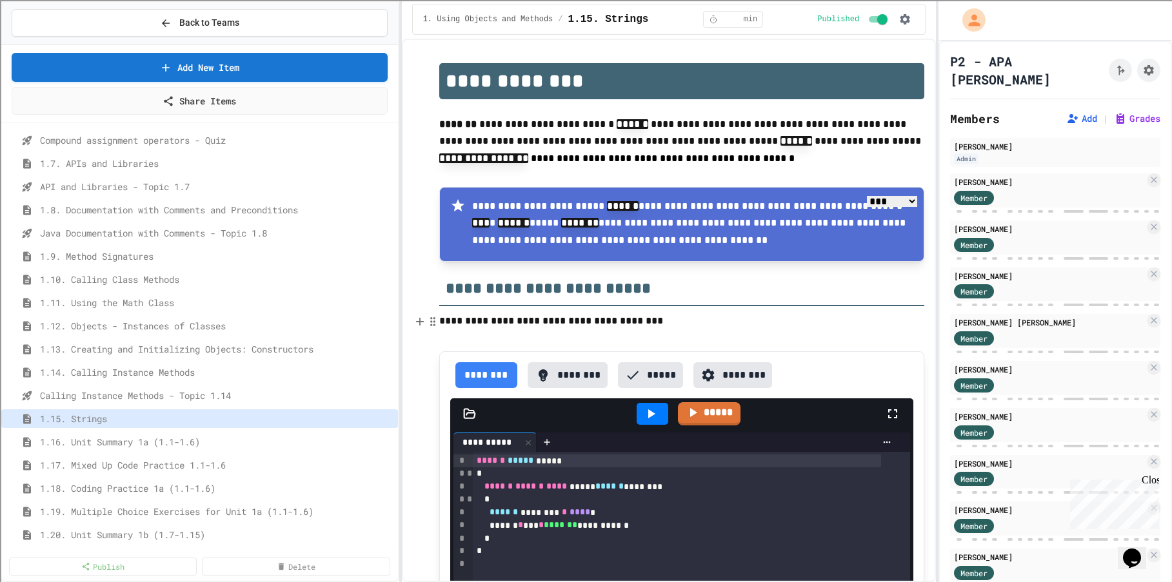
scroll to position [322, 0]
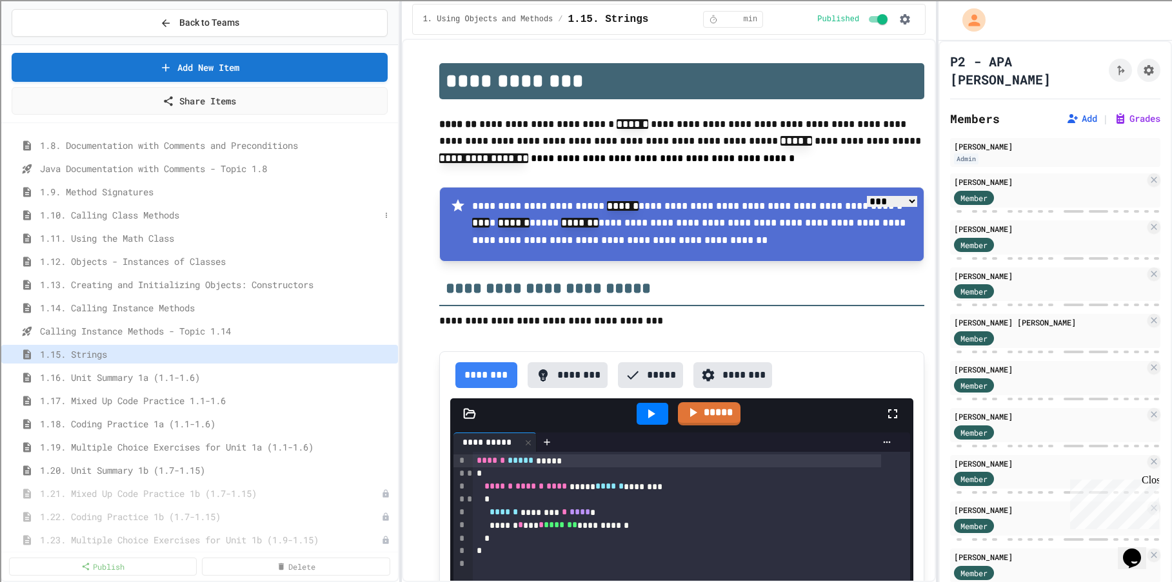
click at [116, 217] on span "1.10. Calling Class Methods" at bounding box center [210, 215] width 340 height 14
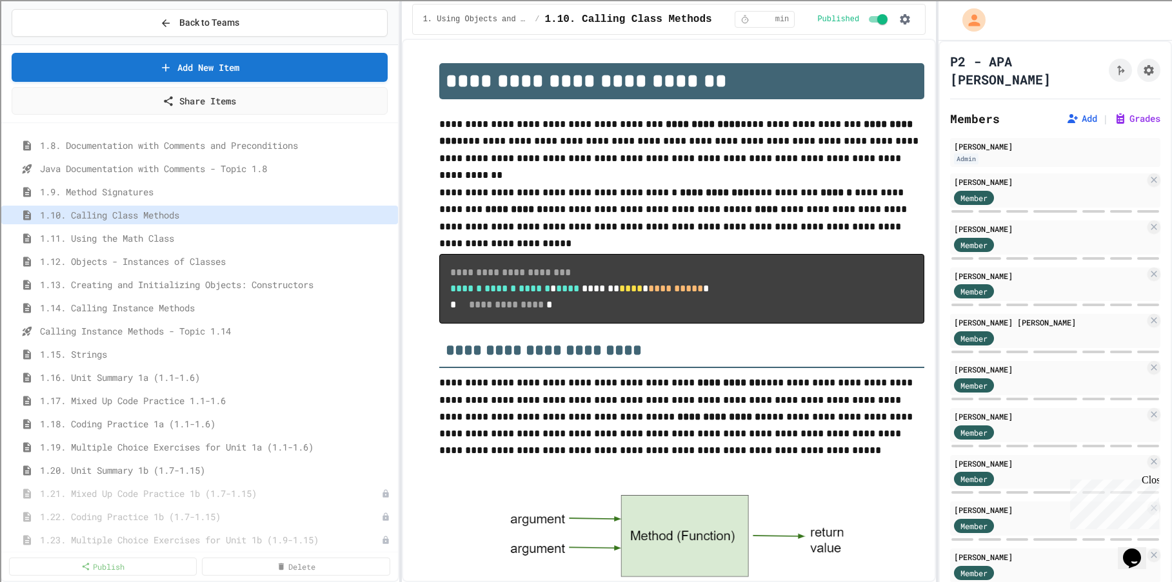
scroll to position [970, 0]
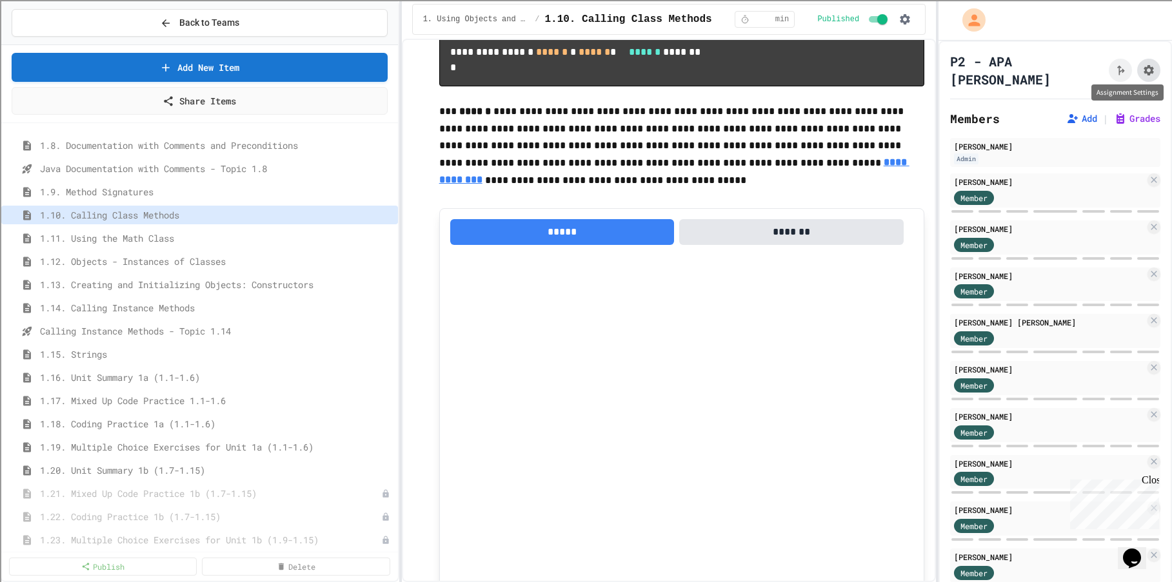
click at [1143, 65] on icon "Assignment Settings" at bounding box center [1148, 70] width 10 height 10
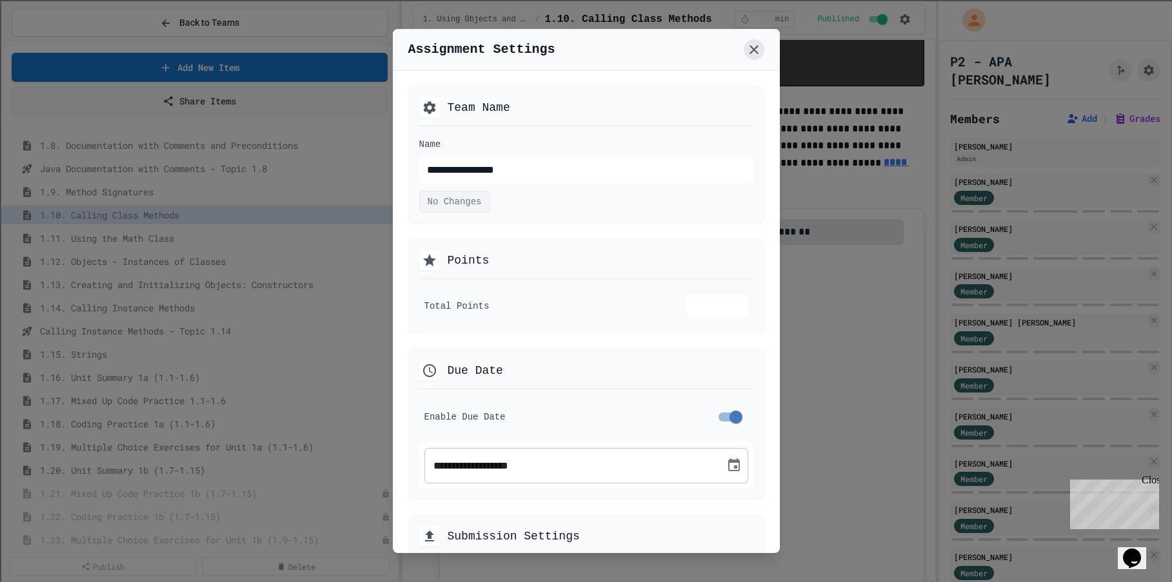
click at [756, 58] on button at bounding box center [753, 49] width 21 height 21
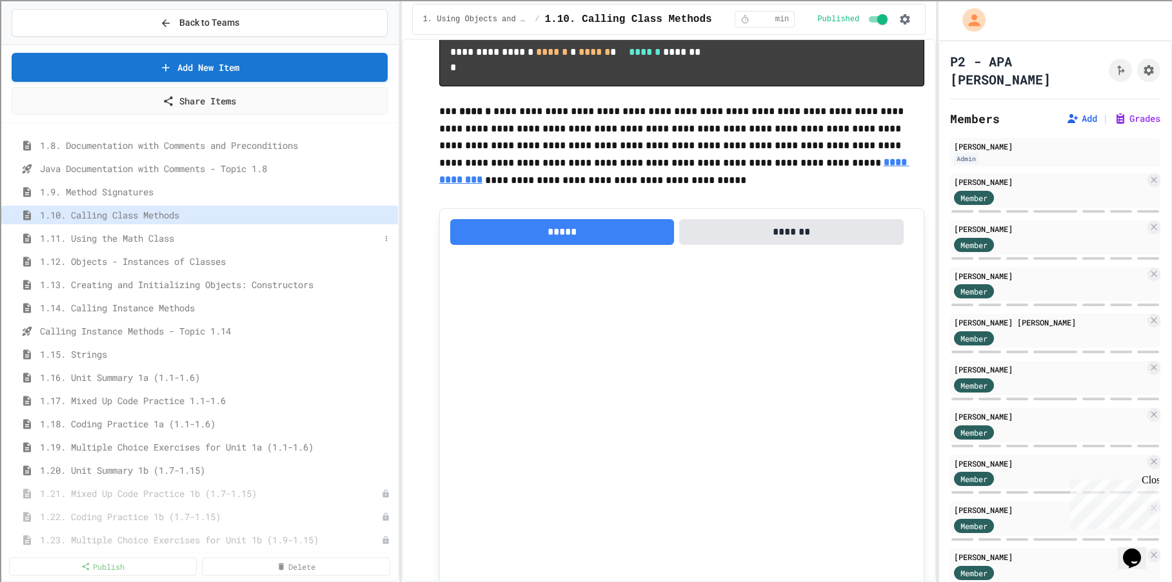
click at [111, 241] on span "1.11. Using the Math Class" at bounding box center [210, 238] width 340 height 14
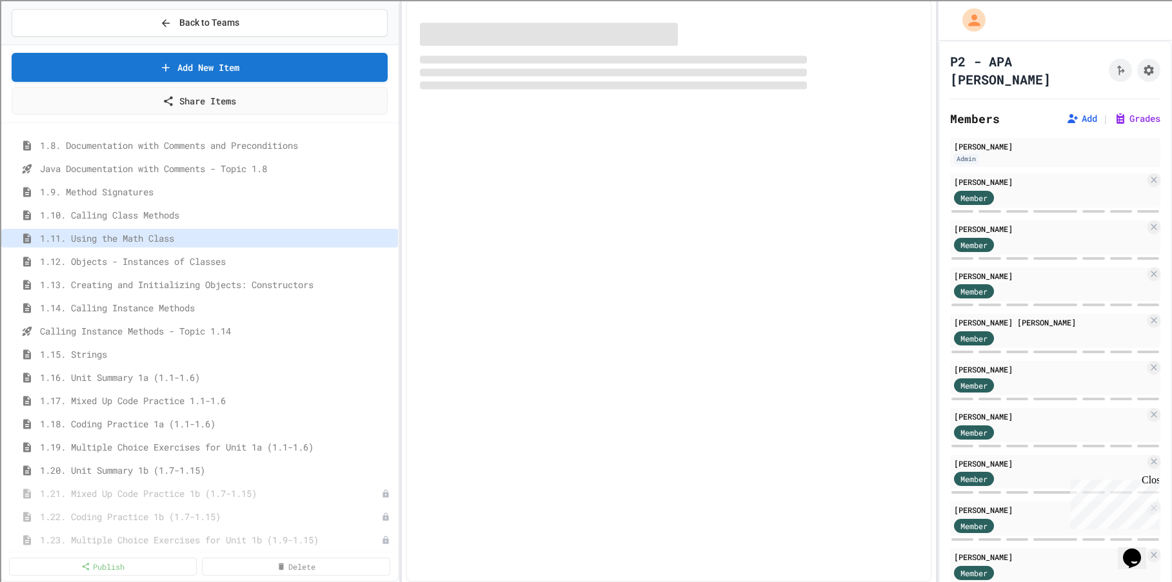
select select "***"
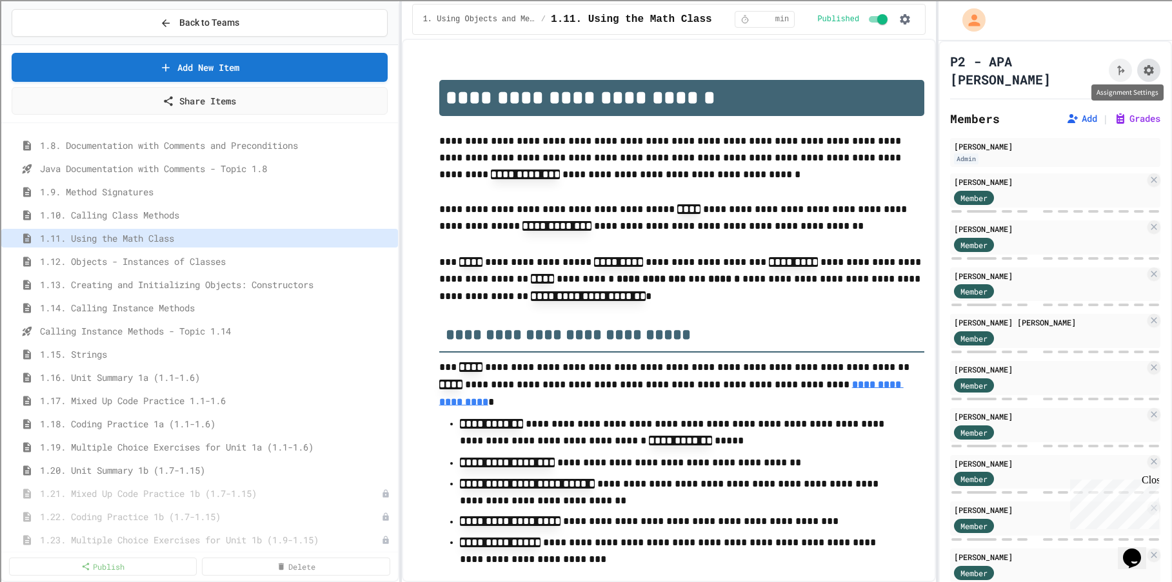
click at [1143, 65] on icon "Assignment Settings" at bounding box center [1148, 70] width 10 height 10
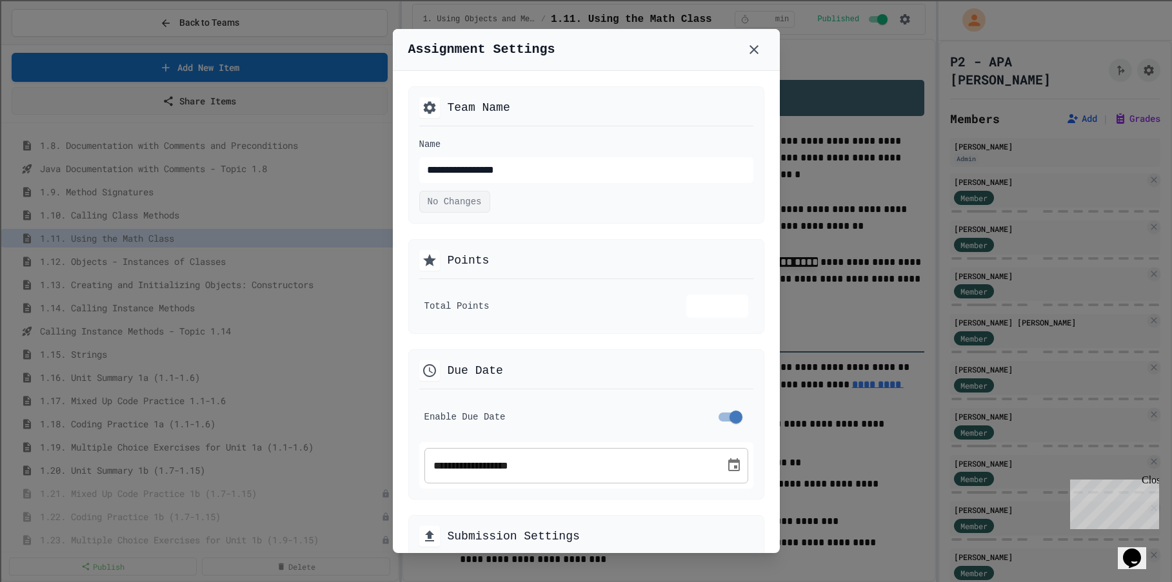
scroll to position [129, 0]
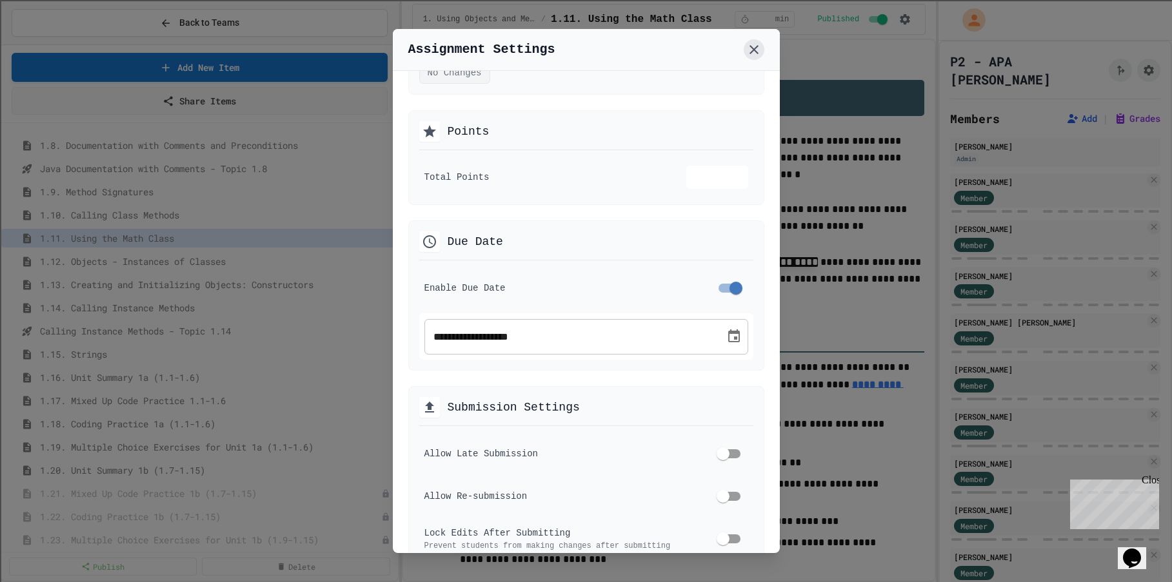
click at [753, 49] on icon at bounding box center [753, 49] width 9 height 9
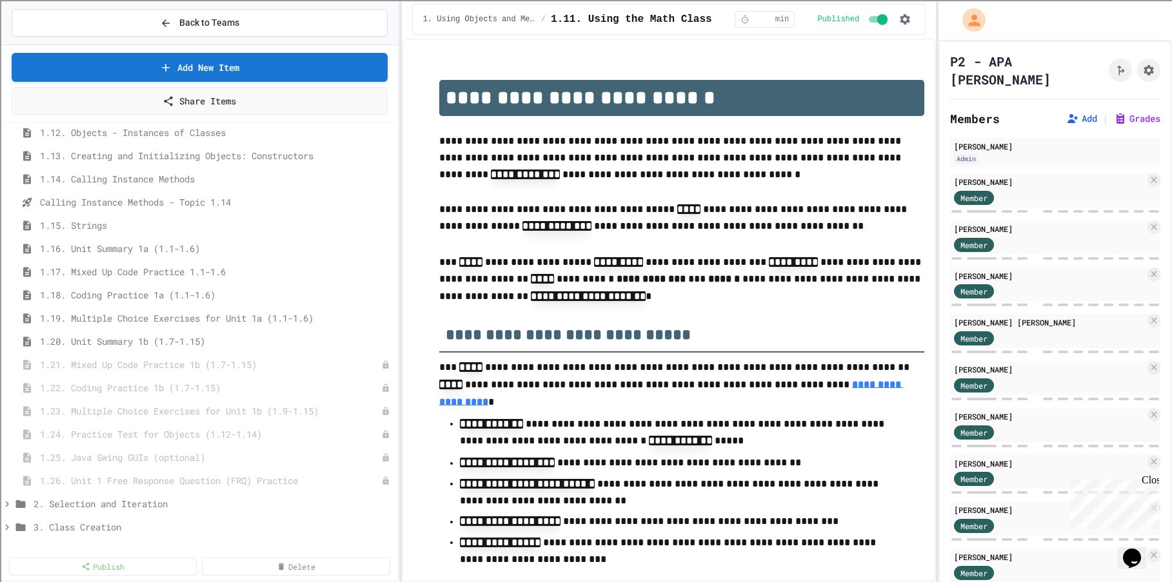
scroll to position [645, 0]
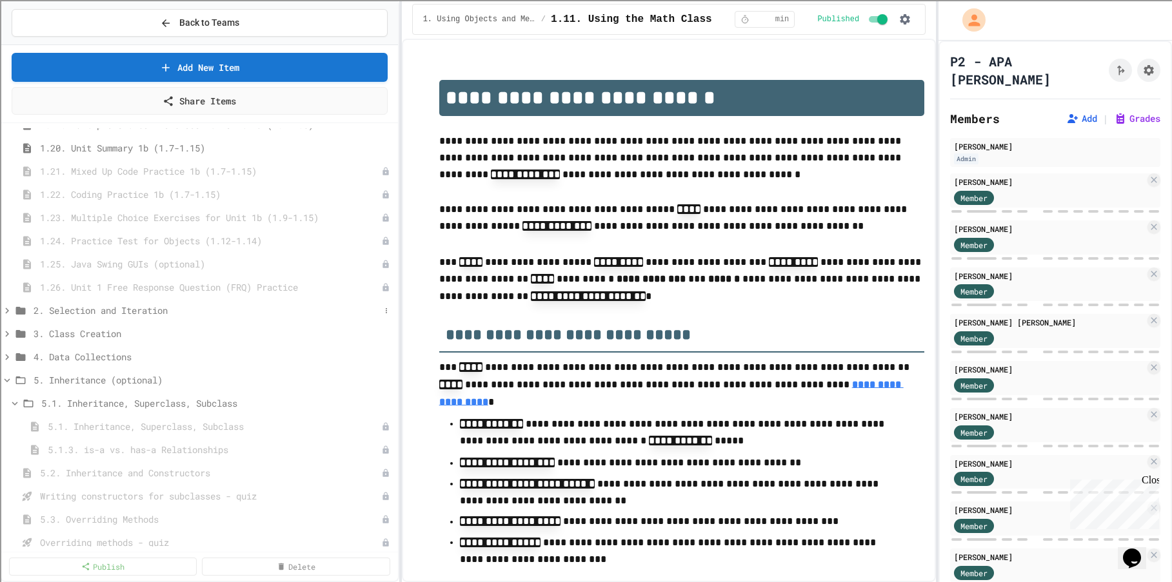
click at [11, 316] on icon at bounding box center [7, 311] width 12 height 12
click at [6, 384] on icon at bounding box center [7, 381] width 12 height 12
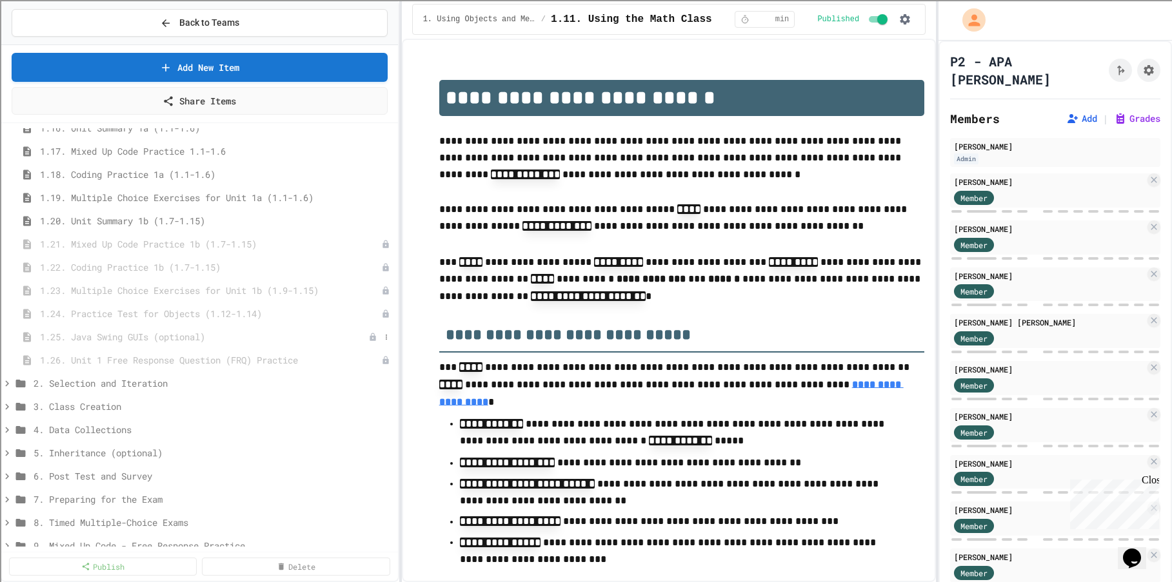
scroll to position [636, 0]
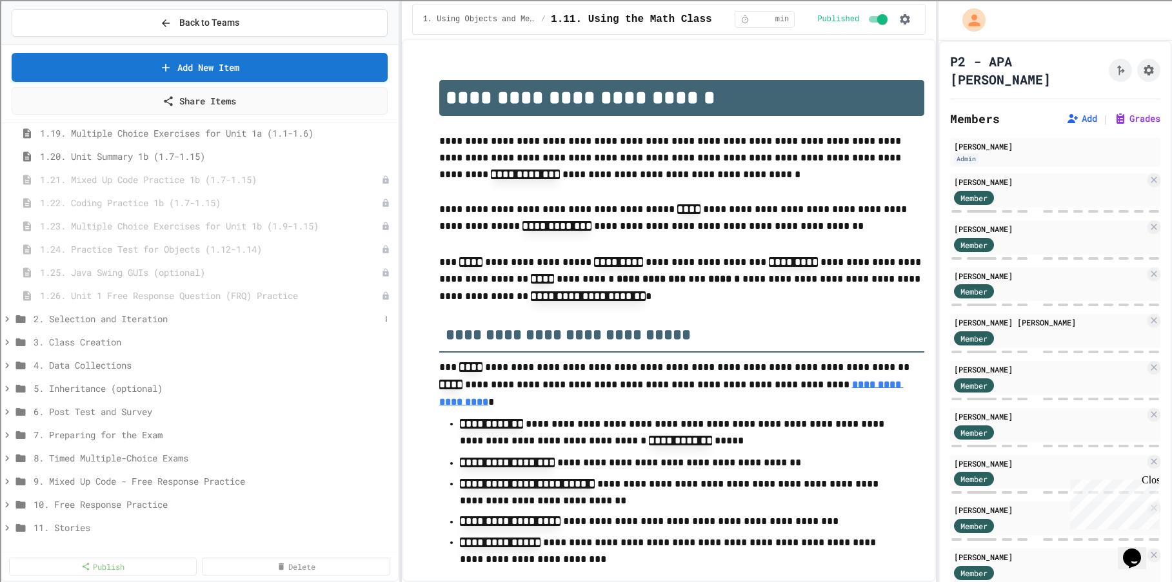
click at [7, 321] on icon at bounding box center [7, 319] width 12 height 12
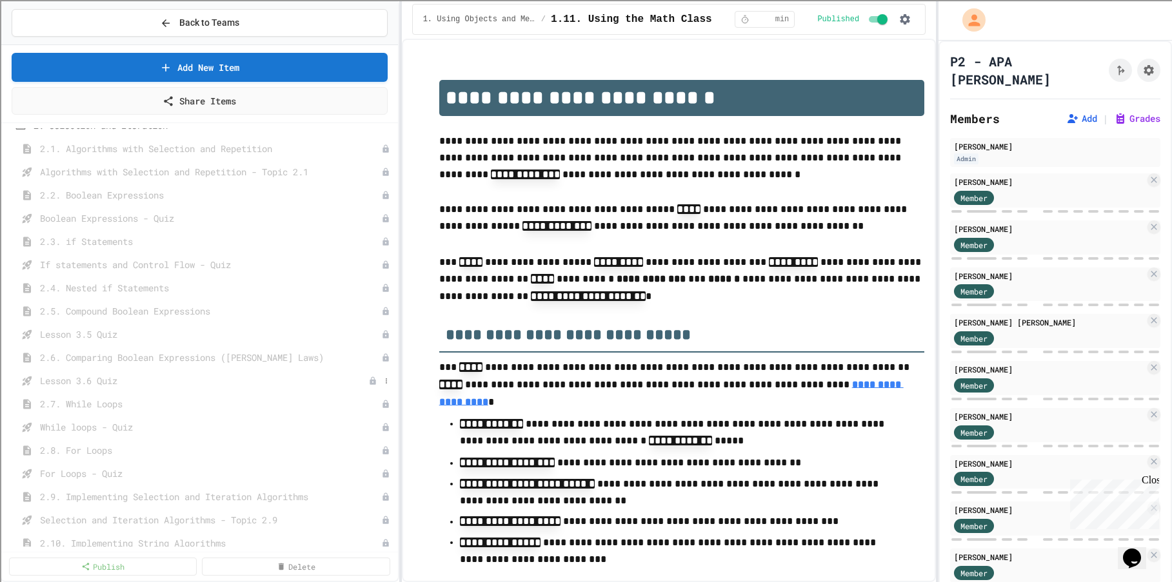
scroll to position [701, 0]
click at [10, 253] on icon at bounding box center [7, 255] width 12 height 12
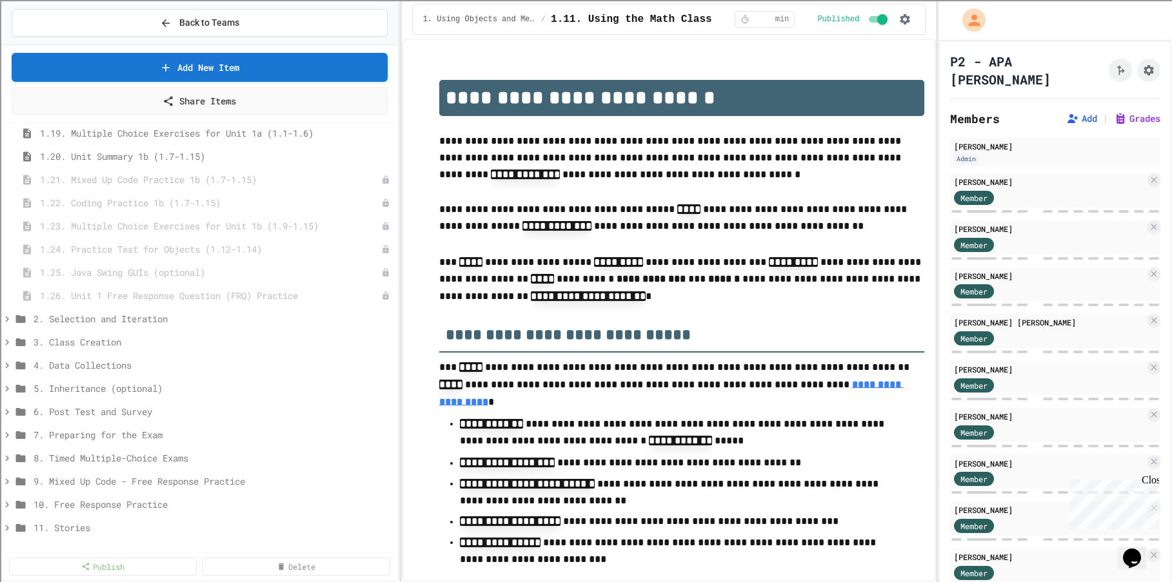
scroll to position [636, 0]
click at [8, 346] on icon at bounding box center [7, 343] width 12 height 12
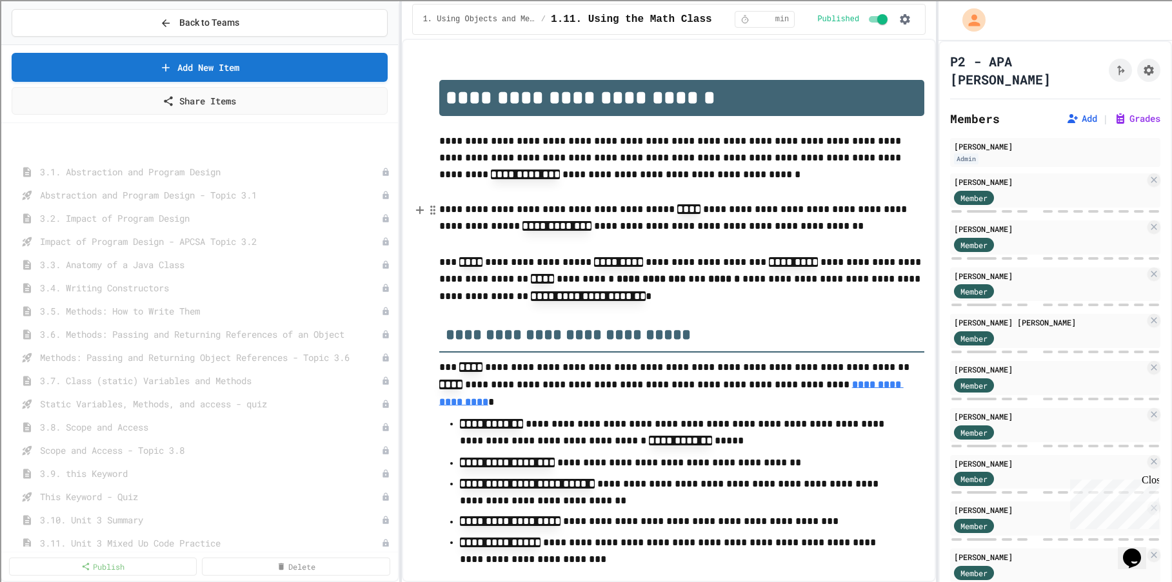
scroll to position [765, 0]
click at [6, 215] on icon at bounding box center [7, 214] width 12 height 12
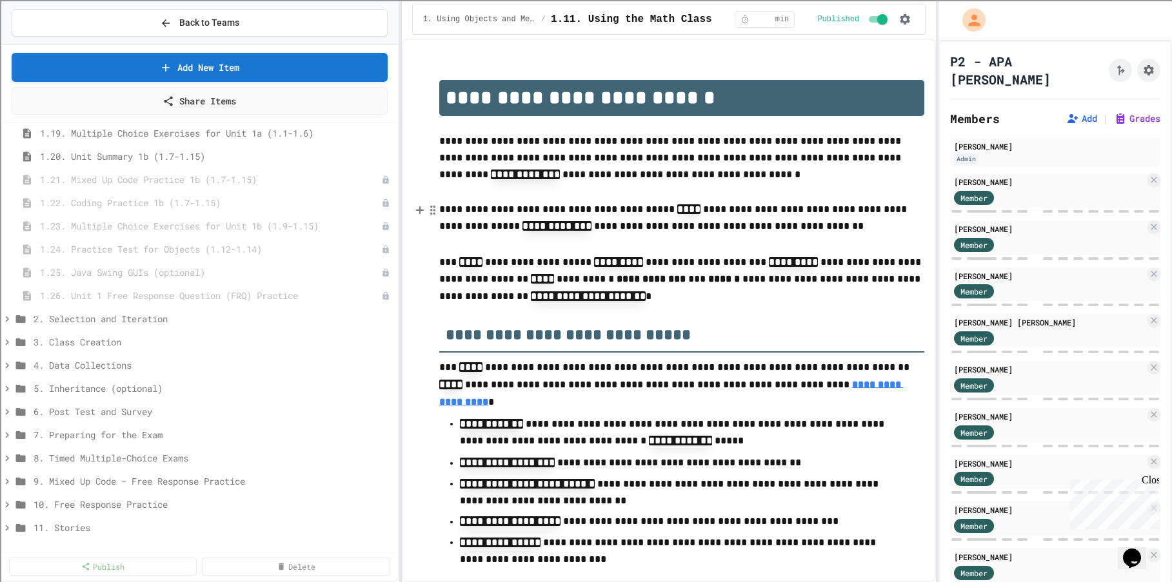
scroll to position [636, 0]
click at [6, 320] on icon at bounding box center [7, 319] width 12 height 12
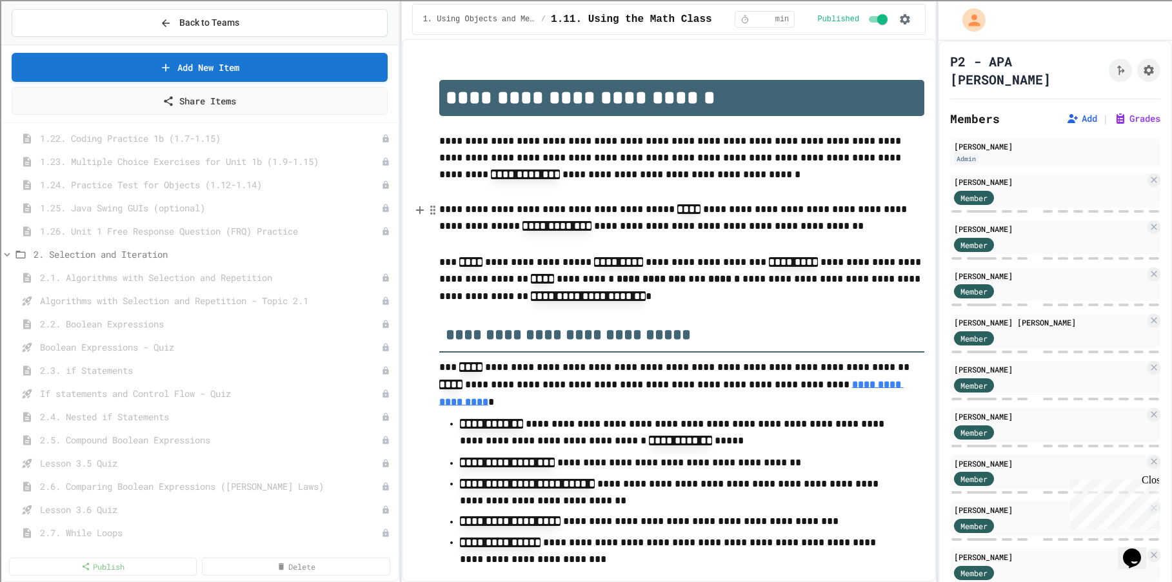
scroll to position [507, 0]
